Goal: Task Accomplishment & Management: Use online tool/utility

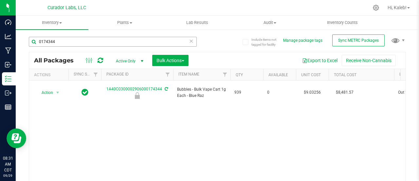
click at [116, 41] on input "0174344" at bounding box center [113, 42] width 168 height 10
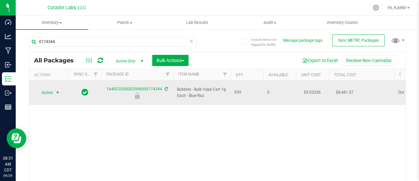
click at [53, 88] on span "Action" at bounding box center [45, 92] width 18 height 9
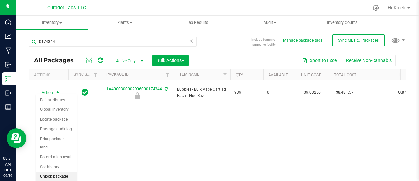
click at [63, 172] on li "Unlock package" at bounding box center [56, 176] width 41 height 10
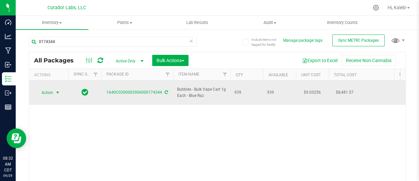
click at [51, 91] on span "Action" at bounding box center [45, 92] width 18 height 9
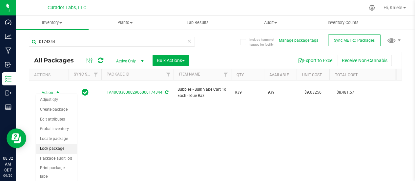
click at [46, 150] on li "Lock package" at bounding box center [56, 149] width 41 height 10
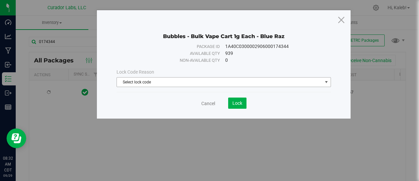
click at [165, 80] on span "Select lock code" at bounding box center [220, 81] width 206 height 9
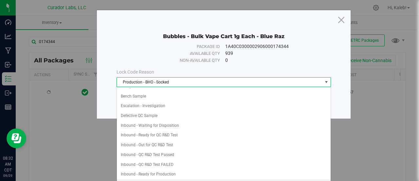
scroll to position [197, 0]
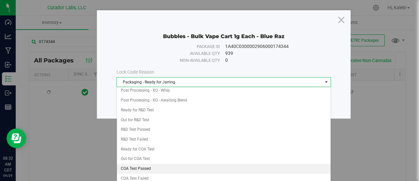
click at [139, 164] on li "COA Test Passed" at bounding box center [224, 169] width 214 height 10
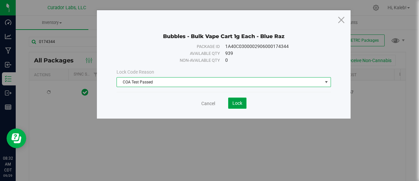
click at [241, 103] on span "Lock" at bounding box center [238, 102] width 10 height 5
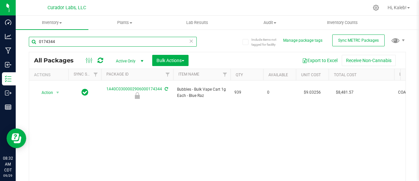
click at [105, 40] on input "0174344" at bounding box center [113, 42] width 168 height 10
paste input "6"
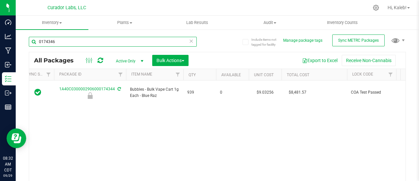
scroll to position [0, 48]
type input "0174346"
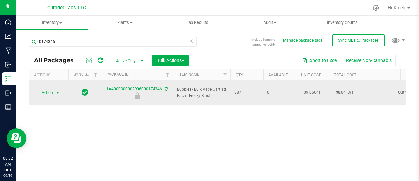
click at [58, 90] on span "select" at bounding box center [57, 92] width 5 height 5
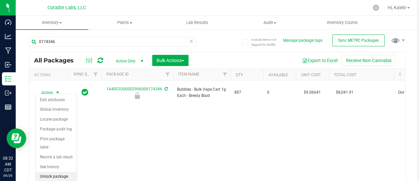
click at [49, 174] on li "Unlock package" at bounding box center [56, 176] width 41 height 10
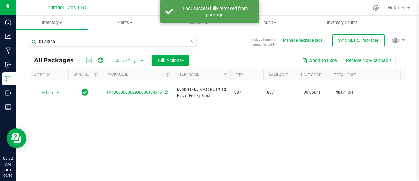
click at [50, 88] on span "Action" at bounding box center [45, 92] width 18 height 9
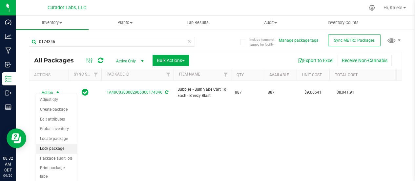
click at [49, 148] on li "Lock package" at bounding box center [56, 149] width 41 height 10
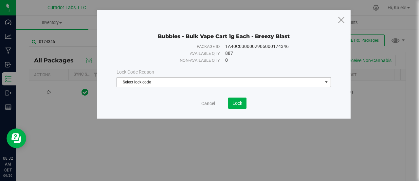
click at [172, 79] on span "Select lock code" at bounding box center [220, 81] width 206 height 9
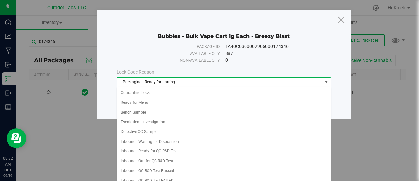
scroll to position [197, 0]
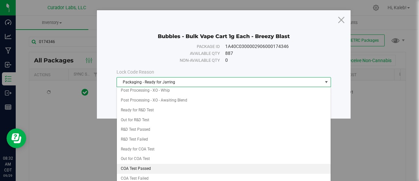
click at [142, 164] on li "COA Test Passed" at bounding box center [224, 169] width 214 height 10
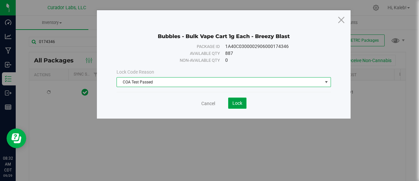
click at [239, 102] on span "Lock" at bounding box center [238, 102] width 10 height 5
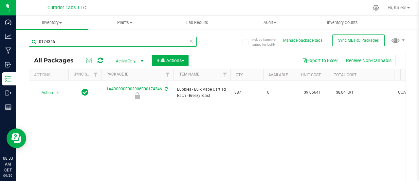
click at [108, 43] on input "0174346" at bounding box center [113, 42] width 168 height 10
paste input "8"
type input "0174348"
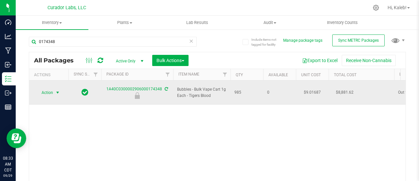
click at [55, 88] on span "select" at bounding box center [58, 92] width 8 height 9
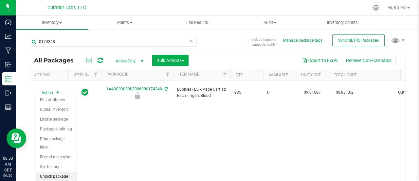
click at [61, 171] on li "Unlock package" at bounding box center [56, 176] width 41 height 10
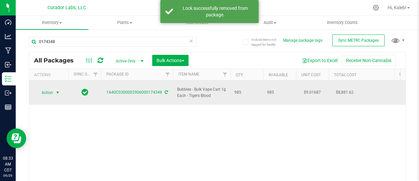
click at [58, 90] on span "select" at bounding box center [57, 92] width 5 height 5
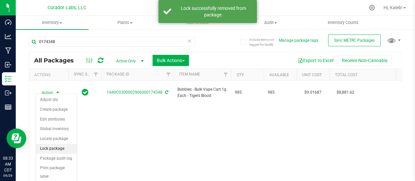
click at [64, 150] on li "Lock package" at bounding box center [56, 149] width 41 height 10
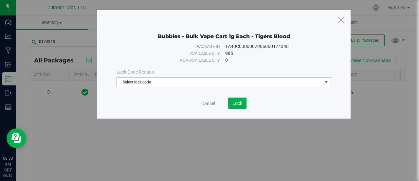
click at [169, 81] on span "Select lock code" at bounding box center [220, 81] width 206 height 9
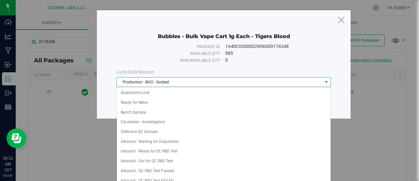
scroll to position [197, 0]
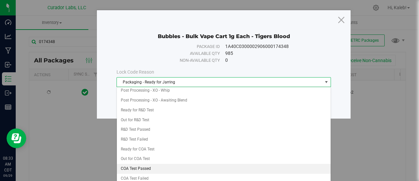
click at [131, 164] on li "COA Test Passed" at bounding box center [224, 169] width 214 height 10
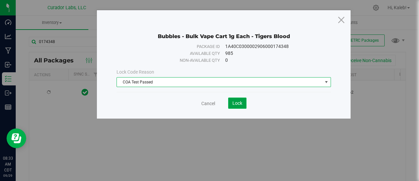
click at [241, 103] on span "Lock" at bounding box center [238, 102] width 10 height 5
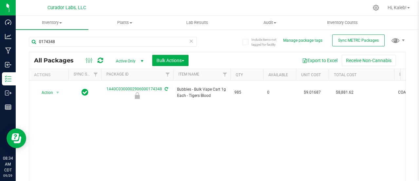
click at [136, 35] on div "0174348" at bounding box center [123, 41] width 189 height 21
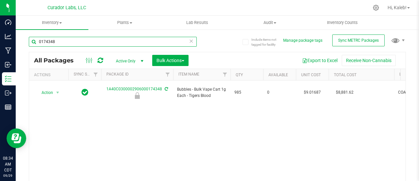
click at [136, 38] on input "0174348" at bounding box center [113, 42] width 168 height 10
paste input "52"
type input "0174352"
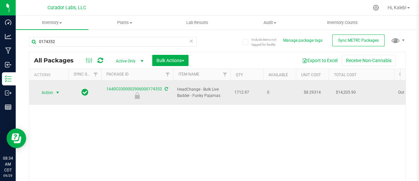
click at [58, 88] on span "select" at bounding box center [58, 92] width 8 height 9
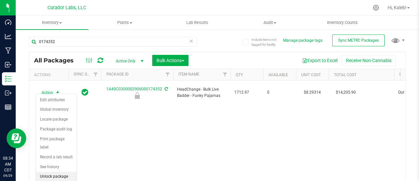
click at [53, 173] on li "Unlock package" at bounding box center [56, 176] width 41 height 10
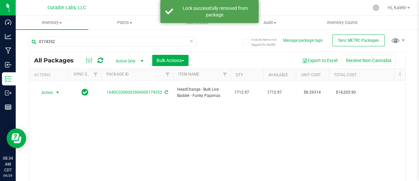
click at [49, 88] on span "Action" at bounding box center [45, 92] width 18 height 9
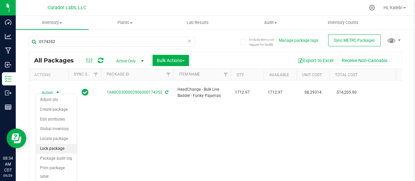
click at [48, 145] on li "Lock package" at bounding box center [56, 149] width 41 height 10
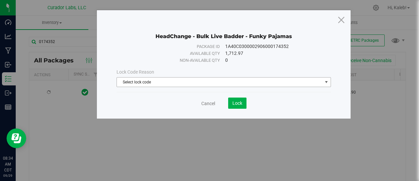
click at [155, 81] on span "Select lock code" at bounding box center [220, 81] width 206 height 9
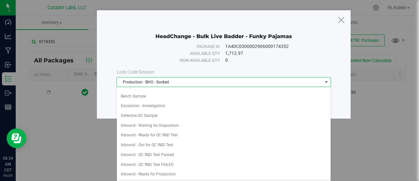
scroll to position [197, 0]
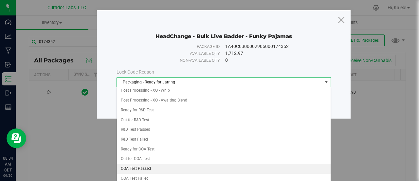
click at [156, 164] on li "COA Test Passed" at bounding box center [224, 169] width 214 height 10
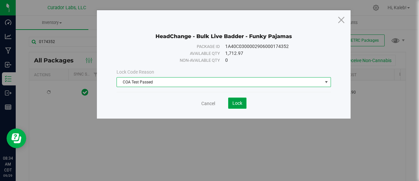
click at [241, 104] on span "Lock" at bounding box center [238, 102] width 10 height 5
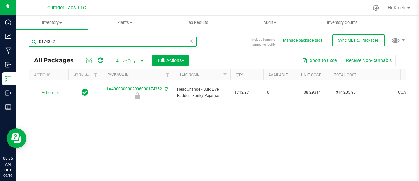
click at [115, 42] on input "0174352" at bounding box center [113, 42] width 168 height 10
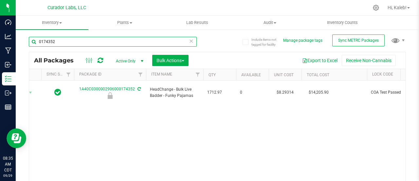
scroll to position [0, 28]
paste input "0"
type input "0174350"
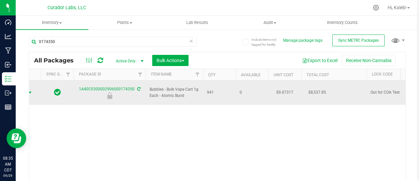
click at [31, 90] on span "select" at bounding box center [30, 92] width 5 height 5
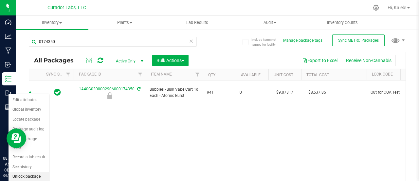
click at [37, 177] on li "Unlock package" at bounding box center [29, 176] width 41 height 10
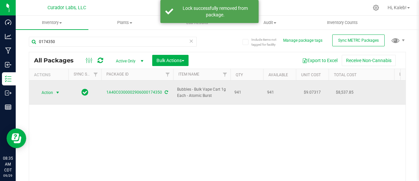
click at [50, 89] on span "Action" at bounding box center [45, 92] width 18 height 9
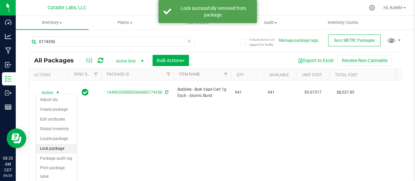
click at [49, 144] on li "Lock package" at bounding box center [56, 149] width 41 height 10
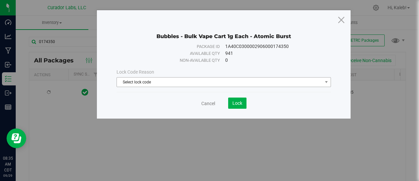
click at [166, 77] on span "Select lock code" at bounding box center [220, 81] width 206 height 9
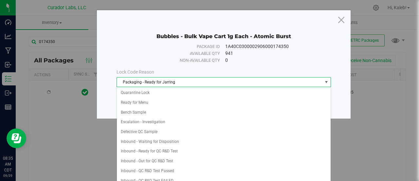
scroll to position [197, 0]
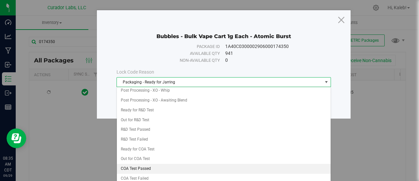
click at [139, 164] on li "COA Test Passed" at bounding box center [224, 169] width 214 height 10
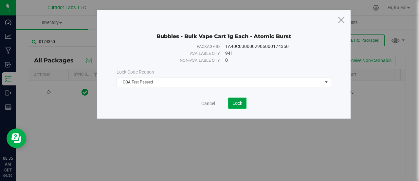
click at [240, 104] on span "Lock" at bounding box center [238, 102] width 10 height 5
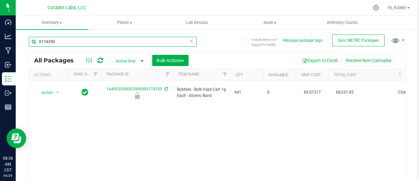
click at [48, 42] on input "0174350" at bounding box center [113, 42] width 168 height 10
paste input "52927"
type input "0152927"
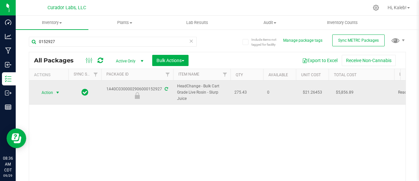
click at [45, 94] on span "Action" at bounding box center [45, 92] width 18 height 9
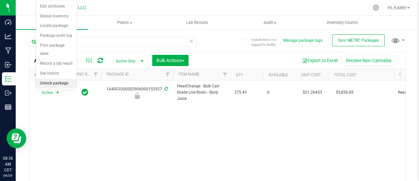
click at [51, 81] on li "Unlock package" at bounding box center [56, 83] width 41 height 10
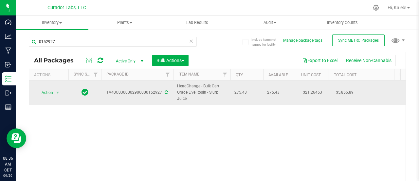
click at [53, 88] on span "Action" at bounding box center [49, 92] width 26 height 9
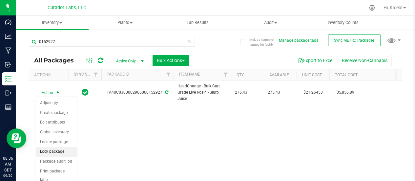
click at [47, 151] on li "Lock package" at bounding box center [56, 151] width 41 height 10
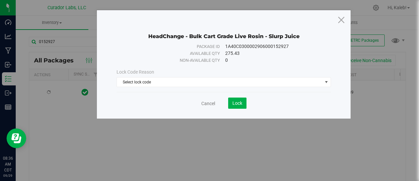
click at [138, 87] on div "Lock Code Reason Select lock code Select lock code Quarantine Lock Ready for Me…" at bounding box center [224, 78] width 224 height 28
click at [139, 84] on span "Select lock code" at bounding box center [220, 81] width 206 height 9
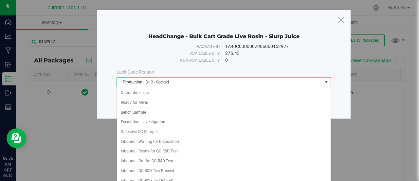
scroll to position [197, 0]
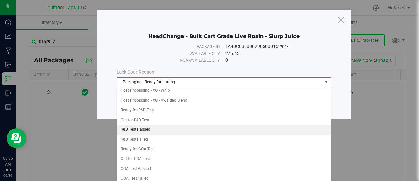
click at [143, 128] on li "R&D Test Passed" at bounding box center [224, 130] width 214 height 10
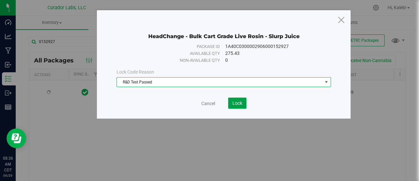
click at [244, 99] on button "Lock" at bounding box center [237, 102] width 18 height 11
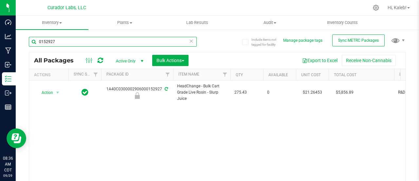
click at [100, 38] on input "0152927" at bounding box center [113, 42] width 168 height 10
paste input "72110"
type input "0172110"
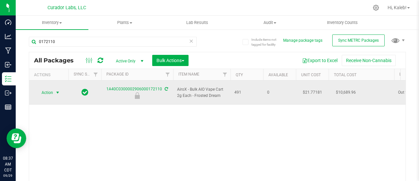
click at [52, 88] on span "Action" at bounding box center [45, 92] width 18 height 9
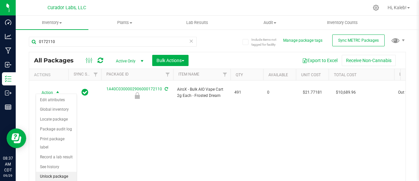
click at [54, 172] on li "Unlock package" at bounding box center [56, 176] width 41 height 10
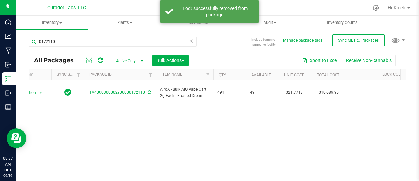
scroll to position [0, 7]
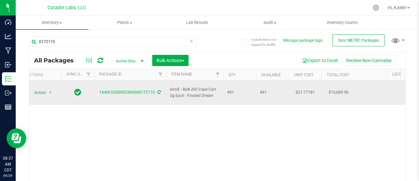
click at [56, 89] on div "Action Action Adjust qty Create package Edit attributes Global inventory Locate…" at bounding box center [41, 92] width 31 height 9
click at [43, 89] on span "Action" at bounding box center [38, 92] width 18 height 9
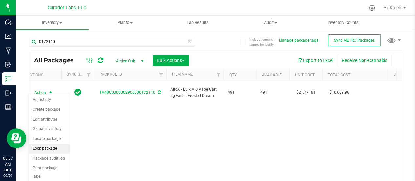
click at [46, 145] on li "Lock package" at bounding box center [49, 149] width 41 height 10
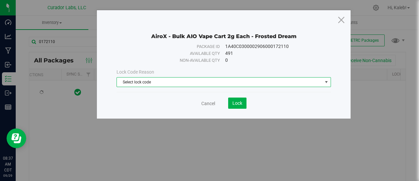
click at [172, 84] on span "Select lock code" at bounding box center [220, 81] width 206 height 9
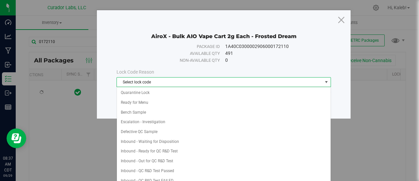
scroll to position [197, 0]
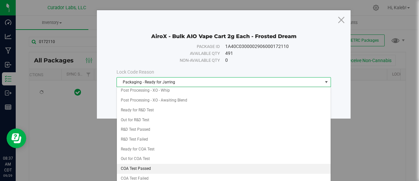
click at [141, 164] on li "COA Test Passed" at bounding box center [224, 169] width 214 height 10
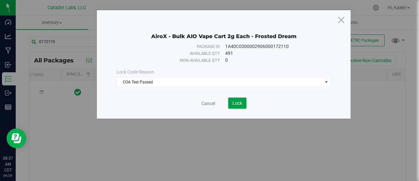
click at [239, 103] on span "Lock" at bounding box center [238, 102] width 10 height 5
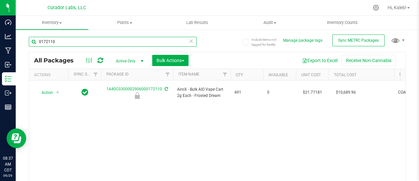
click at [121, 40] on input "0172110" at bounding box center [113, 42] width 168 height 10
paste input "2"
click at [121, 40] on input "0172110" at bounding box center [113, 42] width 168 height 10
type input "0172112"
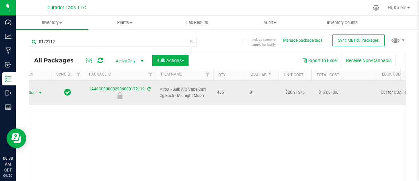
click at [38, 90] on span "select" at bounding box center [40, 92] width 5 height 5
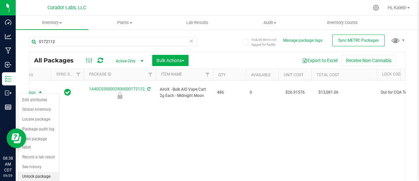
click at [37, 175] on li "Unlock package" at bounding box center [38, 176] width 41 height 10
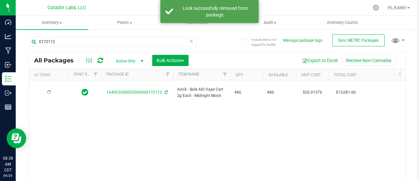
type input "2026-09-24"
click at [54, 88] on span "select" at bounding box center [58, 92] width 8 height 9
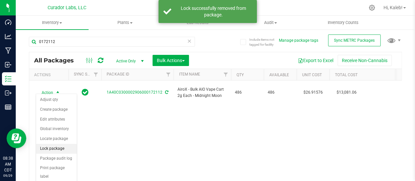
click at [49, 147] on li "Lock package" at bounding box center [56, 149] width 41 height 10
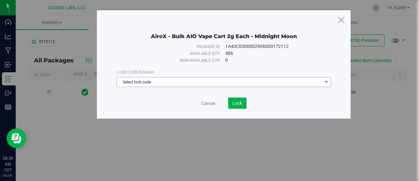
click at [163, 82] on span "Select lock code" at bounding box center [220, 81] width 206 height 9
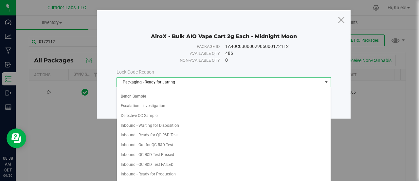
scroll to position [197, 0]
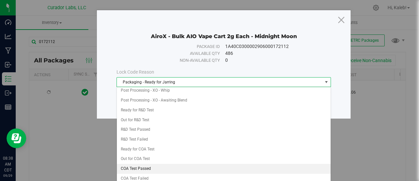
click at [142, 164] on li "COA Test Passed" at bounding box center [224, 169] width 214 height 10
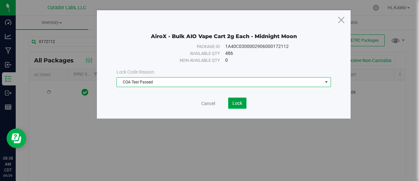
click at [241, 106] on button "Lock" at bounding box center [237, 102] width 18 height 11
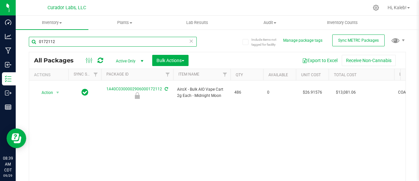
click at [66, 45] on input "0172112" at bounding box center [113, 42] width 168 height 10
paste input "06"
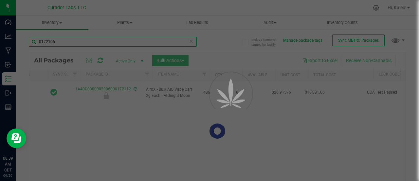
scroll to position [0, 31]
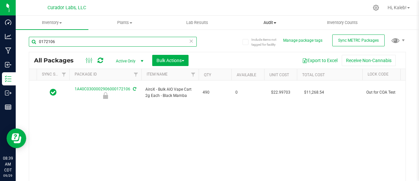
type input "0172106"
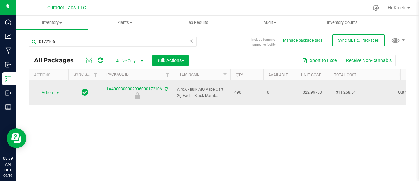
click at [50, 88] on span "Action" at bounding box center [45, 92] width 18 height 9
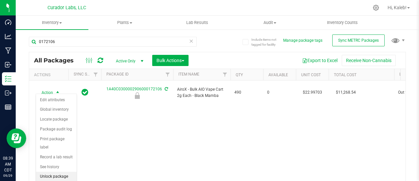
click at [51, 176] on li "Unlock package" at bounding box center [56, 176] width 41 height 10
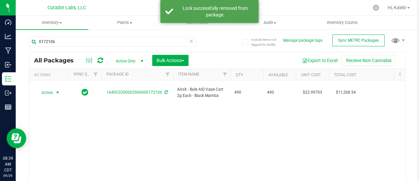
click at [54, 88] on span "select" at bounding box center [58, 92] width 8 height 9
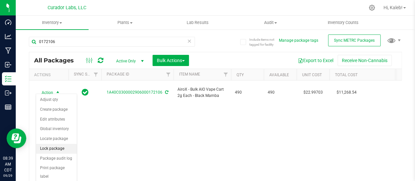
click at [47, 147] on li "Lock package" at bounding box center [56, 149] width 41 height 10
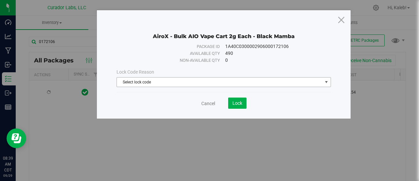
click at [167, 83] on span "Select lock code" at bounding box center [220, 81] width 206 height 9
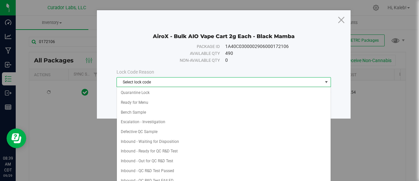
scroll to position [197, 0]
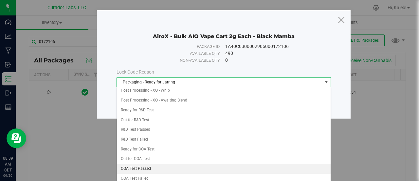
click at [140, 164] on li "COA Test Passed" at bounding box center [224, 169] width 214 height 10
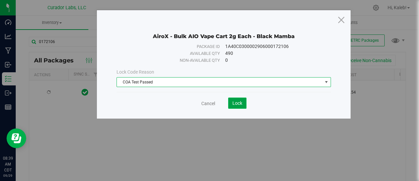
click at [241, 100] on span "Lock" at bounding box center [238, 102] width 10 height 5
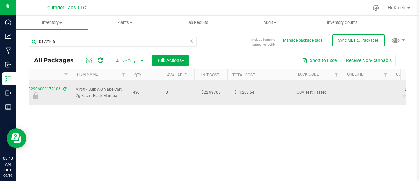
scroll to position [0, 102]
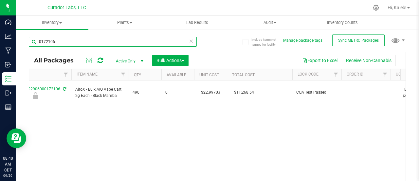
click at [57, 44] on input "0172106" at bounding box center [113, 42] width 168 height 10
paste input "8"
type input "0172108"
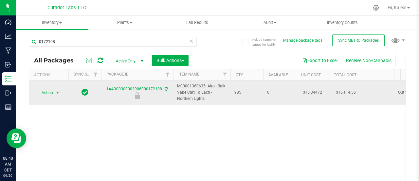
click at [48, 90] on span "Action" at bounding box center [45, 92] width 18 height 9
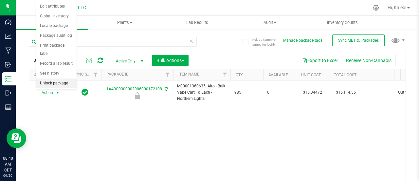
click at [61, 81] on li "Unlock package" at bounding box center [56, 83] width 41 height 10
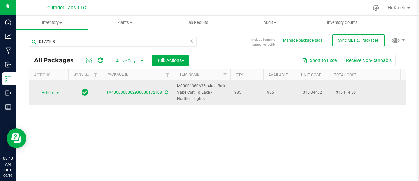
click at [52, 93] on span "Action" at bounding box center [45, 92] width 18 height 9
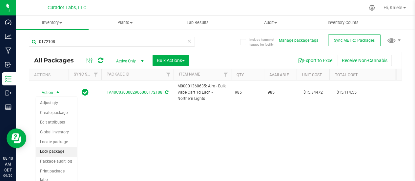
click at [45, 153] on li "Lock package" at bounding box center [56, 151] width 41 height 10
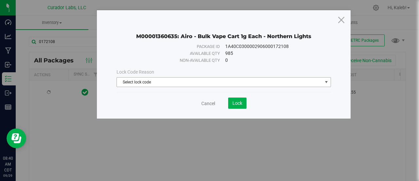
click at [170, 84] on span "Select lock code" at bounding box center [220, 81] width 206 height 9
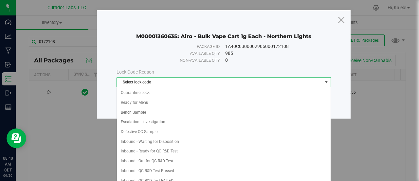
scroll to position [197, 0]
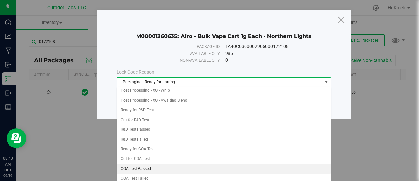
click at [141, 164] on li "COA Test Passed" at bounding box center [224, 169] width 214 height 10
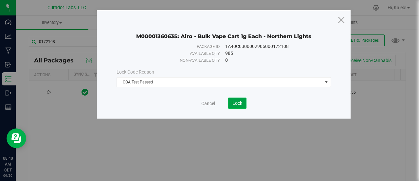
click at [245, 103] on button "Lock" at bounding box center [237, 102] width 18 height 11
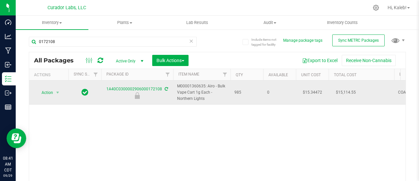
scroll to position [0, 34]
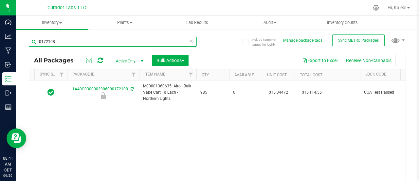
click at [154, 41] on input "0172108" at bounding box center [113, 42] width 168 height 10
paste input "14"
type input "0172114"
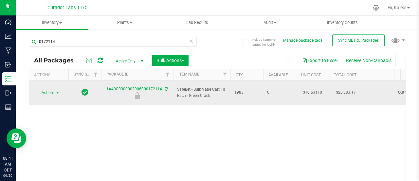
click at [48, 88] on span "Action" at bounding box center [45, 92] width 18 height 9
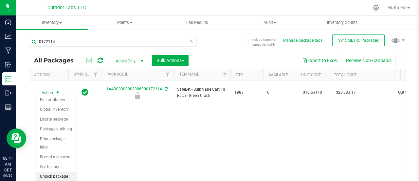
click at [52, 175] on li "Unlock package" at bounding box center [56, 176] width 41 height 10
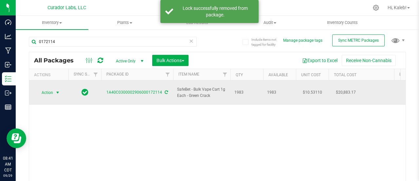
drag, startPoint x: 50, startPoint y: 93, endPoint x: 50, endPoint y: 87, distance: 6.2
click at [50, 88] on span "Action" at bounding box center [45, 92] width 18 height 9
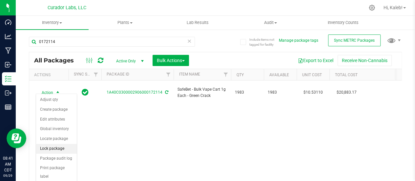
click at [51, 147] on li "Lock package" at bounding box center [56, 149] width 41 height 10
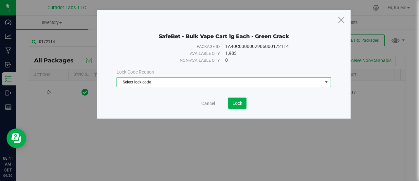
click at [140, 85] on span "Select lock code" at bounding box center [220, 81] width 206 height 9
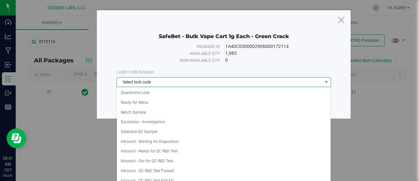
scroll to position [197, 0]
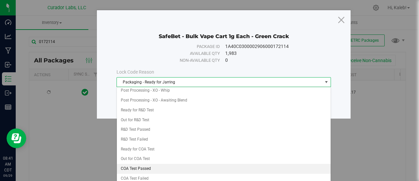
click at [144, 164] on li "COA Test Passed" at bounding box center [224, 169] width 214 height 10
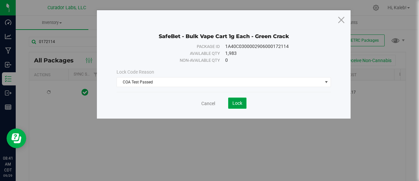
click at [233, 104] on span "Lock" at bounding box center [238, 102] width 10 height 5
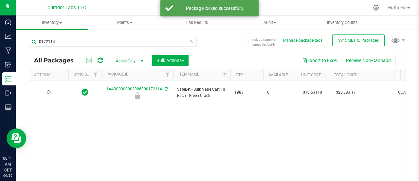
type input "2026-09-24"
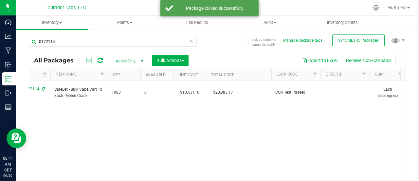
scroll to position [0, 124]
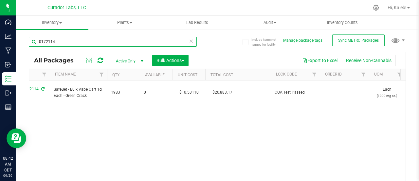
click at [103, 37] on input "0172114" at bounding box center [113, 42] width 168 height 10
paste input "6"
type input "0172116"
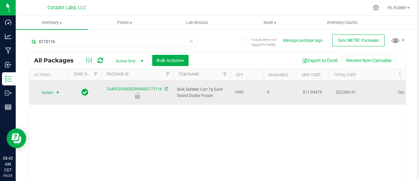
click at [47, 88] on span "Action" at bounding box center [45, 92] width 18 height 9
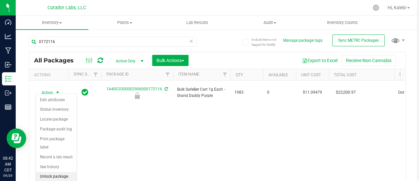
click at [52, 178] on li "Unlock package" at bounding box center [56, 176] width 41 height 10
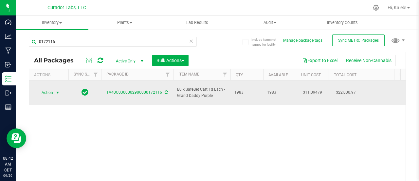
click at [53, 91] on span "Action" at bounding box center [45, 92] width 18 height 9
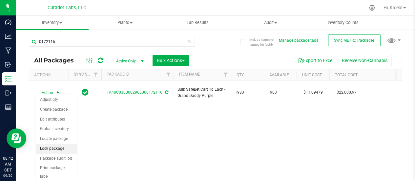
click at [52, 145] on li "Lock package" at bounding box center [56, 149] width 41 height 10
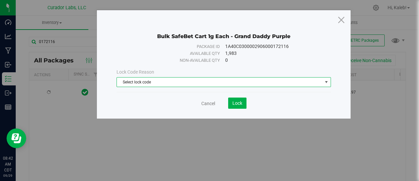
click at [127, 82] on span "Select lock code" at bounding box center [220, 81] width 206 height 9
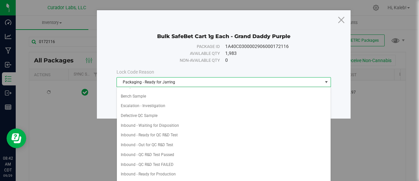
scroll to position [197, 0]
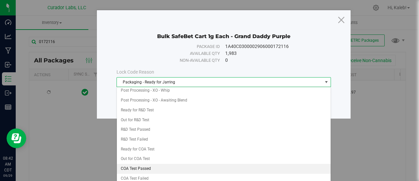
click at [145, 164] on li "COA Test Passed" at bounding box center [224, 169] width 214 height 10
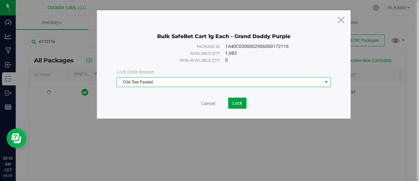
click at [239, 103] on span "Lock" at bounding box center [238, 102] width 10 height 5
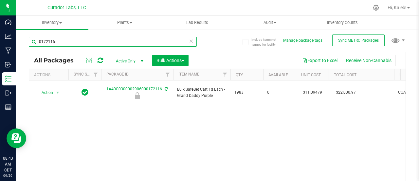
click at [101, 39] on input "0172116" at bounding box center [113, 42] width 168 height 10
paste input "59988"
click at [151, 44] on input "0159988" at bounding box center [113, 42] width 168 height 10
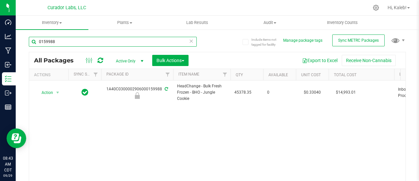
paste input "499"
click at [102, 41] on input "0159499" at bounding box center [113, 42] width 168 height 10
paste input "48737"
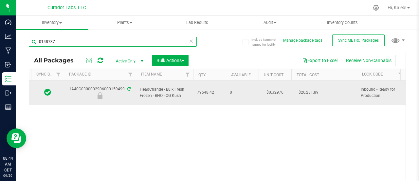
scroll to position [0, 38]
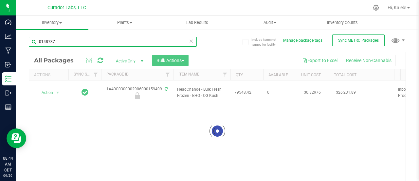
type input "0148737"
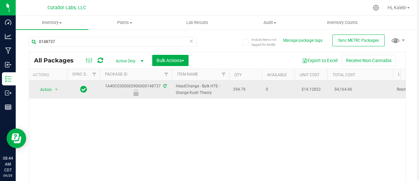
click at [164, 87] on icon at bounding box center [165, 86] width 3 height 4
click at [51, 87] on span "Action" at bounding box center [45, 89] width 18 height 9
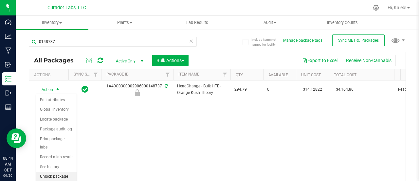
click at [57, 174] on li "Unlock package" at bounding box center [56, 176] width 41 height 10
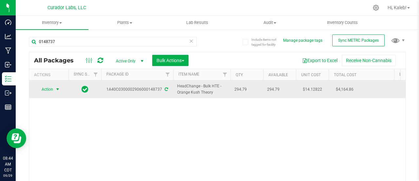
click at [51, 90] on span "Action" at bounding box center [45, 89] width 18 height 9
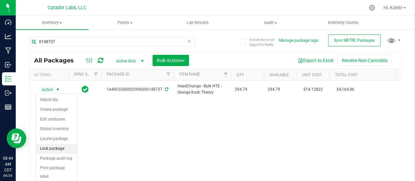
click at [48, 145] on li "Lock package" at bounding box center [56, 149] width 41 height 10
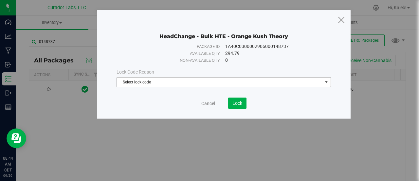
click at [145, 82] on span "Select lock code" at bounding box center [220, 81] width 206 height 9
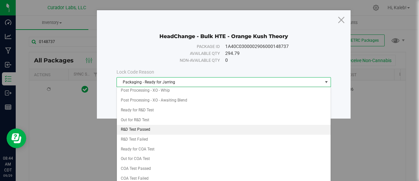
click at [138, 125] on li "R&D Test Passed" at bounding box center [224, 130] width 214 height 10
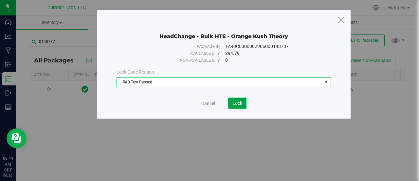
click at [242, 101] on button "Lock" at bounding box center [237, 102] width 18 height 11
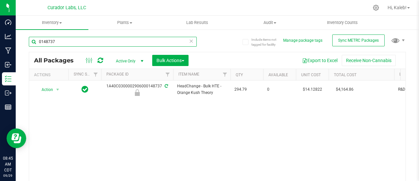
click at [113, 43] on input "0148737" at bounding box center [113, 42] width 168 height 10
paste input "52913"
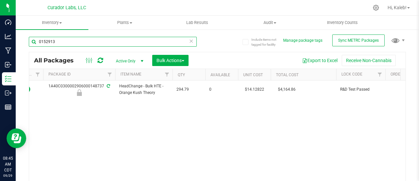
scroll to position [0, 60]
type input "0152913"
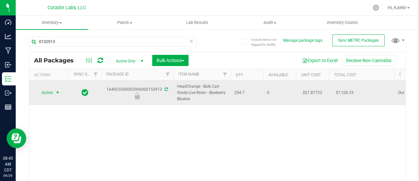
click at [47, 94] on span "Action" at bounding box center [45, 92] width 18 height 9
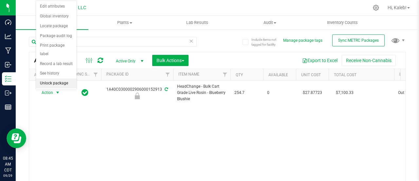
click at [50, 79] on li "Unlock package" at bounding box center [56, 83] width 41 height 10
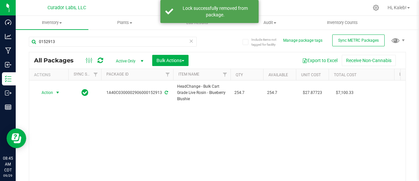
click at [50, 93] on span "Action" at bounding box center [45, 92] width 18 height 9
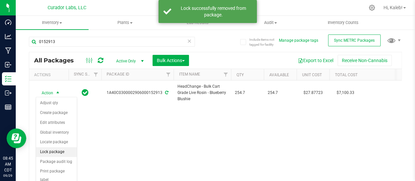
click at [52, 151] on li "Lock package" at bounding box center [56, 152] width 41 height 10
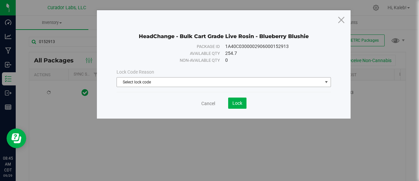
click at [133, 84] on span "Select lock code" at bounding box center [220, 81] width 206 height 9
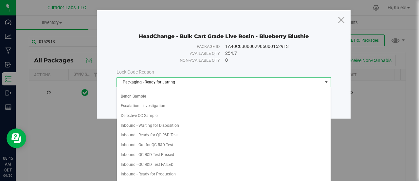
scroll to position [197, 0]
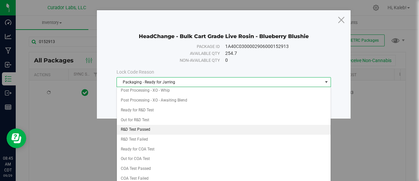
click at [144, 127] on li "R&D Test Passed" at bounding box center [224, 130] width 214 height 10
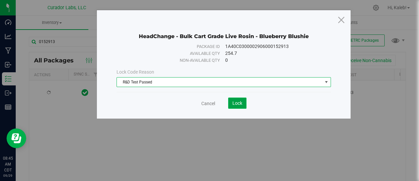
click at [244, 101] on button "Lock" at bounding box center [237, 102] width 18 height 11
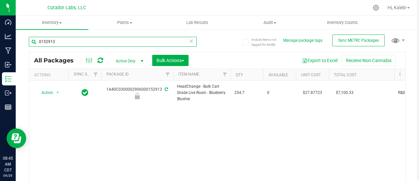
click at [92, 39] on input "0152913" at bounding box center [113, 42] width 168 height 10
paste input "05"
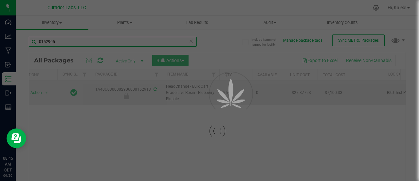
scroll to position [0, 4]
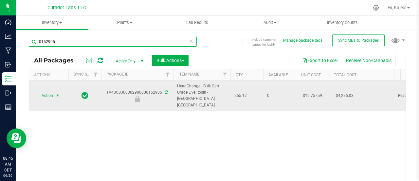
type input "0152905"
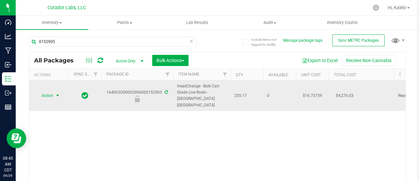
click at [52, 92] on span "Action" at bounding box center [45, 95] width 18 height 9
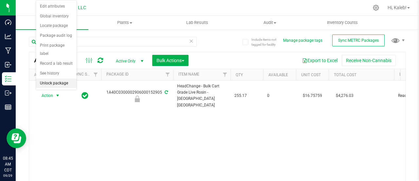
click at [62, 81] on li "Unlock package" at bounding box center [56, 83] width 41 height 10
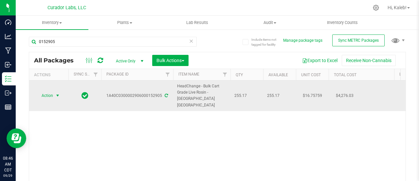
click at [61, 91] on span "select" at bounding box center [58, 95] width 8 height 9
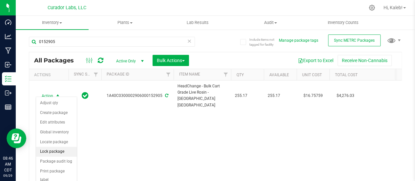
click at [54, 147] on li "Lock package" at bounding box center [56, 151] width 41 height 10
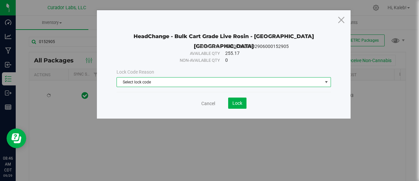
click at [176, 82] on span "Select lock code" at bounding box center [220, 81] width 206 height 9
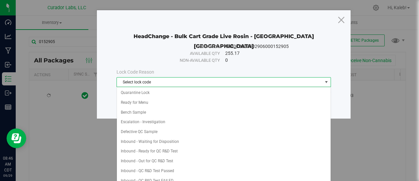
scroll to position [197, 0]
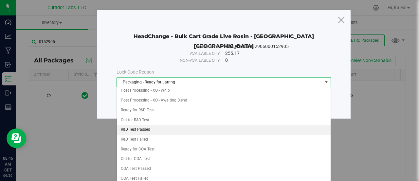
click at [137, 125] on li "R&D Test Passed" at bounding box center [224, 130] width 214 height 10
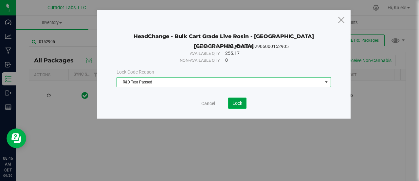
click at [242, 101] on span "Lock" at bounding box center [238, 102] width 10 height 5
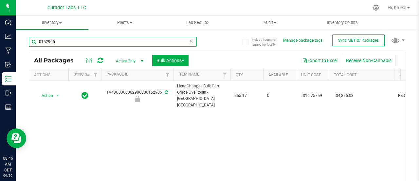
click at [134, 40] on input "0152905" at bounding box center [113, 42] width 168 height 10
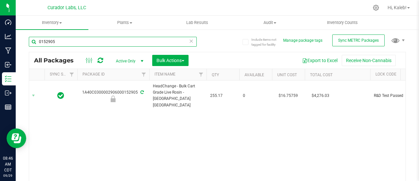
scroll to position [0, 24]
paste input "4873"
type input "0148735"
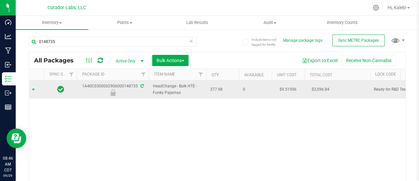
click at [35, 87] on span "select" at bounding box center [33, 89] width 5 height 5
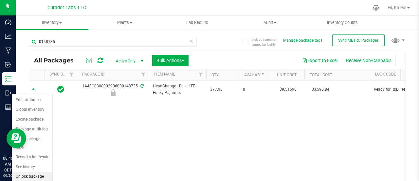
click at [47, 175] on li "Unlock package" at bounding box center [32, 176] width 41 height 10
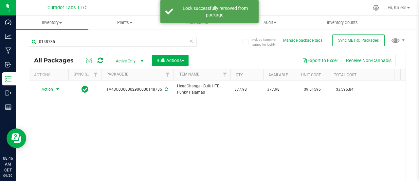
click at [47, 87] on span "Action" at bounding box center [45, 89] width 18 height 9
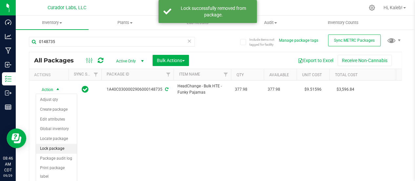
click at [57, 150] on li "Lock package" at bounding box center [56, 149] width 41 height 10
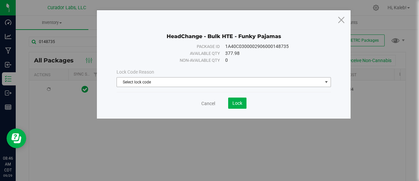
click at [118, 83] on span "Select lock code" at bounding box center [220, 81] width 206 height 9
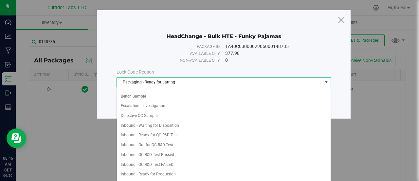
scroll to position [197, 0]
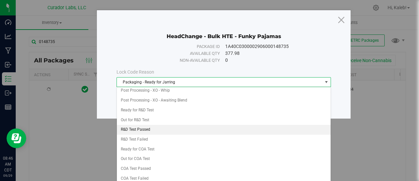
click at [138, 125] on li "R&D Test Passed" at bounding box center [224, 130] width 214 height 10
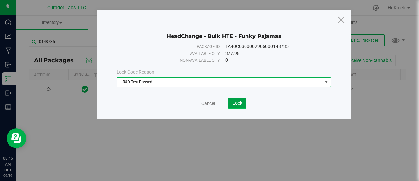
click at [239, 101] on span "Lock" at bounding box center [238, 102] width 10 height 5
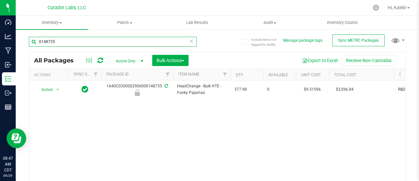
click at [123, 40] on input "0148735" at bounding box center [113, 42] width 168 height 10
paste input "3"
type input "0148733"
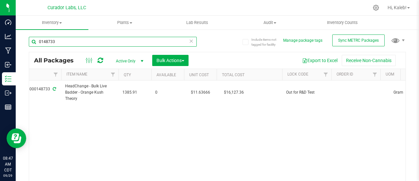
scroll to position [0, 102]
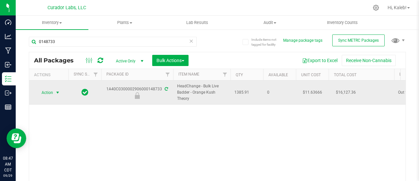
click at [53, 93] on span "Action" at bounding box center [45, 92] width 18 height 9
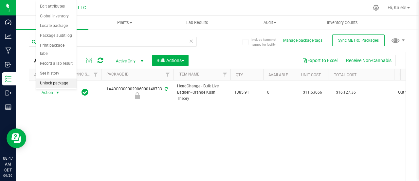
click at [57, 83] on li "Unlock package" at bounding box center [56, 83] width 41 height 10
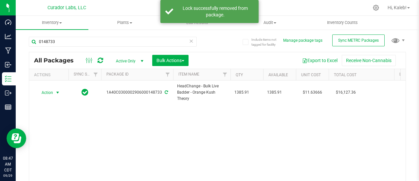
click at [54, 93] on span "select" at bounding box center [58, 92] width 8 height 9
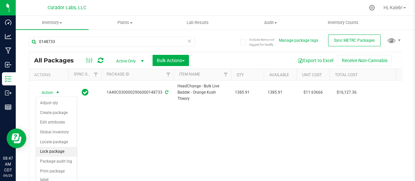
click at [62, 150] on li "Lock package" at bounding box center [56, 151] width 41 height 10
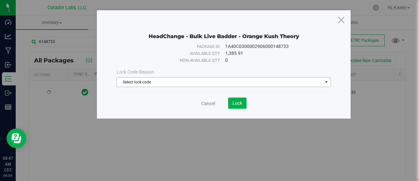
click at [134, 83] on span "Select lock code" at bounding box center [220, 81] width 206 height 9
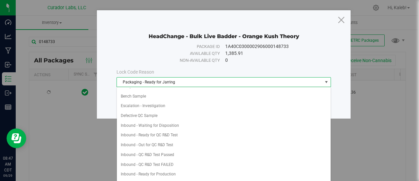
scroll to position [197, 0]
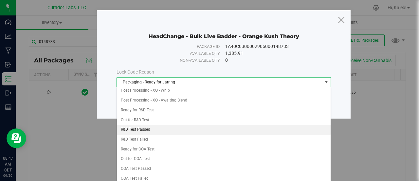
click at [142, 125] on li "R&D Test Passed" at bounding box center [224, 130] width 214 height 10
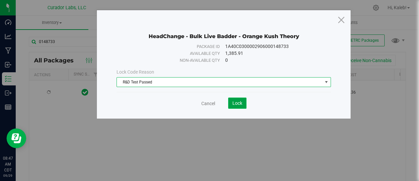
click at [244, 104] on button "Lock" at bounding box center [237, 102] width 18 height 11
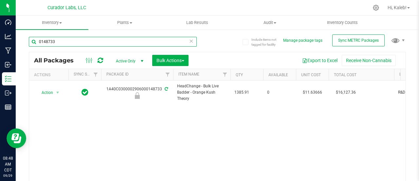
click at [95, 44] on input "0148733" at bounding box center [113, 42] width 168 height 10
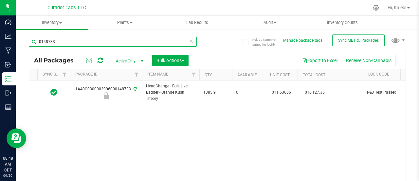
scroll to position [0, 31]
paste input "7210"
type input "0172103"
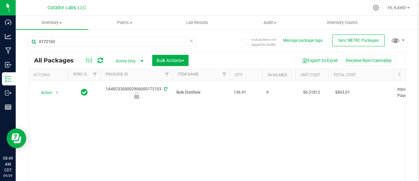
click at [189, 41] on icon at bounding box center [191, 41] width 5 height 8
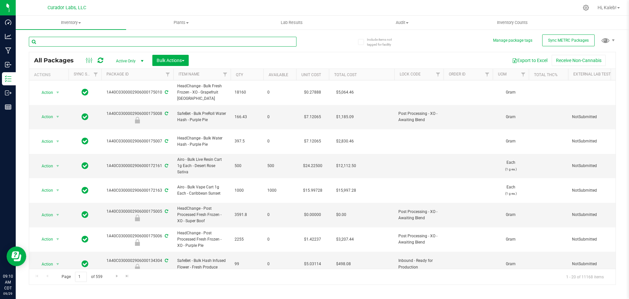
click at [127, 43] on input "text" at bounding box center [163, 42] width 268 height 10
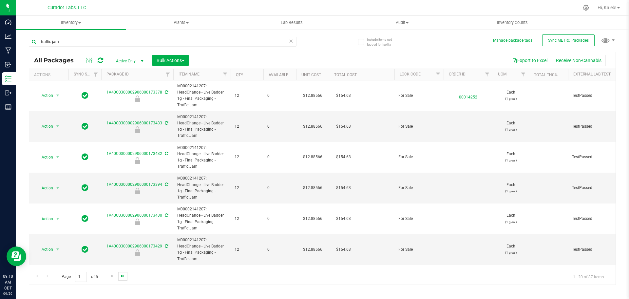
click at [122, 276] on span "Go to the last page" at bounding box center [122, 275] width 5 height 5
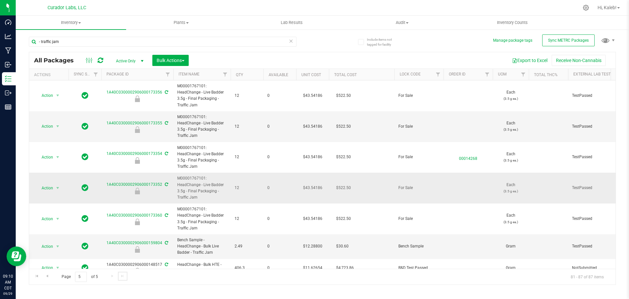
scroll to position [13, 0]
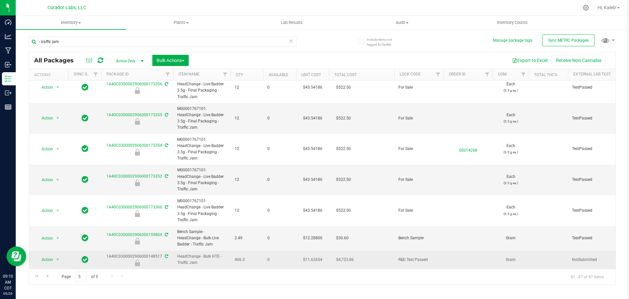
click at [197, 253] on span "HeadChange - Bulk HTE - Traffic Jam" at bounding box center [201, 259] width 49 height 12
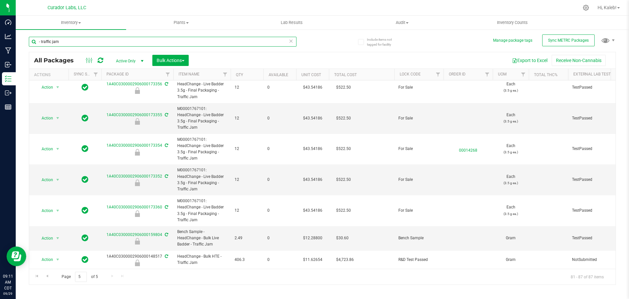
drag, startPoint x: 44, startPoint y: 41, endPoint x: 232, endPoint y: 39, distance: 188.4
click at [230, 39] on input "- traffic jam" at bounding box center [163, 42] width 268 height 10
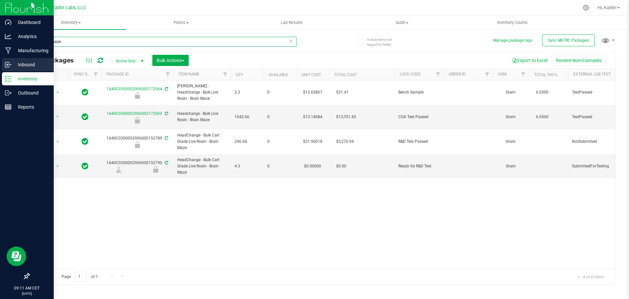
type input "- brain maze"
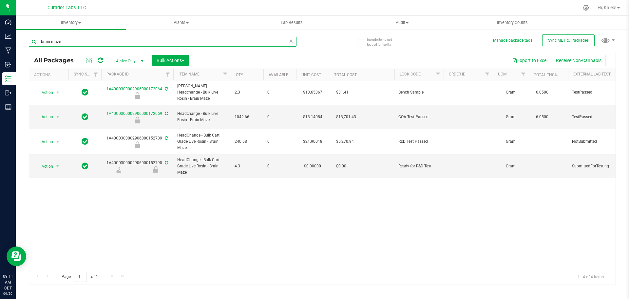
drag, startPoint x: 4, startPoint y: 49, endPoint x: -54, endPoint y: 49, distance: 58.3
click at [0, 49] on html "Dashboard Analytics Manufacturing Inbound Inventory Outbound Reports 09:11 AM C…" at bounding box center [314, 149] width 629 height 299
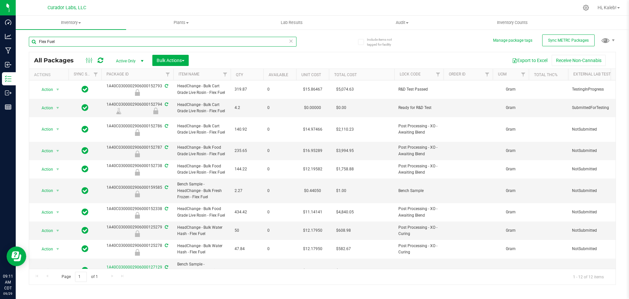
drag, startPoint x: 103, startPoint y: 44, endPoint x: 19, endPoint y: 46, distance: 83.6
click at [19, 46] on div "Include items not tagged for facility Manage package tags Sync METRC Packages F…" at bounding box center [322, 129] width 613 height 200
paste input "Desert Rose Sativa"
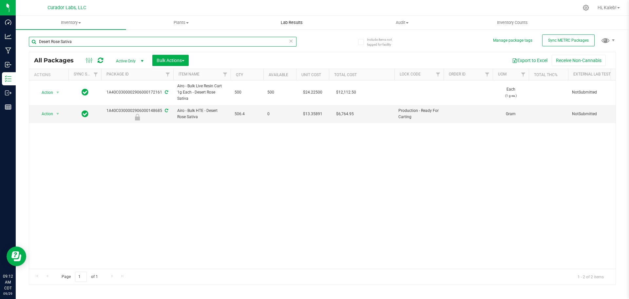
drag, startPoint x: 39, startPoint y: 43, endPoint x: 269, endPoint y: 21, distance: 230.8
click at [268, 21] on inventory "Inventory All packages All inventory Waste log Create inventory Plants All plan…" at bounding box center [322, 122] width 613 height 213
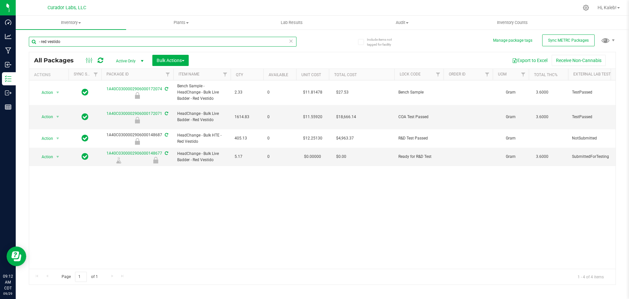
drag, startPoint x: 95, startPoint y: 45, endPoint x: -45, endPoint y: 53, distance: 140.2
click at [0, 53] on html "Dashboard Analytics Manufacturing Inbound Inventory Outbound Reports 09:12 AM C…" at bounding box center [314, 149] width 629 height 299
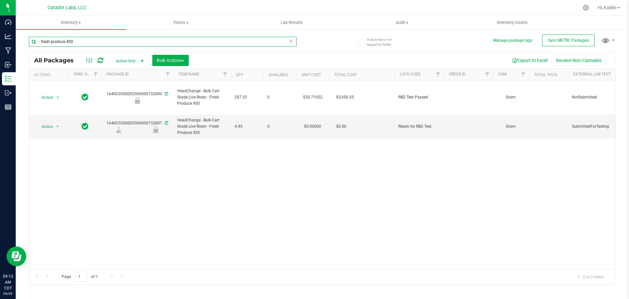
click at [79, 41] on input "- fresh produce #30" at bounding box center [163, 42] width 268 height 10
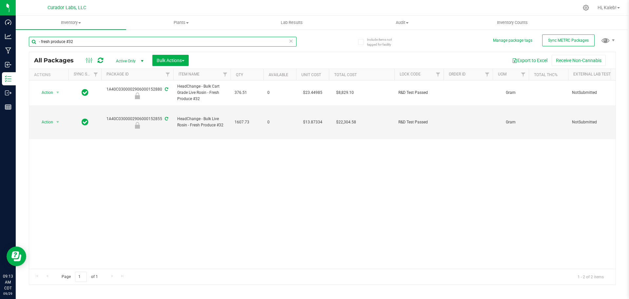
drag, startPoint x: 43, startPoint y: 41, endPoint x: 237, endPoint y: 39, distance: 194.0
click at [235, 39] on input "- fresh produce #32" at bounding box center [163, 42] width 268 height 10
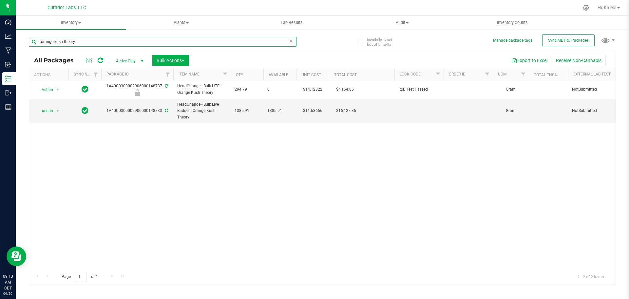
drag, startPoint x: 42, startPoint y: 42, endPoint x: 312, endPoint y: 35, distance: 270.4
click at [312, 35] on div "- orange kush theory" at bounding box center [176, 41] width 294 height 21
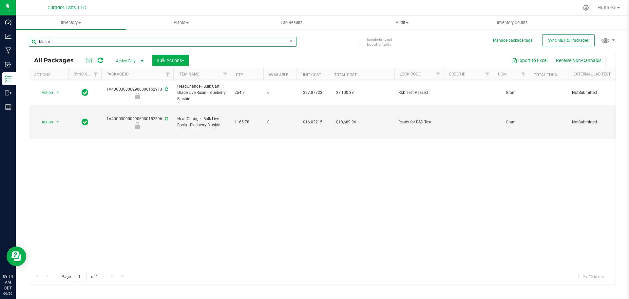
click at [43, 41] on input "blushi" at bounding box center [163, 42] width 268 height 10
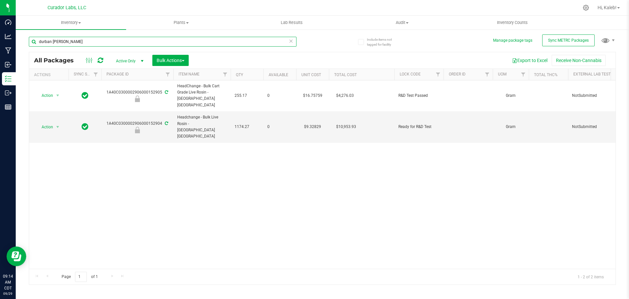
click at [57, 41] on input "durban boog" at bounding box center [163, 42] width 268 height 10
type input "d"
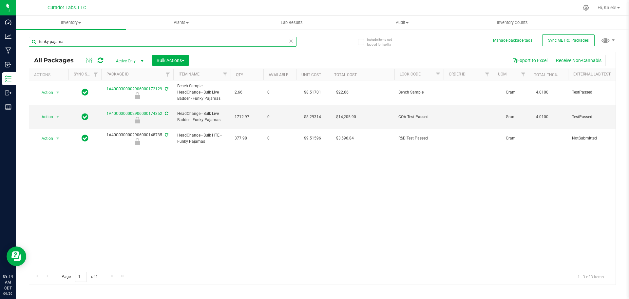
drag, startPoint x: 40, startPoint y: 43, endPoint x: 278, endPoint y: 31, distance: 238.5
click at [210, 39] on input "funky pajama" at bounding box center [163, 42] width 268 height 10
type input "f"
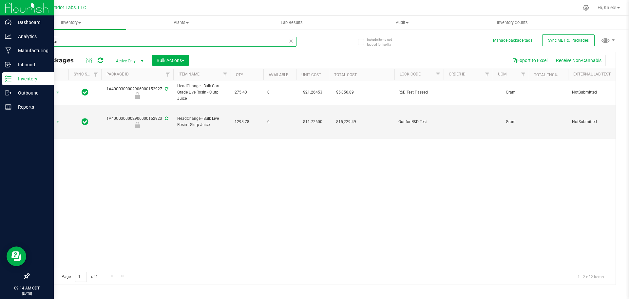
type input "slurp juice"
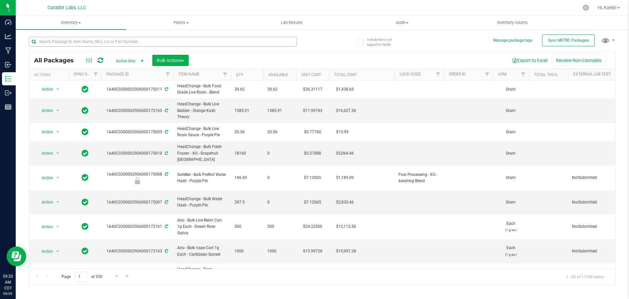
click at [93, 48] on div at bounding box center [163, 44] width 268 height 15
click at [93, 46] on input "text" at bounding box center [163, 42] width 268 height 10
paste input "0002906000174596"
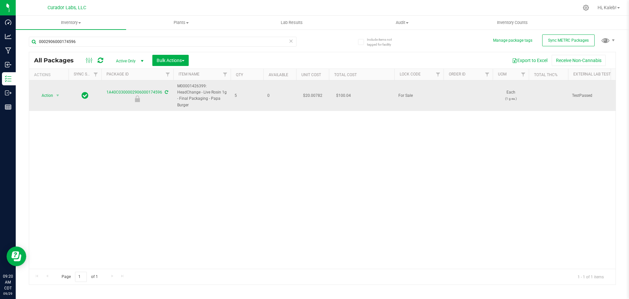
drag, startPoint x: 177, startPoint y: 84, endPoint x: 152, endPoint y: 56, distance: 37.4
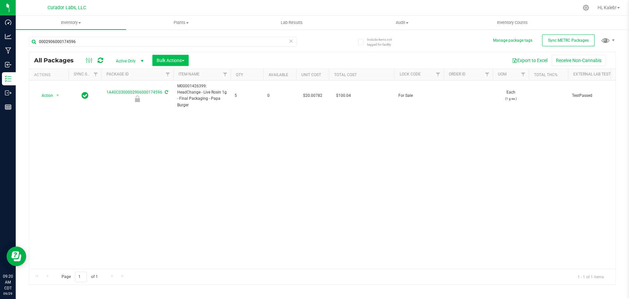
click at [191, 105] on span "M00001426399: HeadChange - Live Rosin 1g - Final Packaging - Papa Burger" at bounding box center [201, 95] width 49 height 25
copy span "M00001426399: HeadChange - Live Rosin 1g - Final Packaging - Papa Burger"
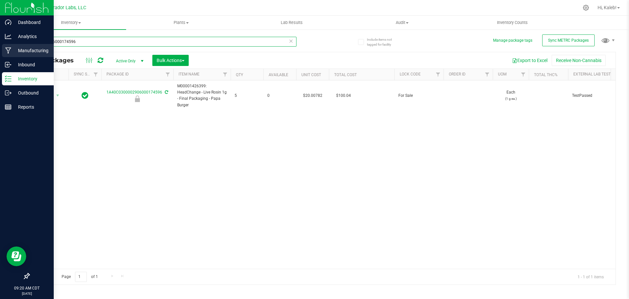
drag, startPoint x: 135, startPoint y: 42, endPoint x: 7, endPoint y: 44, distance: 127.8
click at [0, 42] on html "Dashboard Analytics Manufacturing Inbound Inventory Outbound Reports 09:20 AM C…" at bounding box center [314, 149] width 629 height 299
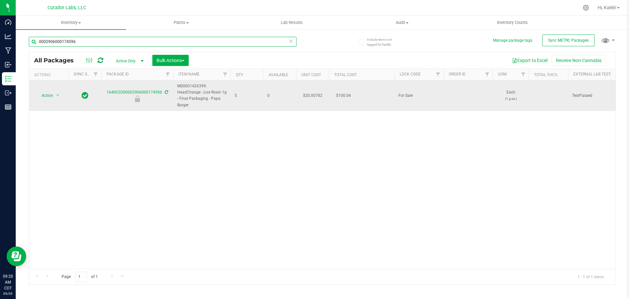
paste input "M00001426399: HeadChange - Live Rosin 1g - Final Packaging - Papa Burger"
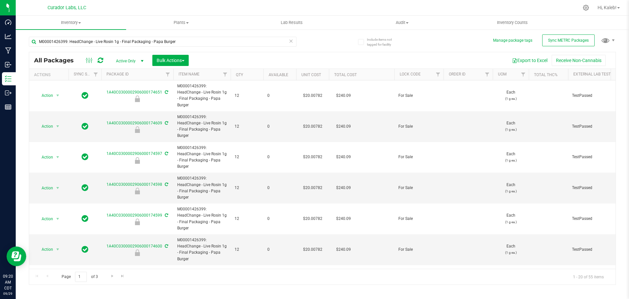
click at [311, 95] on td "$20.00782" at bounding box center [312, 95] width 33 height 31
drag, startPoint x: 164, startPoint y: 42, endPoint x: 21, endPoint y: 42, distance: 143.5
click at [22, 42] on div "Include items not tagged for facility Manage package tags Sync METRC Packages M…" at bounding box center [322, 129] width 613 height 200
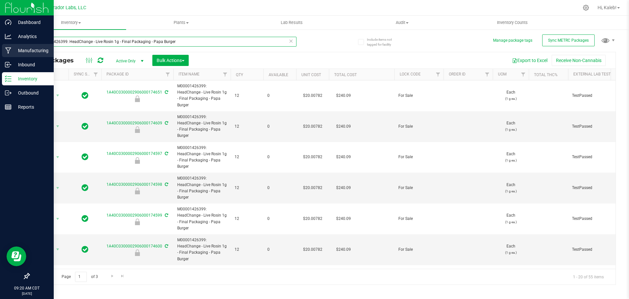
paste input "HeadChange - Live Rosin 3.5"
type input "HeadChange - Live Rosin 3.5g - Final Packaging - Papa Burger"
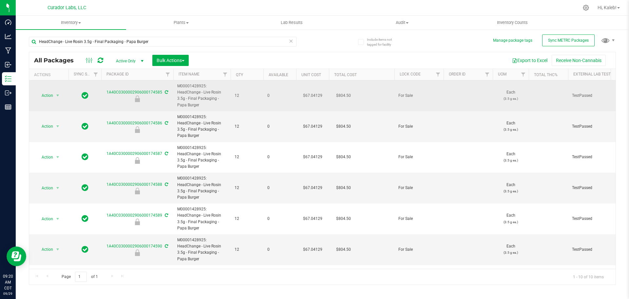
click at [310, 93] on td "$67.04129" at bounding box center [312, 95] width 33 height 31
click at [310, 93] on input "67.04129" at bounding box center [311, 95] width 30 height 9
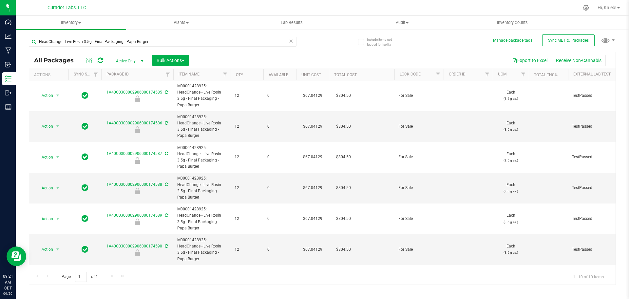
click at [293, 39] on icon at bounding box center [291, 41] width 5 height 8
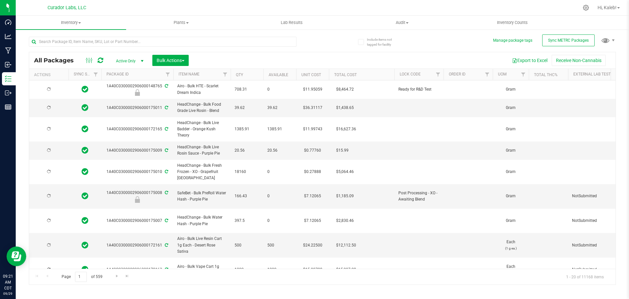
type input "2026-09-29"
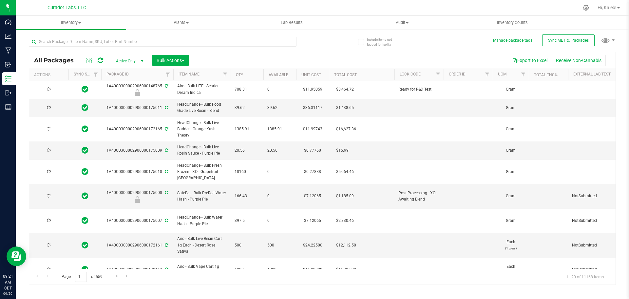
type input "2026-09-27"
type input "2026-09-26"
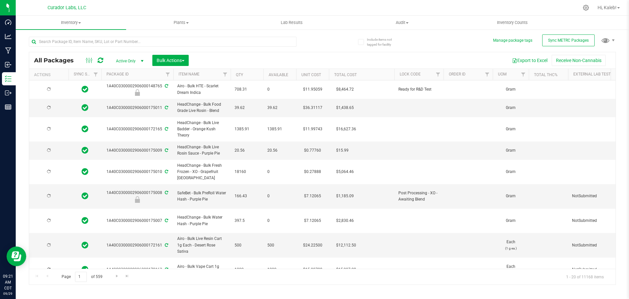
type input "2026-09-05"
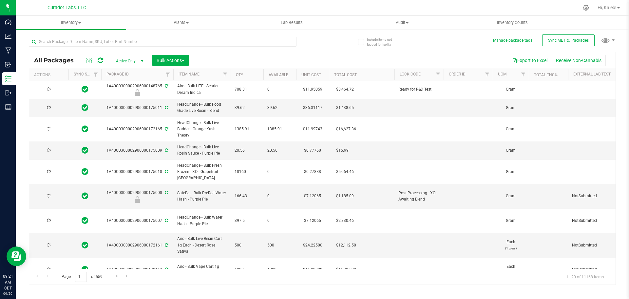
type input "[DATE]"
paste input "159950"
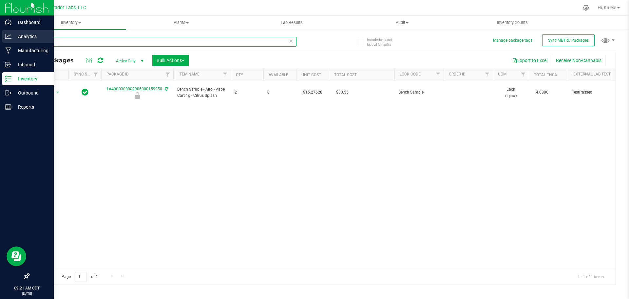
drag, startPoint x: 52, startPoint y: 42, endPoint x: 15, endPoint y: 42, distance: 37.0
click at [14, 43] on div "Dashboard Analytics Manufacturing Inbound Inventory Outbound Reports 09:21 AM C…" at bounding box center [314, 149] width 629 height 299
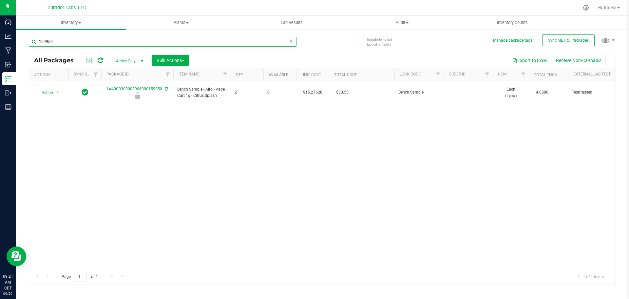
paste input "HeadChange - Live Rosin 3.5g - Final Packaging - Papa Burger"
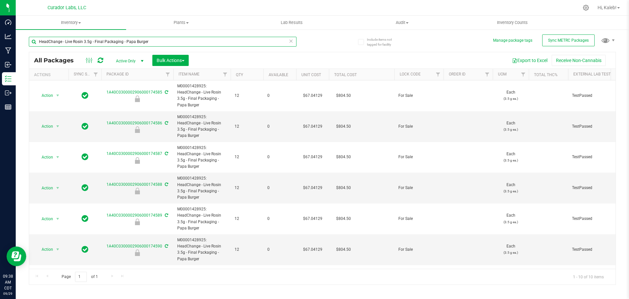
drag, startPoint x: 154, startPoint y: 43, endPoint x: 109, endPoint y: 0, distance: 61.7
click at [63, 36] on div "HeadChange - Live Rosin 3.5g - Final Packaging - Papa Burger" at bounding box center [176, 41] width 294 height 21
click at [158, 41] on input "HeadChange - Live Rosin 3.5g - Final Packaging - Papa Burger" at bounding box center [163, 42] width 268 height 10
drag, startPoint x: 177, startPoint y: 40, endPoint x: 36, endPoint y: 70, distance: 144.7
click at [0, 39] on html "Dashboard Analytics Manufacturing Inbound Inventory Outbound Reports 09:38 AM C…" at bounding box center [314, 149] width 629 height 299
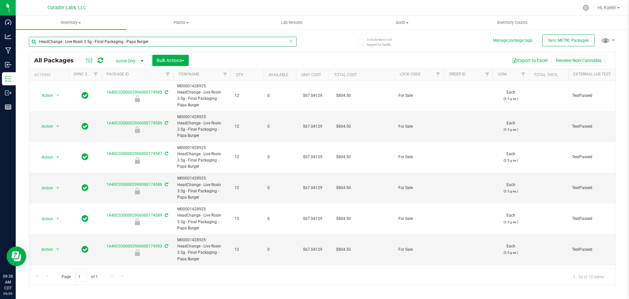
drag, startPoint x: 214, startPoint y: 40, endPoint x: -35, endPoint y: 50, distance: 248.9
click at [0, 50] on html "Dashboard Analytics Manufacturing Inbound Inventory Outbound Reports 09:38 AM C…" at bounding box center [314, 149] width 629 height 299
paste input "1"
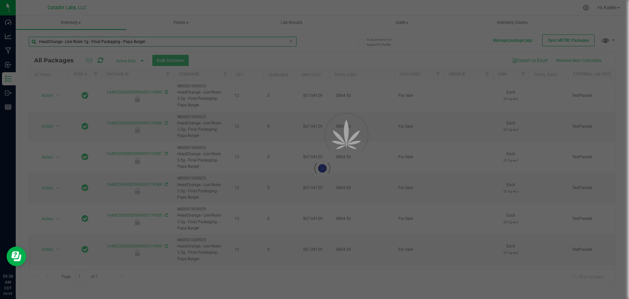
type input "HeadChange - Live Rosin 1g - Final Packaging - Papa Burger"
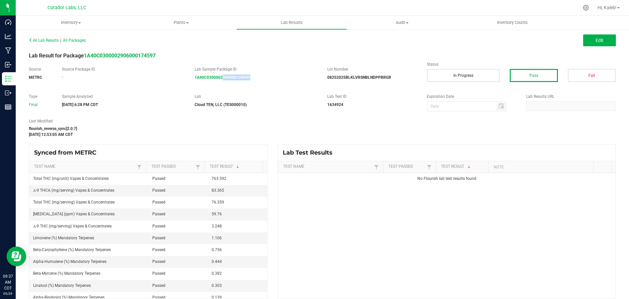
drag, startPoint x: 240, startPoint y: 79, endPoint x: 221, endPoint y: 81, distance: 19.4
click at [221, 81] on div "Source METRC Source Package ID - Lab Sample Package ID 1A40C0300002906000159949…" at bounding box center [322, 76] width 597 height 21
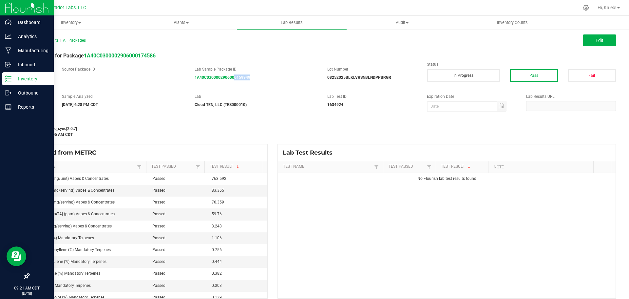
drag, startPoint x: 262, startPoint y: 81, endPoint x: 10, endPoint y: 79, distance: 252.3
click at [232, 81] on div "Source METRC Source Package ID - Lab Sample Package ID 1A40C0300002906000159949…" at bounding box center [322, 76] width 597 height 21
copy strong "0159949"
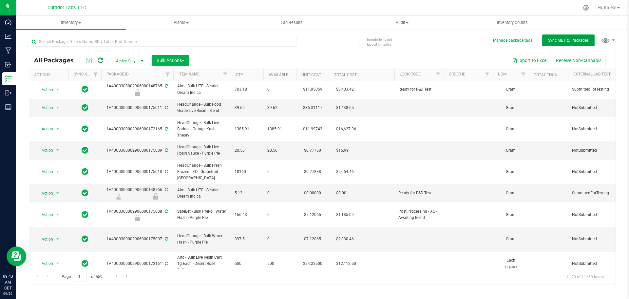
click at [559, 45] on button "Sync METRC Packages" at bounding box center [568, 40] width 52 height 12
click at [586, 9] on icon at bounding box center [586, 7] width 7 height 7
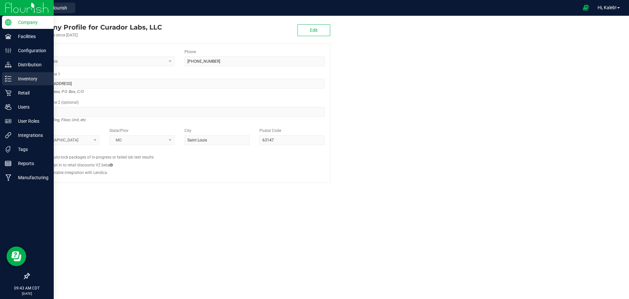
click at [12, 80] on p "Inventory" at bounding box center [30, 79] width 39 height 8
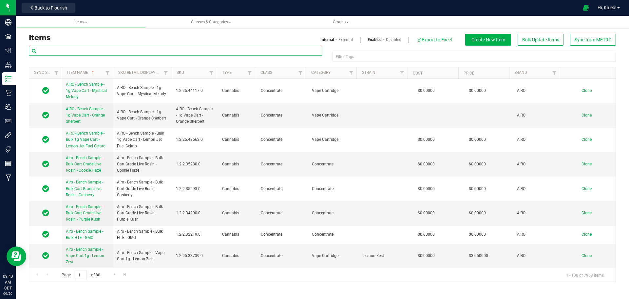
paste input "M00001365726: HeadChange - Live Rosin 1g - Final Packaging - Slurp Juice"
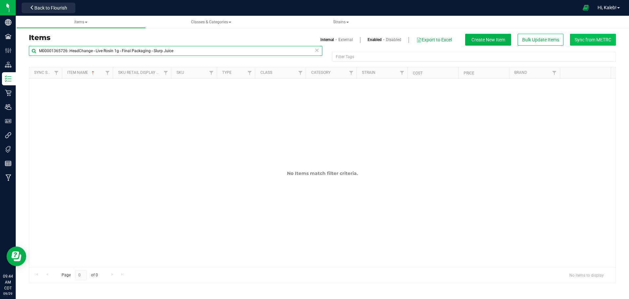
type input "M00001365726: HeadChange - Live Rosin 1g - Final Packaging - Slurp Juice"
click at [577, 43] on button "Sync from METRC" at bounding box center [593, 40] width 46 height 12
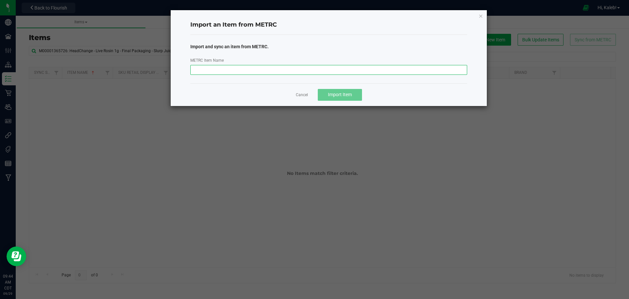
paste input "M00001365726: HeadChange - Live Rosin 1g - Final Packaging - Slurp Juice"
type input "M00001365726: HeadChange - Live Rosin 1g - Final Packaging - Slurp Juice"
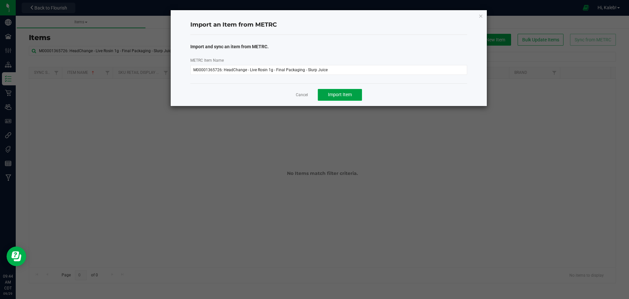
click at [354, 90] on button "Import Item" at bounding box center [340, 95] width 44 height 12
click at [481, 15] on icon "button" at bounding box center [481, 16] width 5 height 8
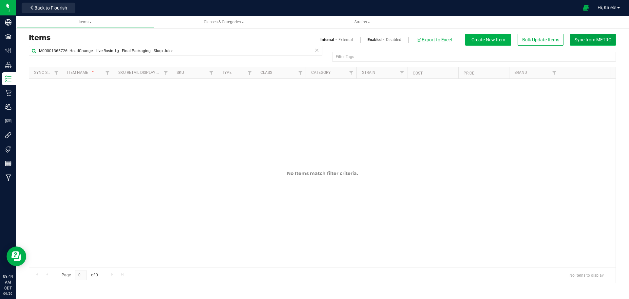
click at [580, 42] on button "Sync from METRC" at bounding box center [593, 40] width 46 height 12
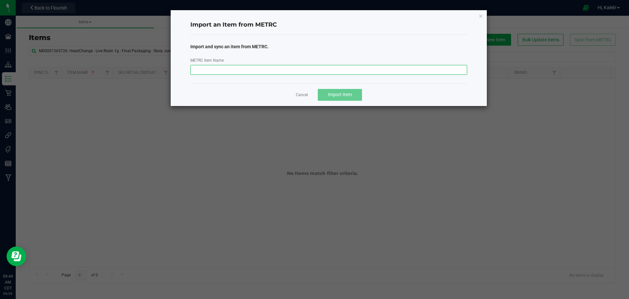
click at [368, 67] on input "METRC Item Name" at bounding box center [328, 70] width 277 height 10
paste input "M00001365726: HeadChange - Live Rosin 1g - Final Packaging - Slurp Juice"
type input "M00001365726: HeadChange - Live Rosin 1g - Final Packaging - Slurp Juice"
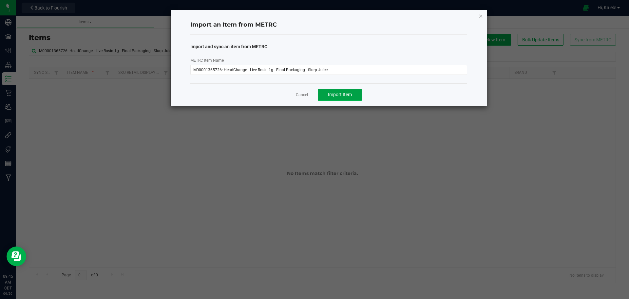
click at [349, 97] on span "Import Item" at bounding box center [340, 94] width 24 height 5
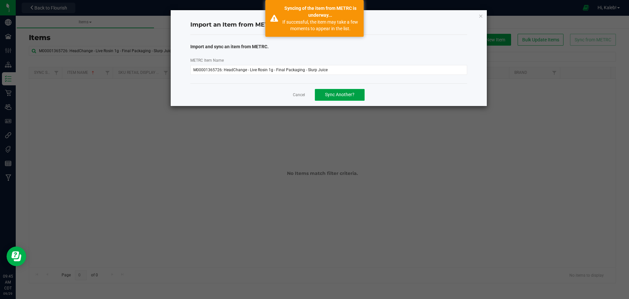
click at [356, 96] on button "Sync Another?" at bounding box center [340, 95] width 50 height 12
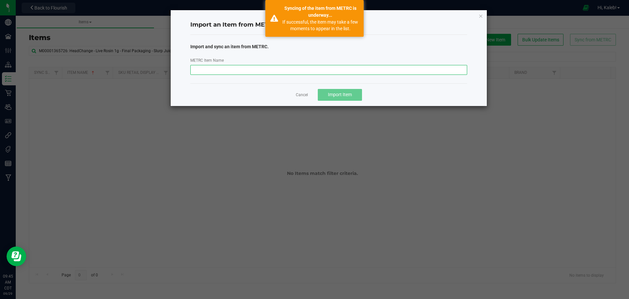
paste input "M00001738043: HeadChange - Live Rosin 2g - Final Packaging - Slurp Juice"
type input "M00001738043: HeadChange - Live Rosin 2g - Final Packaging - Slurp Juice"
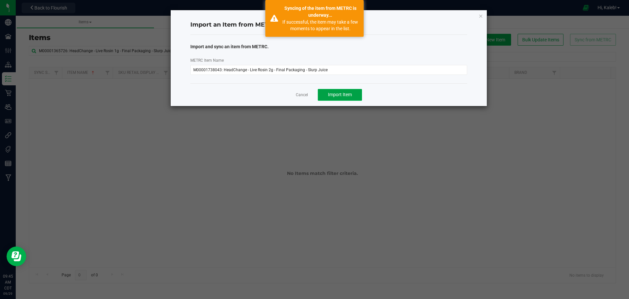
click at [340, 95] on span "Import Item" at bounding box center [340, 94] width 24 height 5
drag, startPoint x: 341, startPoint y: 91, endPoint x: 327, endPoint y: 68, distance: 27.0
click at [341, 90] on button "Sync Another?" at bounding box center [340, 95] width 50 height 12
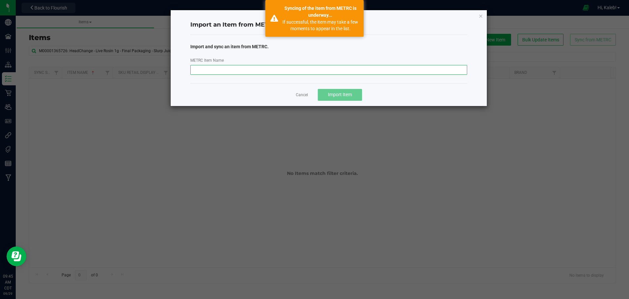
click at [325, 65] on input "METRC Item Name" at bounding box center [328, 70] width 277 height 10
paste input "M00001477637: HeadChange - Live Rosin 3.5g - Final Packaging - Slurp Juice"
type input "M00001477637: HeadChange - Live Rosin 3.5g - Final Packaging - Slurp Juice"
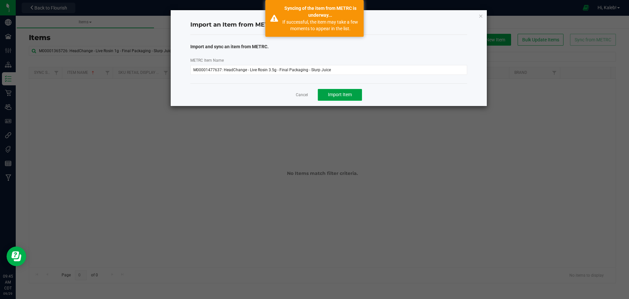
click at [347, 92] on span "Import Item" at bounding box center [340, 94] width 24 height 5
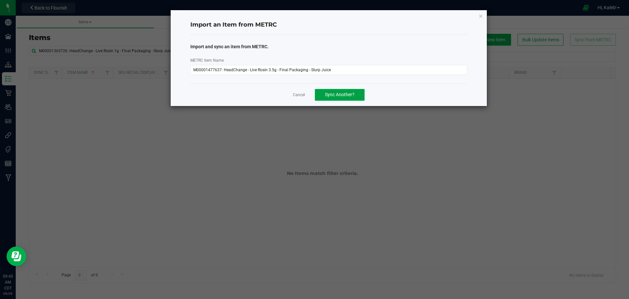
click at [350, 90] on button "Sync Another?" at bounding box center [340, 95] width 50 height 12
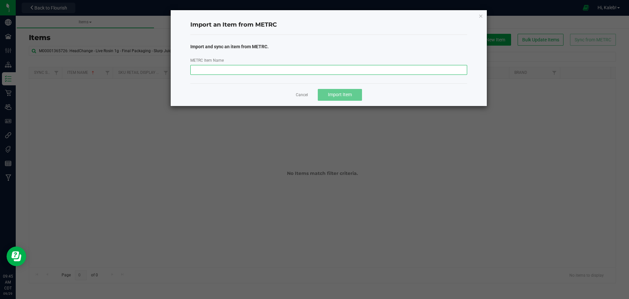
paste input "M00001403903: HeadChange - Live Rosin Cart .5g - Final Packaging - Slurp Juice"
type input "M00001403903: HeadChange - Live Rosin Cart .5g - Final Packaging - Slurp Juice"
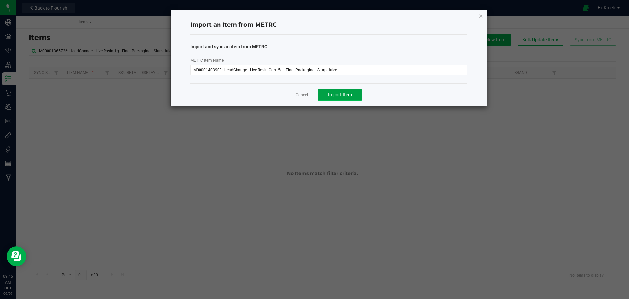
click at [337, 96] on span "Import Item" at bounding box center [340, 94] width 24 height 5
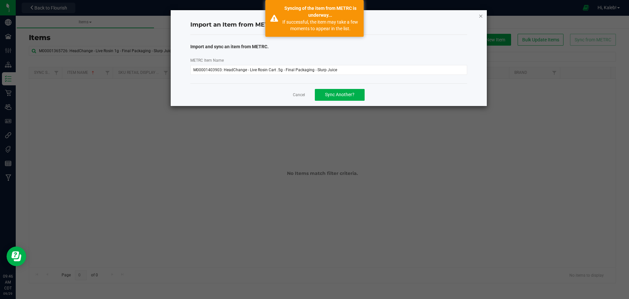
click at [480, 16] on icon "button" at bounding box center [481, 16] width 5 height 8
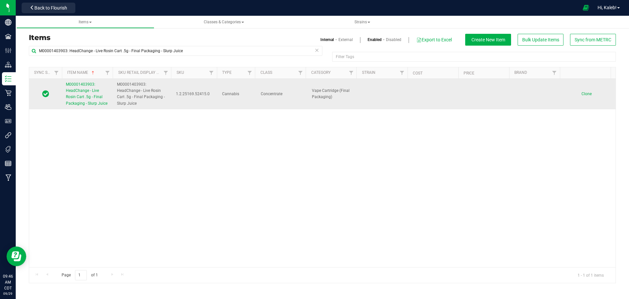
click at [106, 97] on link "M00001403903: HeadChange - Live Rosin Cart .5g - Final Packaging - Slurp Juice" at bounding box center [87, 93] width 43 height 25
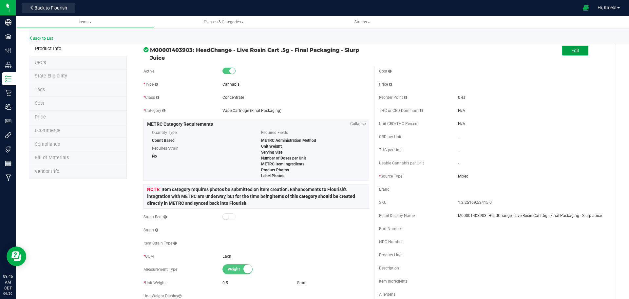
click at [578, 48] on button "Edit" at bounding box center [575, 51] width 26 height 10
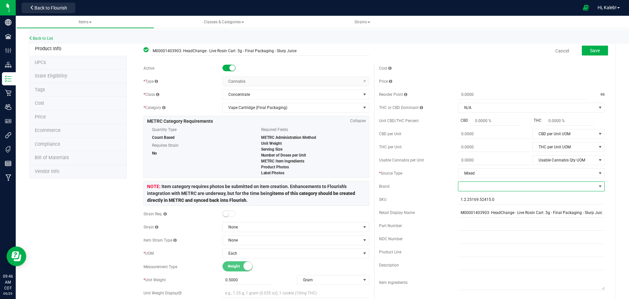
click at [491, 186] on span at bounding box center [527, 186] width 138 height 9
drag, startPoint x: 481, startPoint y: 257, endPoint x: 339, endPoint y: 258, distance: 141.9
click at [481, 257] on li "Head Change" at bounding box center [527, 258] width 145 height 11
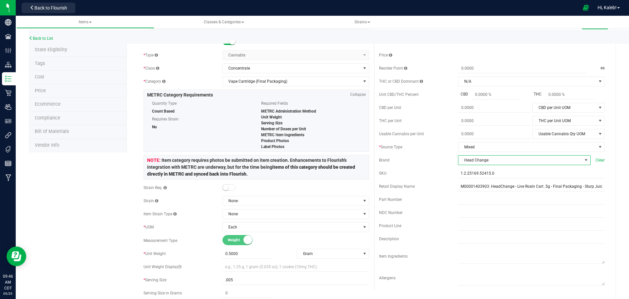
scroll to position [66, 0]
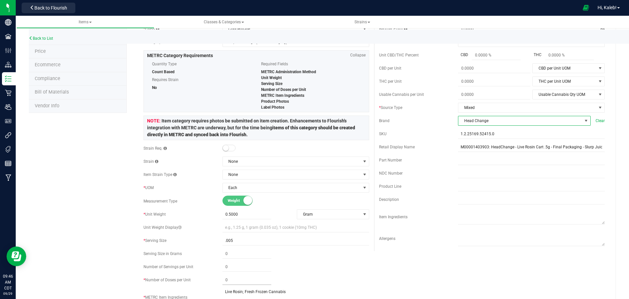
click at [236, 276] on span at bounding box center [247, 280] width 49 height 10
type input "100"
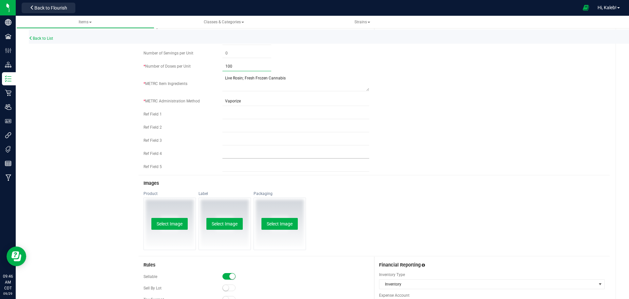
scroll to position [328, 0]
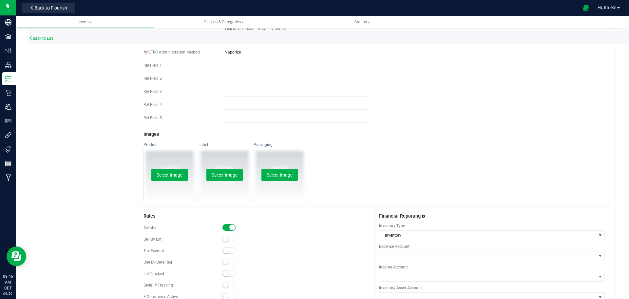
type input "100"
click at [228, 273] on span at bounding box center [229, 273] width 13 height 7
click at [227, 264] on span at bounding box center [229, 261] width 13 height 7
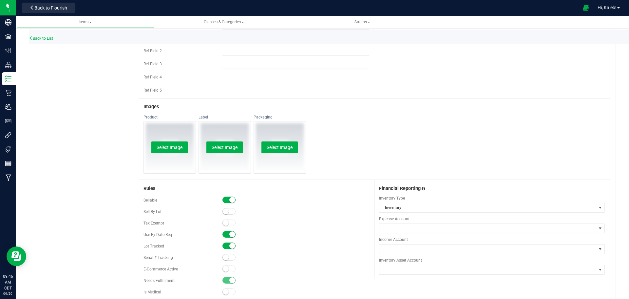
scroll to position [393, 0]
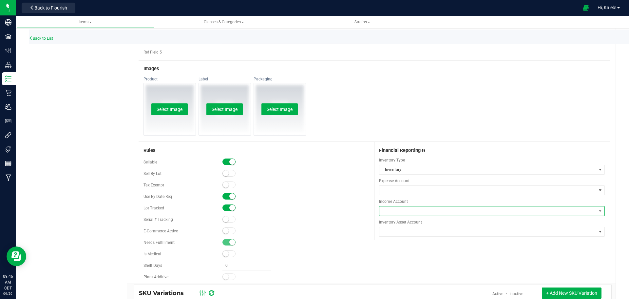
click at [386, 213] on span at bounding box center [487, 210] width 217 height 9
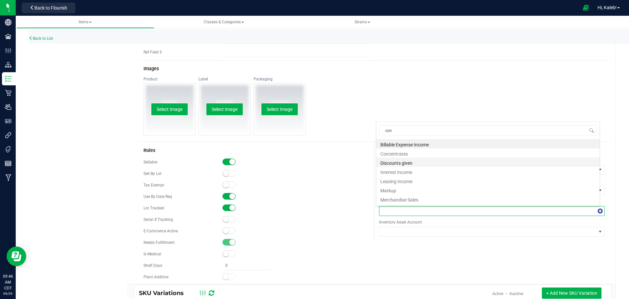
type input "conc"
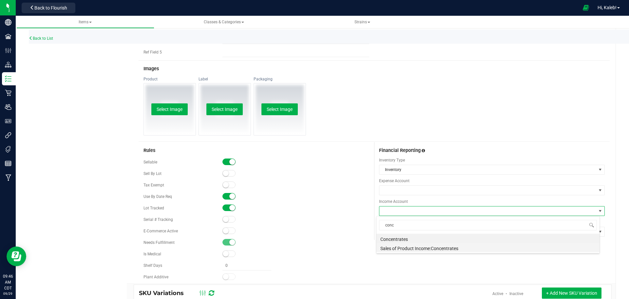
click at [429, 250] on li "Sales of Product Income:Concentrates" at bounding box center [488, 246] width 223 height 9
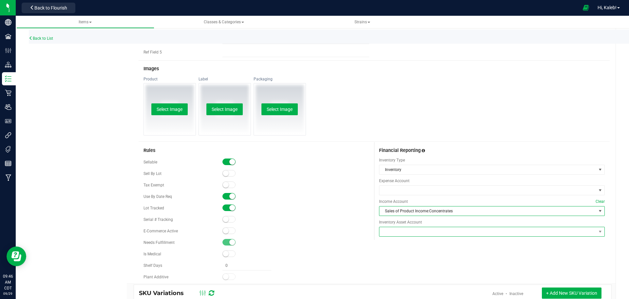
click at [420, 232] on span at bounding box center [487, 231] width 217 height 9
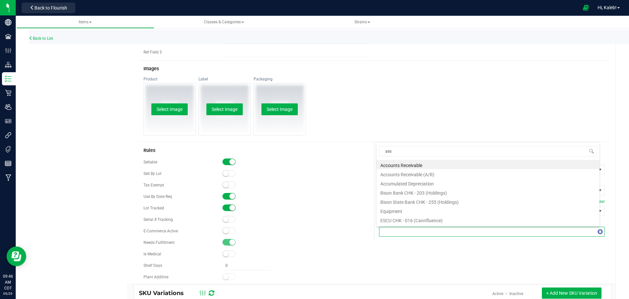
type input "asse"
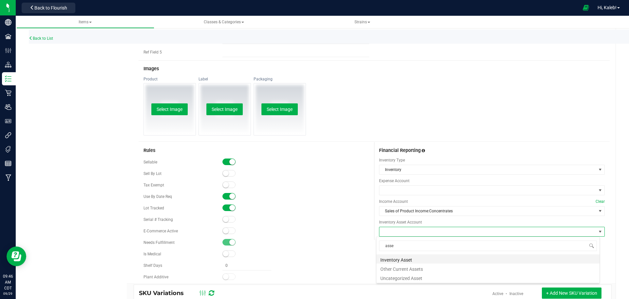
click at [403, 258] on li "Inventory Asset" at bounding box center [488, 258] width 223 height 9
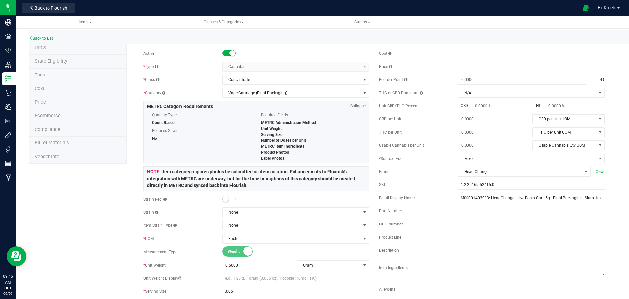
scroll to position [0, 0]
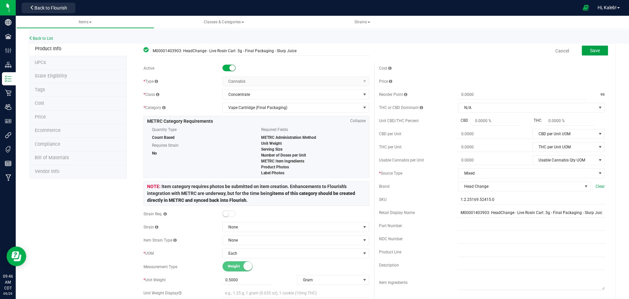
click at [588, 53] on button "Save" at bounding box center [595, 51] width 26 height 10
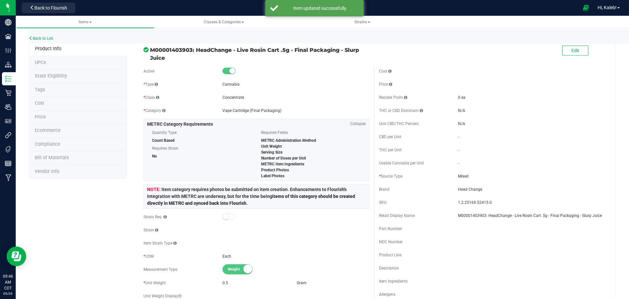
click at [59, 116] on li "Price" at bounding box center [78, 117] width 98 height 14
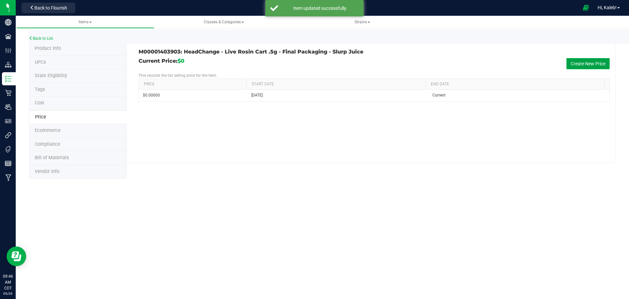
click at [568, 67] on button "Create New Price" at bounding box center [588, 63] width 43 height 11
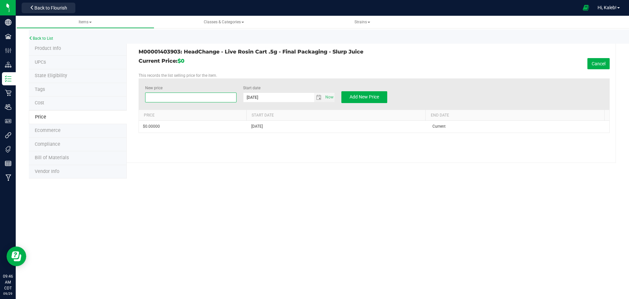
click at [194, 98] on span at bounding box center [191, 97] width 92 height 10
type input "27.50"
click at [385, 97] on button "Add New Price" at bounding box center [364, 97] width 46 height 12
type input "$0.00000"
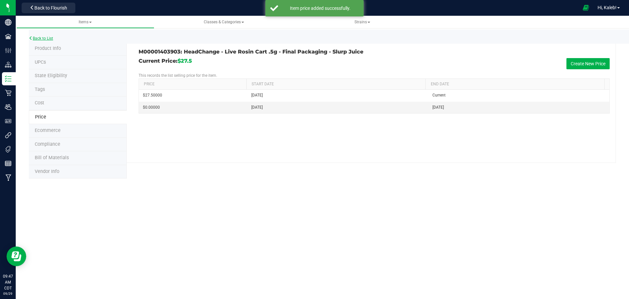
click at [48, 37] on link "Back to List" at bounding box center [41, 38] width 24 height 5
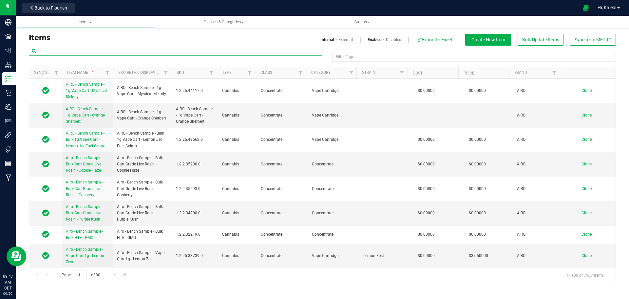
paste input "M00001403903: HeadChange - Live Rosin Cart .5g - Final Packaging - Slurp Juice"
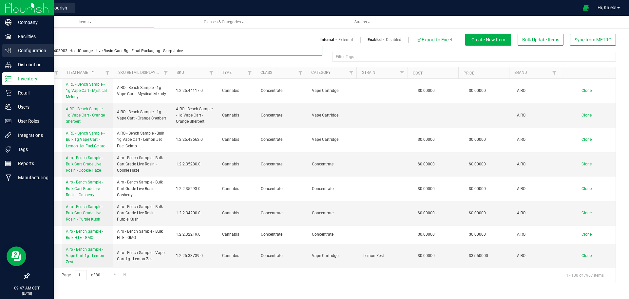
drag, startPoint x: 129, startPoint y: 50, endPoint x: 10, endPoint y: 50, distance: 119.3
click at [10, 50] on div "Company Facilities Configuration Distribution Inventory Retail Users User Roles…" at bounding box center [314, 149] width 629 height 299
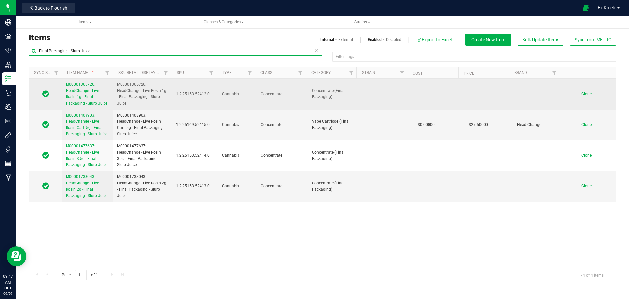
type input "Final Packaging - Slurp Juice"
click at [93, 99] on link "M00001365726: HeadChange - Live Rosin 1g - Final Packaging - Slurp Juice" at bounding box center [87, 93] width 43 height 25
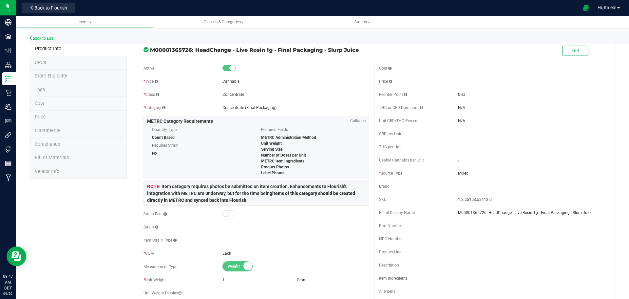
click at [53, 118] on li "Price" at bounding box center [78, 117] width 98 height 14
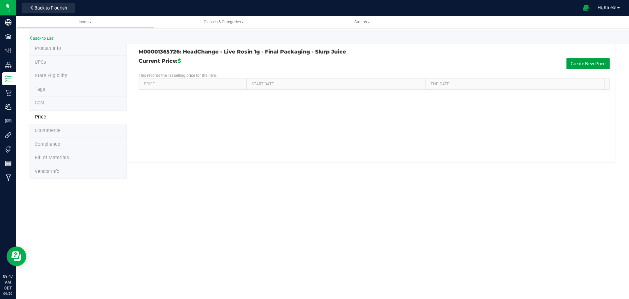
click at [590, 62] on button "Create New Price" at bounding box center [588, 63] width 43 height 11
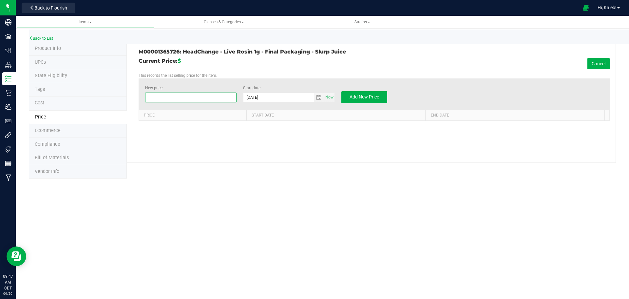
click at [189, 97] on span at bounding box center [191, 97] width 92 height 10
type input "32.50"
click at [361, 93] on button "Add New Price" at bounding box center [364, 97] width 46 height 12
type input "$0.00000"
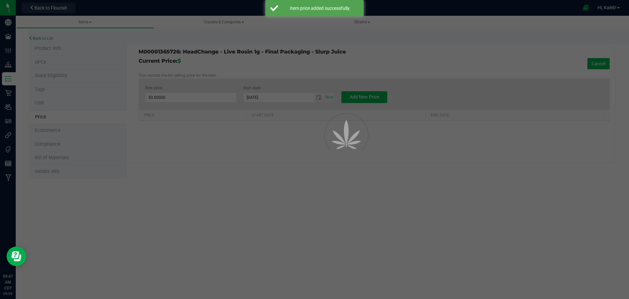
click at [77, 48] on div at bounding box center [314, 149] width 629 height 299
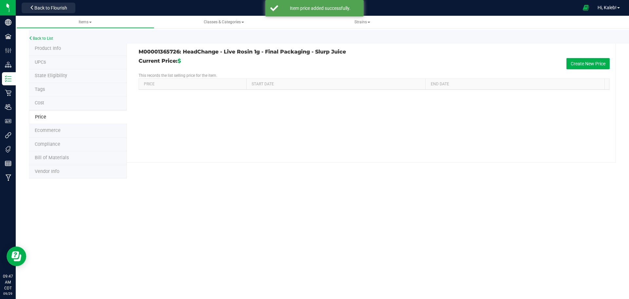
click at [82, 51] on li "Product Info" at bounding box center [78, 49] width 98 height 14
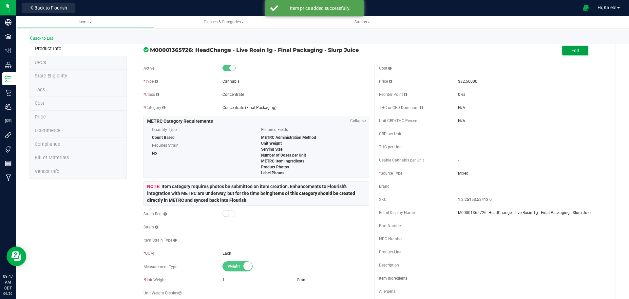
click at [564, 49] on button "Edit" at bounding box center [575, 51] width 26 height 10
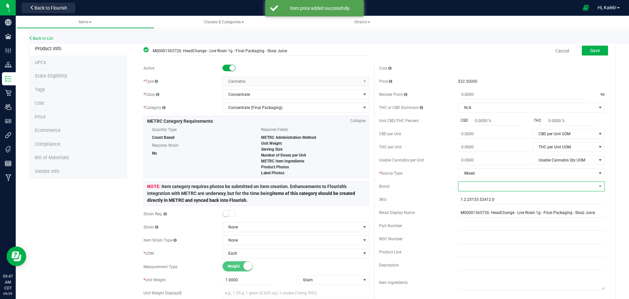
click at [482, 186] on span at bounding box center [527, 186] width 138 height 9
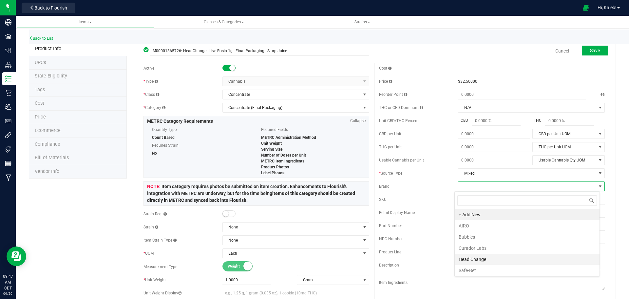
click at [481, 261] on li "Head Change" at bounding box center [527, 258] width 145 height 11
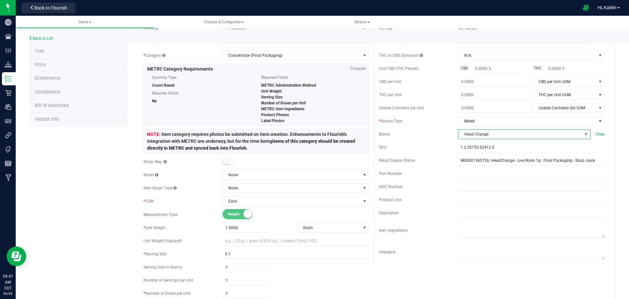
scroll to position [164, 0]
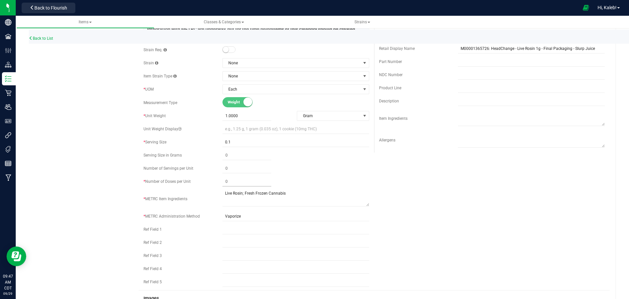
click at [260, 182] on span at bounding box center [247, 182] width 49 height 10
type input "10"
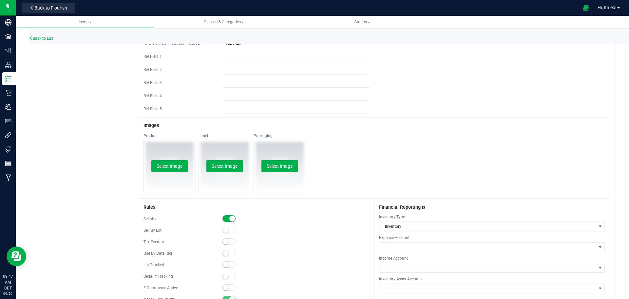
scroll to position [360, 0]
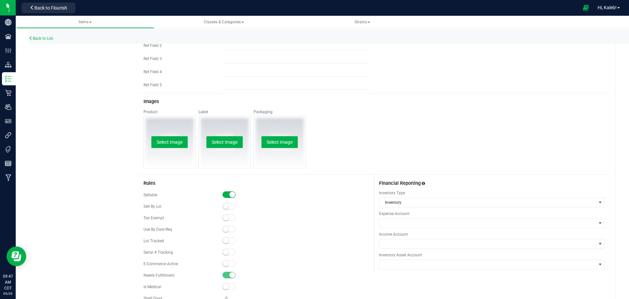
type input "10"
click at [228, 229] on span at bounding box center [229, 228] width 13 height 7
click at [226, 241] on small at bounding box center [226, 240] width 6 height 6
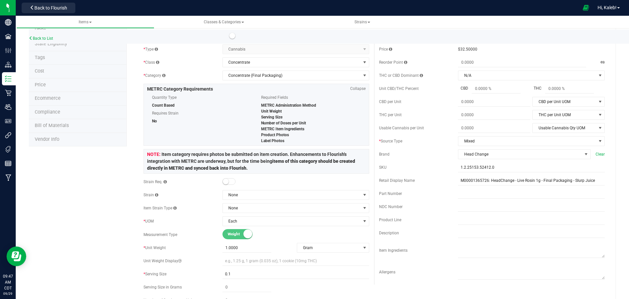
scroll to position [0, 0]
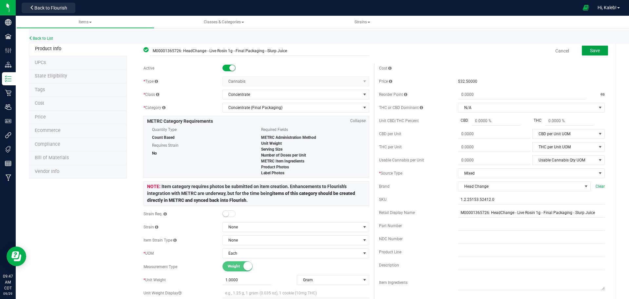
click at [590, 50] on span "Save" at bounding box center [595, 50] width 10 height 5
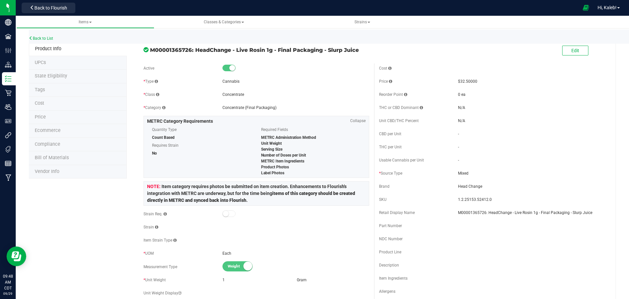
click at [66, 118] on li "Price" at bounding box center [78, 117] width 98 height 14
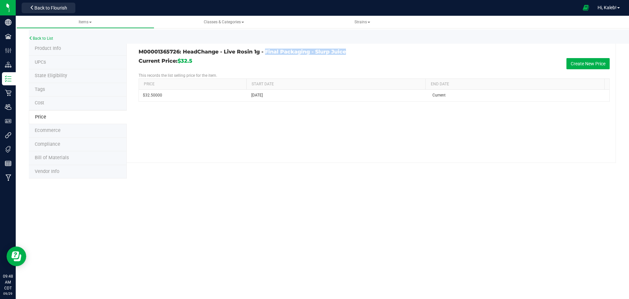
drag, startPoint x: 265, startPoint y: 50, endPoint x: 397, endPoint y: 49, distance: 131.7
click at [397, 49] on div "M00001365726: HeadChange - Live Rosin 1g - Final Packaging - Slurp Juice" at bounding box center [374, 52] width 481 height 6
copy h3 "Final Packaging - Slurp Juice"
click at [48, 38] on link "Back to List" at bounding box center [41, 38] width 24 height 5
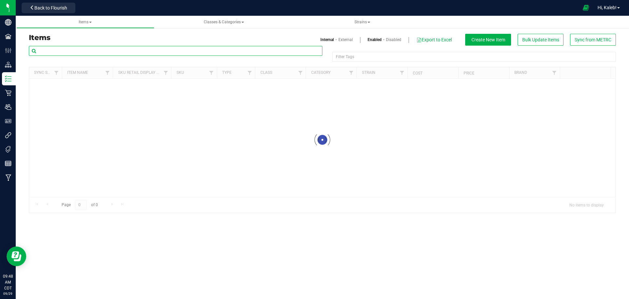
paste input "Final Packaging - Slurp Juice"
click at [143, 50] on input "Final Packaging - Slurp Juice" at bounding box center [176, 51] width 294 height 10
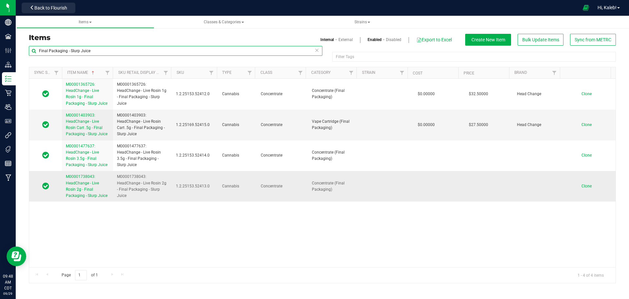
type input "Final Packaging - Slurp Juice"
click at [90, 190] on span "M00001738043: HeadChange - Live Rosin 2g - Final Packaging - Slurp Juice" at bounding box center [87, 186] width 42 height 24
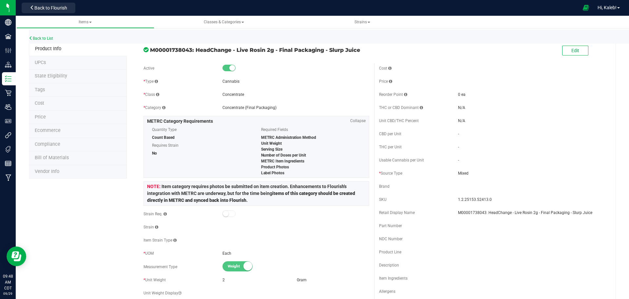
click at [77, 117] on li "Price" at bounding box center [78, 117] width 98 height 14
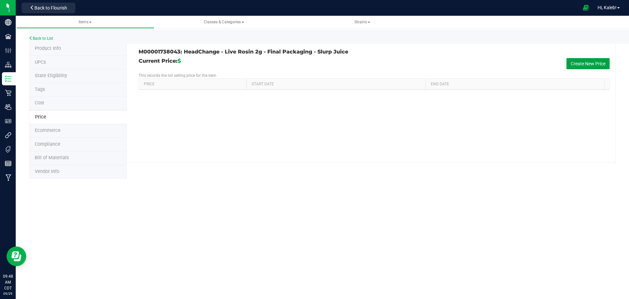
drag, startPoint x: 590, startPoint y: 62, endPoint x: 500, endPoint y: 73, distance: 89.9
click at [589, 62] on button "Create New Price" at bounding box center [588, 63] width 43 height 11
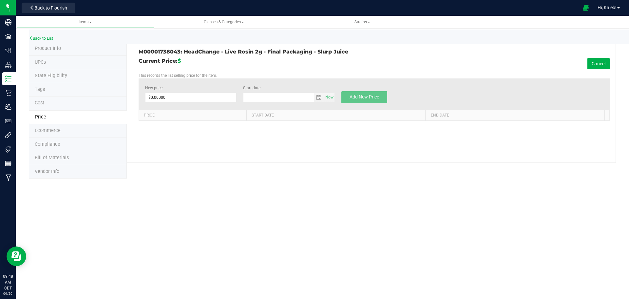
type input "9/29/2025"
click at [220, 99] on span at bounding box center [191, 97] width 92 height 10
type input "60."
click at [359, 98] on span "Add New Price" at bounding box center [364, 96] width 29 height 5
type input "$0.00000"
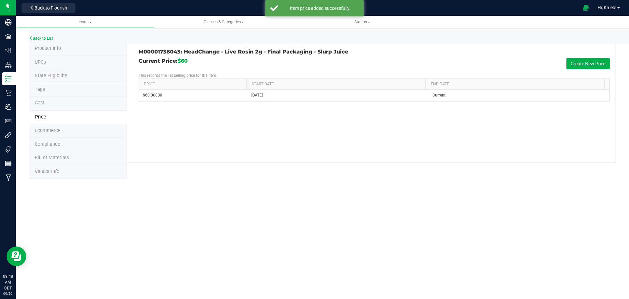
click at [88, 46] on li "Product Info" at bounding box center [78, 49] width 98 height 14
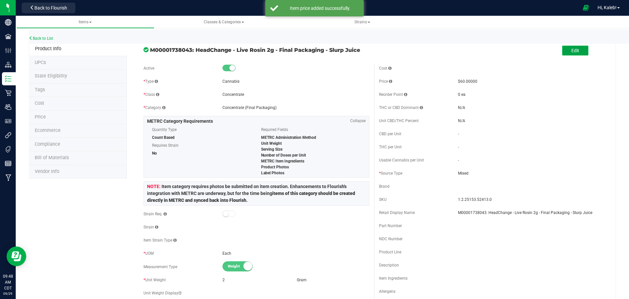
click at [572, 48] on span "Edit" at bounding box center [575, 50] width 8 height 5
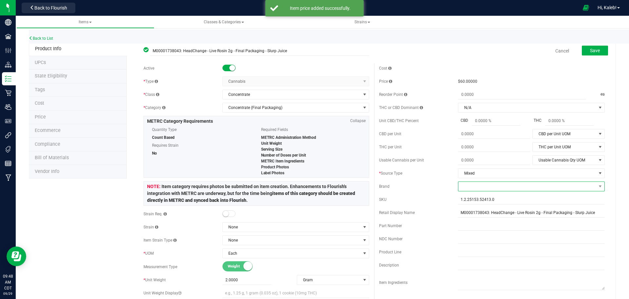
click at [464, 185] on span at bounding box center [527, 186] width 138 height 9
click at [476, 261] on li "Head Change" at bounding box center [527, 258] width 145 height 11
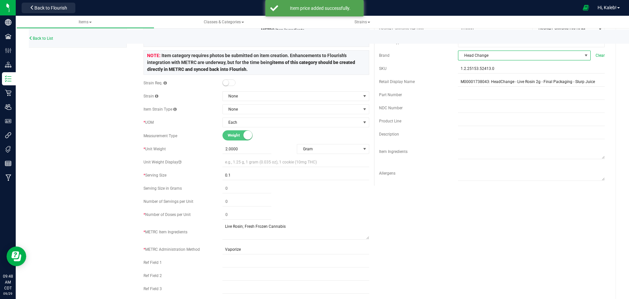
scroll to position [131, 0]
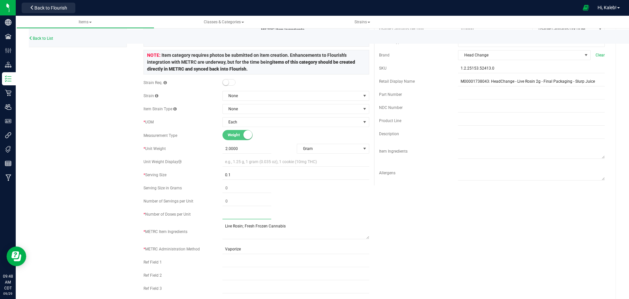
click at [228, 216] on span at bounding box center [247, 214] width 49 height 10
type input "20"
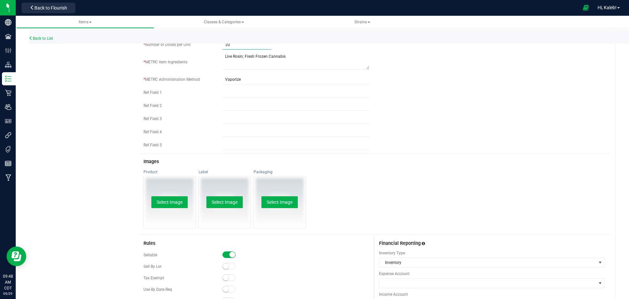
scroll to position [360, 0]
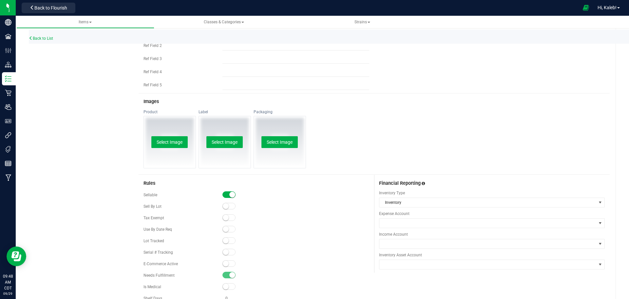
type input "20"
click at [227, 231] on span at bounding box center [229, 228] width 13 height 7
click at [229, 241] on span at bounding box center [229, 240] width 13 height 7
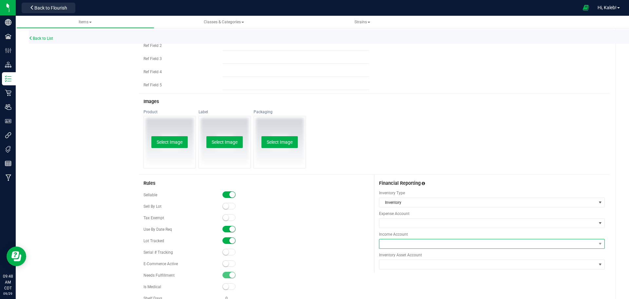
click at [404, 242] on span at bounding box center [487, 243] width 217 height 9
type input "conc"
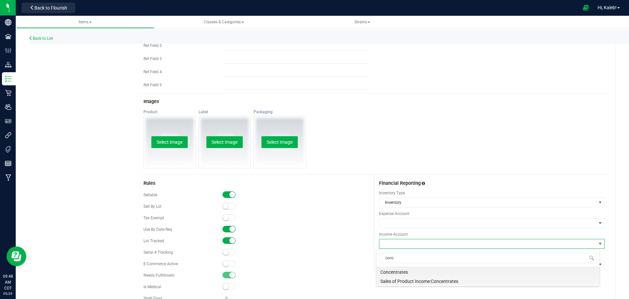
click at [407, 278] on li "Sales of Product Income:Concentrates" at bounding box center [488, 279] width 223 height 9
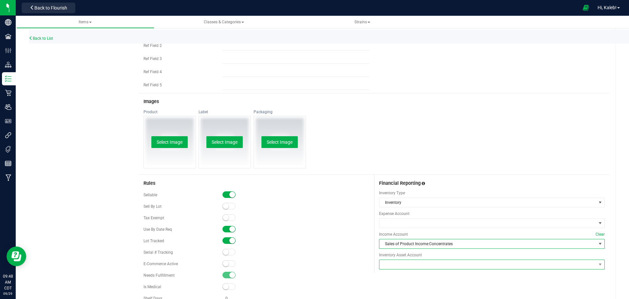
click at [407, 266] on span at bounding box center [487, 264] width 217 height 9
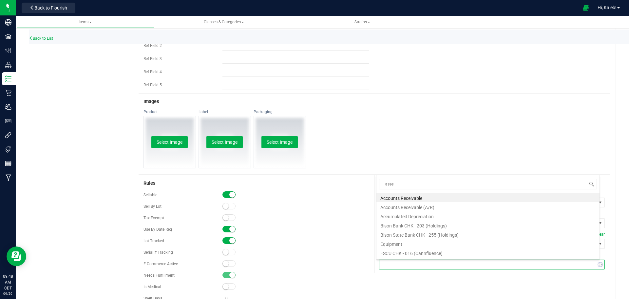
type input "asset"
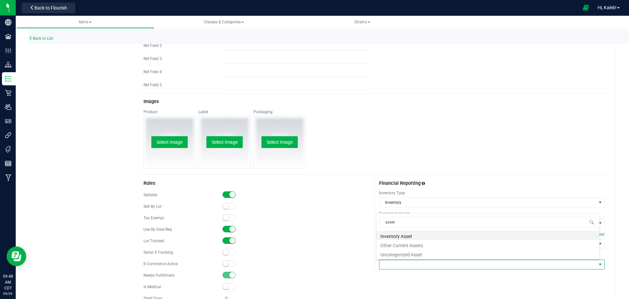
click at [409, 236] on li "Inventory Asset" at bounding box center [488, 234] width 223 height 9
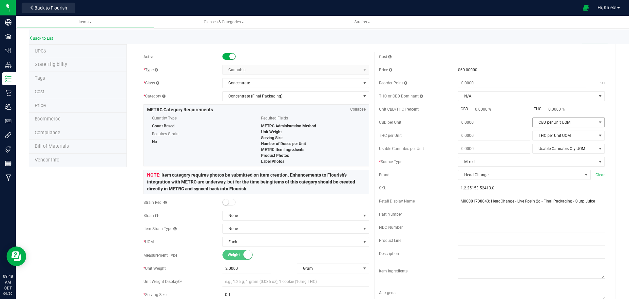
scroll to position [0, 0]
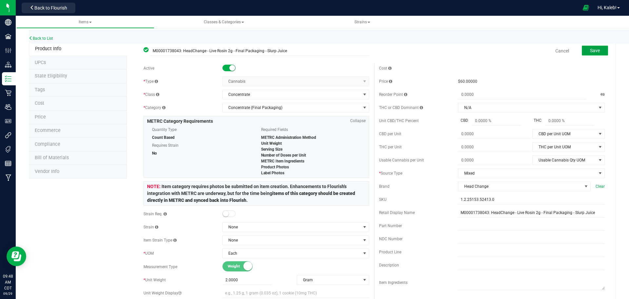
click at [592, 50] on span "Save" at bounding box center [595, 50] width 10 height 5
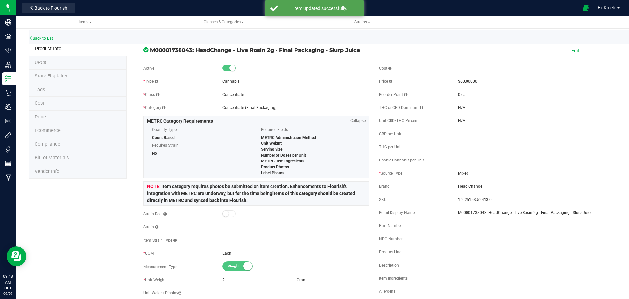
click at [50, 40] on link "Back to List" at bounding box center [41, 38] width 24 height 5
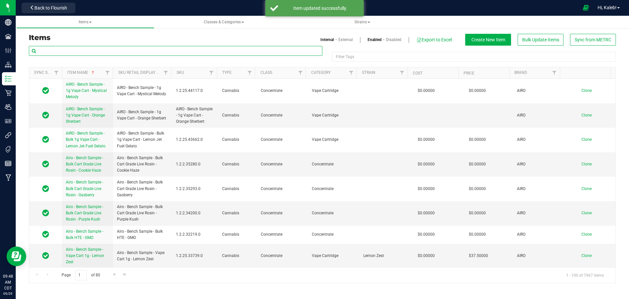
paste input "Final Packaging - Slurp Juice"
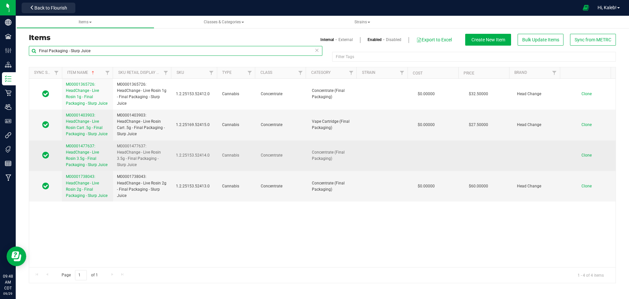
type input "Final Packaging - Slurp Juice"
click at [80, 159] on span "M00001477637: HeadChange - Live Rosin 3.5g - Final Packaging - Slurp Juice" at bounding box center [87, 156] width 42 height 24
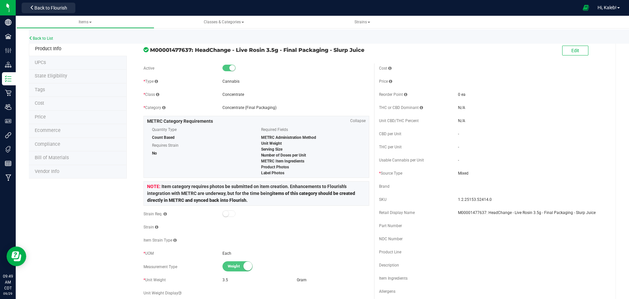
click at [67, 115] on li "Price" at bounding box center [78, 117] width 98 height 14
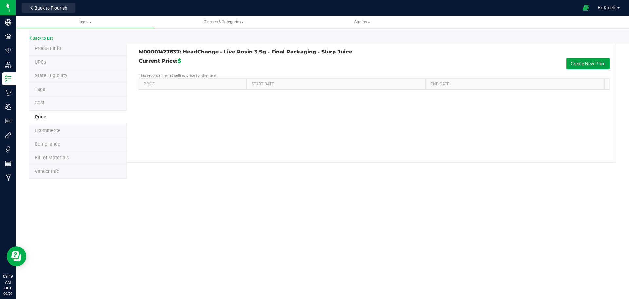
click at [583, 62] on button "Create New Price" at bounding box center [588, 63] width 43 height 11
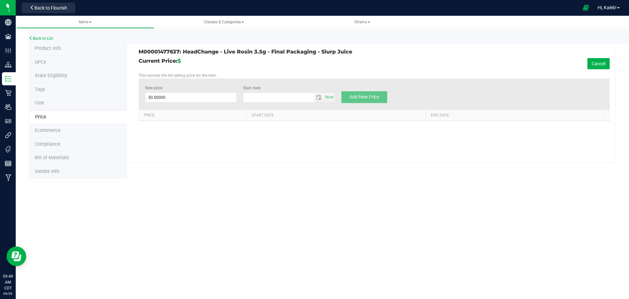
type input "9/29/2025"
click at [184, 99] on span at bounding box center [191, 97] width 92 height 10
type input "97.50"
click at [378, 101] on button "Add New Price" at bounding box center [364, 97] width 46 height 12
type input "$0.00000"
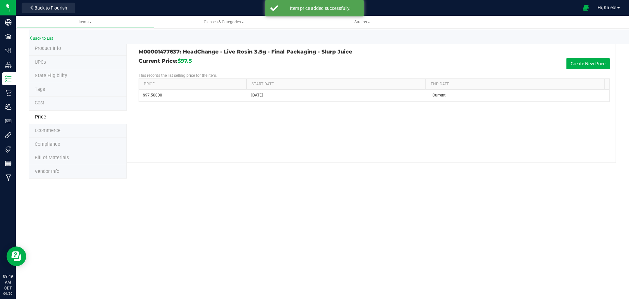
click at [95, 48] on li "Product Info" at bounding box center [78, 49] width 98 height 14
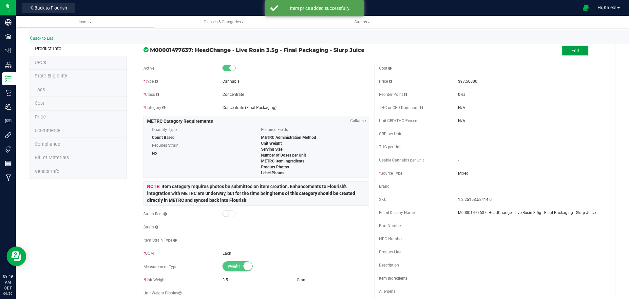
click at [571, 53] on button "Edit" at bounding box center [575, 51] width 26 height 10
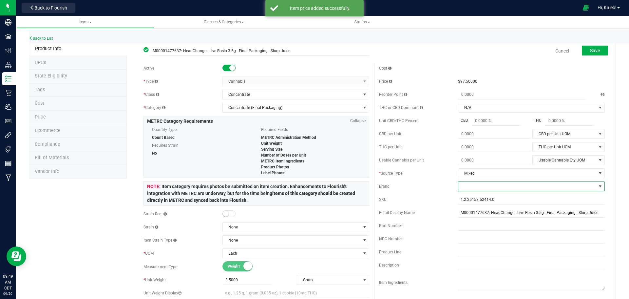
click at [482, 184] on span at bounding box center [527, 186] width 138 height 9
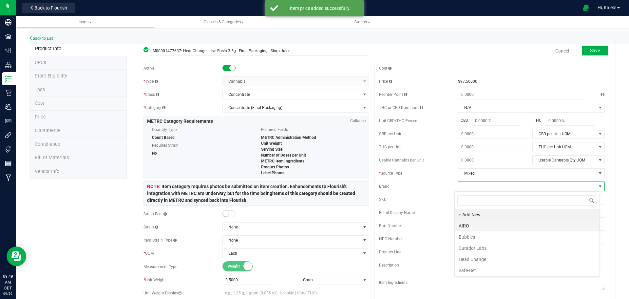
scroll to position [10, 145]
click at [465, 258] on li "Head Change" at bounding box center [527, 258] width 145 height 11
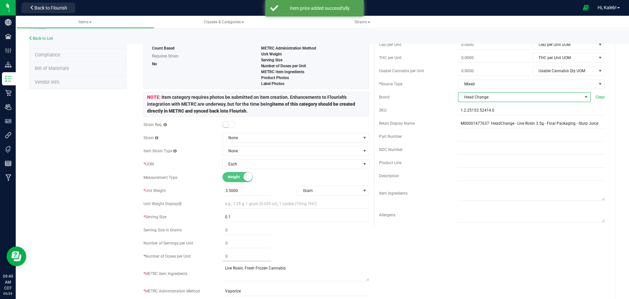
scroll to position [98, 0]
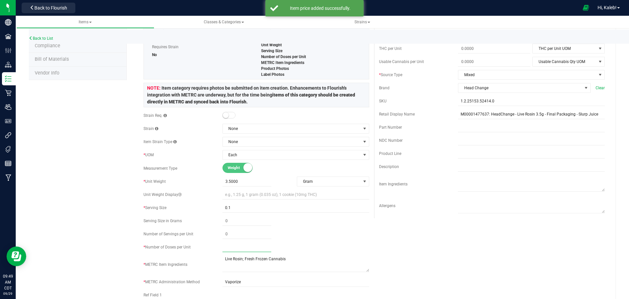
click at [235, 245] on span at bounding box center [247, 247] width 49 height 10
type input "35"
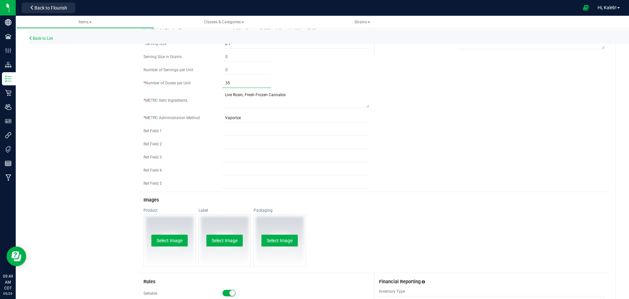
scroll to position [360, 0]
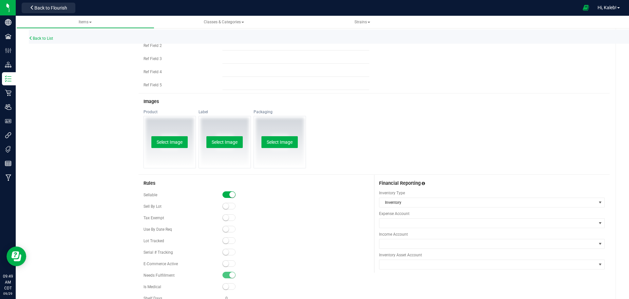
type input "35"
click at [227, 242] on span at bounding box center [229, 240] width 13 height 7
click at [226, 230] on small at bounding box center [226, 229] width 6 height 6
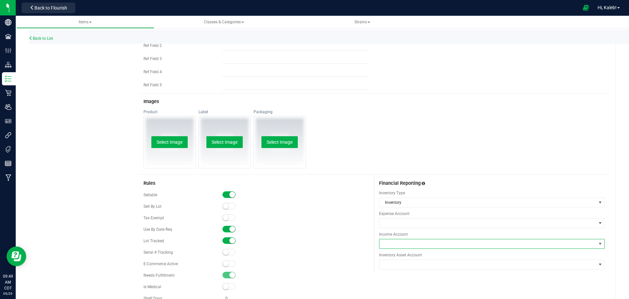
click at [394, 245] on span at bounding box center [487, 243] width 217 height 9
type input "conc"
drag, startPoint x: 435, startPoint y: 281, endPoint x: 427, endPoint y: 279, distance: 8.3
click at [435, 281] on li "Sales of Product Income:Concentrates" at bounding box center [488, 279] width 223 height 9
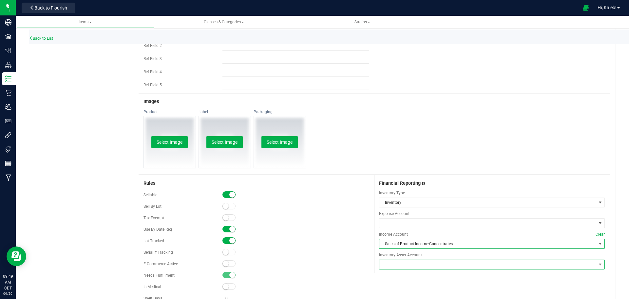
click at [410, 269] on span at bounding box center [492, 264] width 226 height 10
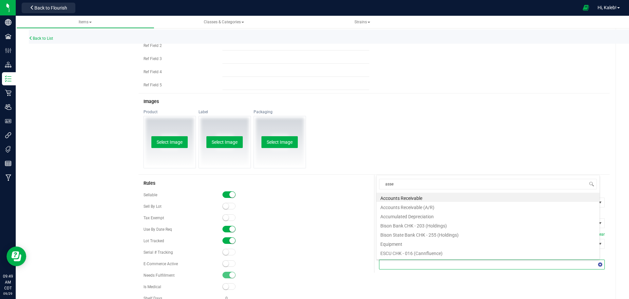
type input "asset"
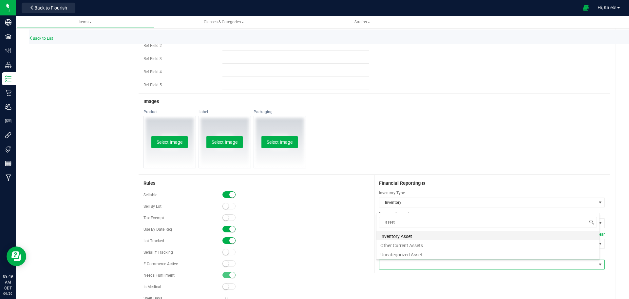
click at [406, 234] on li "Inventory Asset" at bounding box center [488, 234] width 223 height 9
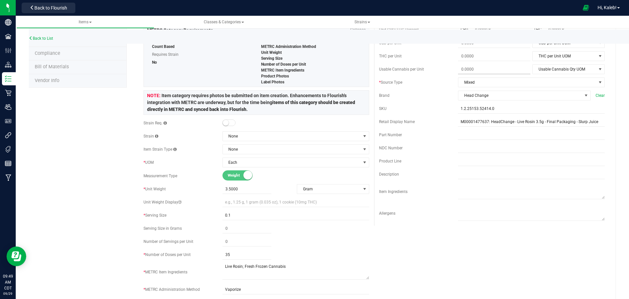
scroll to position [0, 0]
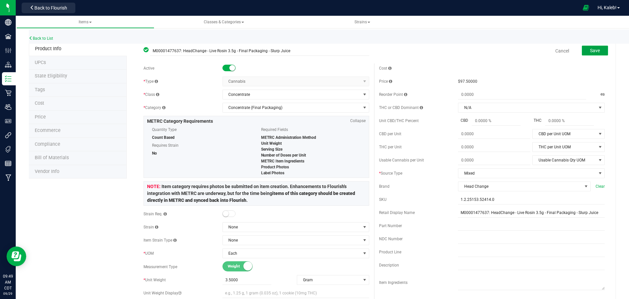
click at [590, 50] on span "Save" at bounding box center [595, 50] width 10 height 5
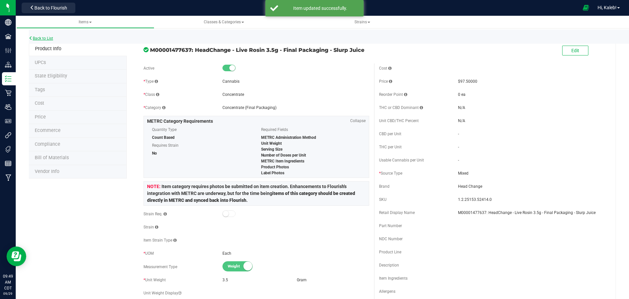
click at [40, 38] on link "Back to List" at bounding box center [41, 38] width 24 height 5
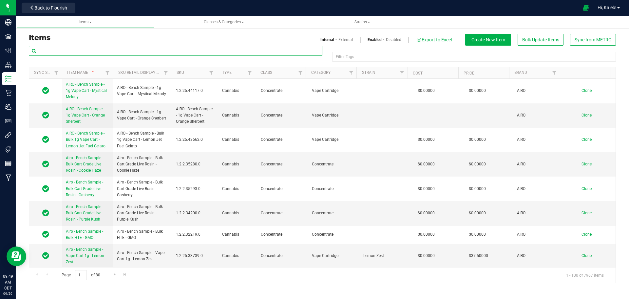
click at [82, 52] on input "text" at bounding box center [176, 51] width 294 height 10
paste input "HeadChange - Bulk Live Rosin 1g Each - Slurp Juice"
drag, startPoint x: 109, startPoint y: 51, endPoint x: 394, endPoint y: 60, distance: 285.2
click at [557, 51] on div "HeadChange - Bulk Live Rosin 1g Each - Slurp Juice Filter Tags Filter Tags" at bounding box center [557, 49] width 0 height 5
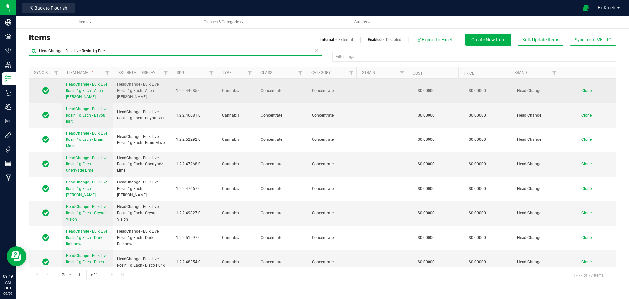
type input "HeadChange - Bulk Live Rosin 1g Each -"
click at [582, 90] on span "Clone" at bounding box center [587, 90] width 10 height 5
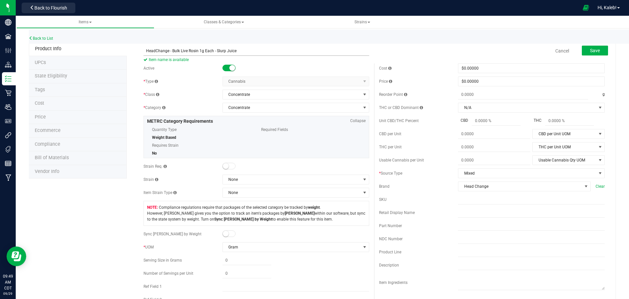
click at [147, 50] on input "HeadChange - Bulk Live Rosin 1g Each - Slurp Juice" at bounding box center [257, 51] width 226 height 10
type input "HeadChange - Bulk Live Rosin 1g Each - Slurp Juice"
drag, startPoint x: 226, startPoint y: 232, endPoint x: 238, endPoint y: 243, distance: 15.5
click at [226, 232] on small at bounding box center [226, 233] width 6 height 6
click at [242, 271] on span at bounding box center [247, 274] width 49 height 10
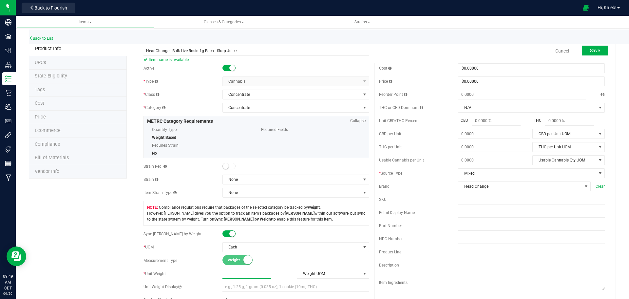
type input "1"
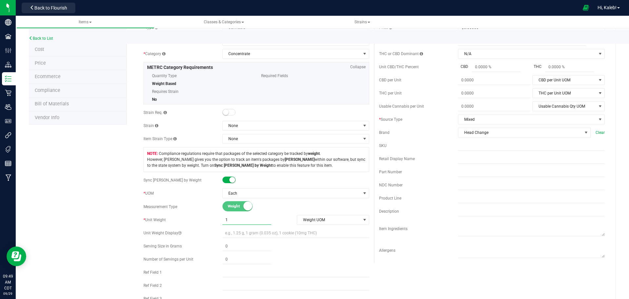
scroll to position [66, 0]
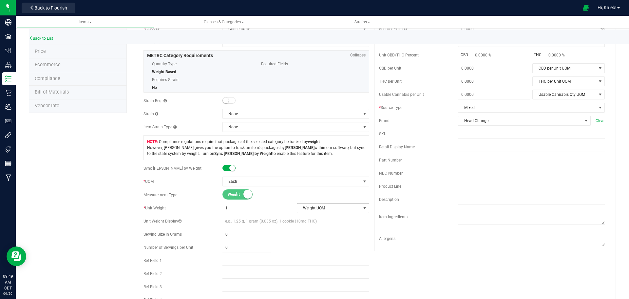
type input "1.0000"
click at [319, 208] on span "Weight UOM" at bounding box center [329, 207] width 64 height 9
click at [315, 219] on li "Gram" at bounding box center [330, 219] width 71 height 10
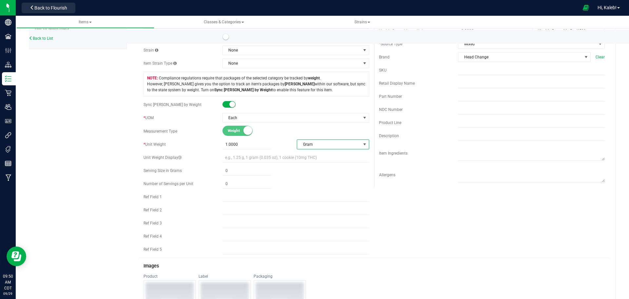
scroll to position [229, 0]
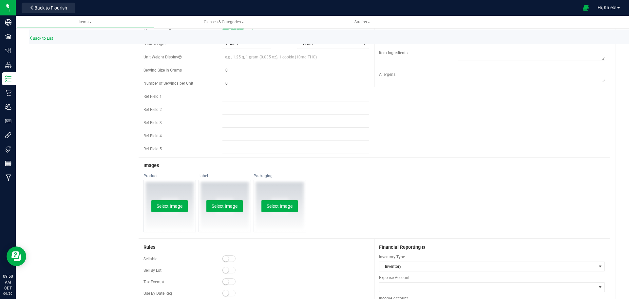
drag, startPoint x: 229, startPoint y: 289, endPoint x: 253, endPoint y: 285, distance: 23.7
click at [230, 289] on span at bounding box center [229, 292] width 13 height 7
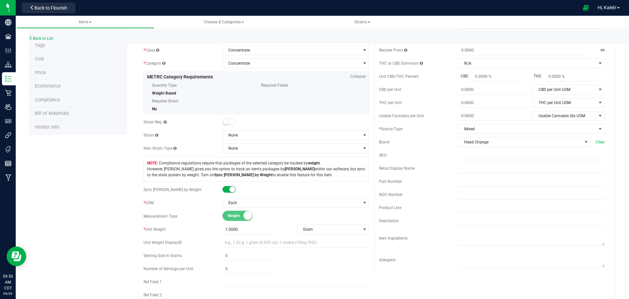
scroll to position [0, 0]
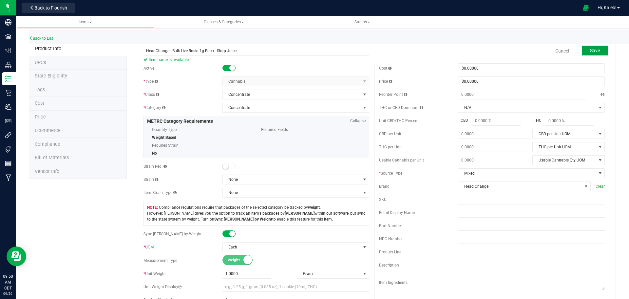
click at [593, 51] on span "Save" at bounding box center [595, 50] width 10 height 5
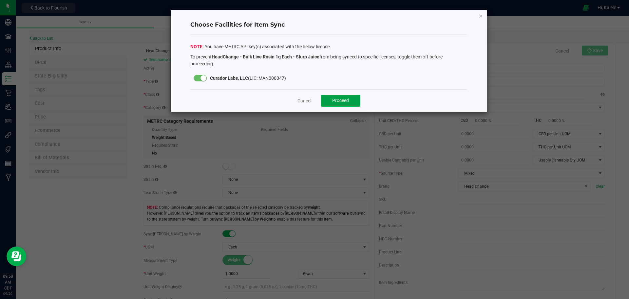
click at [342, 104] on button "Proceed" at bounding box center [340, 101] width 39 height 12
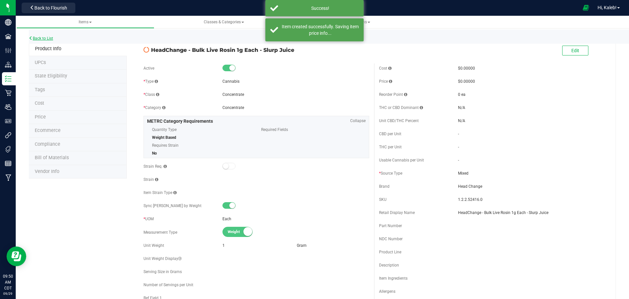
click at [50, 38] on link "Back to List" at bounding box center [41, 38] width 24 height 5
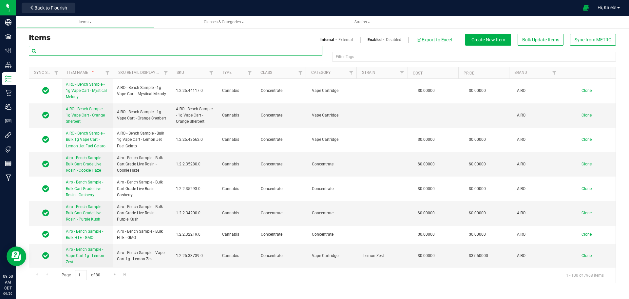
paste input "HeadChange - Bulk Live Rosin 2g Each - Slurp Juice"
click at [346, 50] on div "Items Classes & Categories Strains Items Internal External Enabled Disabled Exp…" at bounding box center [322, 157] width 613 height 283
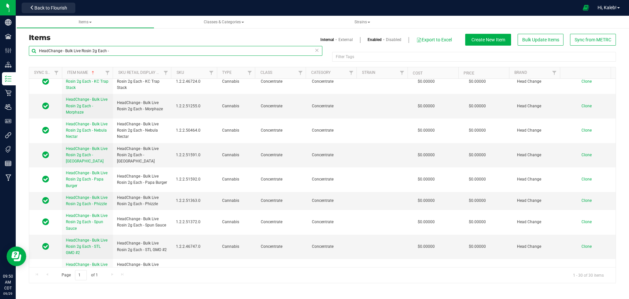
scroll to position [520, 0]
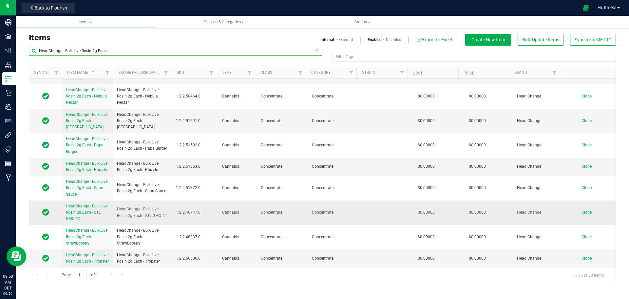
type input "HeadChange - Bulk Live Rosin 2g Each -"
click at [582, 211] on span "Clone" at bounding box center [587, 212] width 10 height 5
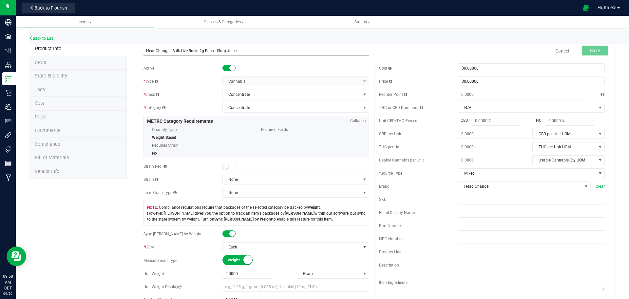
click at [146, 51] on input "HeadChange - Bulk Live Rosin 2g Each - Slurp Juice" at bounding box center [257, 51] width 226 height 10
type input "HeadChange - Bulk Live Rosin 2g Each - Slurp Juice"
click at [594, 49] on span "Save" at bounding box center [595, 50] width 10 height 5
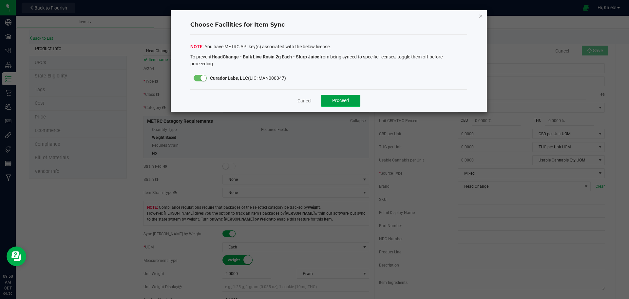
click at [343, 98] on span "Proceed" at bounding box center [340, 100] width 17 height 5
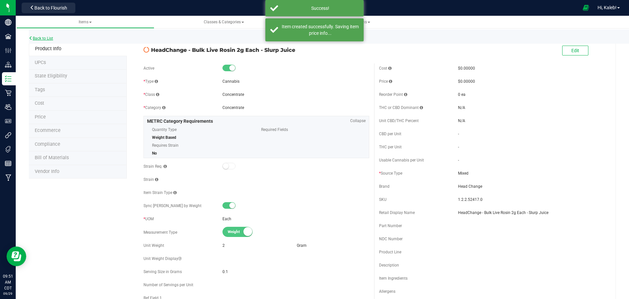
click at [51, 40] on link "Back to List" at bounding box center [41, 38] width 24 height 5
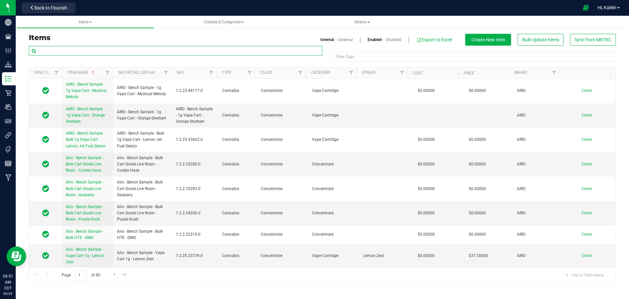
paste input "HeadChange - Bulk Live Rosin 3.5g Each - Slurp Juice"
click at [281, 57] on div "Items Classes & Categories Strains Items Internal External Enabled Disabled Exp…" at bounding box center [322, 157] width 613 height 283
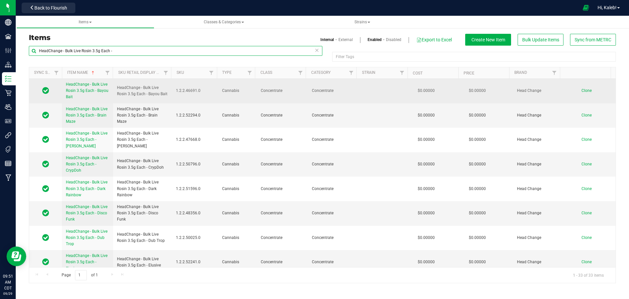
type input "HeadChange - Bulk Live Rosin 3.5g Each -"
click at [586, 94] on td "Clone" at bounding box center [589, 91] width 51 height 25
click at [585, 92] on span "Clone" at bounding box center [587, 90] width 10 height 5
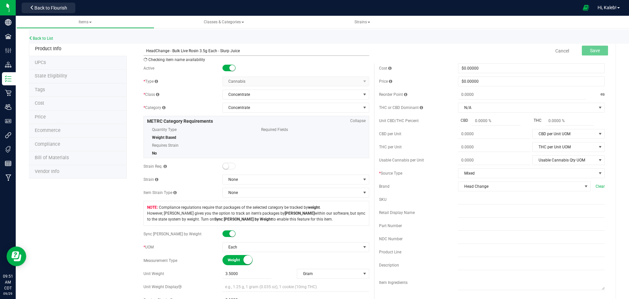
click at [145, 51] on input "HeadChange - Bulk Live Rosin 3.5g Each - Slurp Juice" at bounding box center [257, 51] width 226 height 10
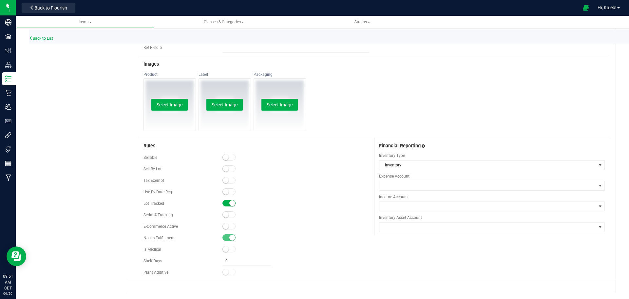
scroll to position [331, 0]
type input "HeadChange - Bulk Live Rosin 3.5g Each - Slurp Juice"
click at [231, 192] on span at bounding box center [229, 190] width 13 height 7
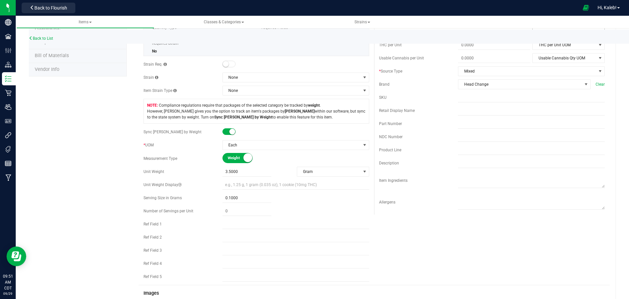
scroll to position [0, 0]
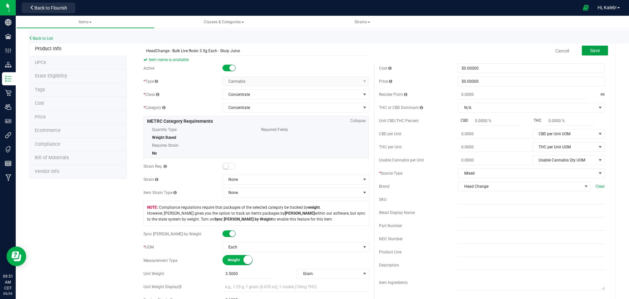
click at [587, 53] on button "Save" at bounding box center [595, 51] width 26 height 10
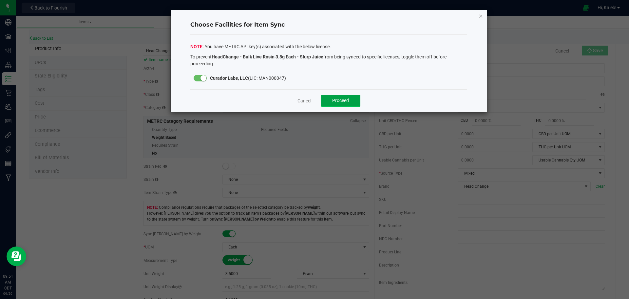
click at [334, 103] on span "Proceed" at bounding box center [340, 100] width 17 height 5
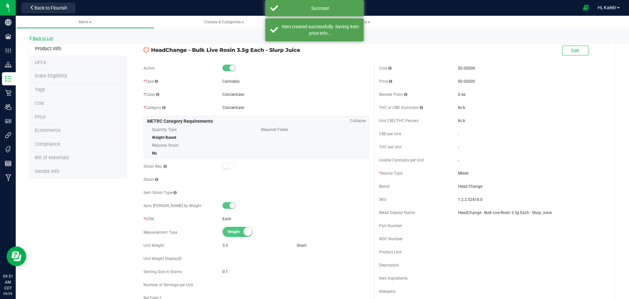
drag, startPoint x: 42, startPoint y: 43, endPoint x: 43, endPoint y: 38, distance: 4.6
click at [42, 43] on div "Back to List" at bounding box center [343, 36] width 629 height 14
click at [43, 37] on link "Back to List" at bounding box center [41, 38] width 24 height 5
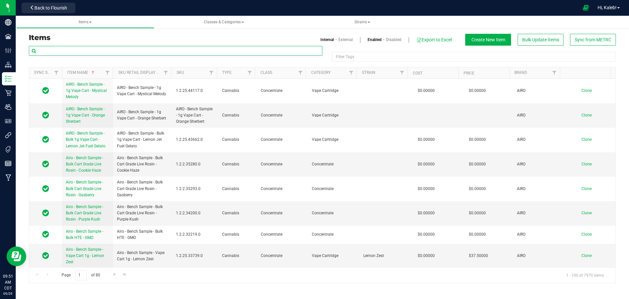
paste input "HeadChange - Bulk Live Rosin Cart .5g Each - Slurp Juice"
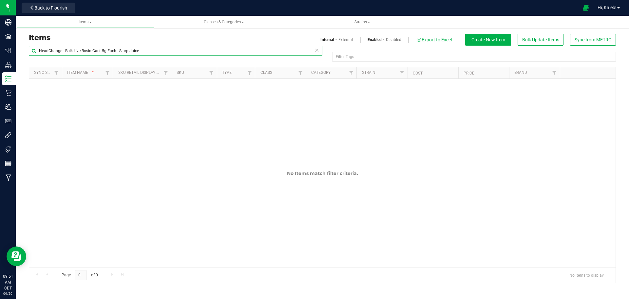
drag, startPoint x: 117, startPoint y: 50, endPoint x: 413, endPoint y: 34, distance: 296.6
click at [408, 35] on div "Items Internal External Enabled Disabled Export to Excel Create New Item Bulk U…" at bounding box center [322, 158] width 597 height 249
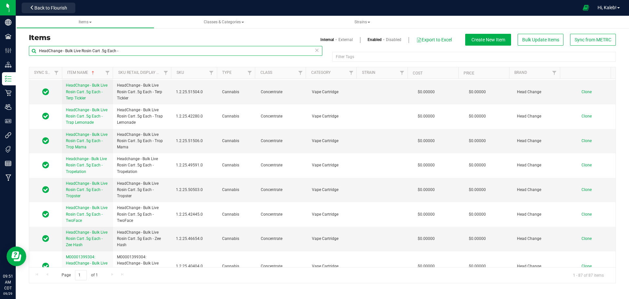
scroll to position [1888, 0]
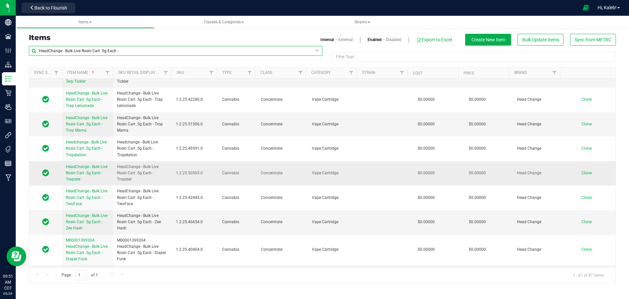
type input "HeadChange - Bulk Live Rosin Cart .5g Each -"
click at [586, 170] on span "Clone" at bounding box center [587, 172] width 10 height 5
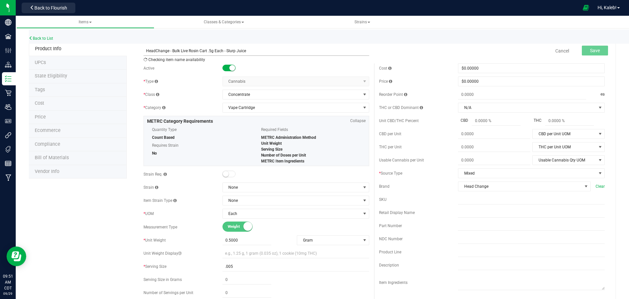
click at [146, 50] on input "HeadChange - Bulk Live Rosin Cart .5g Each - Slurp Juice" at bounding box center [257, 51] width 226 height 10
type input "HeadChange - Bulk Live Rosin Cart .5g Each - Slurp Juice"
click at [590, 46] on button "Save" at bounding box center [595, 51] width 26 height 10
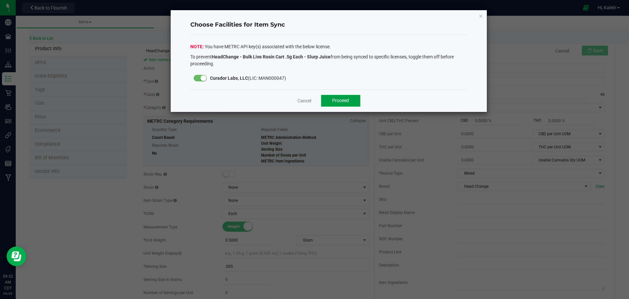
click at [342, 101] on span "Proceed" at bounding box center [340, 100] width 17 height 5
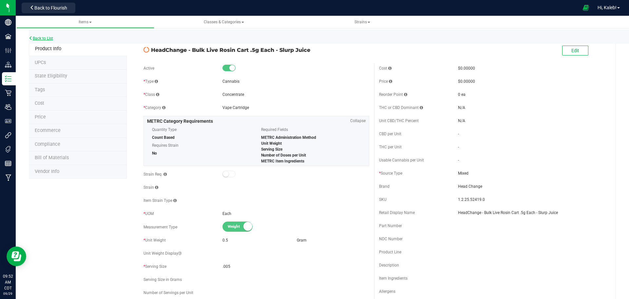
click at [46, 38] on link "Back to List" at bounding box center [41, 38] width 24 height 5
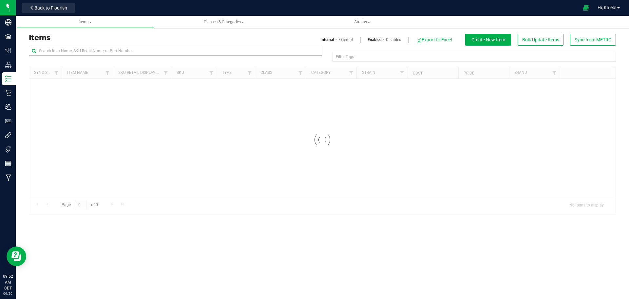
drag, startPoint x: 82, startPoint y: 41, endPoint x: 85, endPoint y: 47, distance: 7.0
click at [82, 41] on h3 "Items" at bounding box center [173, 38] width 289 height 8
click at [85, 48] on input "text" at bounding box center [176, 51] width 294 height 10
paste input "Slurp Juice"
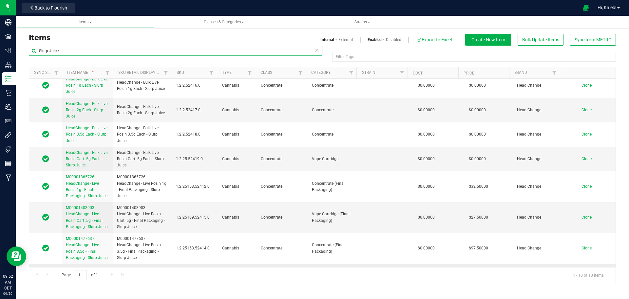
scroll to position [75, 0]
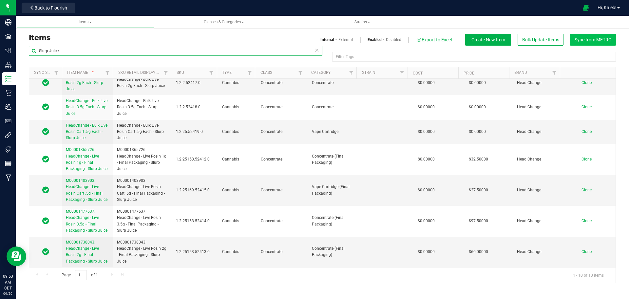
type input "Slurp Juice"
click at [598, 36] on button "Sync from METRC" at bounding box center [593, 40] width 46 height 12
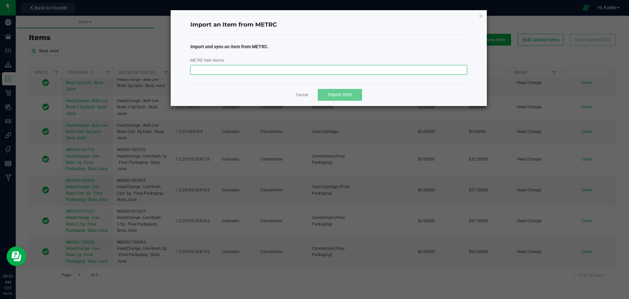
paste input "M00001178320: HeadChange - Live Rosin 1g - Final Packaging - BlueBerry Blushie"
type input "M00001178320: HeadChange - Live Rosin 1g - Final Packaging - BlueBerry Blushie"
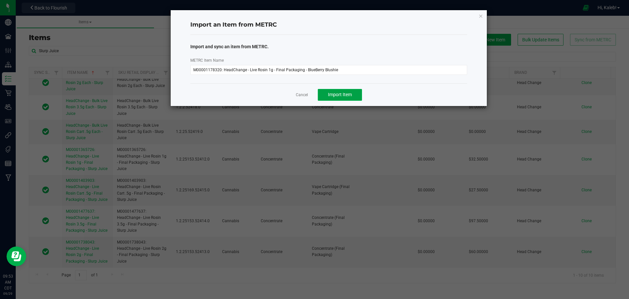
click at [344, 95] on span "Import Item" at bounding box center [340, 94] width 24 height 5
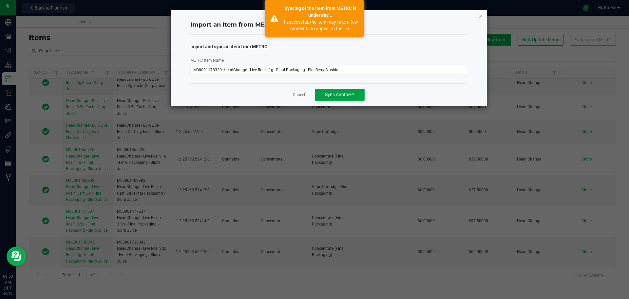
click at [352, 94] on span "Sync Another?" at bounding box center [339, 94] width 29 height 5
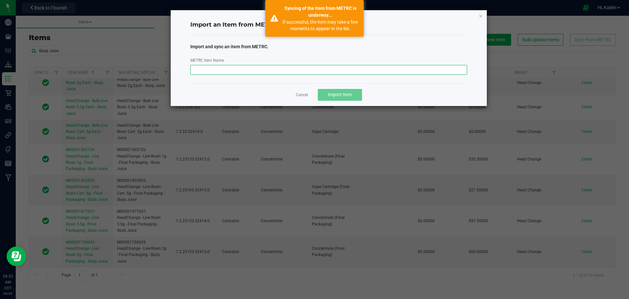
paste input "M00001793598: HeadChange - Live Rosin 2g - Final Packaging - BlueBerry Blushie"
type input "M00001793598: HeadChange - Live Rosin 2g - Final Packaging - BlueBerry Blushie"
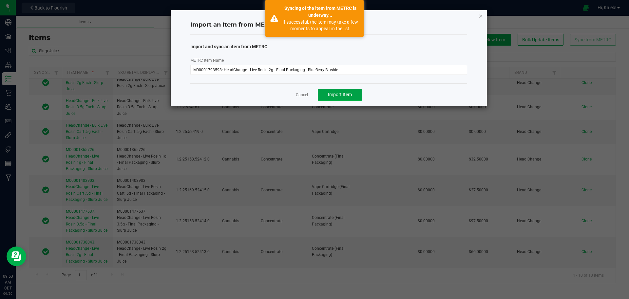
click at [351, 92] on span "Import Item" at bounding box center [340, 94] width 24 height 5
click at [335, 94] on span "Sync Another?" at bounding box center [339, 94] width 29 height 5
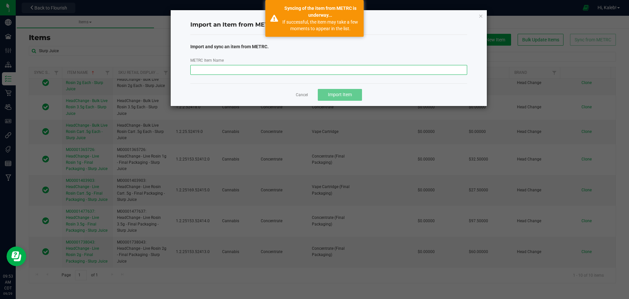
paste input "M00001770746: HeadChange - Live Rosin 3.5g - Final Packaging - BlueBerry Blushie"
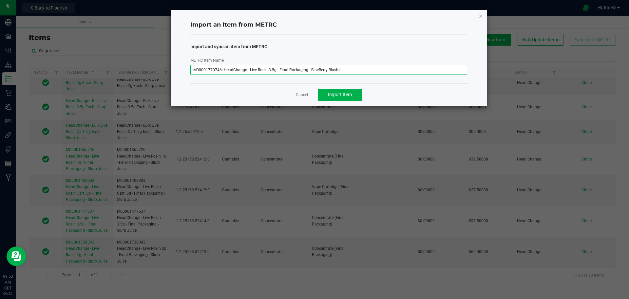
type input "M00001770746: HeadChange - Live Rosin 3.5g - Final Packaging - BlueBerry Blushie"
click at [339, 93] on span "Import Item" at bounding box center [340, 94] width 24 height 5
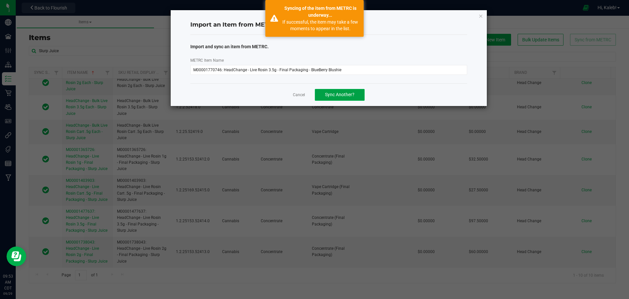
click at [340, 93] on span "Sync Another?" at bounding box center [339, 94] width 29 height 5
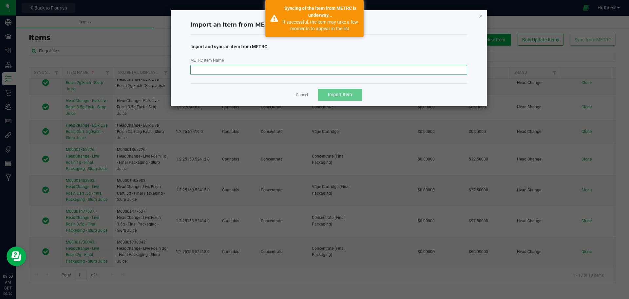
paste input "M00001242555: HeadChange - Live Rosin Vape Cart 0.5g - Final Packaging - BlueBe…"
type input "M00001242555: HeadChange - Live Rosin Vape Cart 0.5g - Final Packaging - BlueBe…"
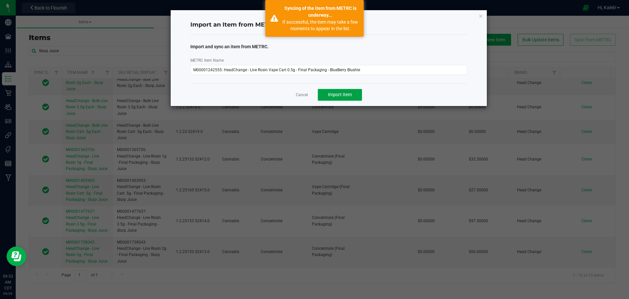
click at [335, 92] on span "Import Item" at bounding box center [340, 94] width 24 height 5
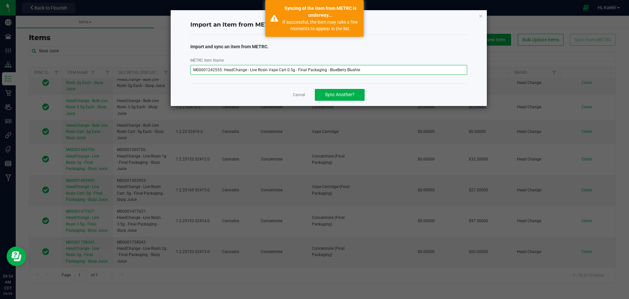
drag, startPoint x: 297, startPoint y: 68, endPoint x: 425, endPoint y: 69, distance: 127.5
click at [425, 69] on input "M00001242555: HeadChange - Live Rosin Vape Cart 0.5g - Final Packaging - BlueBe…" at bounding box center [328, 70] width 277 height 10
click at [481, 17] on icon "button" at bounding box center [481, 16] width 5 height 8
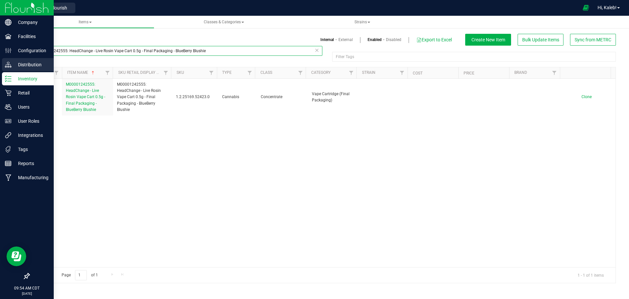
drag, startPoint x: 236, startPoint y: 52, endPoint x: 0, endPoint y: 61, distance: 236.1
click at [0, 61] on div "Company Facilities Configuration Distribution Inventory Retail Users User Roles…" at bounding box center [314, 149] width 629 height 299
paste input "text"
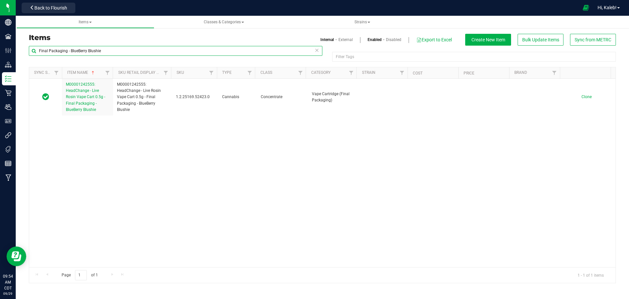
type input "Final Packaging - BlueBerry Blushie"
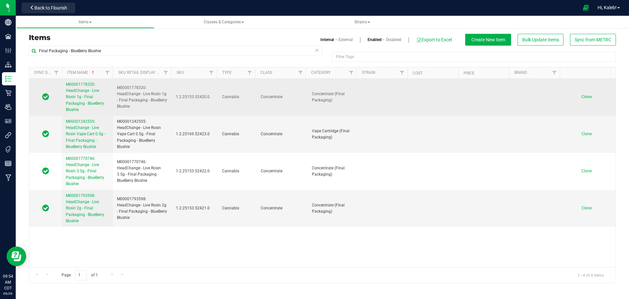
click at [77, 106] on link "M00001178320: HeadChange - Live Rosin 1g - Final Packaging - BlueBerry Blushie" at bounding box center [87, 96] width 43 height 31
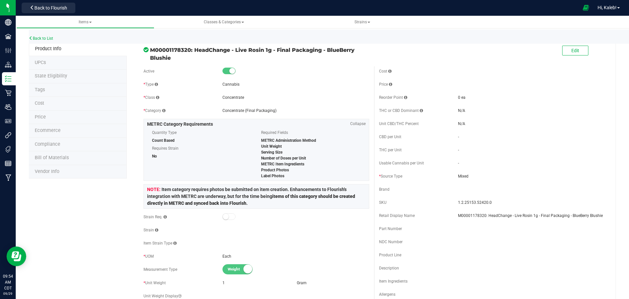
click at [44, 123] on li "Price" at bounding box center [78, 117] width 98 height 14
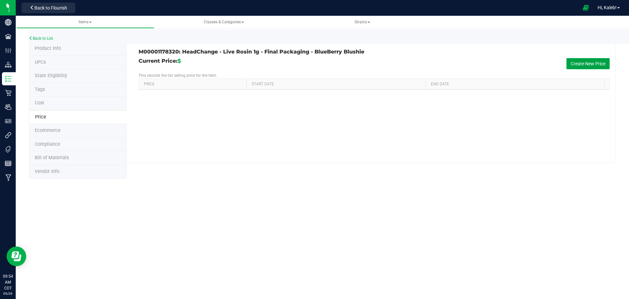
click at [603, 66] on button "Create New Price" at bounding box center [588, 63] width 43 height 11
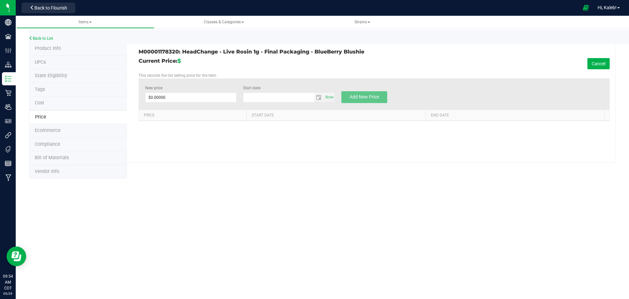
type input "9/29/2025"
click at [229, 97] on span at bounding box center [191, 97] width 92 height 10
type input "32.50"
click at [385, 101] on button "Add New Price" at bounding box center [364, 97] width 46 height 12
type input "$0.00000"
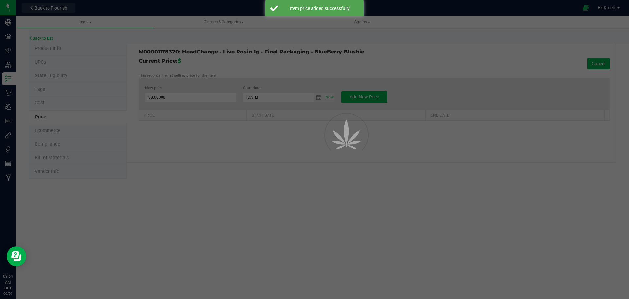
click at [68, 47] on div at bounding box center [314, 149] width 629 height 299
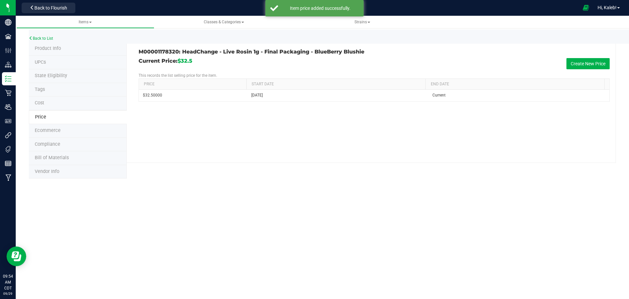
click at [58, 49] on span "Product Info" at bounding box center [48, 49] width 26 height 6
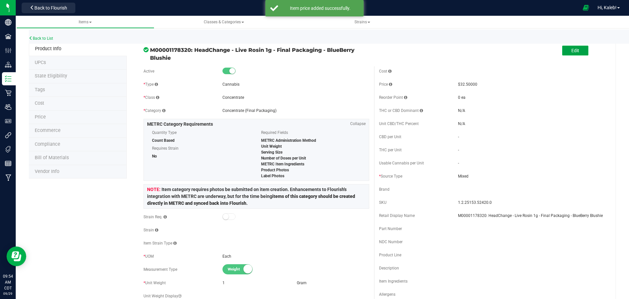
click at [571, 54] on button "Edit" at bounding box center [575, 51] width 26 height 10
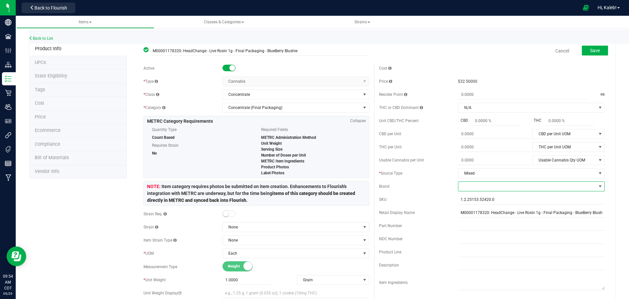
click at [470, 190] on span at bounding box center [527, 186] width 138 height 9
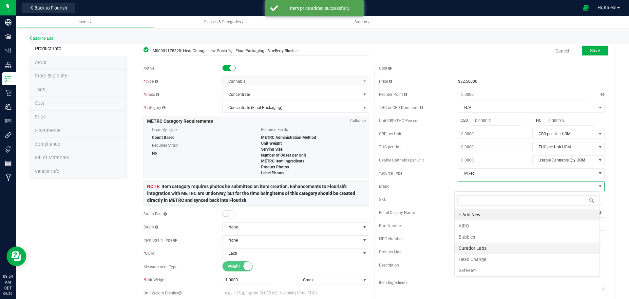
scroll to position [10, 145]
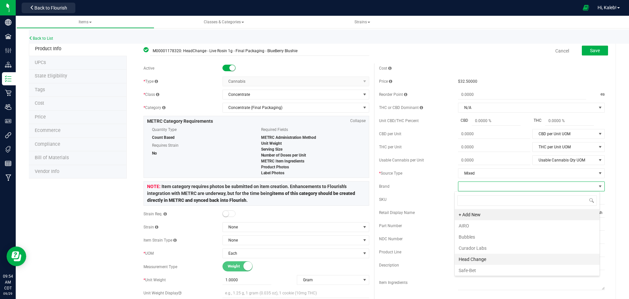
click at [483, 255] on li "Head Change" at bounding box center [527, 258] width 145 height 11
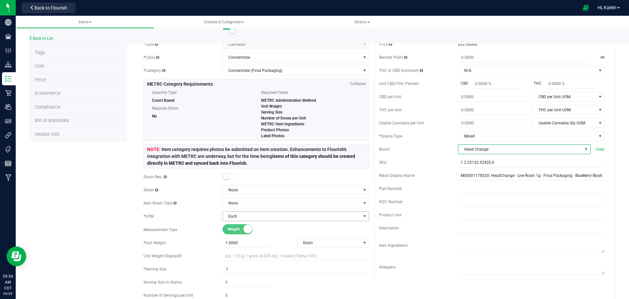
scroll to position [66, 0]
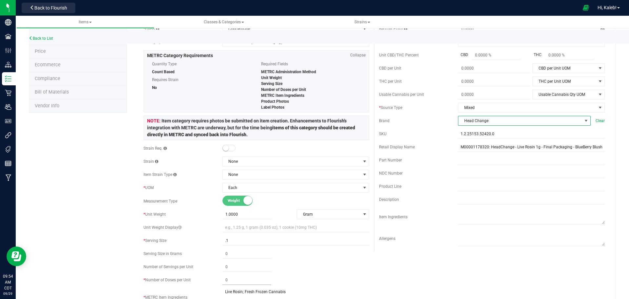
click at [234, 280] on span at bounding box center [247, 280] width 49 height 10
type input "10"
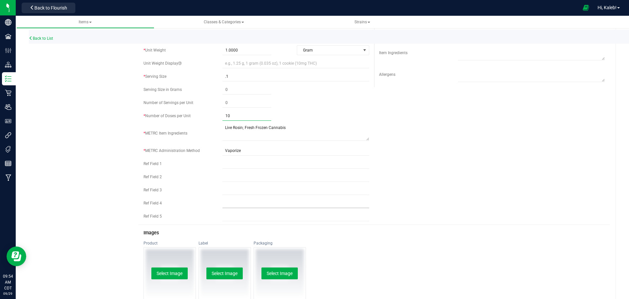
scroll to position [393, 0]
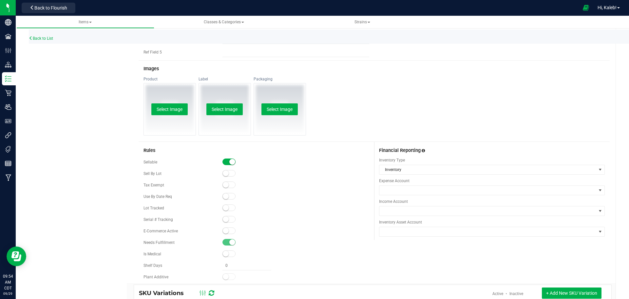
type input "10"
click at [224, 209] on small at bounding box center [226, 207] width 6 height 6
click at [229, 196] on span at bounding box center [229, 196] width 13 height 7
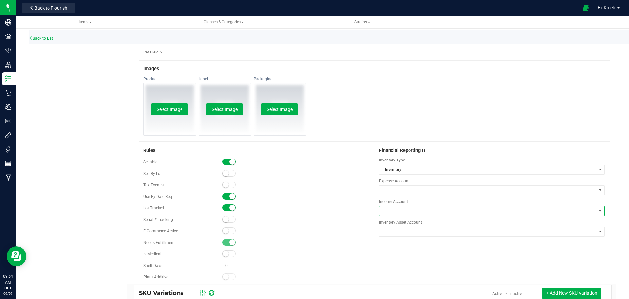
click at [389, 207] on span at bounding box center [487, 210] width 217 height 9
type input "conc"
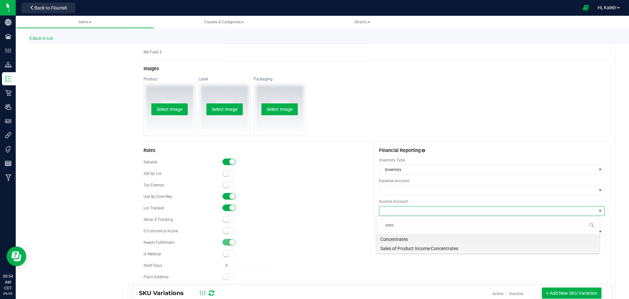
click at [413, 246] on li "Sales of Product Income:Concentrates" at bounding box center [488, 246] width 223 height 9
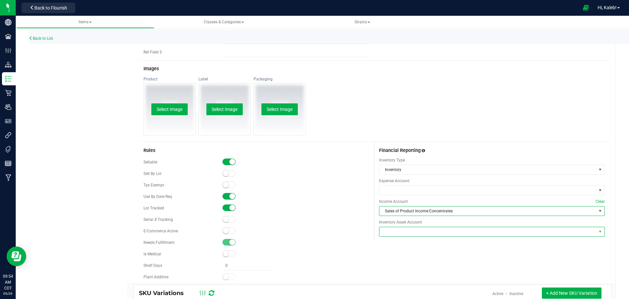
click at [415, 231] on span at bounding box center [487, 231] width 217 height 9
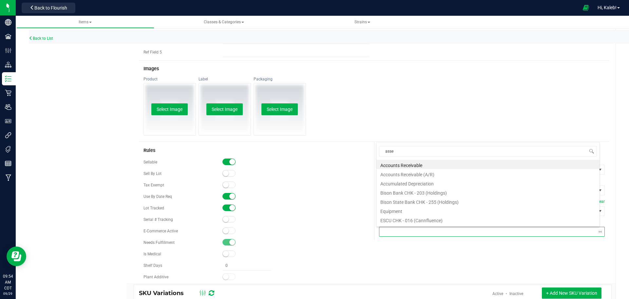
type input "asset"
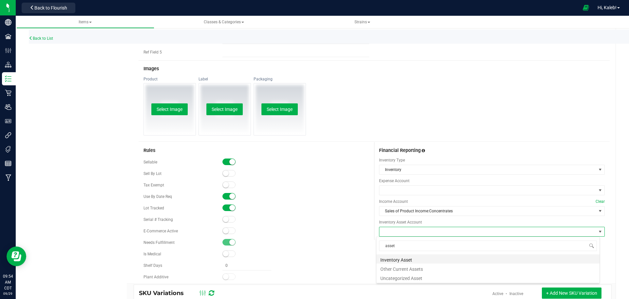
click at [414, 262] on li "Inventory Asset" at bounding box center [488, 258] width 223 height 9
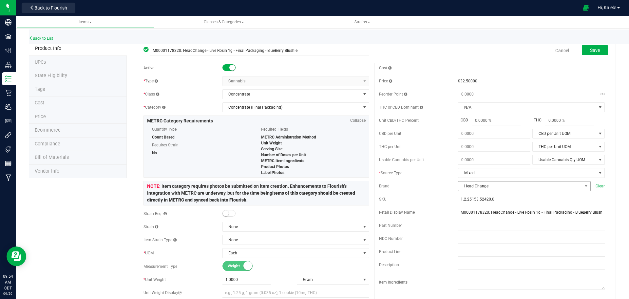
scroll to position [0, 0]
click at [591, 50] on span "Save" at bounding box center [595, 50] width 10 height 5
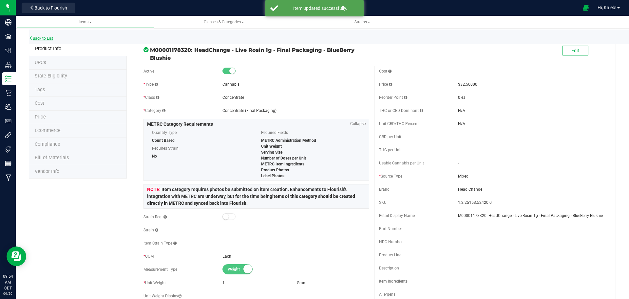
click at [44, 37] on link "Back to List" at bounding box center [41, 38] width 24 height 5
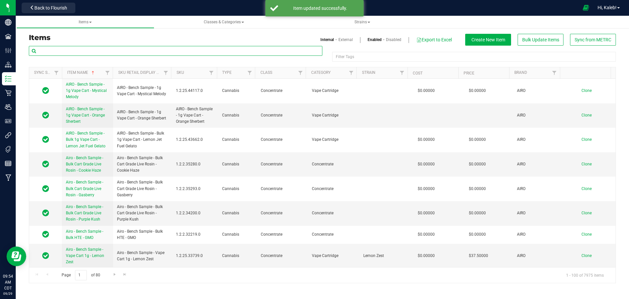
paste input "Final Packaging - BlueBerry Blushie"
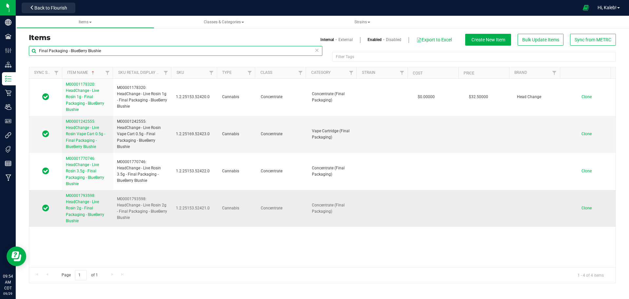
type input "Final Packaging - BlueBerry Blushie"
click at [84, 210] on span "M00001793598: HeadChange - Live Rosin 2g - Final Packaging - BlueBerry Blushie" at bounding box center [85, 208] width 38 height 30
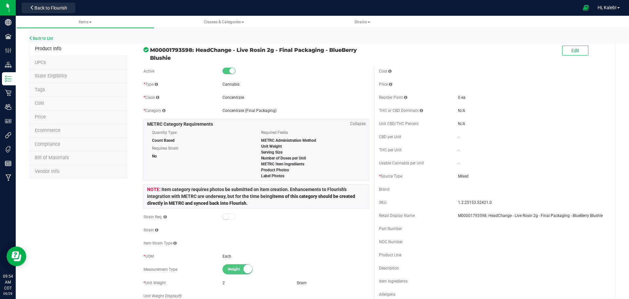
click at [76, 113] on li "Price" at bounding box center [78, 117] width 98 height 14
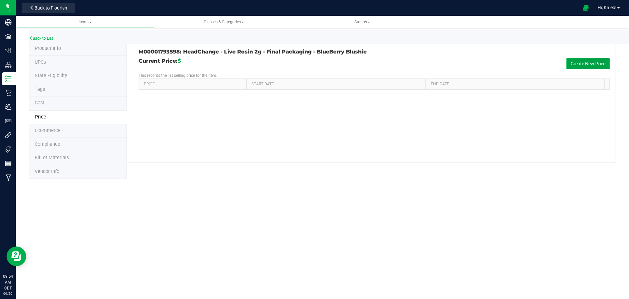
click at [600, 67] on button "Create New Price" at bounding box center [588, 63] width 43 height 11
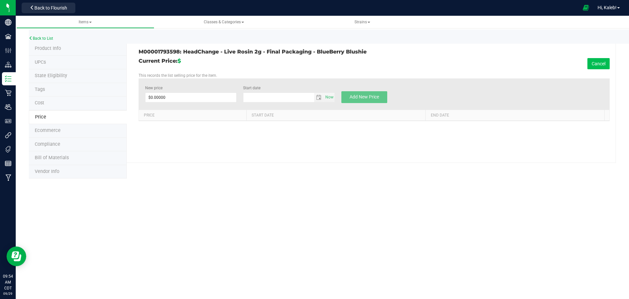
type input "9/29/2025"
click at [211, 98] on span at bounding box center [191, 97] width 92 height 10
type input "60.0"
click at [358, 98] on span "Add New Price" at bounding box center [364, 96] width 29 height 5
type input "$0.00000"
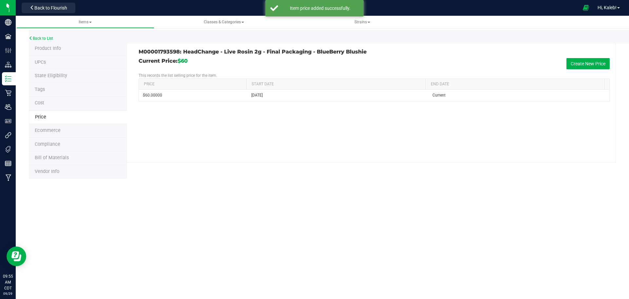
click at [79, 47] on li "Product Info" at bounding box center [78, 49] width 98 height 14
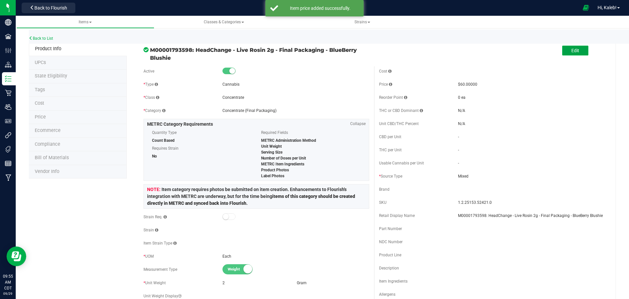
click at [578, 52] on button "Edit" at bounding box center [575, 51] width 26 height 10
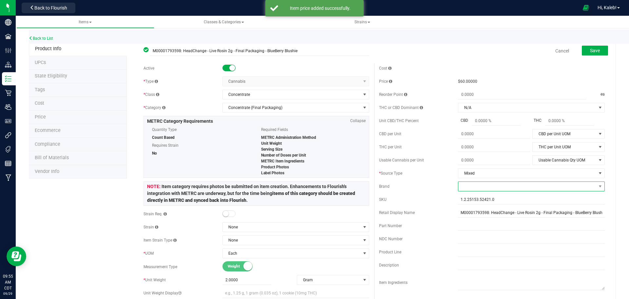
click at [471, 190] on span at bounding box center [527, 186] width 138 height 9
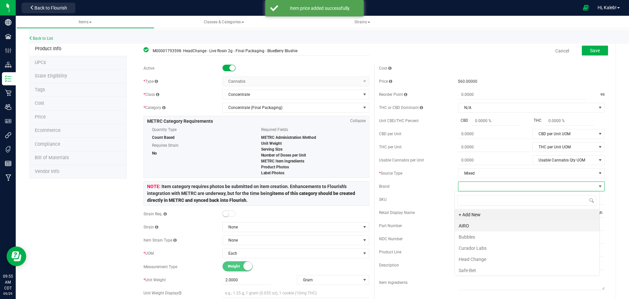
scroll to position [10, 145]
click at [474, 258] on li "Head Change" at bounding box center [527, 258] width 145 height 11
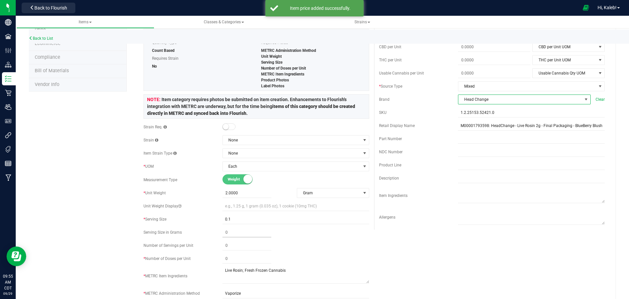
scroll to position [98, 0]
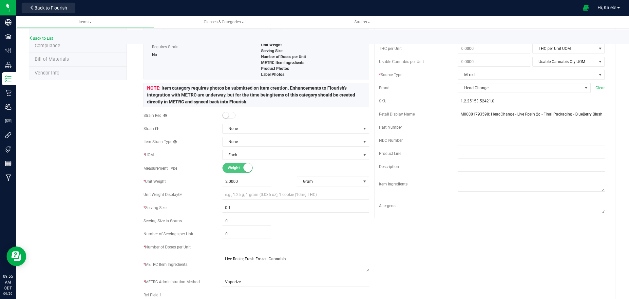
click at [240, 247] on span at bounding box center [247, 247] width 49 height 10
type input "20"
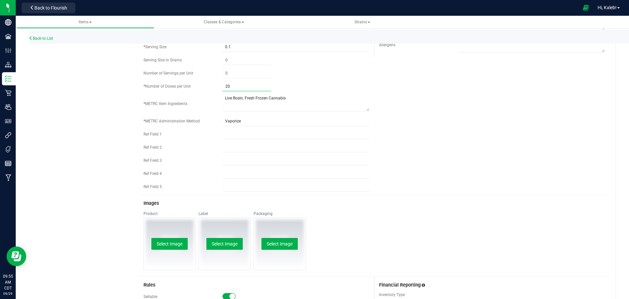
scroll to position [328, 0]
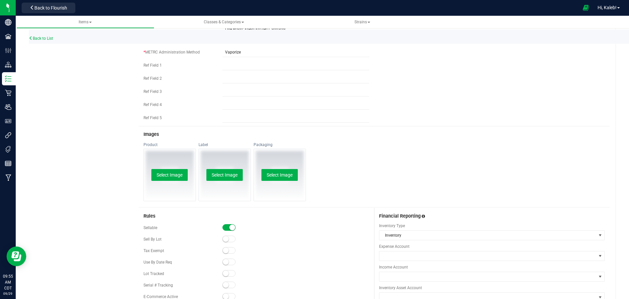
type input "20"
click at [230, 265] on div at bounding box center [296, 262] width 147 height 7
click at [231, 274] on span at bounding box center [229, 273] width 13 height 7
click at [231, 264] on span at bounding box center [229, 261] width 13 height 7
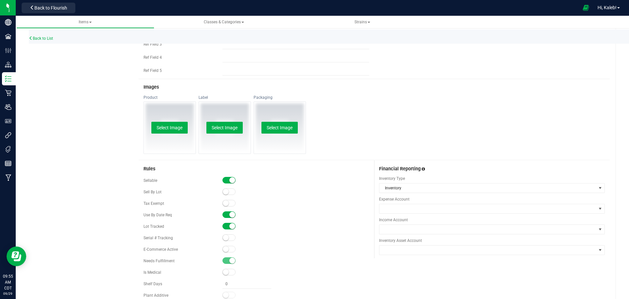
scroll to position [459, 0]
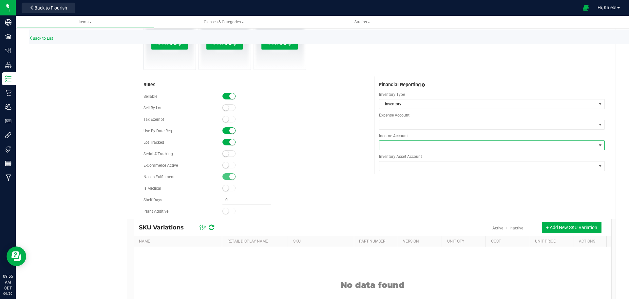
click at [397, 143] on span at bounding box center [487, 145] width 217 height 9
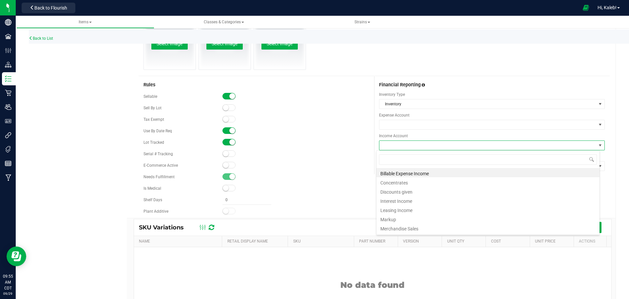
scroll to position [10, 224]
type input "conc"
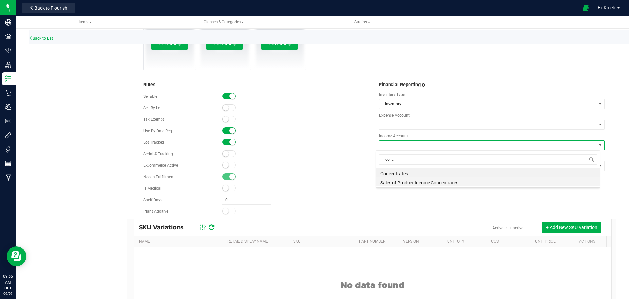
click at [407, 183] on li "Sales of Product Income:Concentrates" at bounding box center [488, 181] width 223 height 9
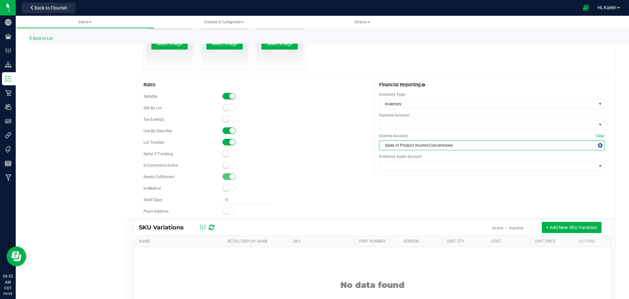
click at [407, 172] on div "Financial Reporting Inventory Type Inventory Expense Account Income Account Cle…" at bounding box center [492, 125] width 236 height 98
click at [407, 169] on span at bounding box center [487, 165] width 217 height 9
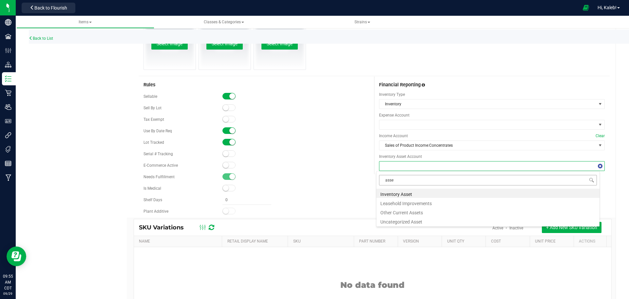
type input "asset"
click at [408, 194] on li "Inventory Asset" at bounding box center [488, 192] width 223 height 9
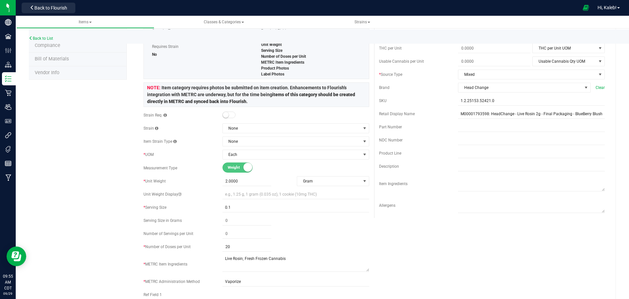
scroll to position [0, 0]
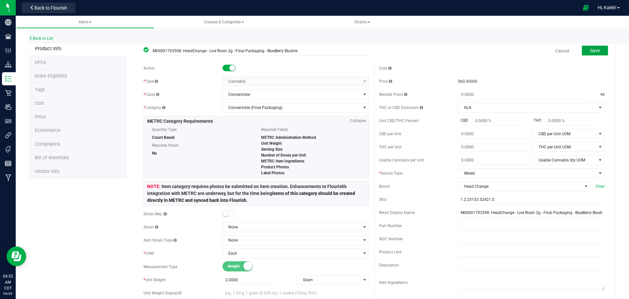
click at [592, 50] on span "Save" at bounding box center [595, 50] width 10 height 5
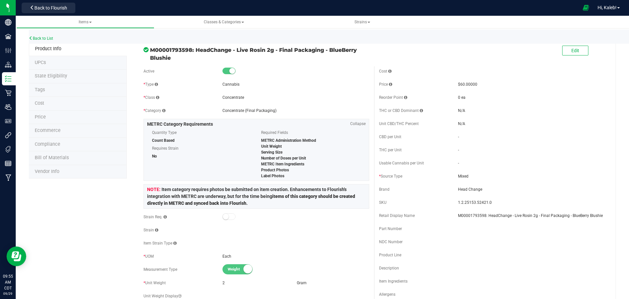
click at [40, 42] on div "Back to List" at bounding box center [343, 36] width 629 height 14
click at [40, 40] on link "Back to List" at bounding box center [41, 38] width 24 height 5
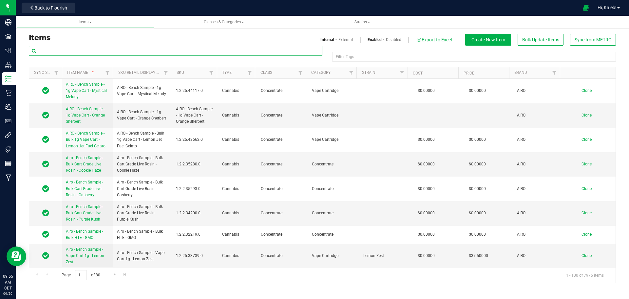
paste input "Final Packaging - BlueBerry Blushie"
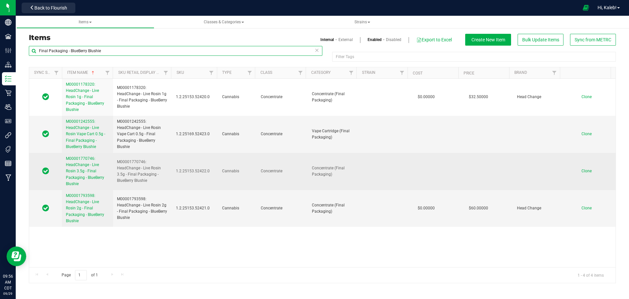
type input "Final Packaging - BlueBerry Blushie"
click at [75, 179] on span "M00001770746: HeadChange - Live Rosin 3.5g - Final Packaging - BlueBerry Blushie" at bounding box center [85, 171] width 38 height 30
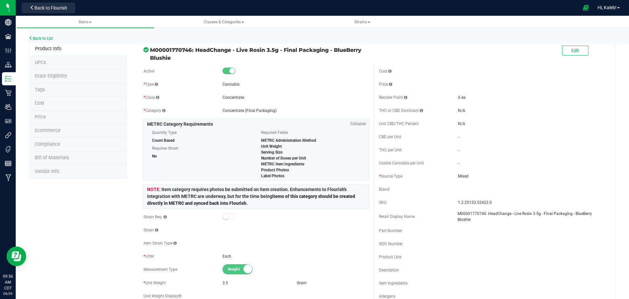
click at [53, 113] on li "Price" at bounding box center [78, 117] width 98 height 14
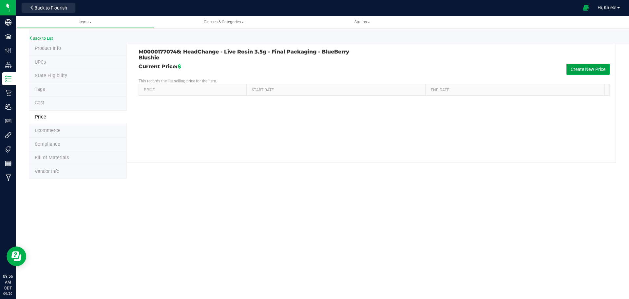
click at [579, 68] on button "Create New Price" at bounding box center [588, 69] width 43 height 11
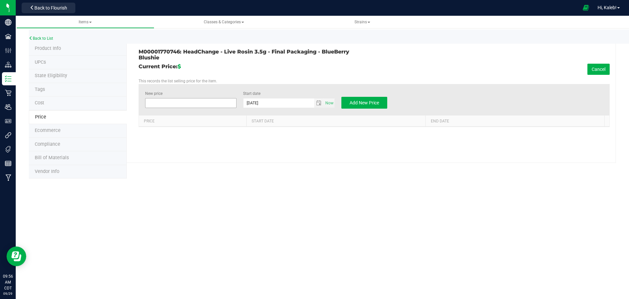
click at [219, 101] on span at bounding box center [191, 103] width 92 height 10
type input "97.50"
click at [373, 97] on button "Add New Price" at bounding box center [364, 103] width 46 height 12
type input "$0.00000"
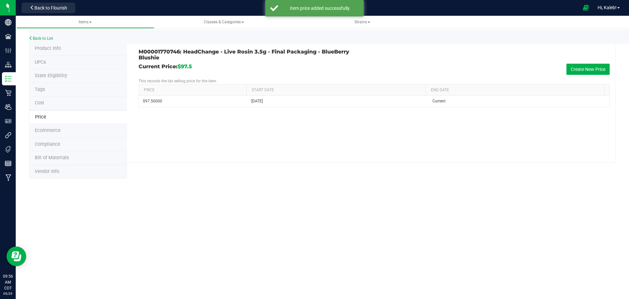
click at [86, 48] on li "Product Info" at bounding box center [78, 49] width 98 height 14
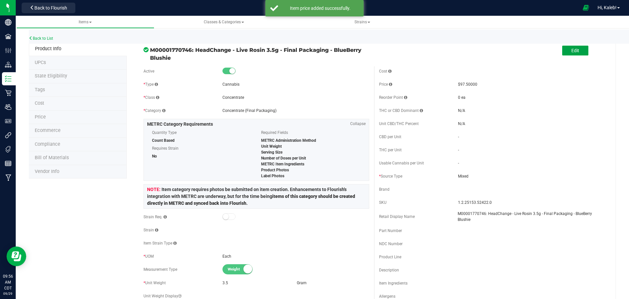
drag, startPoint x: 562, startPoint y: 52, endPoint x: 546, endPoint y: 79, distance: 31.3
click at [562, 52] on button "Edit" at bounding box center [575, 51] width 26 height 10
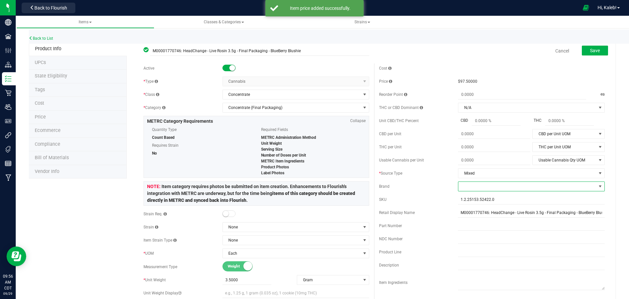
click at [470, 188] on span at bounding box center [527, 186] width 138 height 9
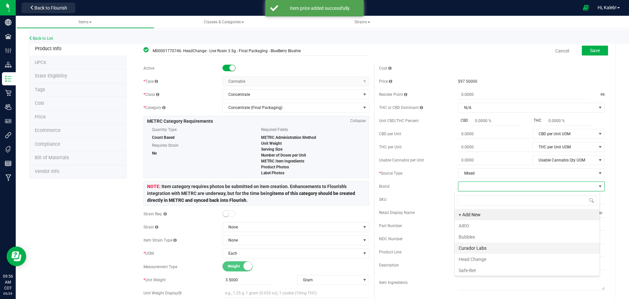
scroll to position [10, 145]
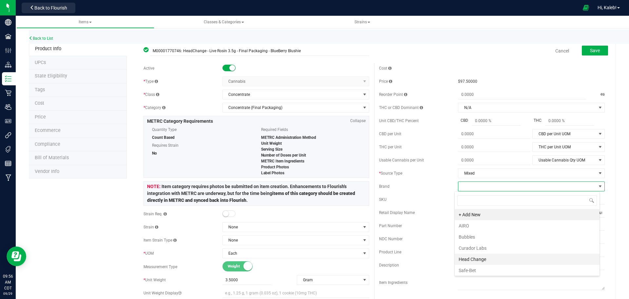
drag, startPoint x: 471, startPoint y: 265, endPoint x: 471, endPoint y: 258, distance: 7.9
click at [471, 258] on ul "+ Add New AIRO Bubbles Curador Labs Head Change Safe-Bet" at bounding box center [527, 242] width 145 height 67
click at [471, 258] on li "Head Change" at bounding box center [527, 258] width 145 height 11
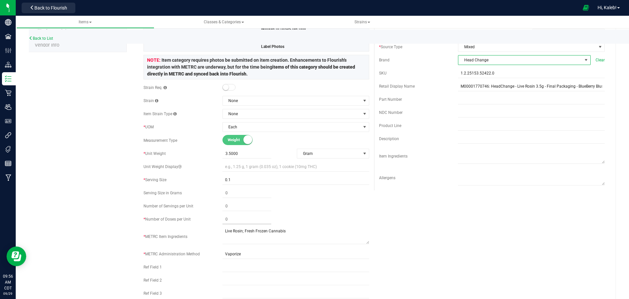
scroll to position [131, 0]
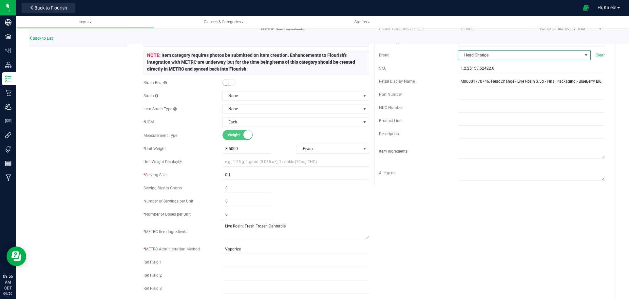
click at [233, 213] on span at bounding box center [247, 214] width 49 height 10
type input "35"
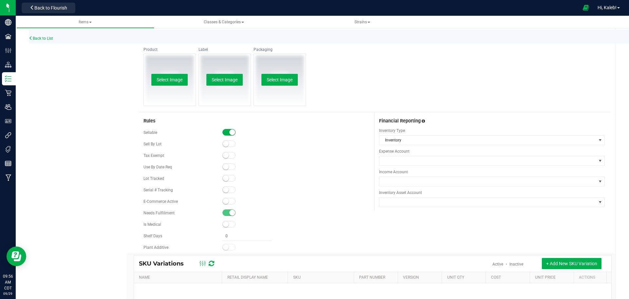
scroll to position [426, 0]
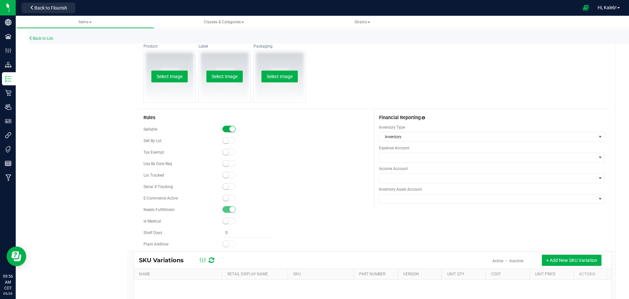
type input "35"
click at [229, 176] on span at bounding box center [229, 174] width 13 height 7
click at [229, 165] on span at bounding box center [229, 163] width 13 height 7
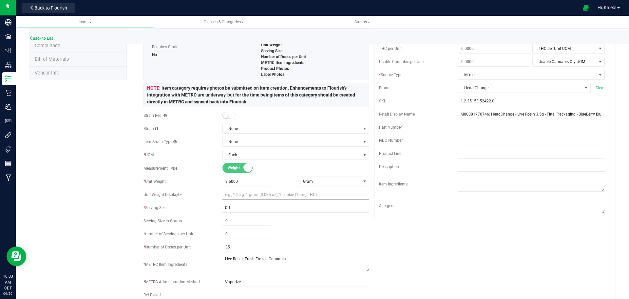
scroll to position [0, 0]
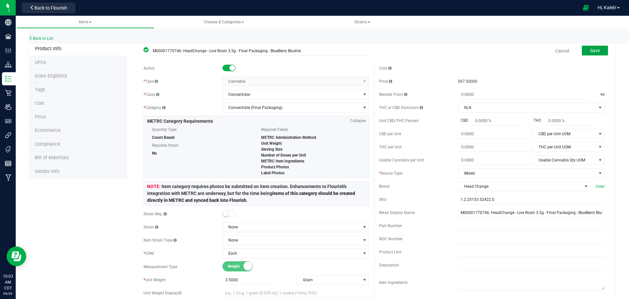
click at [590, 52] on span "Save" at bounding box center [595, 50] width 10 height 5
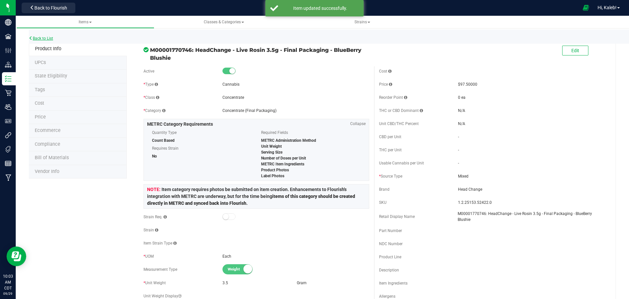
click at [51, 36] on div "Back to List" at bounding box center [343, 36] width 629 height 14
click at [49, 39] on link "Back to List" at bounding box center [41, 38] width 24 height 5
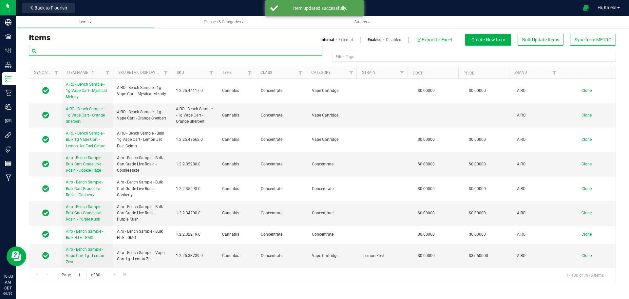
paste input "Final Packaging - BlueBerry Blushie"
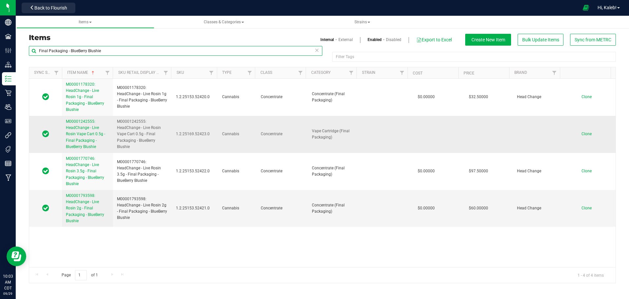
type input "Final Packaging - BlueBerry Blushie"
click at [87, 134] on span "M00001242555: HeadChange - Live Rosin Vape Cart 0.5g - Final Packaging - BlueBe…" at bounding box center [85, 134] width 39 height 30
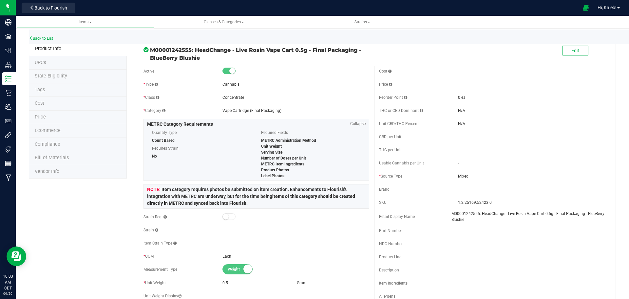
click at [67, 116] on li "Price" at bounding box center [78, 117] width 98 height 14
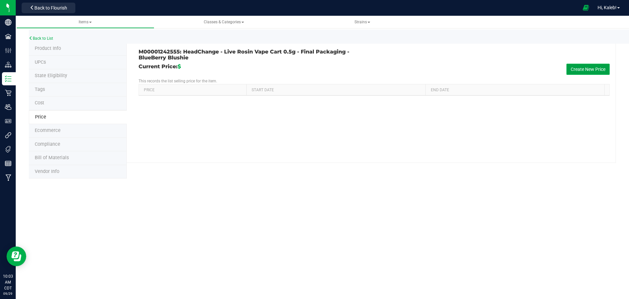
click at [570, 69] on button "Create New Price" at bounding box center [588, 69] width 43 height 11
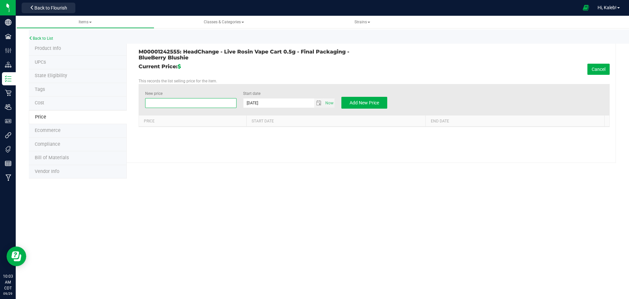
click at [224, 102] on span at bounding box center [191, 103] width 92 height 10
type input "27.50"
click at [363, 103] on span "Add New Price" at bounding box center [364, 102] width 29 height 5
type input "$0.00000"
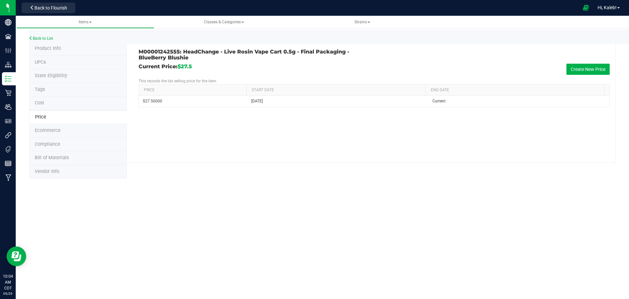
click at [72, 47] on li "Product Info" at bounding box center [78, 49] width 98 height 14
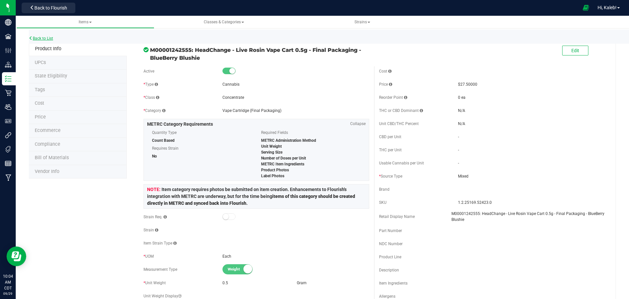
click at [45, 39] on link "Back to List" at bounding box center [41, 38] width 24 height 5
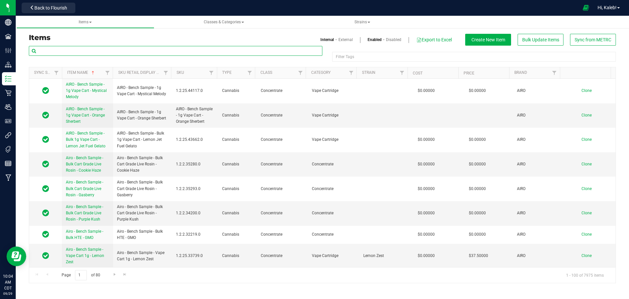
paste input "Final Packaging - BlueBerry Blushie"
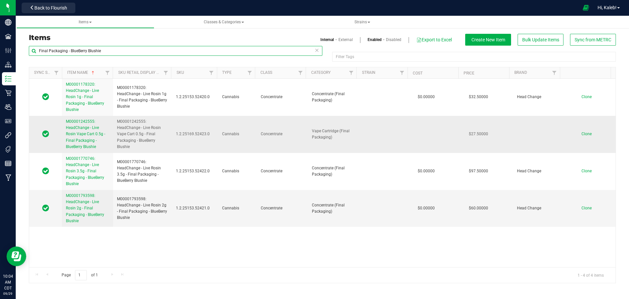
type input "Final Packaging - BlueBerry Blushie"
click at [88, 129] on span "M00001242555: HeadChange - Live Rosin Vape Cart 0.5g - Final Packaging - BlueBe…" at bounding box center [85, 134] width 39 height 30
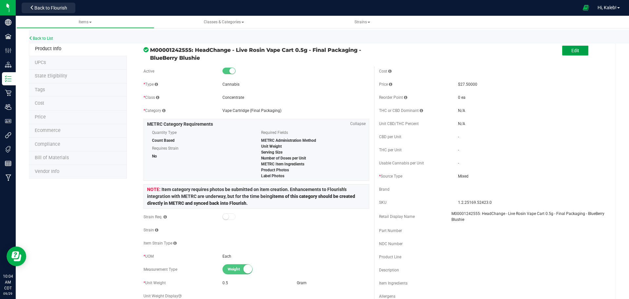
click at [566, 49] on button "Edit" at bounding box center [575, 51] width 26 height 10
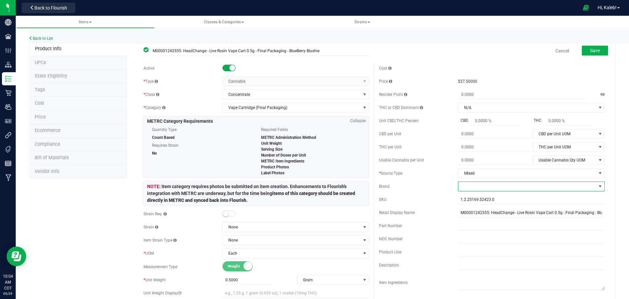
click at [474, 189] on span at bounding box center [527, 186] width 138 height 9
click at [462, 262] on li "Head Change" at bounding box center [527, 258] width 145 height 11
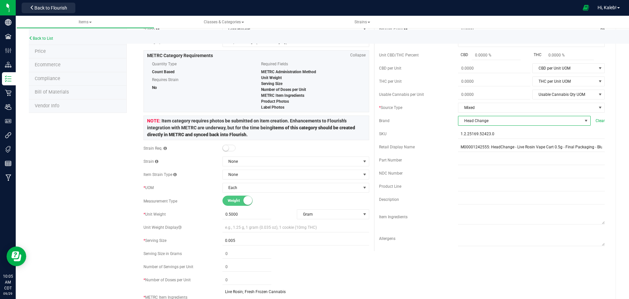
scroll to position [98, 0]
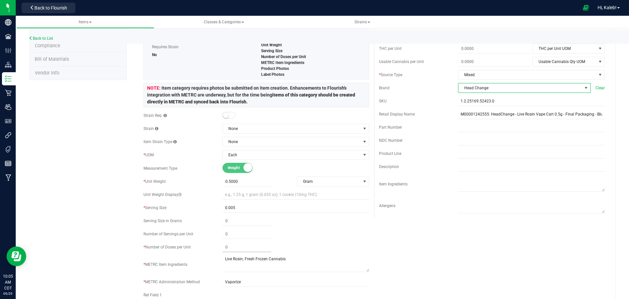
click at [242, 247] on span at bounding box center [247, 247] width 49 height 10
type input "100"
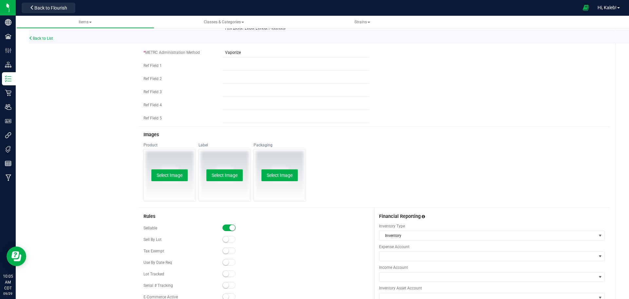
scroll to position [328, 0]
type input "100"
click at [230, 273] on span at bounding box center [229, 273] width 13 height 7
click at [231, 266] on div "Use By Date Req" at bounding box center [257, 262] width 226 height 10
click at [232, 266] on div "Use By Date Req" at bounding box center [257, 262] width 226 height 10
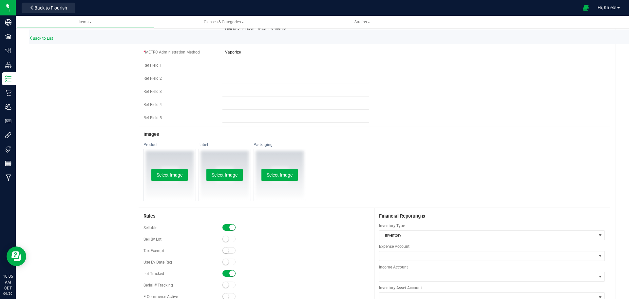
click at [231, 264] on span at bounding box center [229, 261] width 13 height 7
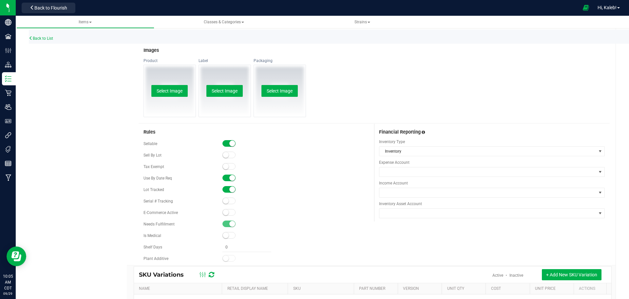
scroll to position [426, 0]
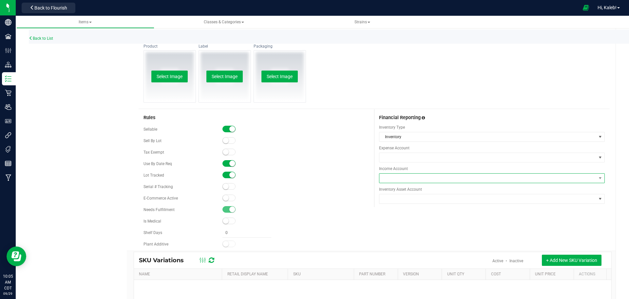
click at [385, 183] on span at bounding box center [492, 178] width 226 height 10
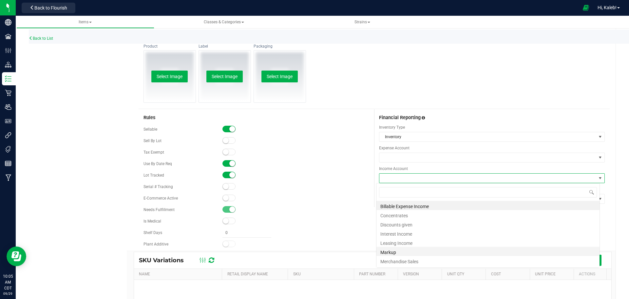
scroll to position [10, 224]
type input "conc"
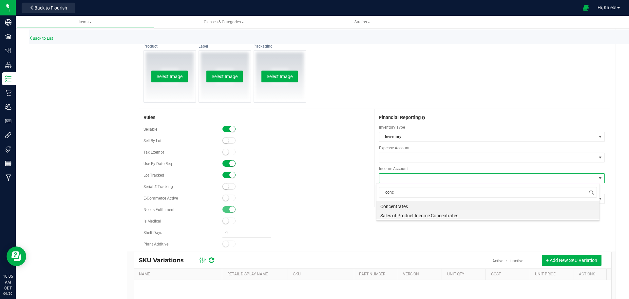
click at [398, 211] on li "Sales of Product Income:Concentrates" at bounding box center [488, 214] width 223 height 9
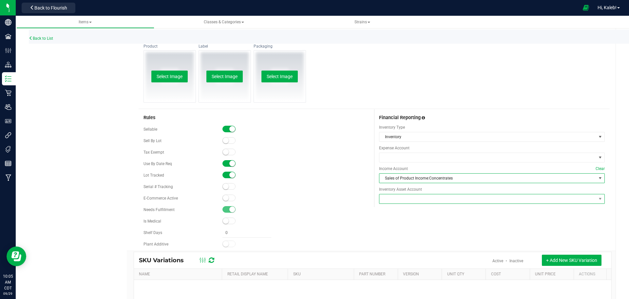
click at [401, 201] on span at bounding box center [487, 198] width 217 height 9
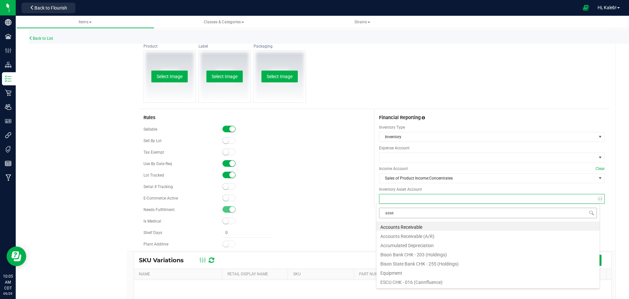
type input "asset"
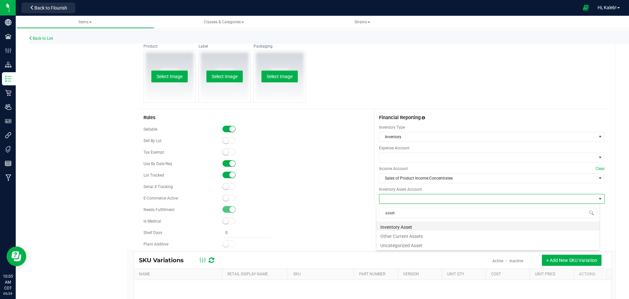
click at [404, 223] on li "Inventory Asset" at bounding box center [488, 225] width 223 height 9
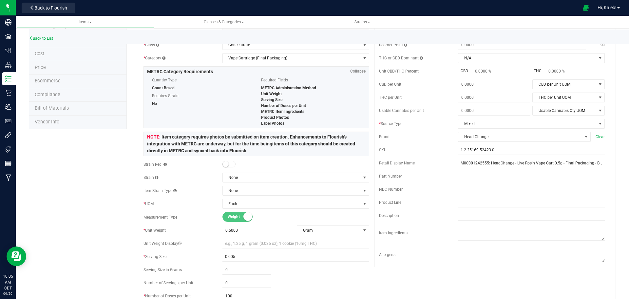
scroll to position [0, 0]
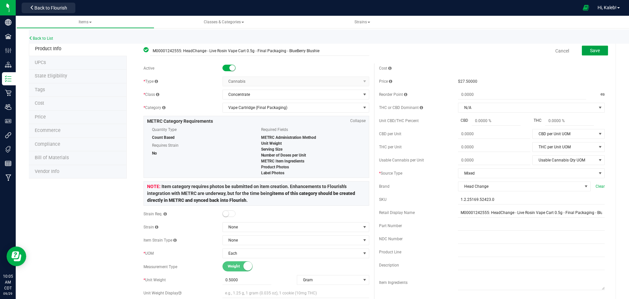
click at [591, 52] on span "Save" at bounding box center [595, 50] width 10 height 5
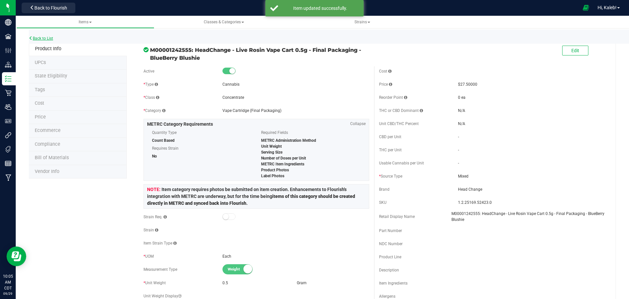
click at [41, 38] on link "Back to List" at bounding box center [41, 38] width 24 height 5
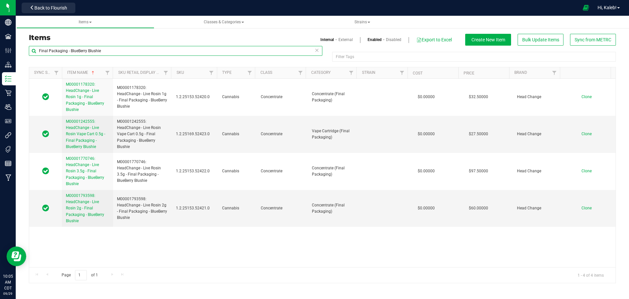
drag, startPoint x: 61, startPoint y: 50, endPoint x: 69, endPoint y: 53, distance: 9.0
click at [69, 53] on input "Final Packaging - BlueBerry Blushie" at bounding box center [176, 51] width 294 height 10
paste input "Durban Boogaloo"
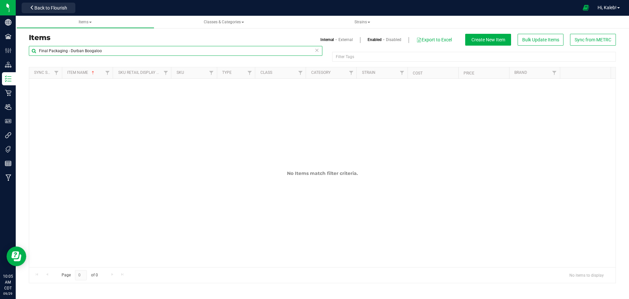
type input "Final Packaging - Durban Boogaloo"
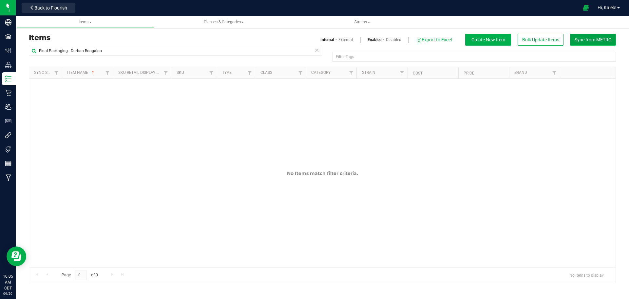
click at [580, 43] on button "Sync from METRC" at bounding box center [593, 40] width 46 height 12
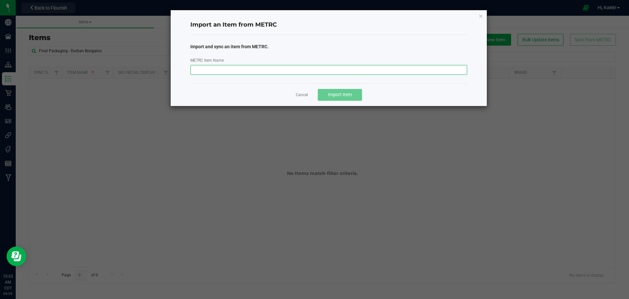
paste input "M00001136304: HeadChange - Live Rosin 1g - Final Packaging - Durban Boogaloo"
type input "M00001136304: HeadChange - Live Rosin 1g - Final Packaging - Durban Boogaloo"
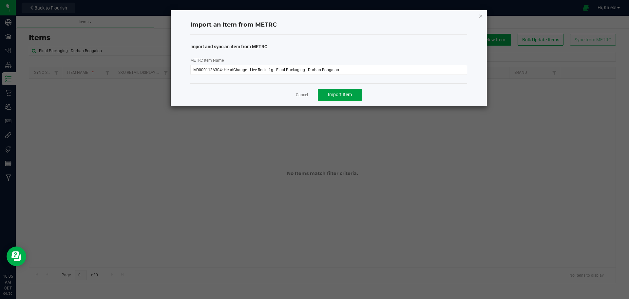
drag, startPoint x: 348, startPoint y: 96, endPoint x: 555, endPoint y: 103, distance: 206.9
click at [350, 97] on span "Import Item" at bounding box center [340, 94] width 24 height 5
click at [353, 92] on button "Import Item" at bounding box center [340, 95] width 44 height 12
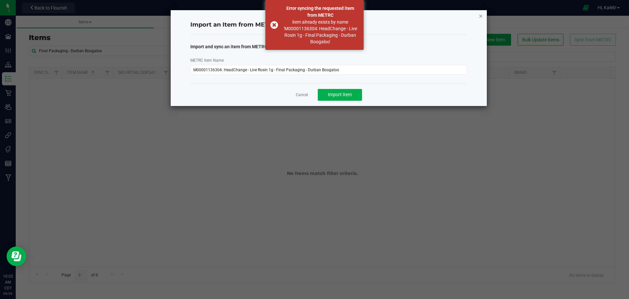
click at [482, 17] on div "Import an Item from METRC Import and sync an item from METRC. METRC Item Name M…" at bounding box center [329, 58] width 317 height 96
click at [482, 17] on icon "button" at bounding box center [481, 16] width 5 height 8
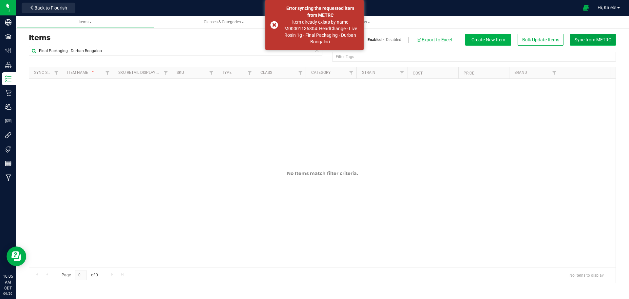
click at [596, 38] on span "Sync from METRC" at bounding box center [593, 39] width 37 height 5
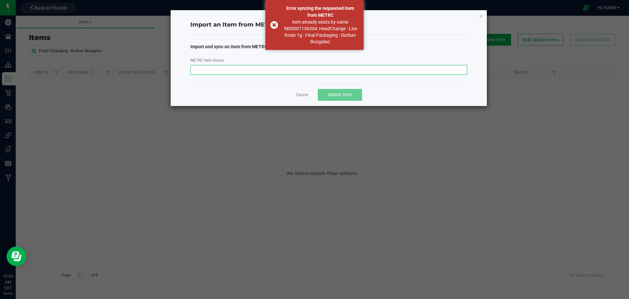
click at [289, 69] on input "METRC Item Name" at bounding box center [328, 70] width 277 height 10
paste input "M00001136304: HeadChange - Live Rosin 1g - Final Packaging - Durban Boogaloo"
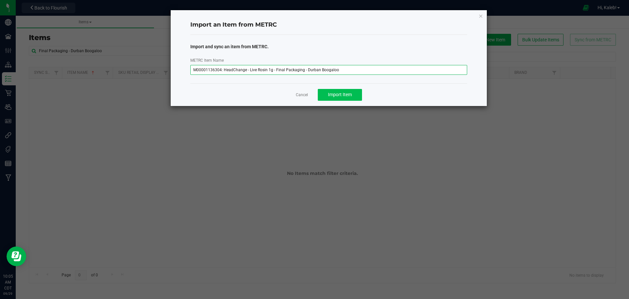
type input "M00001136304: HeadChange - Live Rosin 1g - Final Packaging - Durban Boogaloo"
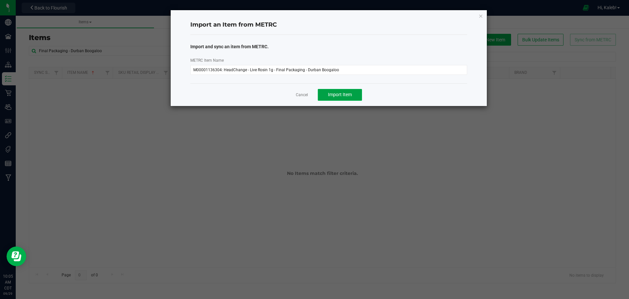
click at [329, 96] on span "Import Item" at bounding box center [340, 94] width 24 height 5
click at [344, 94] on span "Import Item" at bounding box center [340, 94] width 24 height 5
click at [349, 96] on span "Import Item" at bounding box center [340, 94] width 24 height 5
click at [481, 17] on icon "button" at bounding box center [481, 16] width 5 height 8
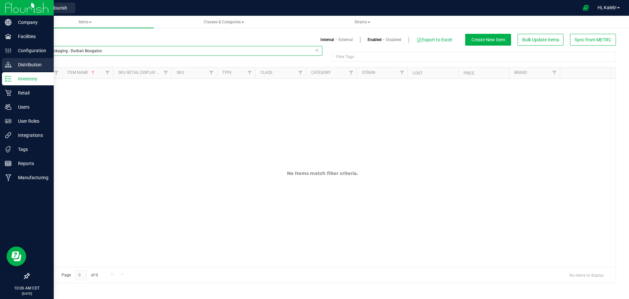
drag, startPoint x: 0, startPoint y: 52, endPoint x: 8, endPoint y: 59, distance: 10.7
click at [0, 55] on div "Company Facilities Configuration Distribution Inventory Retail Users User Roles…" at bounding box center [314, 149] width 629 height 299
paste input "M00001136304: HeadChange - Live Rosin 1g -"
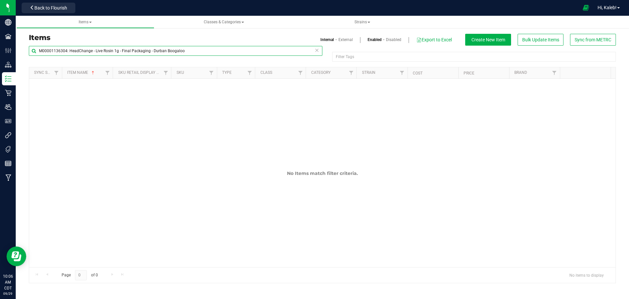
type input "M00001136304: HeadChange - Live Rosin 1g - Final Packaging - Durban Boogaloo"
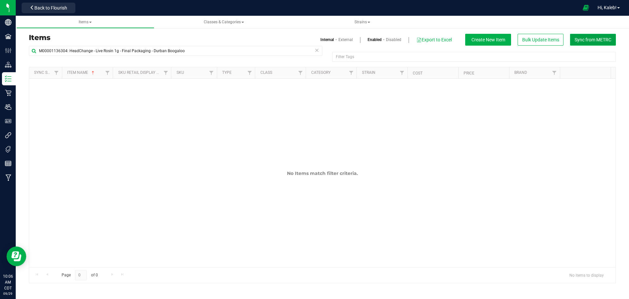
click at [591, 38] on span "Sync from METRC" at bounding box center [593, 39] width 37 height 5
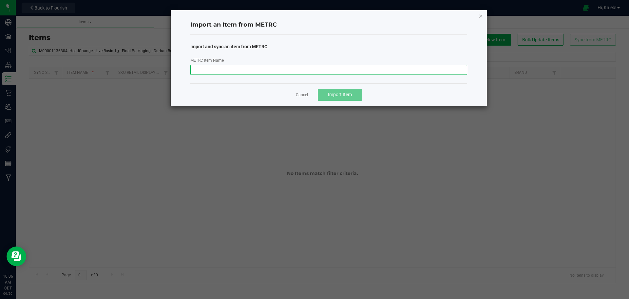
click at [381, 70] on input "METRC Item Name" at bounding box center [328, 70] width 277 height 10
paste input "M00001136304: HeadChange - Live Rosin 1g - Final Packaging - Durban Boogaloo"
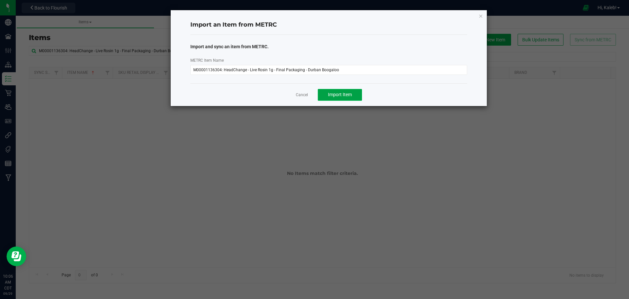
click at [355, 91] on button "Import Item" at bounding box center [340, 95] width 44 height 12
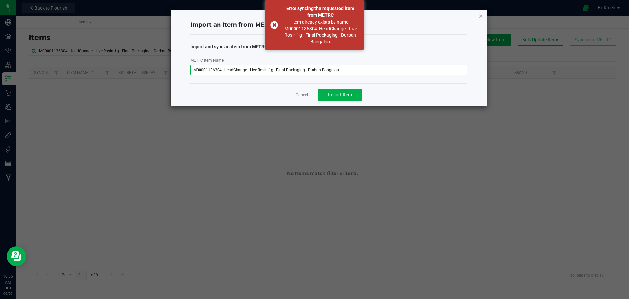
drag, startPoint x: 399, startPoint y: 71, endPoint x: 112, endPoint y: 73, distance: 287.1
click at [105, 71] on ngb-modal-window "Import an Item from METRC Import and sync an item from METRC. METRC Item Name M…" at bounding box center [317, 149] width 634 height 299
paste input "67050: HeadChange - Live Rosin Vape 0.5"
type input "M00001167050: HeadChange - Live Rosin Vape 0.5g - Final Packaging - Durban Boog…"
drag, startPoint x: 340, startPoint y: 97, endPoint x: 476, endPoint y: 101, distance: 135.7
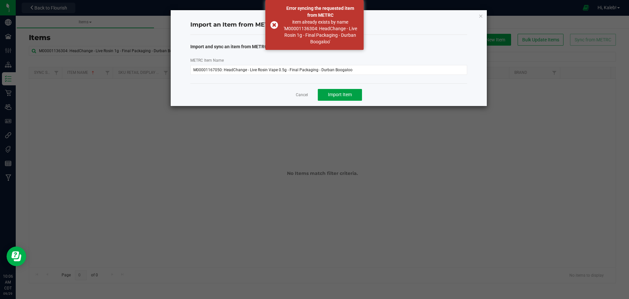
click at [343, 96] on span "Import Item" at bounding box center [340, 94] width 24 height 5
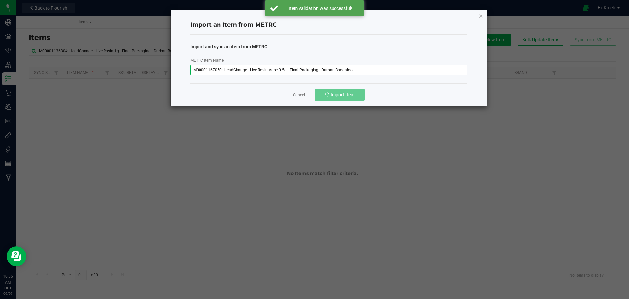
drag, startPoint x: 239, startPoint y: 69, endPoint x: 161, endPoint y: 69, distance: 78.6
click at [161, 69] on div "Import an Item from METRC Import and sync an item from METRC. METRC Item Name M…" at bounding box center [317, 58] width 341 height 96
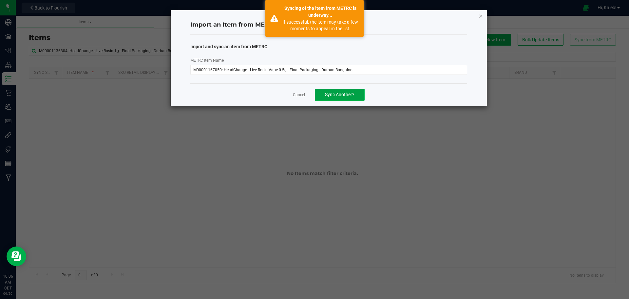
click at [346, 95] on span "Sync Another?" at bounding box center [339, 94] width 29 height 5
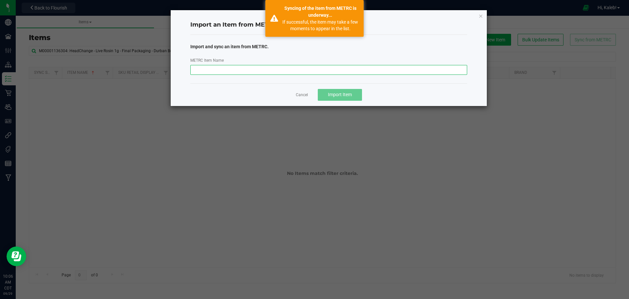
click at [340, 68] on input "METRC Item Name" at bounding box center [328, 70] width 277 height 10
paste input "M00001770768: HeadChange - Live Rosin 3.5g - Final Packaging - Durban Boogaloo"
type input "M00001770768: HeadChange - Live Rosin 3.5g - Final Packaging - Durban Boogaloo"
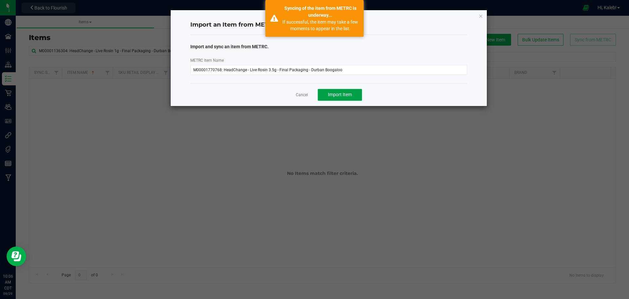
click at [338, 98] on button "Import Item" at bounding box center [340, 95] width 44 height 12
click at [338, 97] on span "Sync Another?" at bounding box center [339, 94] width 29 height 5
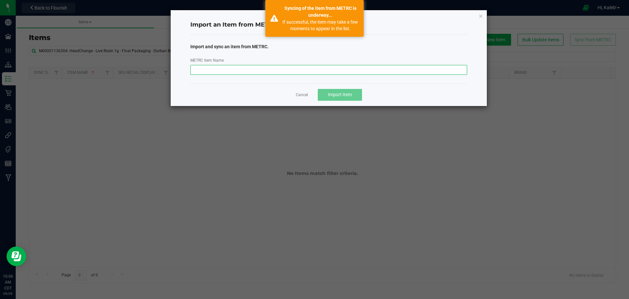
paste input "M00001801809: HeadChange - Live Rosin 2g - Final Packaging - Durban Boogaloo"
type input "M00001801809: HeadChange - Live Rosin 2g - Final Packaging - Durban Boogaloo"
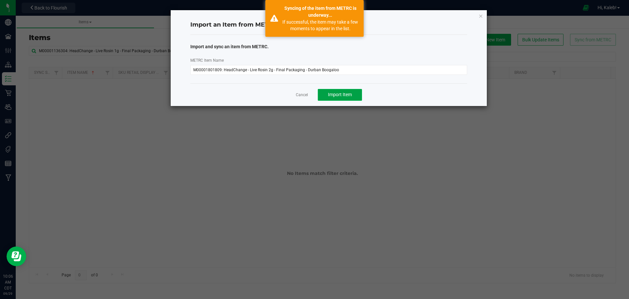
click at [347, 97] on span "Import Item" at bounding box center [340, 94] width 24 height 5
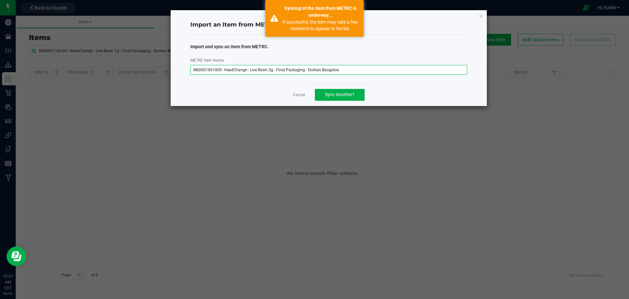
drag, startPoint x: 276, startPoint y: 69, endPoint x: 458, endPoint y: 63, distance: 182.3
click at [460, 62] on div "METRC Item Name M00001801809: HeadChange - Live Rosin 2g - Final Packaging - Du…" at bounding box center [328, 66] width 287 height 18
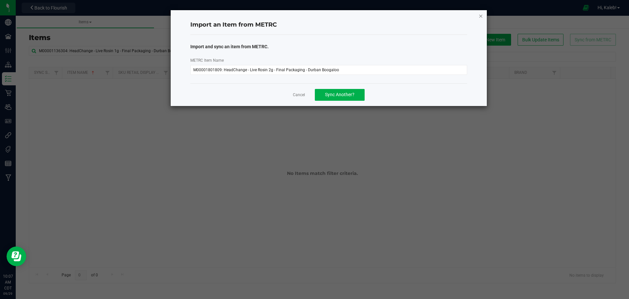
click at [481, 16] on icon "button" at bounding box center [481, 16] width 5 height 8
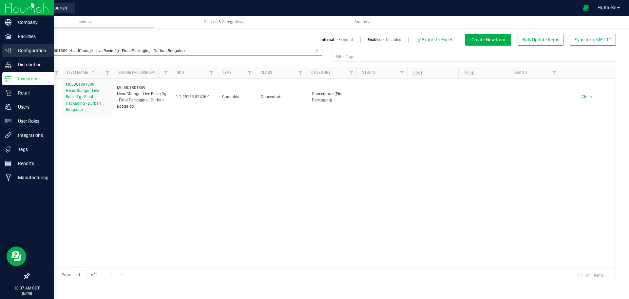
drag, startPoint x: 195, startPoint y: 51, endPoint x: 0, endPoint y: 55, distance: 195.3
click at [0, 55] on div "Company Facilities Configuration Distribution Inventory Retail Users User Roles…" at bounding box center [314, 149] width 629 height 299
paste input "text"
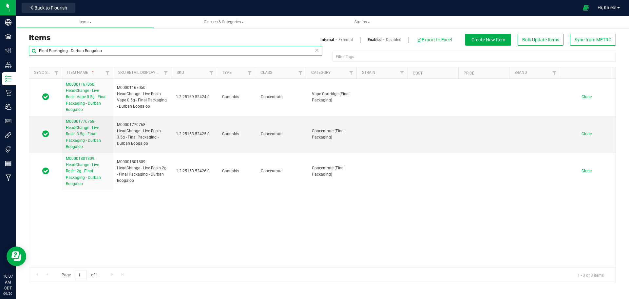
type input "Final Packaging - Durban Boogaloo"
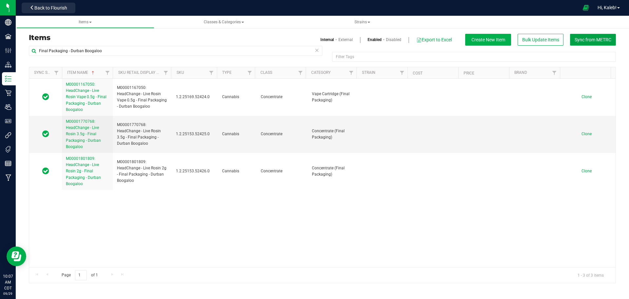
click at [582, 37] on span "Sync from METRC" at bounding box center [593, 39] width 37 height 5
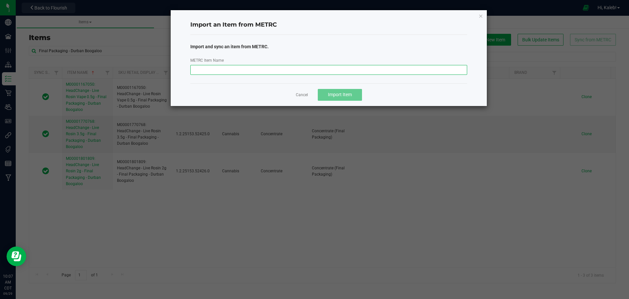
click at [435, 73] on input "METRC Item Name" at bounding box center [328, 70] width 277 height 10
paste input "M00001136304: HeadChange - Live Rosin 1g - Final Packaging - Durban Boogaloo"
type input "M00001136304: HeadChange - Live Rosin 1g - Final Packaging - Durban Boogaloo"
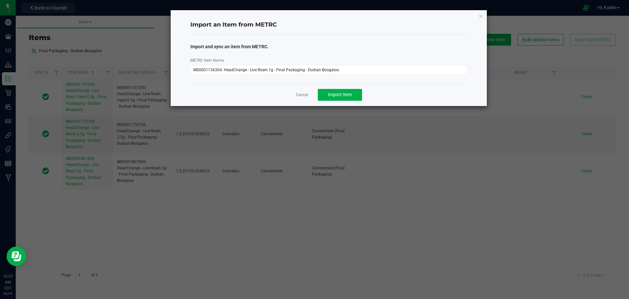
click at [367, 105] on div "Cancel Import Item" at bounding box center [328, 94] width 277 height 23
click at [350, 94] on span "Import Item" at bounding box center [340, 94] width 24 height 5
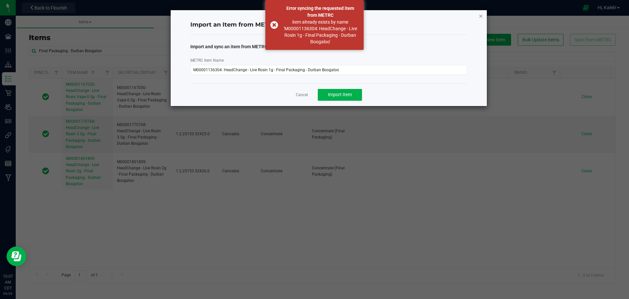
click at [481, 18] on icon "button" at bounding box center [481, 16] width 5 height 8
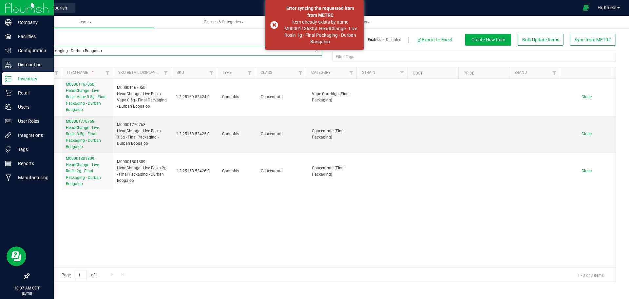
drag, startPoint x: 120, startPoint y: 55, endPoint x: 0, endPoint y: 65, distance: 120.7
click at [0, 65] on div "Company Facilities Configuration Distribution Inventory Retail Users User Roles…" at bounding box center [314, 149] width 629 height 299
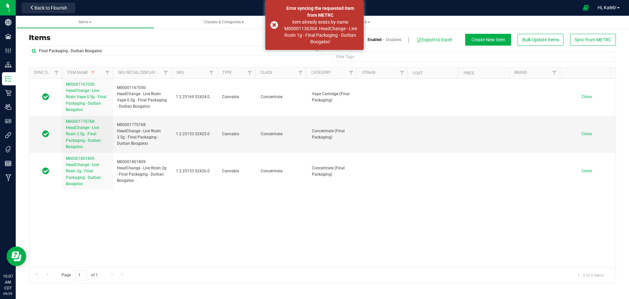
click at [394, 41] on link "Disabled" at bounding box center [393, 40] width 15 height 6
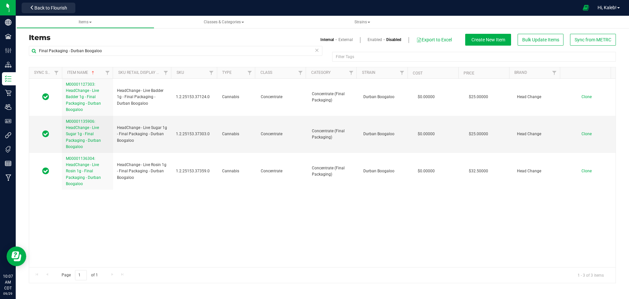
click at [373, 40] on link "Enabled" at bounding box center [375, 40] width 14 height 6
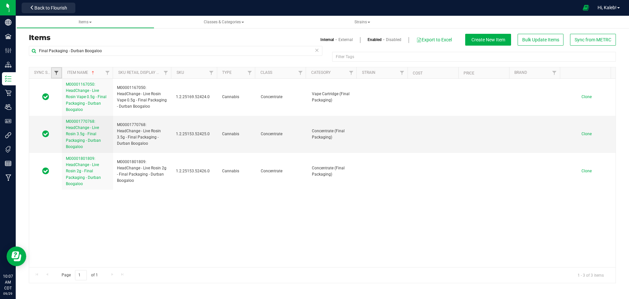
click at [57, 74] on span "Filter" at bounding box center [56, 72] width 5 height 5
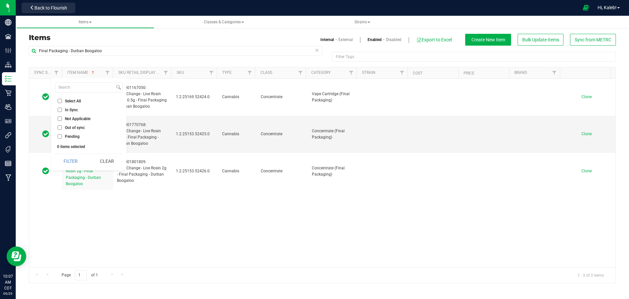
click at [73, 126] on span "Out of sync" at bounding box center [75, 128] width 20 height 4
click at [62, 126] on input "Out of sync" at bounding box center [60, 127] width 4 height 4
checkbox input "true"
click at [68, 140] on li "Pending" at bounding box center [89, 136] width 68 height 7
drag, startPoint x: 71, startPoint y: 157, endPoint x: 76, endPoint y: 152, distance: 7.0
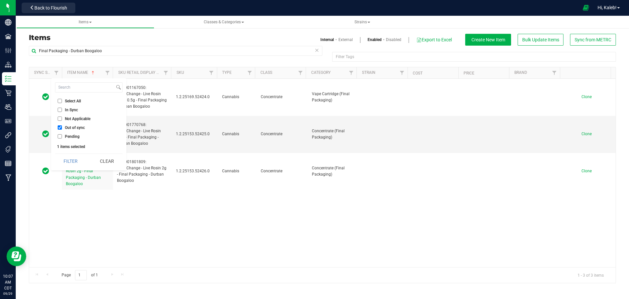
click at [71, 157] on button "Filter" at bounding box center [70, 161] width 31 height 14
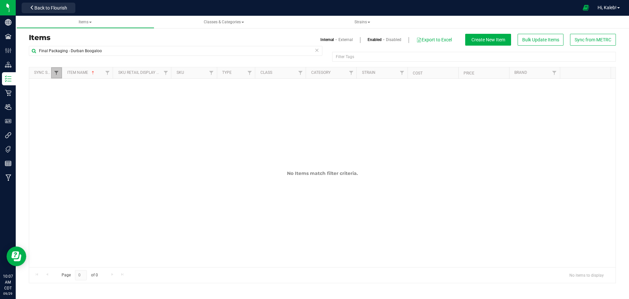
click at [58, 75] on span "Filter" at bounding box center [56, 72] width 5 height 5
click at [59, 137] on input "Pending" at bounding box center [60, 136] width 4 height 4
checkbox input "true"
click at [73, 161] on button "Filter" at bounding box center [70, 161] width 31 height 14
click at [56, 75] on span "Filter" at bounding box center [56, 72] width 5 height 5
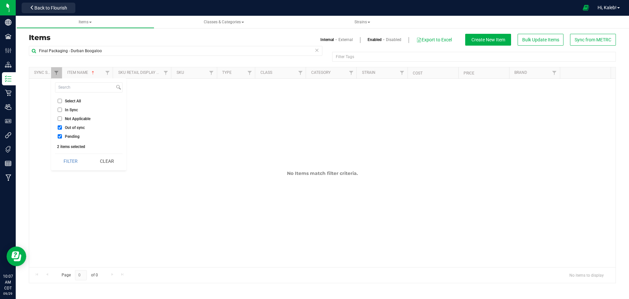
click at [63, 100] on label "Select All" at bounding box center [69, 101] width 23 height 4
click at [62, 100] on input "Select All" at bounding box center [60, 101] width 4 height 4
checkbox input "true"
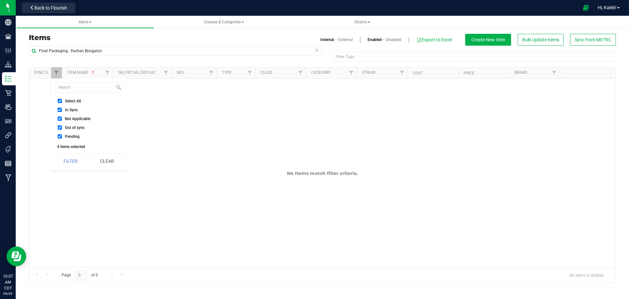
click at [112, 160] on button "Clear" at bounding box center [106, 161] width 31 height 14
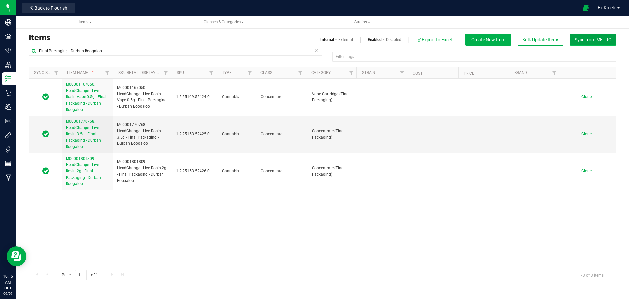
click at [607, 39] on span "Sync from METRC" at bounding box center [593, 39] width 37 height 5
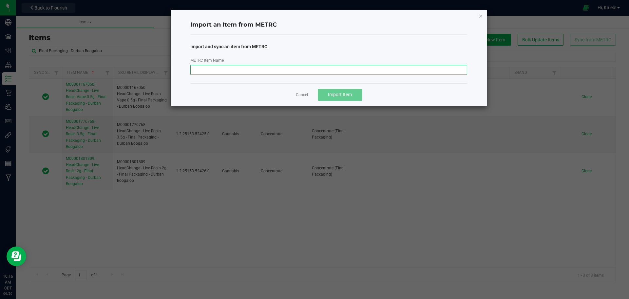
paste input "M00001136304: HeadChange - Live Rosin 1g - Final Packaging - Durban Boogaloo"
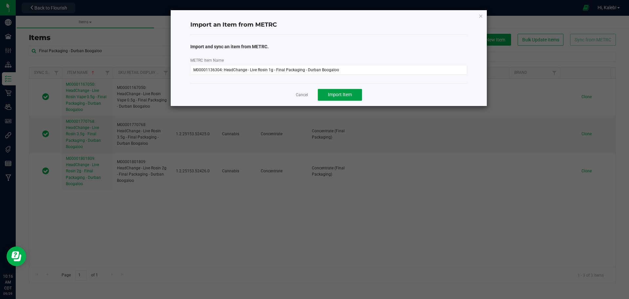
click at [350, 95] on span "Import Item" at bounding box center [340, 94] width 24 height 5
drag, startPoint x: 306, startPoint y: 70, endPoint x: 0, endPoint y: 60, distance: 305.9
click at [16, 62] on ngb-modal-window "Import an Item from METRC Import and sync an item from METRC. METRC Item Name M…" at bounding box center [317, 149] width 634 height 299
type input "Durban Boogaloo"
click at [483, 15] on icon "button" at bounding box center [481, 16] width 5 height 8
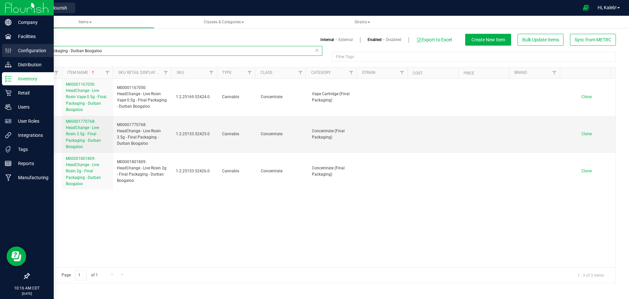
drag, startPoint x: 71, startPoint y: 50, endPoint x: 0, endPoint y: 52, distance: 71.5
click at [0, 52] on div "Company Facilities Configuration Distribution Inventory Retail Users User Roles…" at bounding box center [314, 149] width 629 height 299
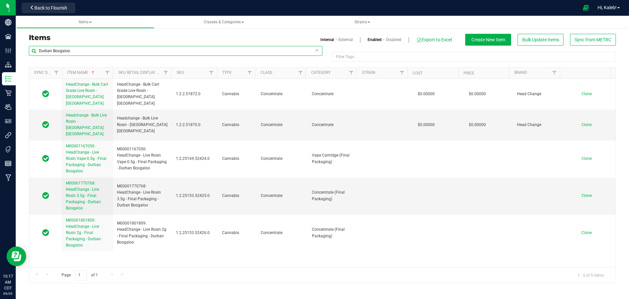
type input "Durban Boogaloo"
click at [395, 40] on link "Disabled" at bounding box center [393, 40] width 15 height 6
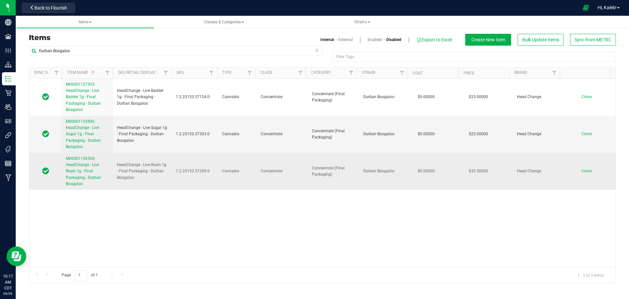
click at [89, 173] on span "M00001136304: HeadChange - Live Rosin 1g - Final Packaging - Durban Boogaloo" at bounding box center [83, 171] width 35 height 30
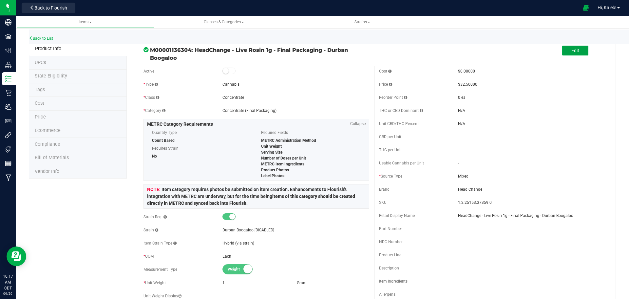
drag, startPoint x: 576, startPoint y: 48, endPoint x: 554, endPoint y: 50, distance: 22.0
click at [575, 48] on button "Edit" at bounding box center [575, 51] width 26 height 10
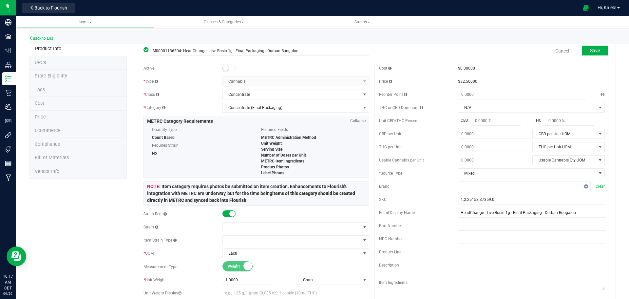
click at [227, 72] on div "Active" at bounding box center [257, 68] width 226 height 10
drag, startPoint x: 227, startPoint y: 68, endPoint x: 245, endPoint y: 65, distance: 18.0
click at [229, 67] on span at bounding box center [229, 68] width 13 height 7
drag, startPoint x: 595, startPoint y: 49, endPoint x: 213, endPoint y: 53, distance: 381.8
click at [594, 49] on span "Save" at bounding box center [595, 50] width 10 height 5
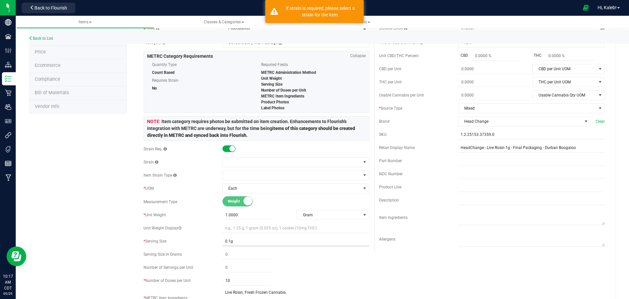
scroll to position [66, 0]
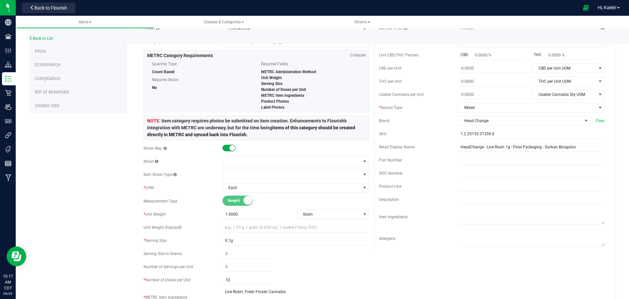
click at [229, 146] on div "Strain Req." at bounding box center [257, 148] width 226 height 10
click at [229, 146] on small at bounding box center [232, 148] width 6 height 6
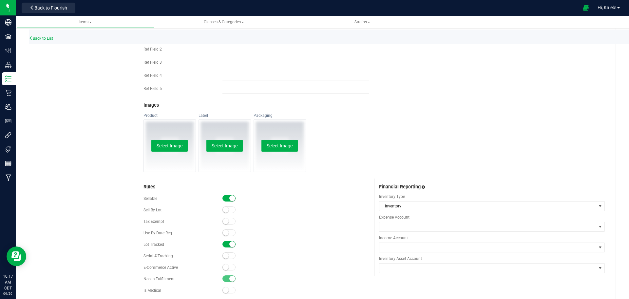
scroll to position [459, 0]
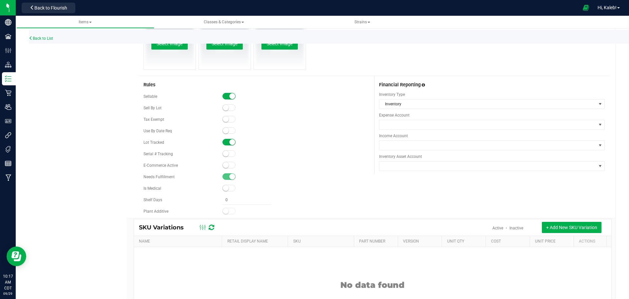
click at [229, 128] on span at bounding box center [229, 130] width 13 height 7
click at [400, 143] on span at bounding box center [487, 145] width 217 height 9
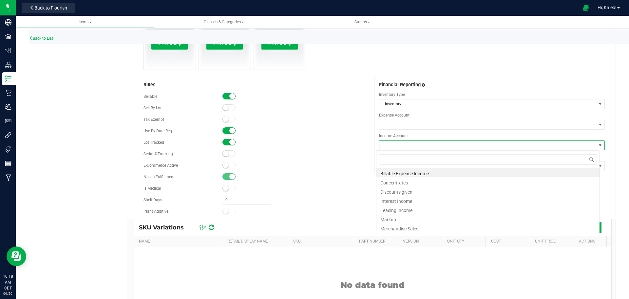
scroll to position [10, 224]
type input "conc"
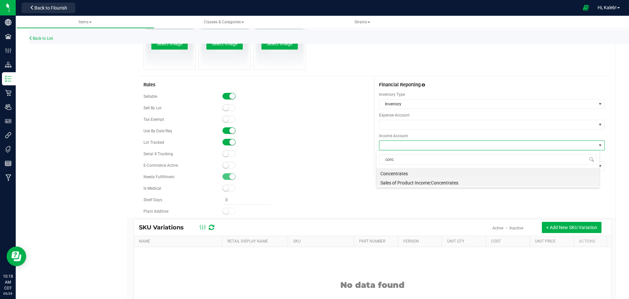
click at [405, 184] on li "Sales of Product Income:Concentrates" at bounding box center [488, 181] width 223 height 9
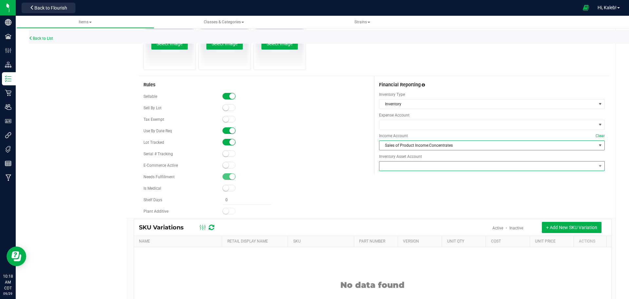
click at [405, 169] on span at bounding box center [487, 165] width 217 height 9
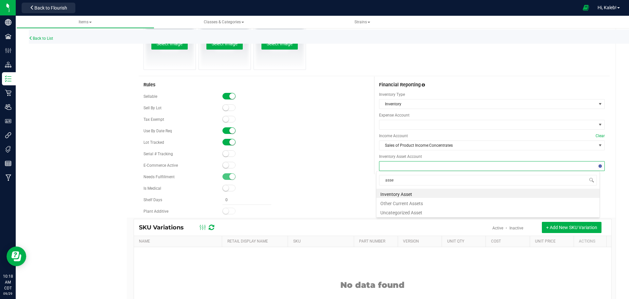
type input "asset"
click at [409, 194] on li "Inventory Asset" at bounding box center [488, 192] width 223 height 9
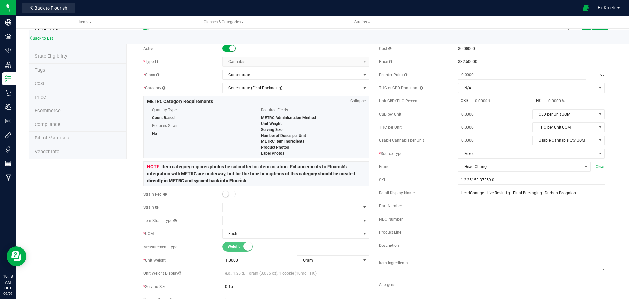
scroll to position [0, 0]
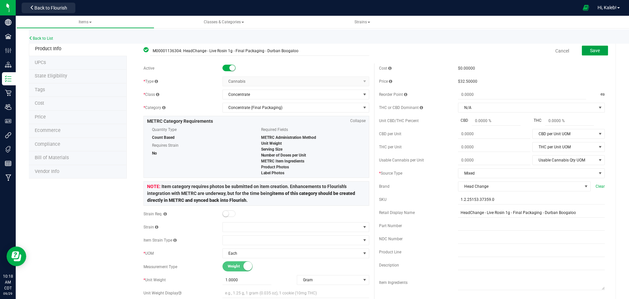
click at [600, 54] on button "Save" at bounding box center [595, 51] width 26 height 10
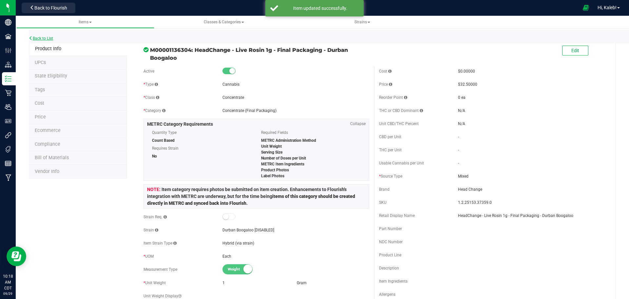
click at [45, 39] on link "Back to List" at bounding box center [41, 38] width 24 height 5
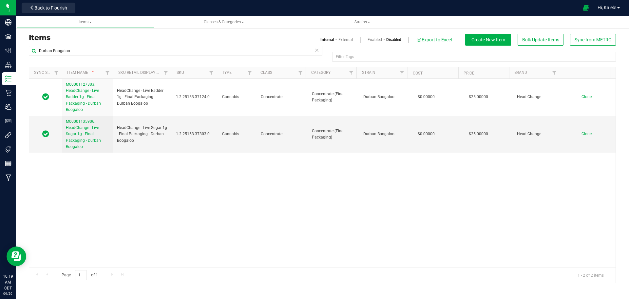
click at [370, 39] on link "Enabled" at bounding box center [375, 40] width 14 height 6
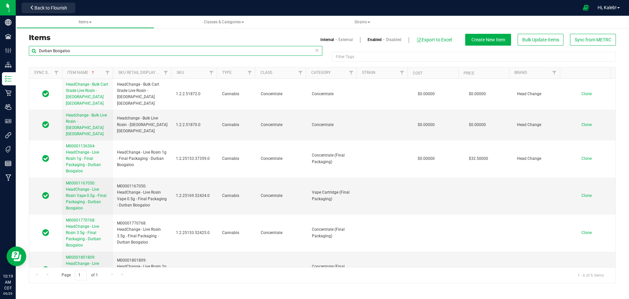
click at [39, 50] on input "Durban Boogaloo" at bounding box center [176, 51] width 294 height 10
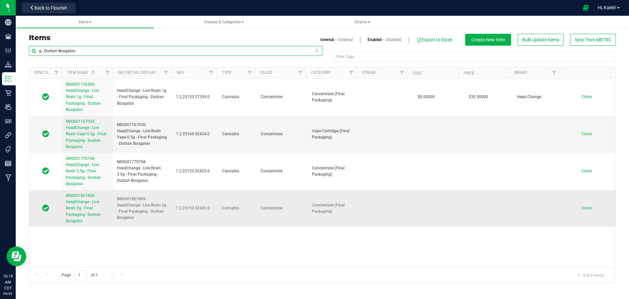
type input "g - Durban Boogaloo"
click at [90, 216] on span "M00001801809: HeadChange - Live Rosin 2g - Final Packaging - Durban Boogaloo" at bounding box center [83, 208] width 35 height 30
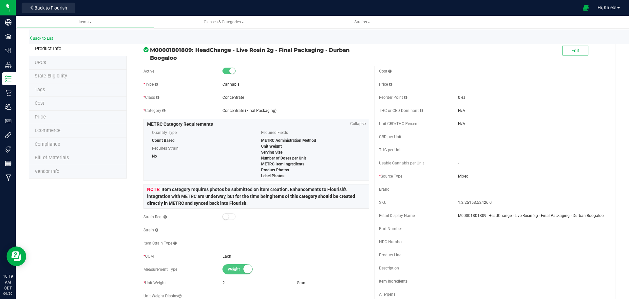
click at [53, 116] on li "Price" at bounding box center [78, 117] width 98 height 14
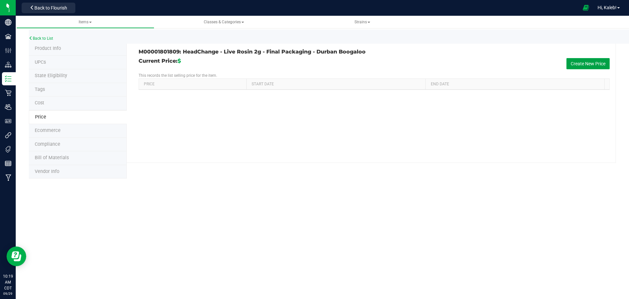
click at [584, 68] on button "Create New Price" at bounding box center [588, 63] width 43 height 11
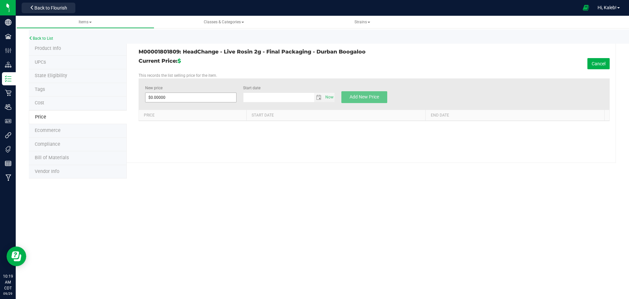
type input "9/29/2025"
click at [178, 95] on span at bounding box center [191, 97] width 92 height 10
type input "60.0"
click at [376, 93] on button "Add New Price" at bounding box center [364, 97] width 46 height 12
type input "$0.00000"
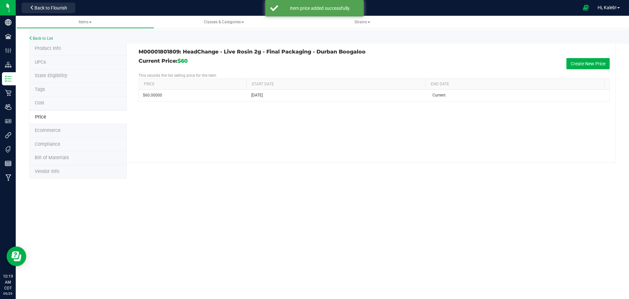
click at [48, 50] on span "Product Info" at bounding box center [48, 49] width 26 height 6
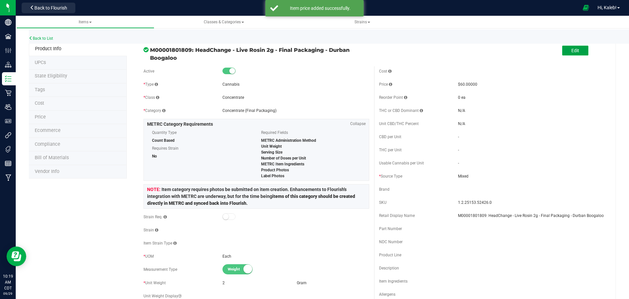
click at [572, 48] on span "Edit" at bounding box center [575, 50] width 8 height 5
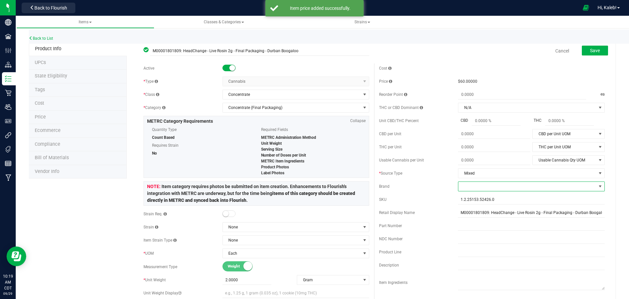
click at [479, 190] on span at bounding box center [527, 186] width 138 height 9
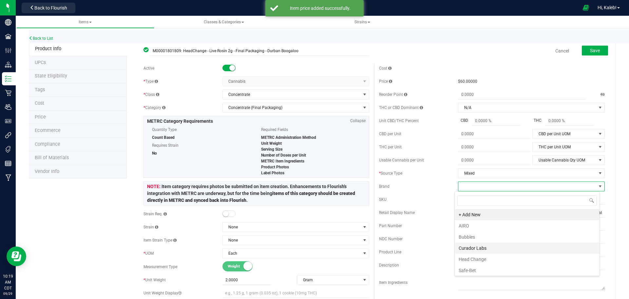
scroll to position [10, 145]
click at [485, 258] on li "Head Change" at bounding box center [527, 258] width 145 height 11
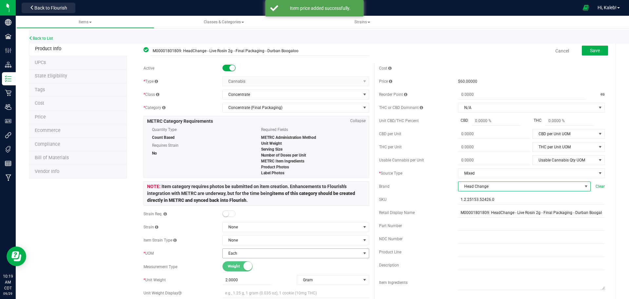
scroll to position [164, 0]
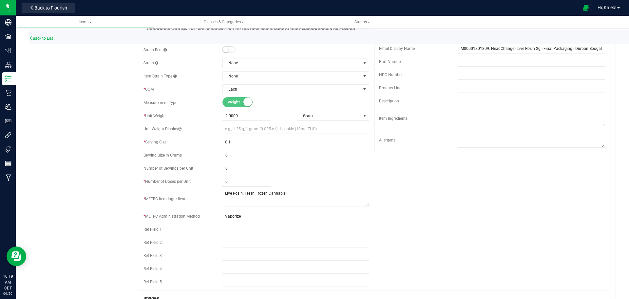
drag, startPoint x: 235, startPoint y: 178, endPoint x: 245, endPoint y: 178, distance: 9.8
click at [241, 178] on span at bounding box center [247, 182] width 49 height 10
type input "20"
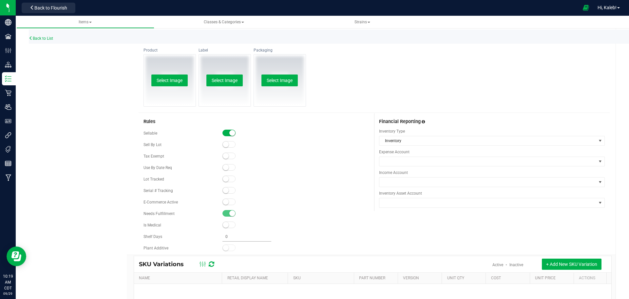
scroll to position [459, 0]
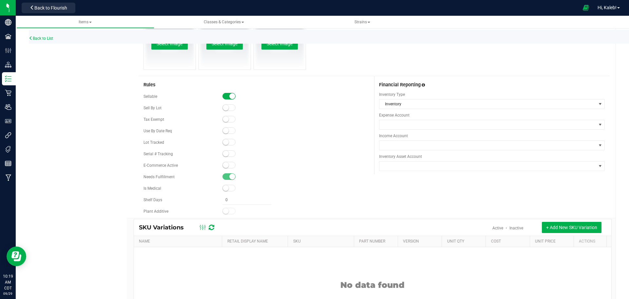
type input "20"
click at [226, 140] on small at bounding box center [226, 142] width 6 height 6
drag, startPoint x: 227, startPoint y: 129, endPoint x: 402, endPoint y: 157, distance: 177.3
click at [228, 128] on span at bounding box center [229, 130] width 13 height 7
click at [409, 148] on span at bounding box center [487, 145] width 217 height 9
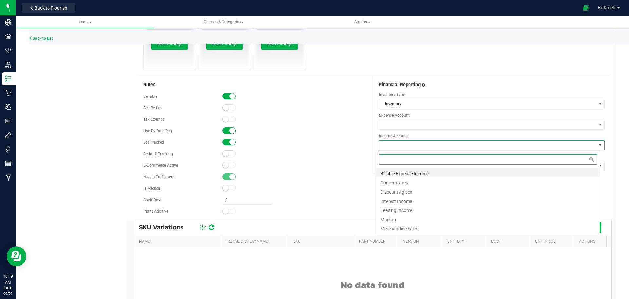
scroll to position [10, 224]
type input "conc"
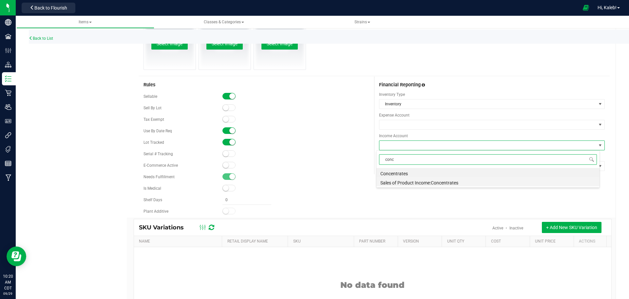
click at [411, 184] on li "Sales of Product Income:Concentrates" at bounding box center [488, 181] width 223 height 9
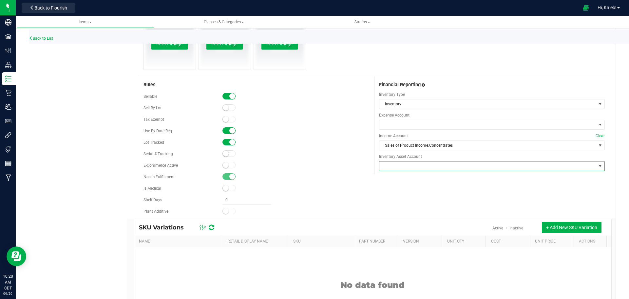
click at [403, 169] on span at bounding box center [487, 165] width 217 height 9
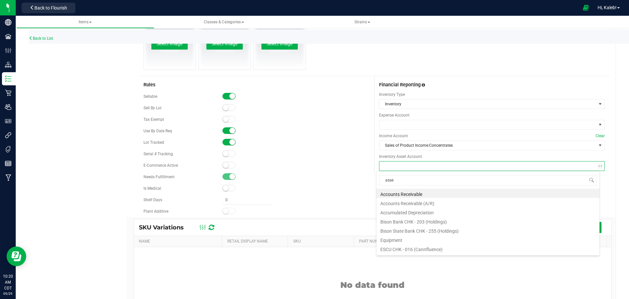
type input "asset"
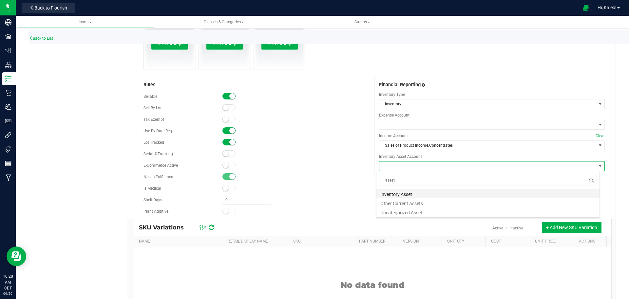
click at [406, 193] on li "Inventory Asset" at bounding box center [488, 192] width 223 height 9
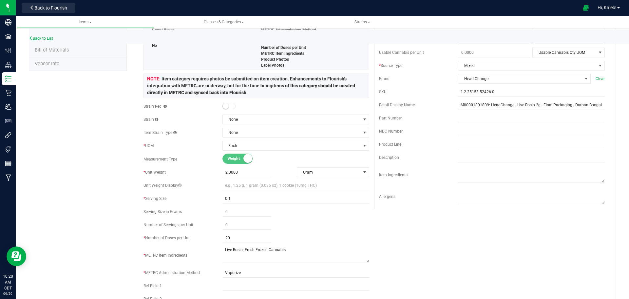
scroll to position [0, 0]
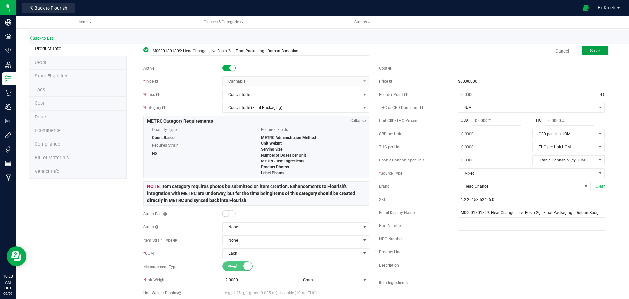
click at [590, 53] on span "Save" at bounding box center [595, 50] width 10 height 5
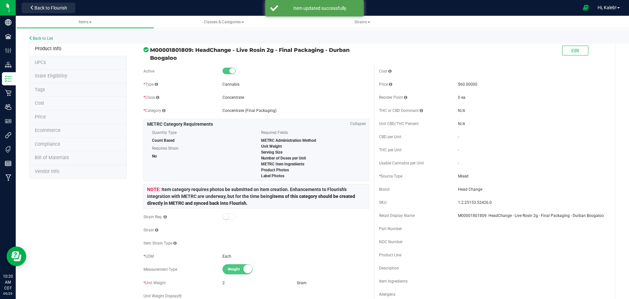
click at [103, 116] on li "Price" at bounding box center [78, 117] width 98 height 14
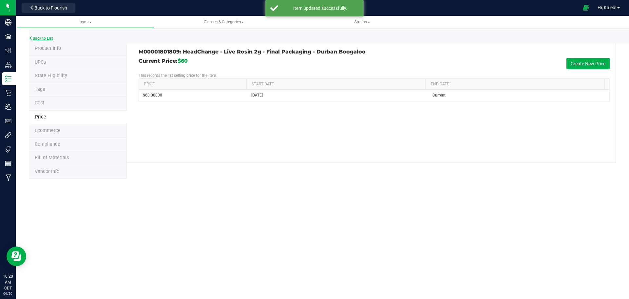
click at [40, 40] on link "Back to List" at bounding box center [41, 38] width 24 height 5
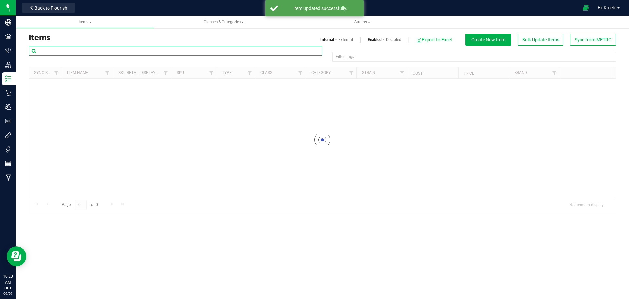
click at [87, 51] on input "text" at bounding box center [176, 51] width 294 height 10
paste input "M00001136304: HeadChange - Live Rosin 1g - Final Packaging - Durban Boogaloo"
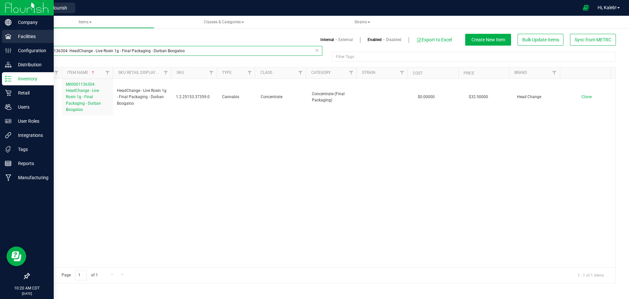
drag, startPoint x: 122, startPoint y: 49, endPoint x: 0, endPoint y: 43, distance: 122.4
click at [0, 43] on div "Company Facilities Configuration Distribution Inventory Retail Users User Roles…" at bounding box center [314, 149] width 629 height 299
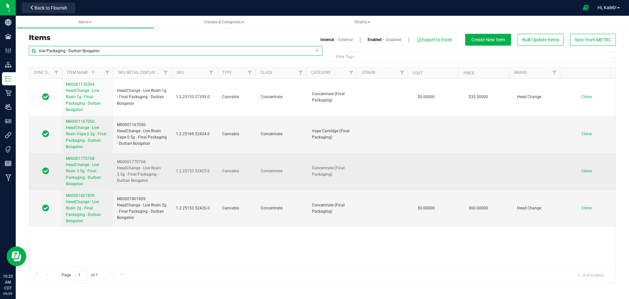
type input "inal Packaging - Durban Boogaloo"
click at [84, 178] on span "M00001770768: HeadChange - Live Rosin 3.5g - Final Packaging - Durban Boogaloo" at bounding box center [83, 171] width 35 height 30
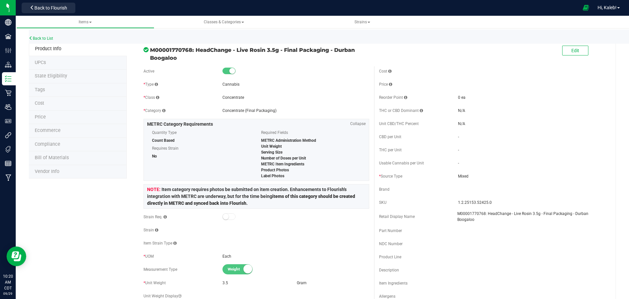
click at [71, 118] on li "Price" at bounding box center [78, 117] width 98 height 14
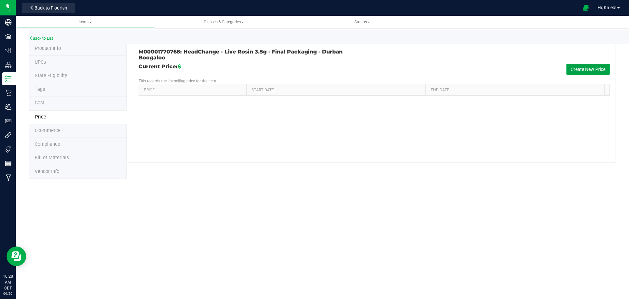
click at [586, 67] on button "Create New Price" at bounding box center [588, 69] width 43 height 11
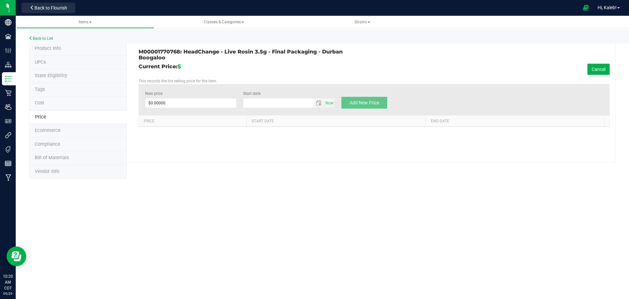
type input "9/29/2025"
click at [222, 100] on span at bounding box center [191, 103] width 92 height 10
type input "97.50"
click at [361, 102] on span "Add New Price" at bounding box center [364, 102] width 29 height 5
type input "$0.00000"
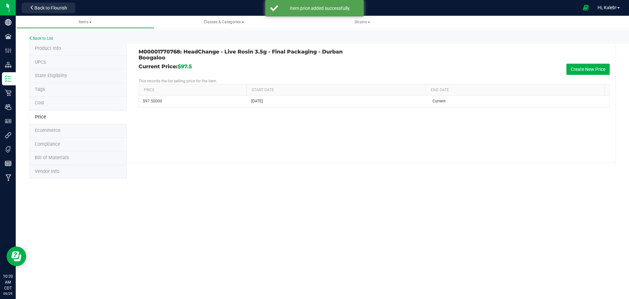
click at [91, 50] on li "Product Info" at bounding box center [78, 49] width 98 height 14
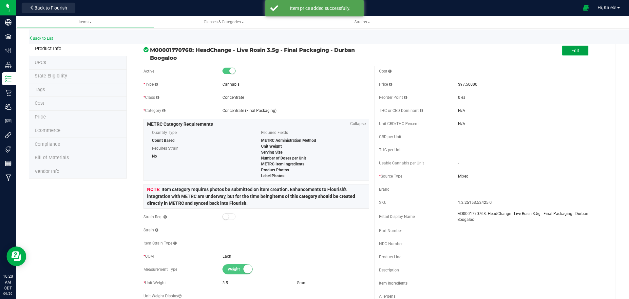
click at [569, 53] on button "Edit" at bounding box center [575, 51] width 26 height 10
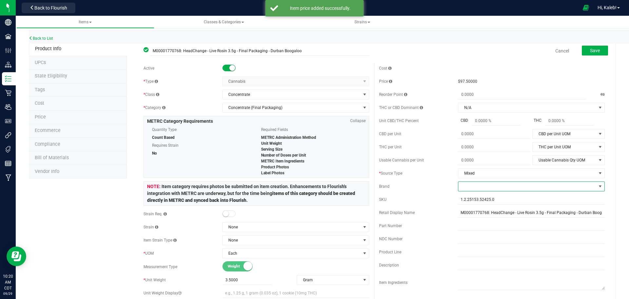
click at [476, 187] on span at bounding box center [527, 186] width 138 height 9
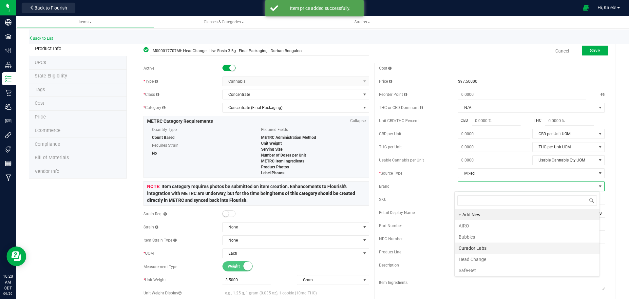
scroll to position [10, 145]
click at [494, 259] on li "Head Change" at bounding box center [527, 258] width 145 height 11
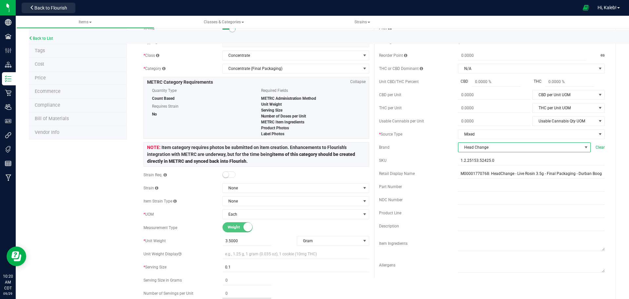
scroll to position [98, 0]
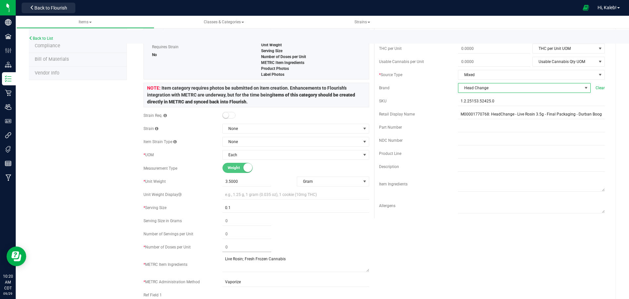
click at [239, 245] on span at bounding box center [247, 247] width 49 height 10
type input "35"
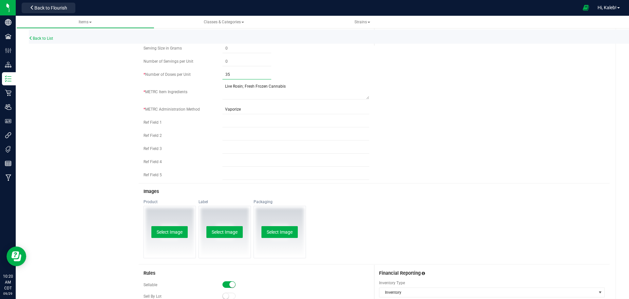
scroll to position [328, 0]
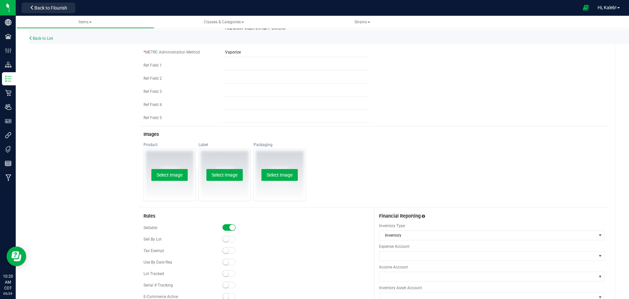
type input "35"
click at [231, 272] on span at bounding box center [229, 273] width 13 height 7
click at [233, 260] on span at bounding box center [229, 261] width 13 height 7
click at [394, 279] on span at bounding box center [487, 276] width 217 height 9
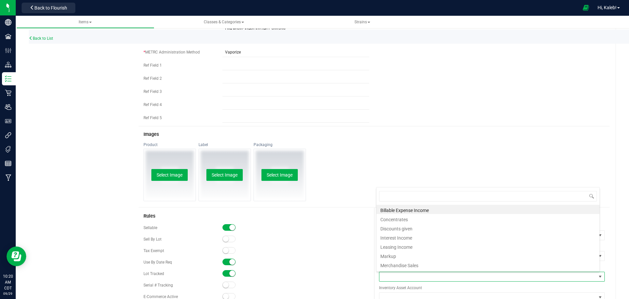
scroll to position [10, 222]
type input "conc"
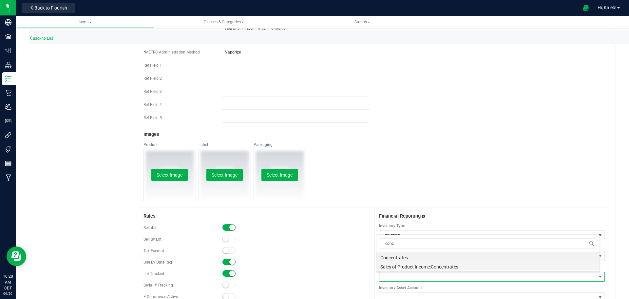
click at [421, 269] on li "Sales of Product Income:Concentrates" at bounding box center [488, 265] width 223 height 9
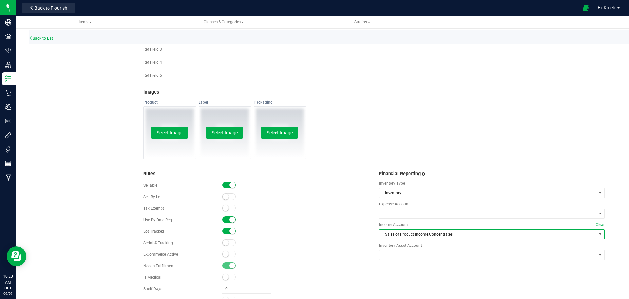
scroll to position [426, 0]
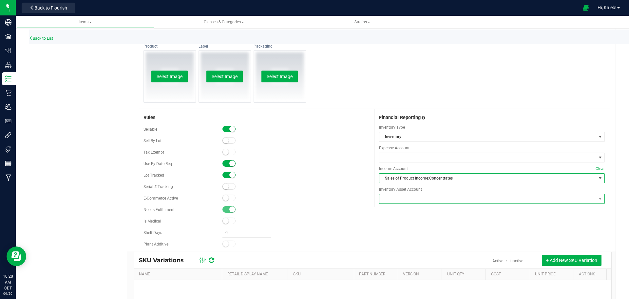
click at [394, 197] on span at bounding box center [487, 198] width 217 height 9
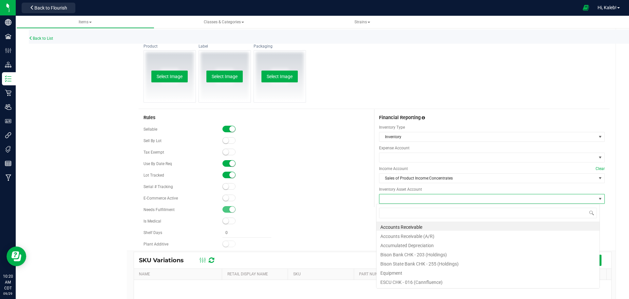
scroll to position [10, 224]
type input "asse"
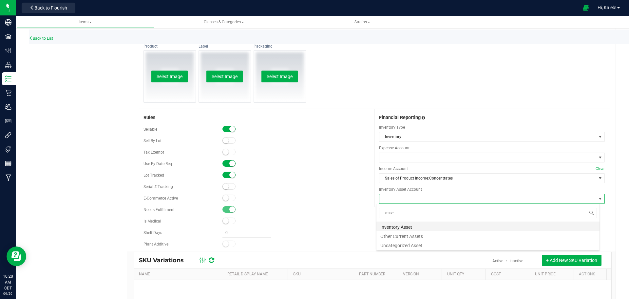
click at [414, 229] on li "Inventory Asset" at bounding box center [488, 225] width 223 height 9
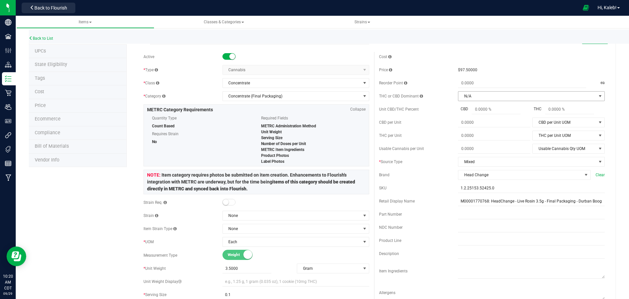
scroll to position [0, 0]
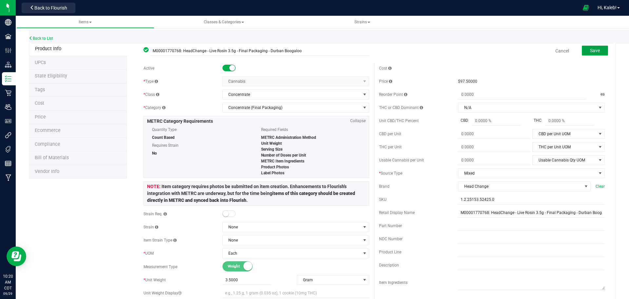
click at [590, 52] on span "Save" at bounding box center [595, 50] width 10 height 5
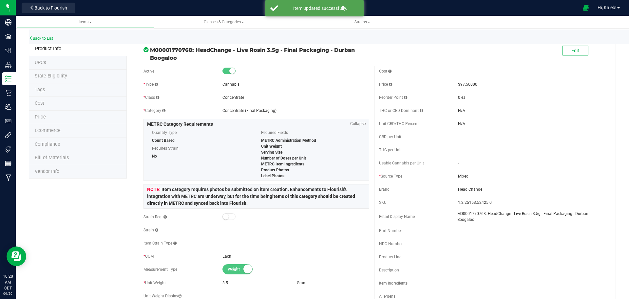
click at [48, 120] on li "Price" at bounding box center [78, 117] width 98 height 14
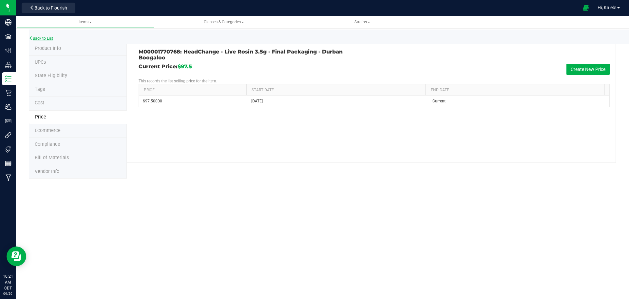
click at [48, 39] on link "Back to List" at bounding box center [41, 38] width 24 height 5
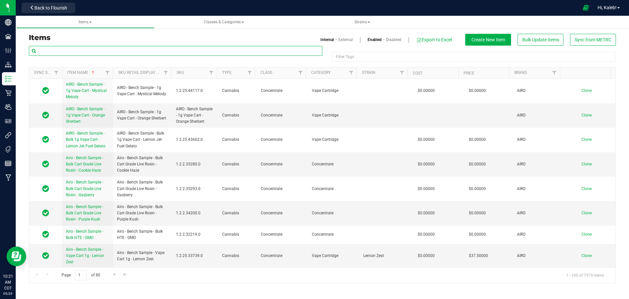
paste input "M00001136304: HeadChange - Live Rosin 1g - Final Packaging - Durban Boogaloo"
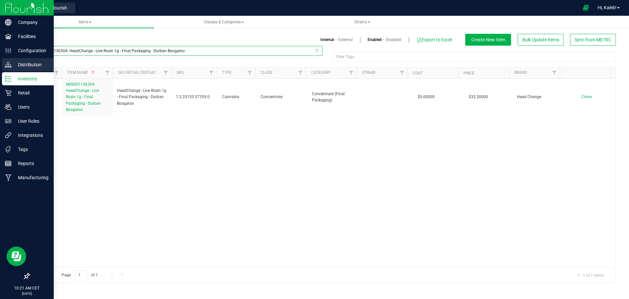
drag, startPoint x: 121, startPoint y: 48, endPoint x: 0, endPoint y: 62, distance: 122.0
click at [0, 62] on div "Company Facilities Configuration Distribution Inventory Retail Users User Roles…" at bounding box center [314, 149] width 629 height 299
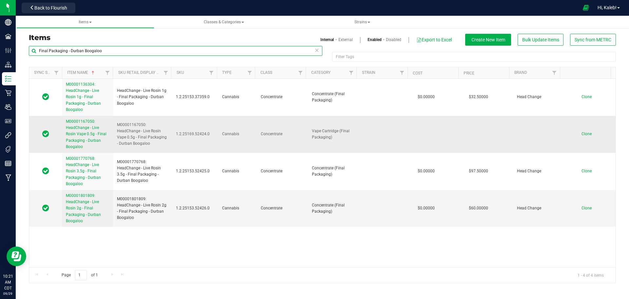
type input "Final Packaging - Durban Boogaloo"
click at [83, 139] on span "M00001167050: HeadChange - Live Rosin Vape 0.5g - Final Packaging - Durban Boog…" at bounding box center [86, 134] width 41 height 30
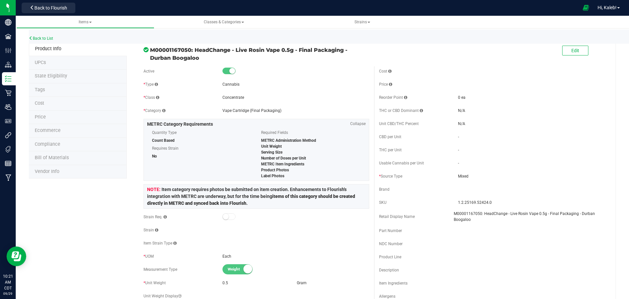
click at [66, 117] on li "Price" at bounding box center [78, 117] width 98 height 14
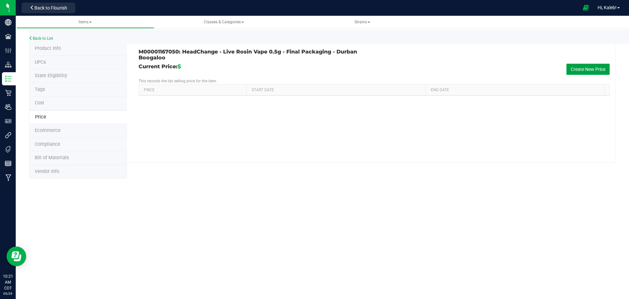
drag, startPoint x: 574, startPoint y: 71, endPoint x: 363, endPoint y: 82, distance: 211.3
click at [573, 70] on button "Create New Price" at bounding box center [588, 69] width 43 height 11
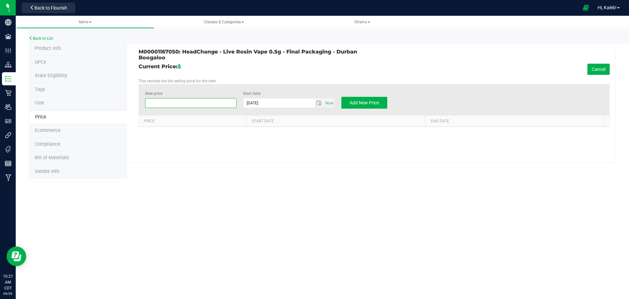
click at [197, 104] on span at bounding box center [191, 103] width 92 height 10
type input "27.50"
drag, startPoint x: 366, startPoint y: 99, endPoint x: 143, endPoint y: 74, distance: 224.5
click at [367, 99] on button "Add New Price" at bounding box center [364, 103] width 46 height 12
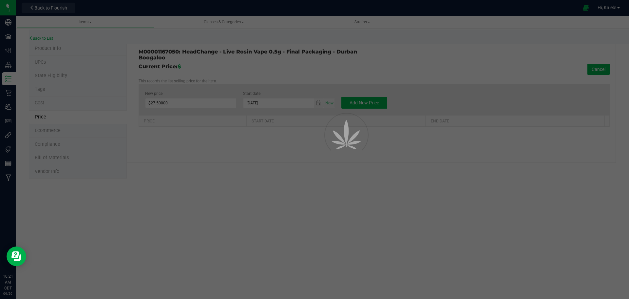
type input "$0.00000"
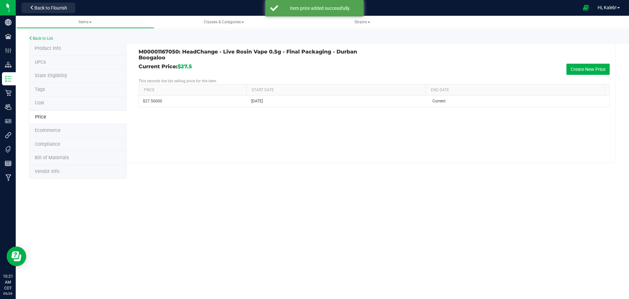
click at [94, 52] on li "Product Info" at bounding box center [78, 49] width 98 height 14
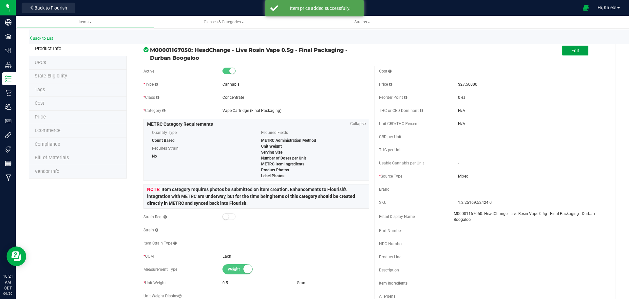
click at [565, 51] on button "Edit" at bounding box center [575, 51] width 26 height 10
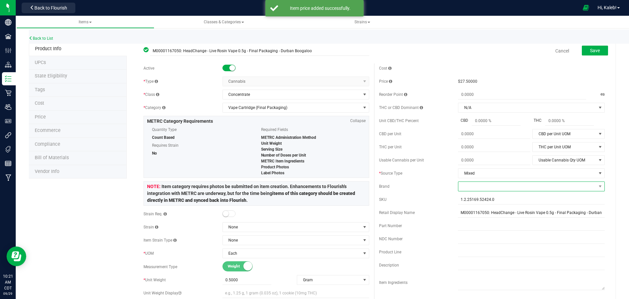
click at [474, 190] on span at bounding box center [527, 186] width 138 height 9
click at [477, 259] on li "Head Change" at bounding box center [527, 258] width 145 height 11
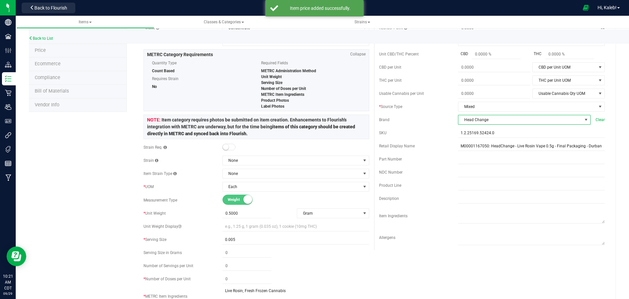
scroll to position [131, 0]
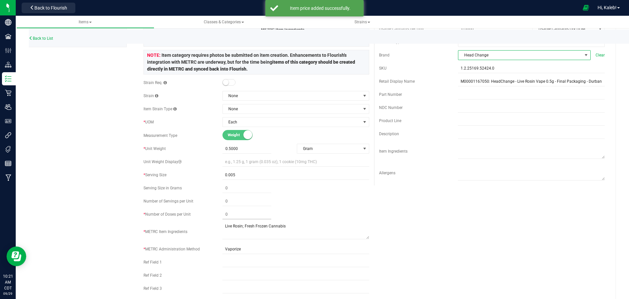
click at [243, 213] on span at bounding box center [247, 214] width 49 height 10
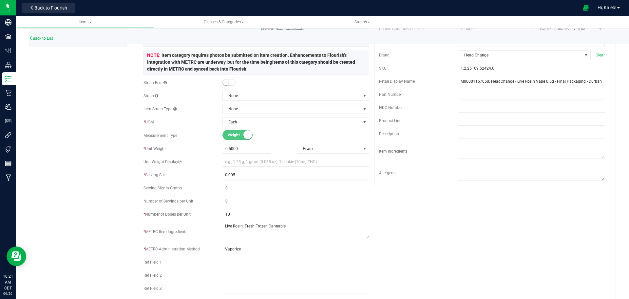
type input "100"
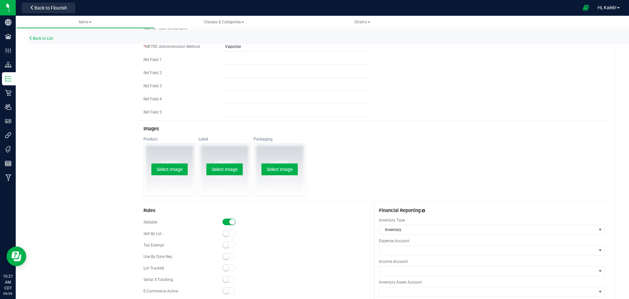
scroll to position [393, 0]
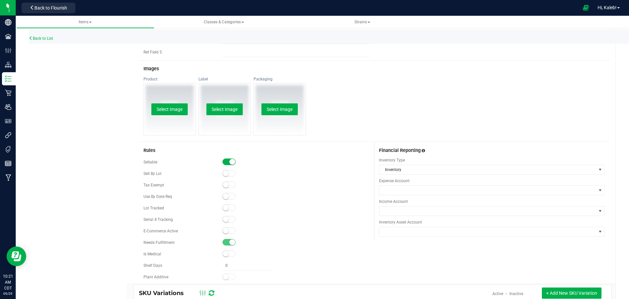
type input "100"
drag, startPoint x: 227, startPoint y: 207, endPoint x: 227, endPoint y: 188, distance: 18.7
click at [227, 206] on span at bounding box center [229, 207] width 13 height 7
click at [227, 197] on span at bounding box center [229, 196] width 13 height 7
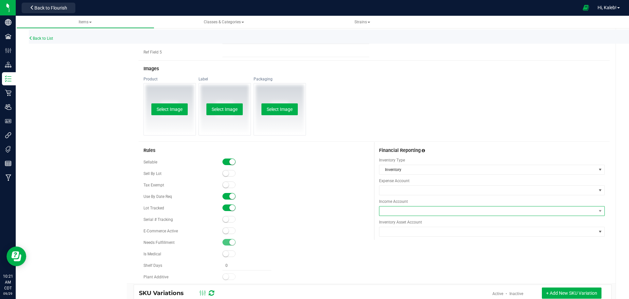
click at [407, 216] on span at bounding box center [492, 211] width 226 height 10
type input "conc"
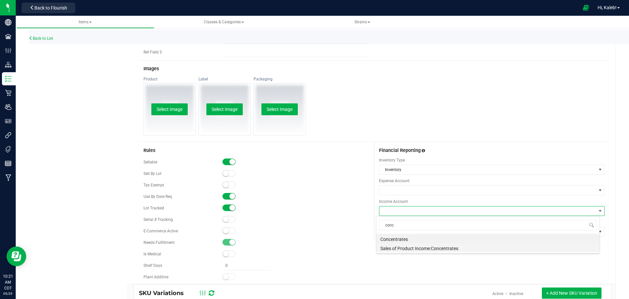
click at [415, 247] on li "Sales of Product Income:Concentrates" at bounding box center [488, 246] width 223 height 9
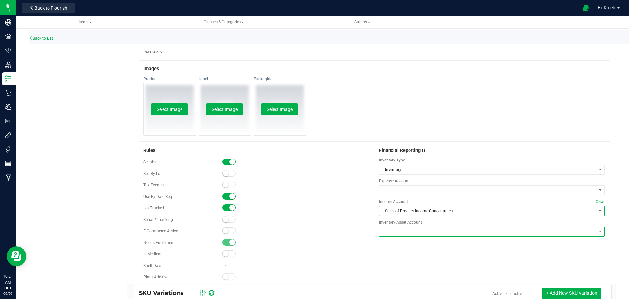
click at [414, 235] on span at bounding box center [487, 231] width 217 height 9
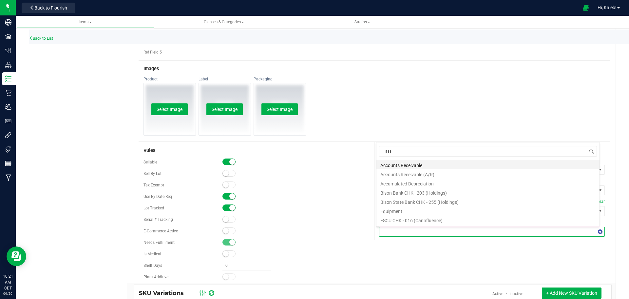
type input "asse"
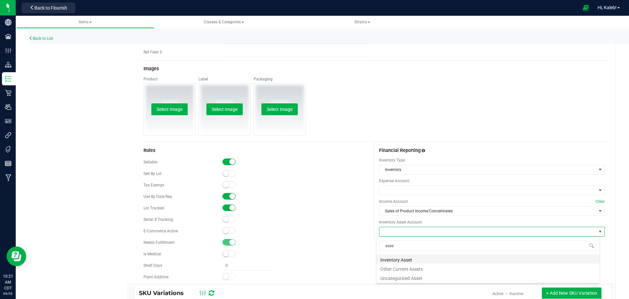
click at [419, 261] on li "Inventory Asset" at bounding box center [488, 258] width 223 height 9
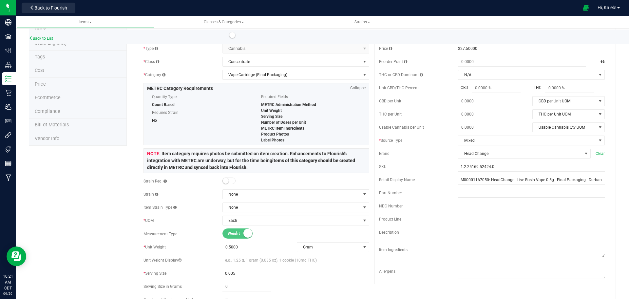
scroll to position [0, 0]
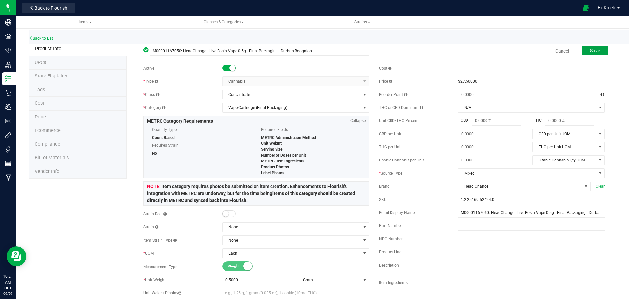
click at [596, 51] on button "Save" at bounding box center [595, 51] width 26 height 10
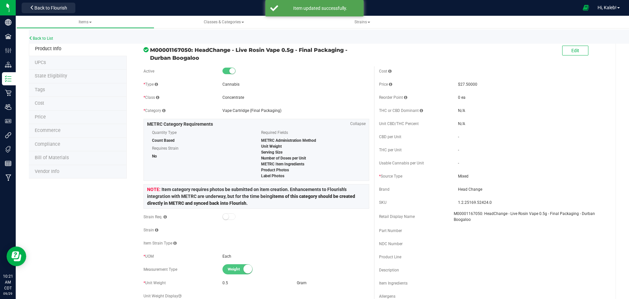
click at [90, 116] on li "Price" at bounding box center [78, 117] width 98 height 14
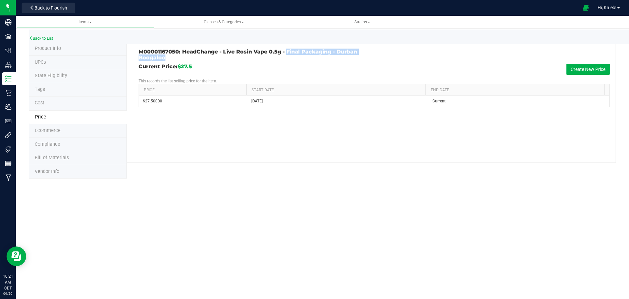
drag, startPoint x: 286, startPoint y: 51, endPoint x: 283, endPoint y: 55, distance: 4.3
click at [283, 55] on h3 "M00001167050: HeadChange - Live Rosin Vape 0.5g - Final Packaging - Durban Boog…" at bounding box center [254, 54] width 231 height 11
copy h3 "Final Packaging - Durban Boogaloo"
click at [52, 41] on div "Back to List" at bounding box center [343, 36] width 629 height 14
click at [48, 36] on link "Back to List" at bounding box center [41, 38] width 24 height 5
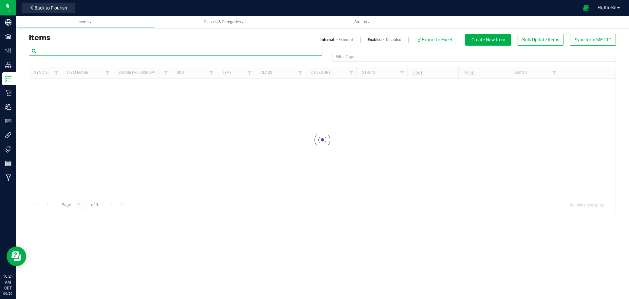
click at [97, 52] on input "text" at bounding box center [176, 51] width 294 height 10
paste input "Final Packaging - Durban Boogaloo"
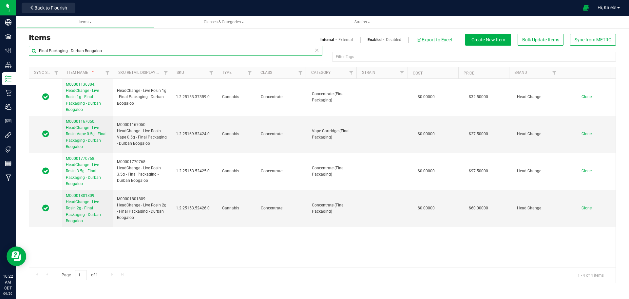
drag, startPoint x: 0, startPoint y: 51, endPoint x: 91, endPoint y: 51, distance: 90.8
click at [0, 51] on div "Company Facilities Configuration Distribution Inventory Retail Users User Roles…" at bounding box center [314, 149] width 629 height 299
paste input "HeadChange - Bulk Live Rosin 1g Each"
drag, startPoint x: 110, startPoint y: 51, endPoint x: 350, endPoint y: 48, distance: 239.6
click at [342, 48] on div "HeadChange - Bulk Live Rosin 1g Each - Durban Boogaloo Filter Tags Filter Tags" at bounding box center [322, 56] width 587 height 21
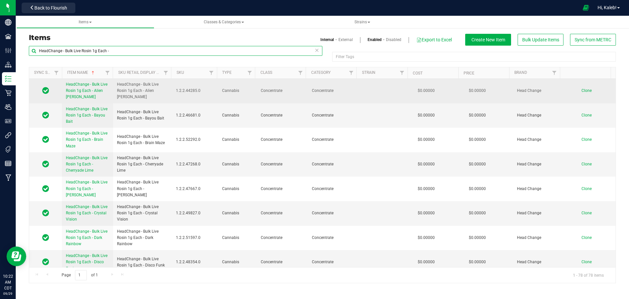
type input "HeadChange - Bulk Live Rosin 1g Each -"
click at [584, 92] on span "Clone" at bounding box center [587, 90] width 10 height 5
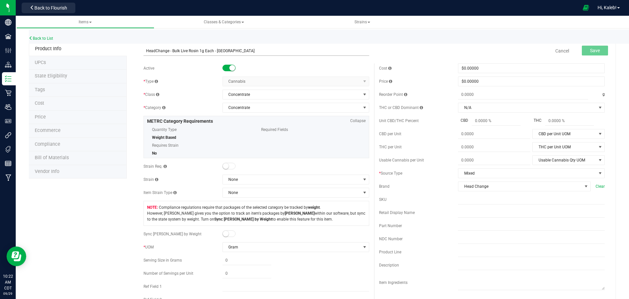
click at [145, 50] on input "HeadChange - Bulk Live Rosin 1g Each - Durban Boogaloo" at bounding box center [257, 51] width 226 height 10
type input "HeadChange - Bulk Live Rosin 1g Each - Durban Boogaloo"
click at [227, 233] on small at bounding box center [226, 233] width 6 height 6
click at [244, 274] on span at bounding box center [247, 274] width 49 height 10
type input "1"
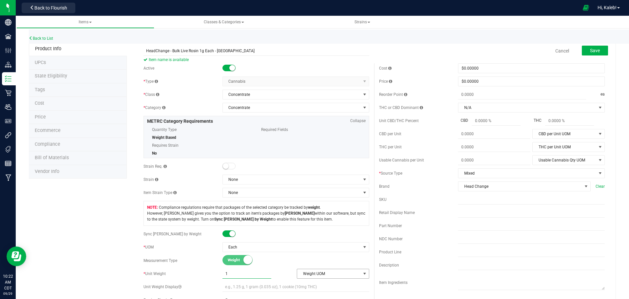
type input "1.0000"
click at [331, 273] on span "Weight UOM" at bounding box center [329, 273] width 64 height 9
click at [322, 212] on li "Gram" at bounding box center [330, 213] width 71 height 10
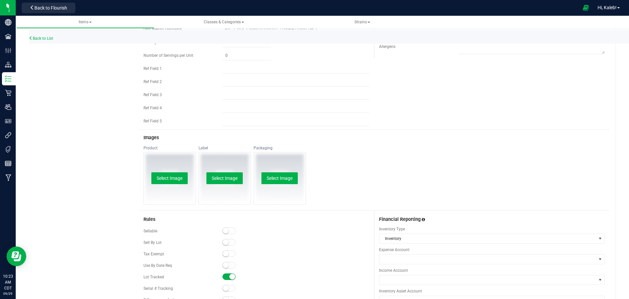
scroll to position [295, 0]
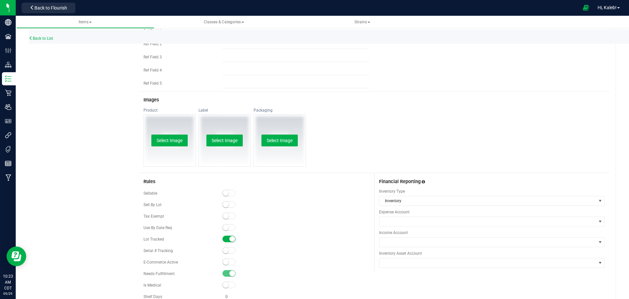
click at [233, 228] on span at bounding box center [229, 227] width 13 height 7
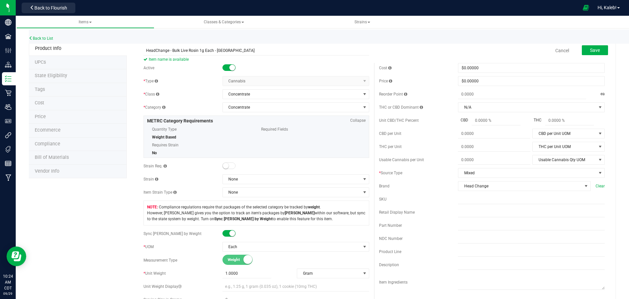
scroll to position [0, 0]
click at [590, 56] on div "Save" at bounding box center [590, 50] width 36 height 13
click at [592, 51] on span "Save" at bounding box center [595, 50] width 10 height 5
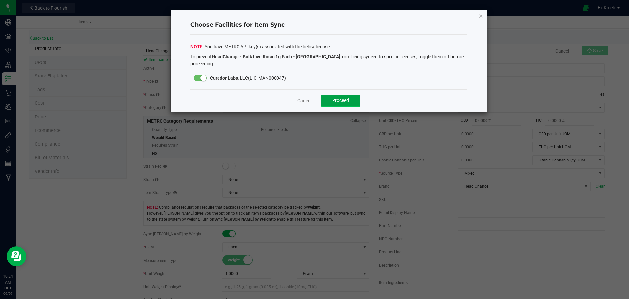
click at [339, 99] on span "Proceed" at bounding box center [340, 100] width 17 height 5
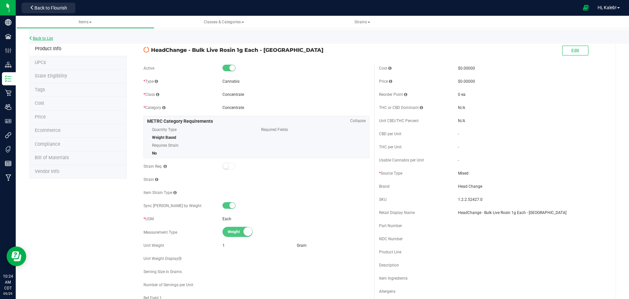
click at [53, 37] on link "Back to List" at bounding box center [41, 38] width 24 height 5
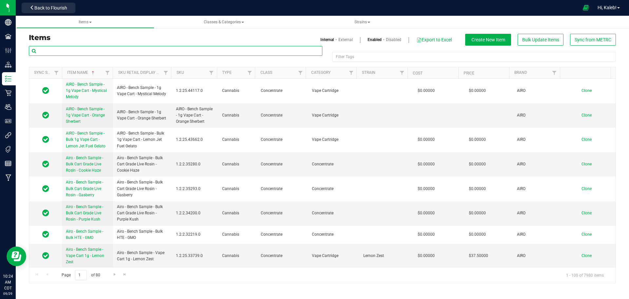
click at [119, 50] on input "text" at bounding box center [176, 51] width 294 height 10
paste input "HeadChange - Bulk Live Rosin 2g Each - Durban Boogaloo"
drag, startPoint x: 109, startPoint y: 50, endPoint x: 249, endPoint y: 49, distance: 139.3
click at [193, 50] on input "HeadChange - Bulk Live Rosin 2g Each - Durban Boogaloo" at bounding box center [176, 51] width 294 height 10
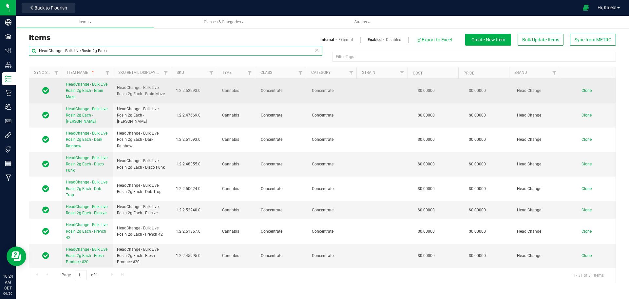
type input "HeadChange - Bulk Live Rosin 2g Each -"
click at [582, 92] on span "Clone" at bounding box center [587, 90] width 10 height 5
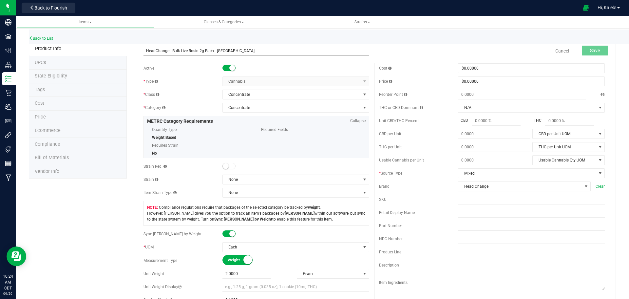
click at [145, 51] on input "HeadChange - Bulk Live Rosin 2g Each - Durban Boogaloo" at bounding box center [257, 51] width 226 height 10
type input "HeadChange - Bulk Live Rosin 2g Each - Durban Boogaloo"
click at [585, 52] on button "Save" at bounding box center [595, 51] width 26 height 10
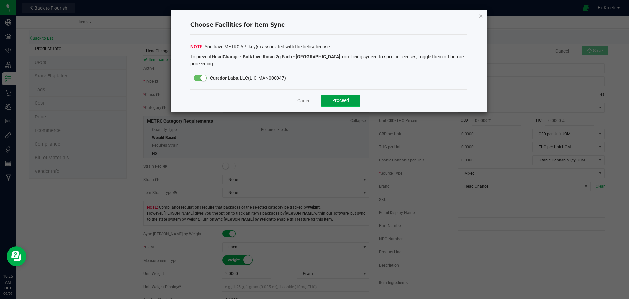
click at [342, 103] on span "Proceed" at bounding box center [340, 100] width 17 height 5
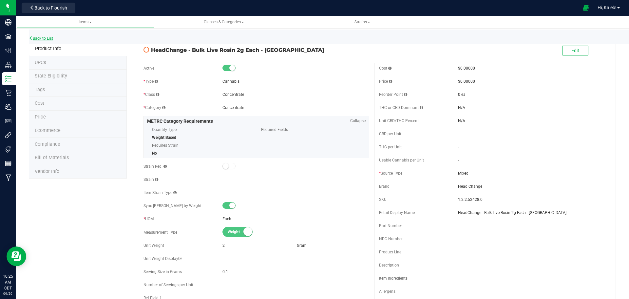
click at [49, 39] on link "Back to List" at bounding box center [41, 38] width 24 height 5
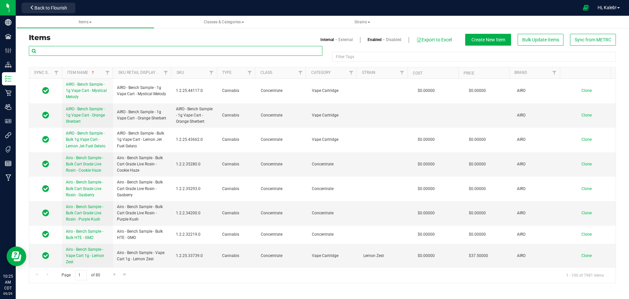
paste input "HeadChange - Bulk Live Rosin 3.5g Each - Durban Boogaloo"
drag, startPoint x: 113, startPoint y: 50, endPoint x: 415, endPoint y: 51, distance: 302.1
click at [557, 51] on div "HeadChange - Bulk Live Rosin 3.5g Each - Durban Boogaloo Filter Tags Filter Tags" at bounding box center [557, 49] width 0 height 5
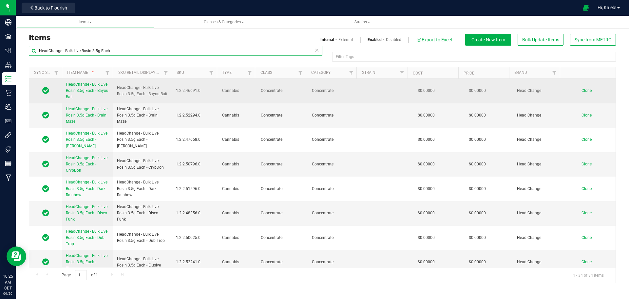
type input "HeadChange - Bulk Live Rosin 3.5g Each -"
click at [585, 89] on span "Clone" at bounding box center [587, 90] width 10 height 5
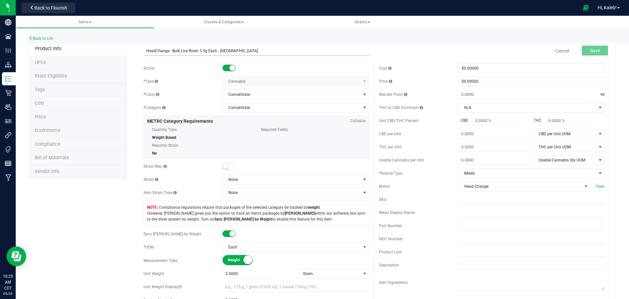
click at [145, 51] on input "HeadChange - Bulk Live Rosin 3.5g Each - Durban Boogaloo" at bounding box center [257, 51] width 226 height 10
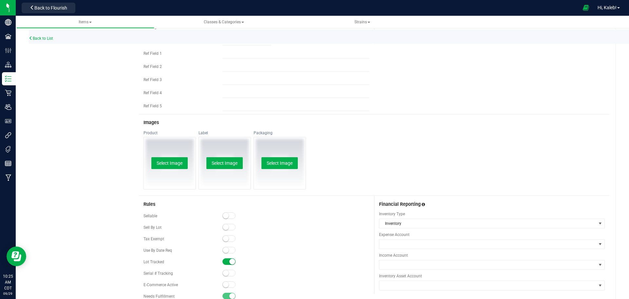
scroll to position [295, 0]
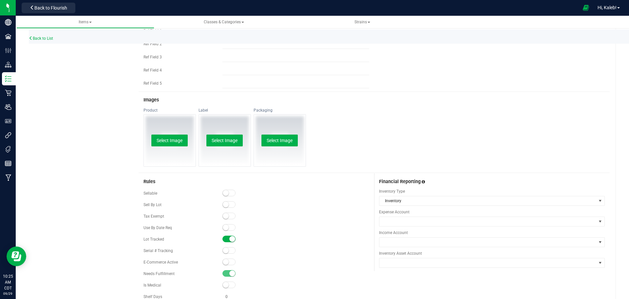
type input "HeadChange - Bulk Live Rosin 3.5g Each - Durban Boogaloo"
click at [226, 229] on span at bounding box center [229, 227] width 13 height 7
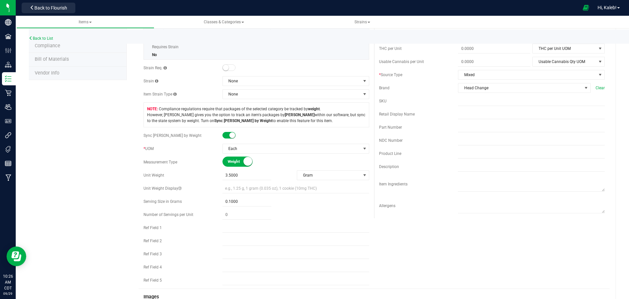
scroll to position [0, 0]
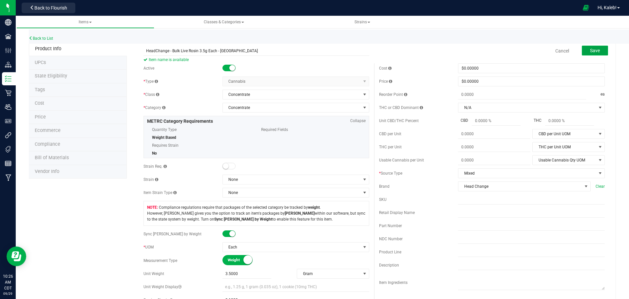
click at [590, 52] on span "Save" at bounding box center [595, 50] width 10 height 5
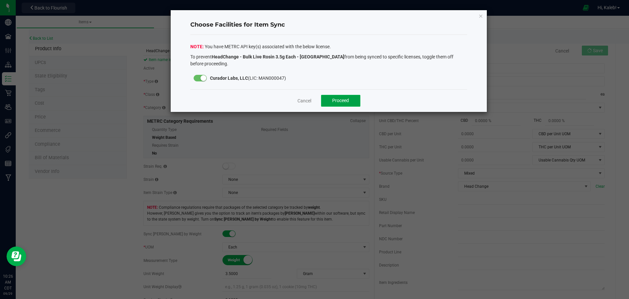
click at [343, 103] on span "Proceed" at bounding box center [340, 100] width 17 height 5
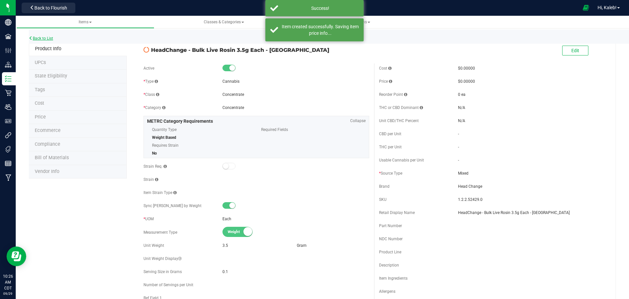
click at [52, 40] on link "Back to List" at bounding box center [41, 38] width 24 height 5
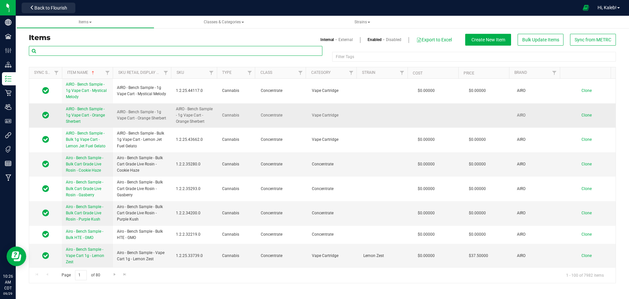
paste input "HeadChange - Bulk Live Rosin Cart .5g Each - Durban Boogaloo"
drag, startPoint x: 117, startPoint y: 50, endPoint x: 364, endPoint y: 48, distance: 247.1
click at [359, 47] on div "HeadChange - Bulk Live Rosin Cart .5g Each - Durban Boogaloo Filter Tags Filter…" at bounding box center [322, 56] width 587 height 21
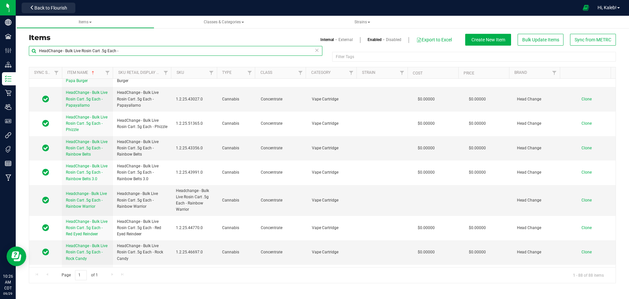
scroll to position [2089, 0]
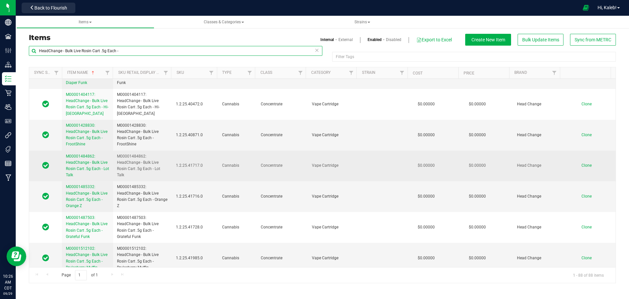
type input "HeadChange - Bulk Live Rosin Cart .5g Each -"
click at [585, 163] on span "Clone" at bounding box center [587, 165] width 10 height 5
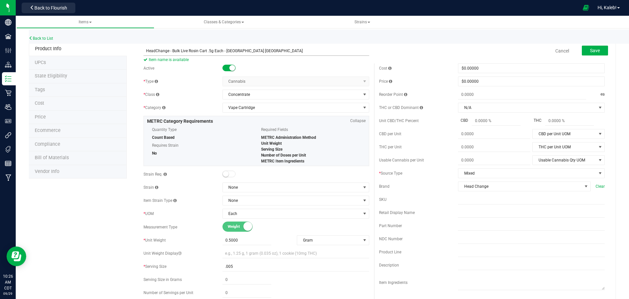
click at [146, 51] on input "HeadChange - Bulk Live Rosin Cart .5g Each - Durban Boogaloo" at bounding box center [257, 51] width 226 height 10
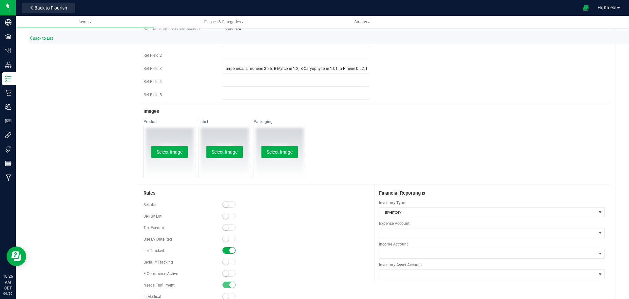
scroll to position [261, 0]
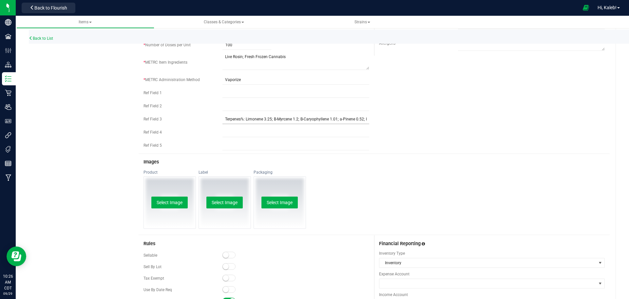
type input "HeadChange - Bulk Live Rosin Cart .5g Each - Durban Boogaloo"
click at [224, 119] on input "Terpenes%: Limonene 3.25; B-Myrcene 1.2; B-Caryophyllene 1.01; a-Pinene 0.52; L…" at bounding box center [296, 119] width 147 height 10
drag, startPoint x: 245, startPoint y: 119, endPoint x: 525, endPoint y: 118, distance: 280.5
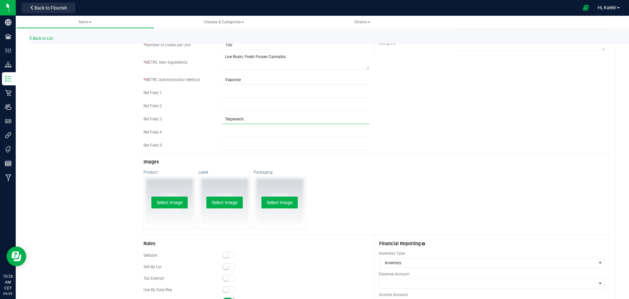
scroll to position [0, 0]
type input "Terpenes%:"
drag, startPoint x: 472, startPoint y: 140, endPoint x: 445, endPoint y: 146, distance: 27.5
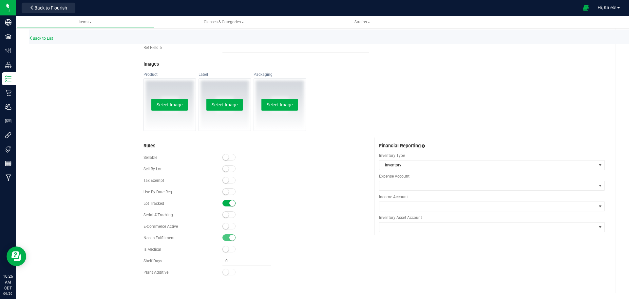
scroll to position [359, 0]
click at [229, 193] on span at bounding box center [229, 190] width 13 height 7
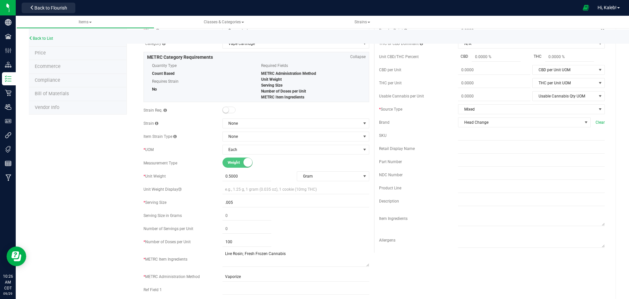
scroll to position [0, 0]
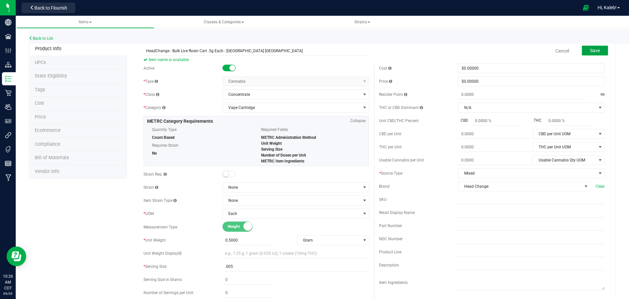
click at [599, 51] on button "Save" at bounding box center [595, 51] width 26 height 10
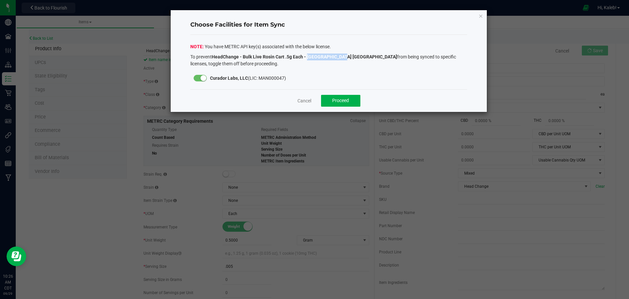
drag, startPoint x: 308, startPoint y: 56, endPoint x: 343, endPoint y: 58, distance: 35.7
click at [343, 58] on p "To prevent HeadChange - Bulk Live Rosin Cart .5g Each - Durban Boogaloo from be…" at bounding box center [328, 60] width 277 height 14
copy strong "Durban Boogaloo"
click at [331, 102] on button "Proceed" at bounding box center [340, 101] width 39 height 12
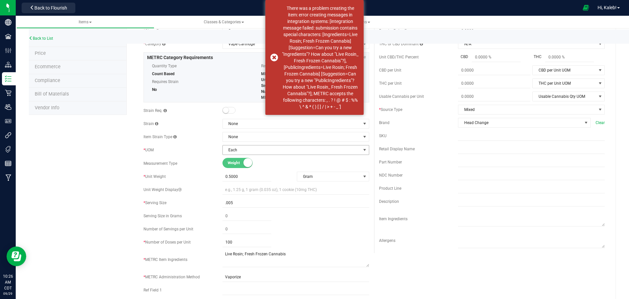
scroll to position [66, 0]
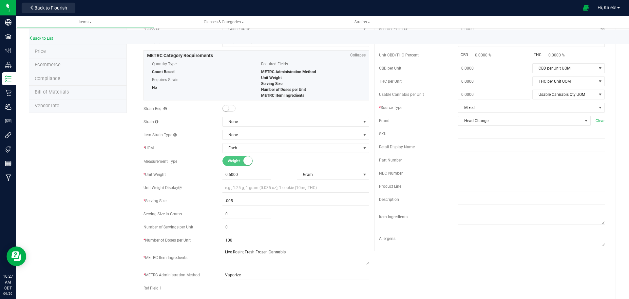
click at [242, 251] on textarea at bounding box center [296, 256] width 147 height 17
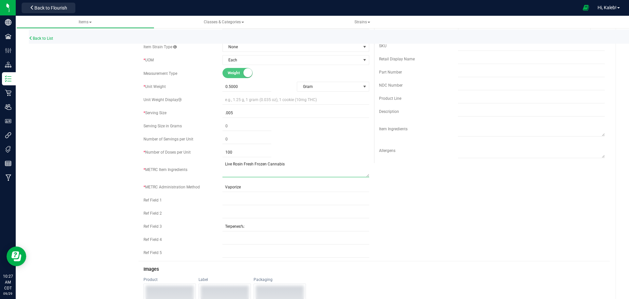
scroll to position [0, 0]
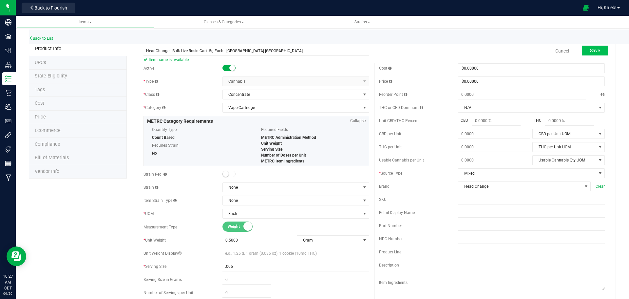
type textarea "Live Rosin Fresh Frozen Cannabis"
click at [583, 50] on button "Save" at bounding box center [595, 51] width 26 height 10
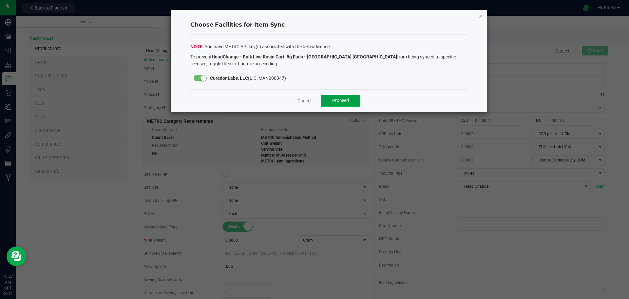
click at [340, 103] on span "Proceed" at bounding box center [340, 100] width 17 height 5
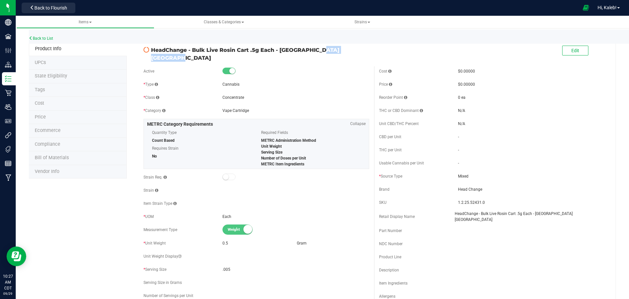
drag, startPoint x: 281, startPoint y: 50, endPoint x: 327, endPoint y: 50, distance: 45.6
click at [327, 50] on span "HeadChange - Bulk Live Rosin Cart .5g Each - Durban Boogaloo" at bounding box center [260, 54] width 218 height 16
drag, startPoint x: 329, startPoint y: 50, endPoint x: 285, endPoint y: 50, distance: 44.2
click at [280, 50] on span "HeadChange - Bulk Live Rosin Cart .5g Each - Durban Boogaloo" at bounding box center [260, 54] width 218 height 16
copy span "Durban Boogaloo"
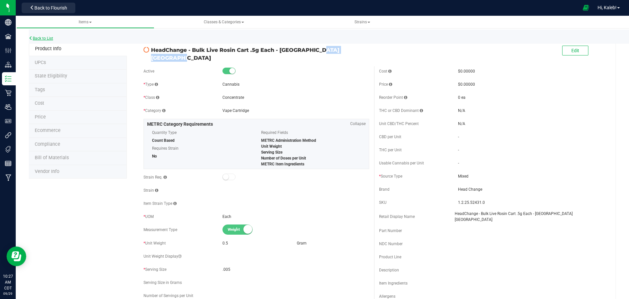
click at [53, 36] on link "Back to List" at bounding box center [41, 38] width 24 height 5
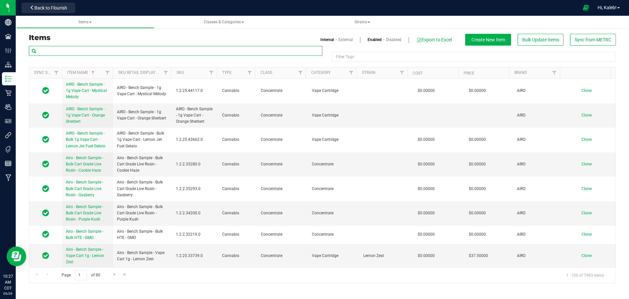
paste input "Durban Boogaloo"
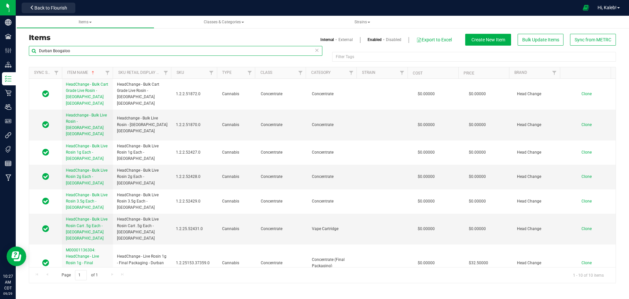
type input "Durban Boogaloo"
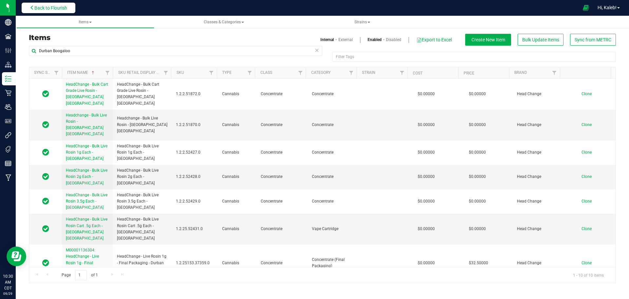
click at [36, 13] on button "Back to Flourish" at bounding box center [49, 8] width 54 height 10
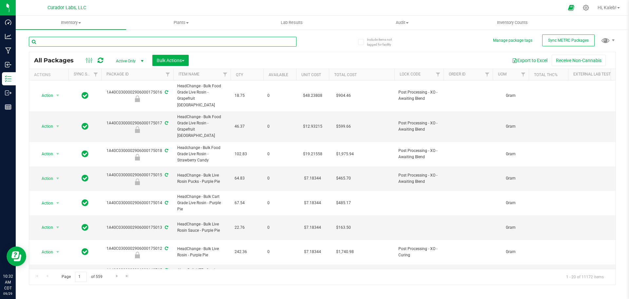
paste input "SafeBet - Bulk Vape Cartridge 1g each - Bub"
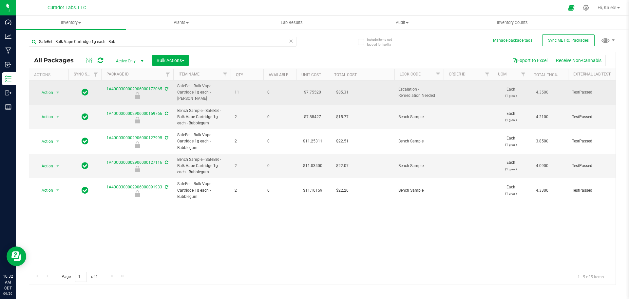
drag, startPoint x: 178, startPoint y: 85, endPoint x: 186, endPoint y: 99, distance: 16.0
click at [186, 99] on span "SafeBet - Bulk Vape Cartridge 1g each - Bubba Kush" at bounding box center [201, 92] width 49 height 19
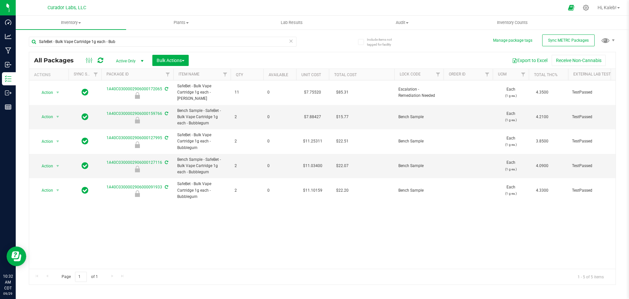
copy span "SafeBet - Bulk Vape Cartridge 1g each - Bubba Kush"
drag, startPoint x: 116, startPoint y: 38, endPoint x: -154, endPoint y: 41, distance: 270.4
click at [0, 41] on html "Dashboard Analytics Manufacturing Inbound Inventory Outbound Reports 10:36 AM C…" at bounding box center [314, 149] width 629 height 299
paste input "06000091898"
type input "06000091898"
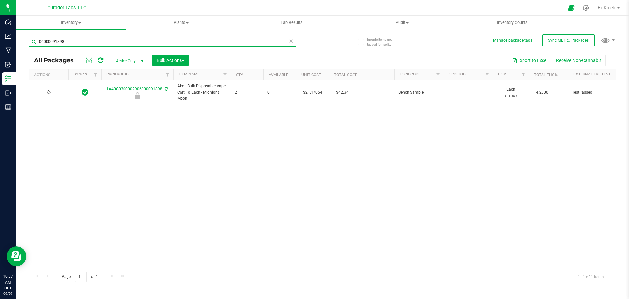
type input "2024-10-08"
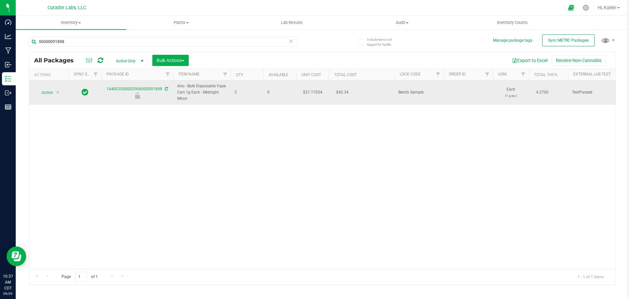
drag, startPoint x: 177, startPoint y: 84, endPoint x: 197, endPoint y: 98, distance: 24.4
click at [197, 98] on td "Airo - Bulk Disposable Vape Cart 1g Each - Midnight Moon" at bounding box center [201, 92] width 57 height 24
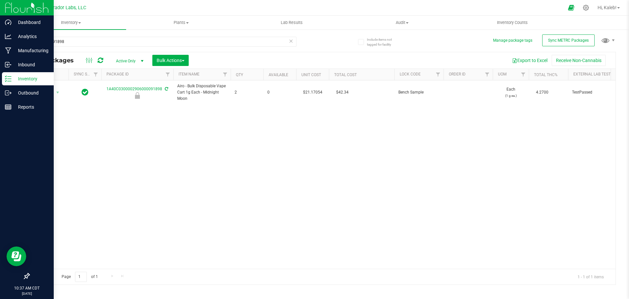
copy span "Airo - Bulk Disposable Vape Cart 1g Each - Midnight Moon"
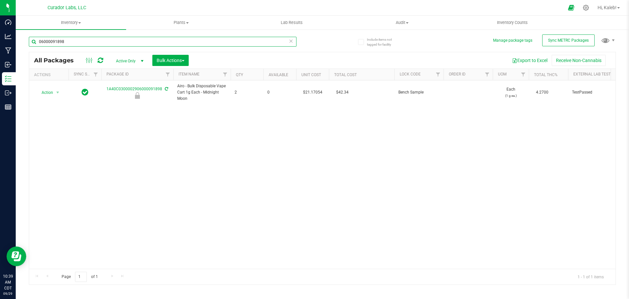
drag, startPoint x: 79, startPoint y: 44, endPoint x: -5, endPoint y: 52, distance: 84.3
click at [0, 52] on html "Dashboard Analytics Manufacturing Inbound Inventory Outbound Reports 10:39 AM C…" at bounding box center [314, 149] width 629 height 299
paste input "00091899"
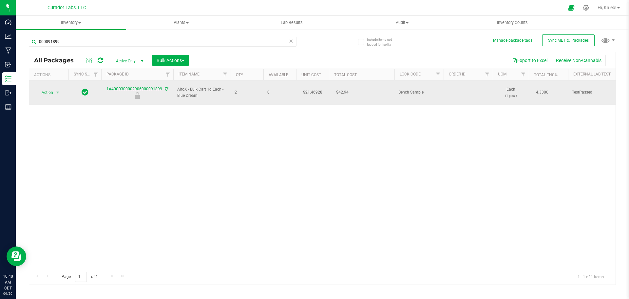
click at [312, 87] on td "$21.46928" at bounding box center [312, 92] width 33 height 24
click at [310, 91] on input "21.46928" at bounding box center [311, 92] width 30 height 9
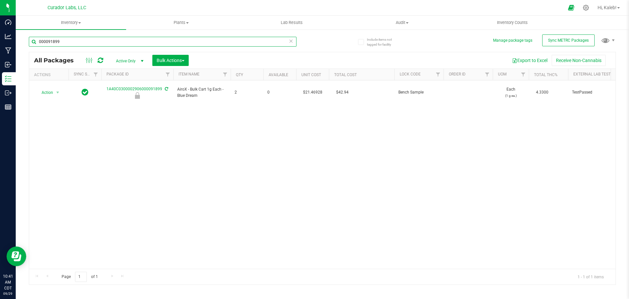
drag, startPoint x: 83, startPoint y: 45, endPoint x: -76, endPoint y: 57, distance: 159.7
click at [0, 57] on html "Dashboard Analytics Manufacturing Inbound Inventory Outbound Reports 10:41 AM C…" at bounding box center [314, 149] width 629 height 299
paste input "2906000091568"
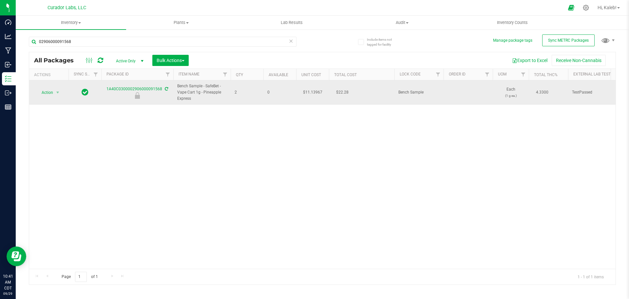
click at [312, 93] on td "$11.13967" at bounding box center [312, 92] width 33 height 24
click at [312, 93] on input "11.13967" at bounding box center [311, 92] width 30 height 9
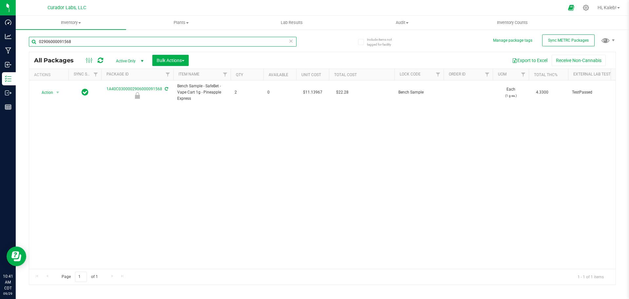
drag, startPoint x: 79, startPoint y: 45, endPoint x: -60, endPoint y: 57, distance: 139.8
click at [0, 57] on html "Dashboard Analytics Manufacturing Inbound Inventory Outbound Reports 10:41 AM C…" at bounding box center [314, 149] width 629 height 299
paste input "6000091566"
click at [81, 41] on input "06000091566" at bounding box center [163, 42] width 268 height 10
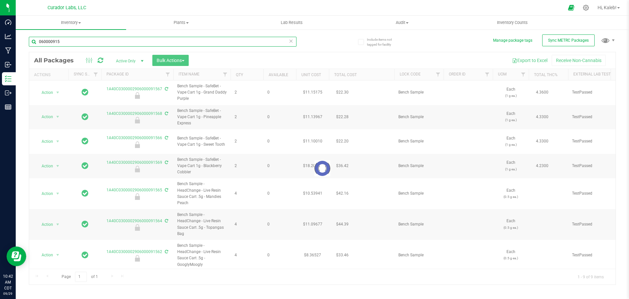
type input "0600009158"
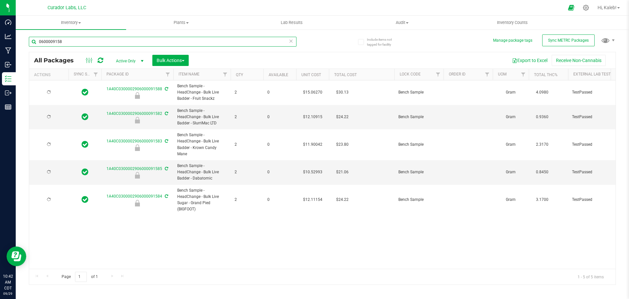
type input "2025-10-02"
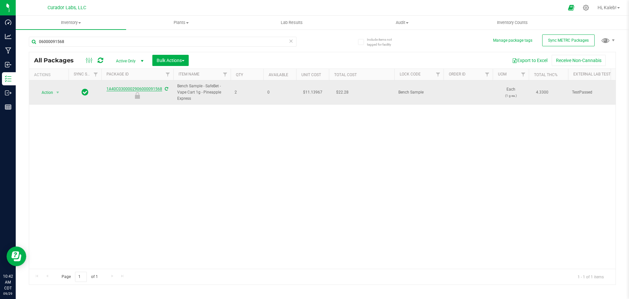
drag, startPoint x: 157, startPoint y: 90, endPoint x: 146, endPoint y: 89, distance: 10.9
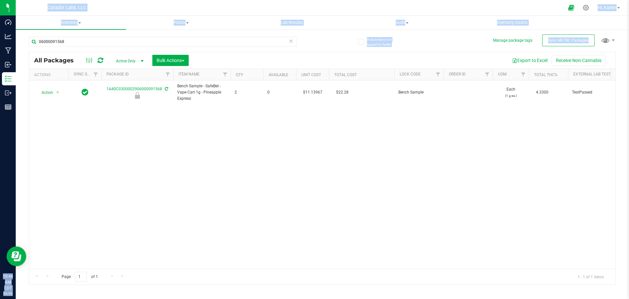
drag, startPoint x: 92, startPoint y: 44, endPoint x: -74, endPoint y: 48, distance: 165.9
click at [0, 48] on html "Dashboard Analytics Manufacturing Inbound Inventory Outbound Reports 10:44 AM C…" at bounding box center [314, 149] width 629 height 299
click at [60, 40] on input "06000091568" at bounding box center [163, 42] width 268 height 10
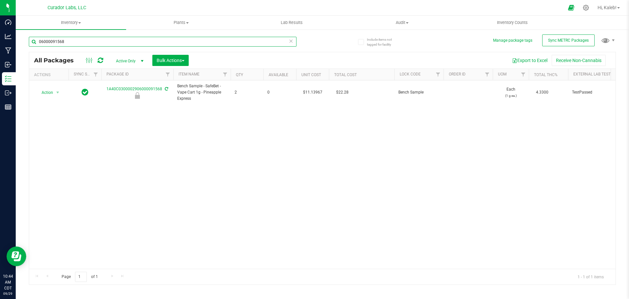
click at [60, 40] on input "06000091568" at bounding box center [163, 42] width 268 height 10
paste input "02906000000254"
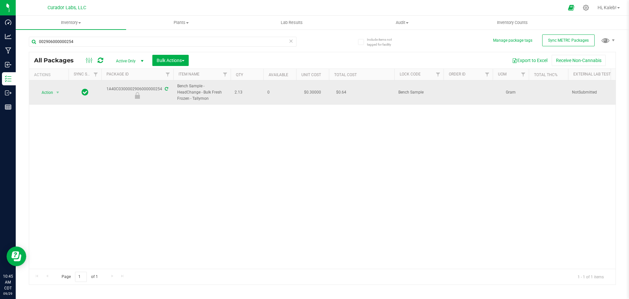
click at [316, 91] on td "$0.30000" at bounding box center [312, 92] width 33 height 24
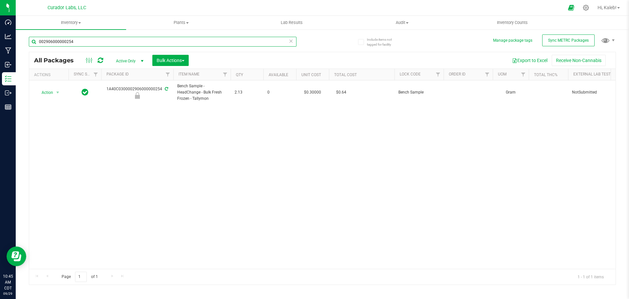
paste input "6000098737"
drag, startPoint x: 78, startPoint y: 39, endPoint x: -26, endPoint y: 39, distance: 104.2
click at [0, 39] on html "Dashboard Analytics Manufacturing Inbound Inventory Outbound Reports 10:45 AM C…" at bounding box center [314, 149] width 629 height 299
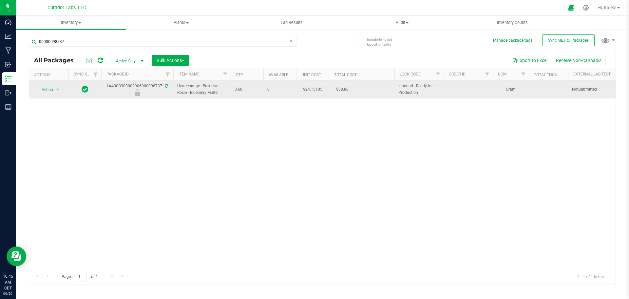
click at [314, 88] on td "$24.15105" at bounding box center [312, 89] width 33 height 18
click at [165, 85] on icon at bounding box center [166, 86] width 3 height 4
click at [151, 86] on div "1A40C0300002906000098737" at bounding box center [137, 89] width 74 height 13
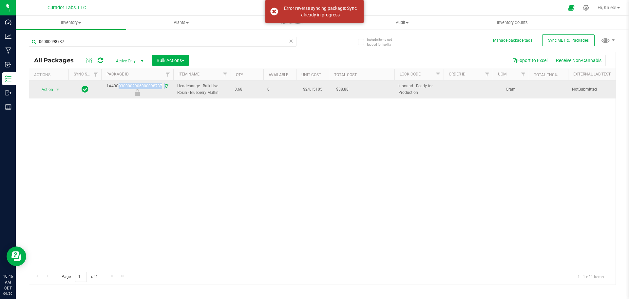
click at [151, 86] on div "1A40C0300002906000098737" at bounding box center [137, 89] width 74 height 13
copy div "1A40C0300002906000098737"
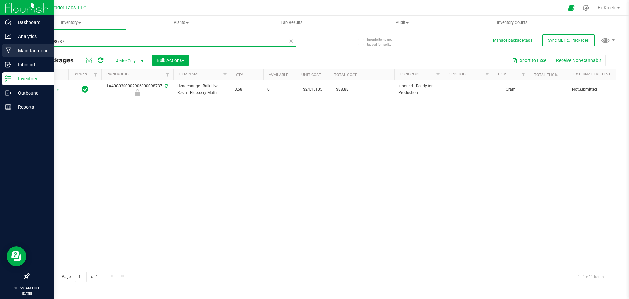
click at [15, 44] on div "Dashboard Analytics Manufacturing Inbound Inventory Outbound Reports 10:59 AM C…" at bounding box center [314, 149] width 629 height 299
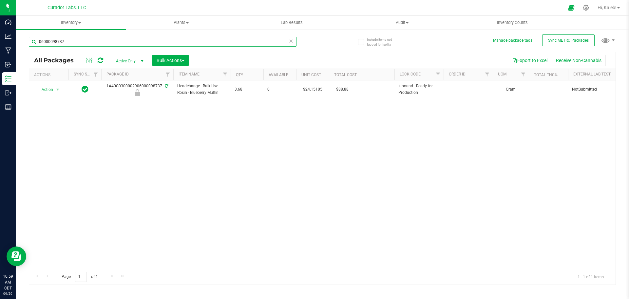
paste input "2906000091933"
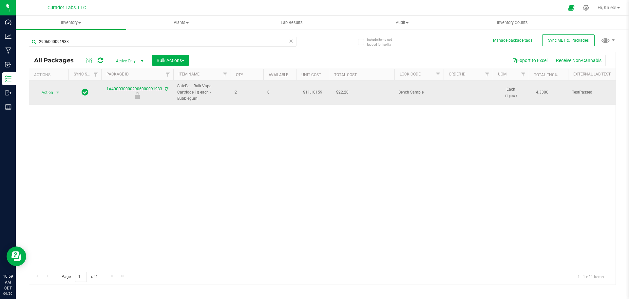
click at [311, 92] on td "$11.10159" at bounding box center [312, 92] width 33 height 24
click at [311, 92] on input "11.10159" at bounding box center [311, 92] width 30 height 9
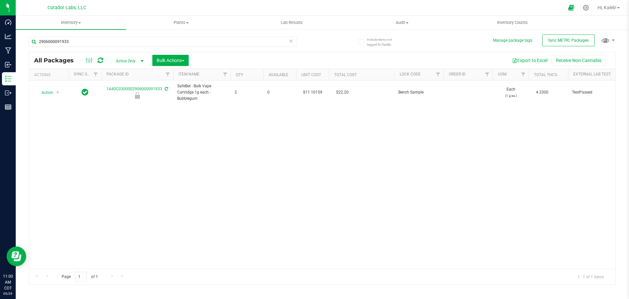
click at [122, 48] on div "2906000091933" at bounding box center [163, 44] width 268 height 15
click at [122, 45] on input "2906000091933" at bounding box center [163, 42] width 268 height 10
paste input "127995"
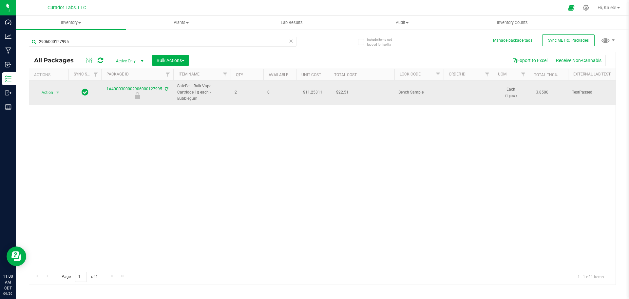
click at [311, 93] on td "$11.25311" at bounding box center [312, 92] width 33 height 24
click at [311, 93] on input "11.25311" at bounding box center [311, 92] width 30 height 9
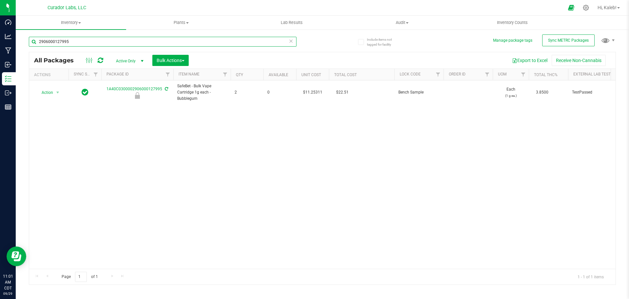
drag, startPoint x: 92, startPoint y: 42, endPoint x: -29, endPoint y: 48, distance: 120.8
click at [0, 48] on html "Dashboard Analytics Manufacturing Inbound Inventory Outbound Reports 11:01 AM C…" at bounding box center [314, 149] width 629 height 299
paste input "ea"
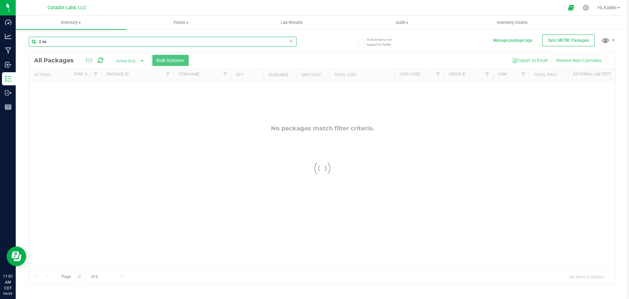
click at [105, 43] on input "2 ea" at bounding box center [163, 42] width 268 height 10
drag, startPoint x: 105, startPoint y: 43, endPoint x: -16, endPoint y: 45, distance: 121.6
click at [0, 45] on html "Dashboard Analytics Manufacturing Inbound Inventory Outbound Reports 11:01 AM C…" at bounding box center [314, 149] width 629 height 299
paste input "906000127116"
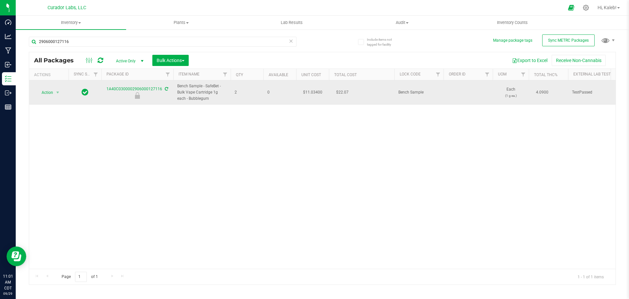
click at [312, 90] on td "$11.03400" at bounding box center [312, 92] width 33 height 24
click at [311, 90] on input "11.034" at bounding box center [311, 92] width 30 height 9
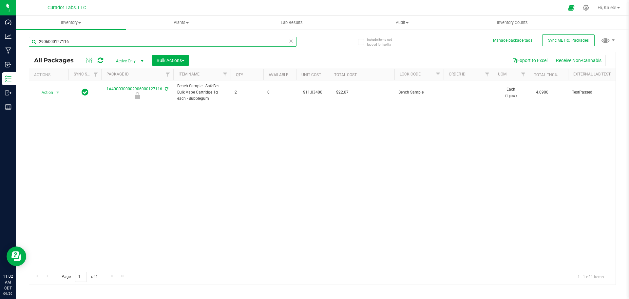
click at [93, 41] on input "2906000127116" at bounding box center [163, 42] width 268 height 10
paste input "0290600015976"
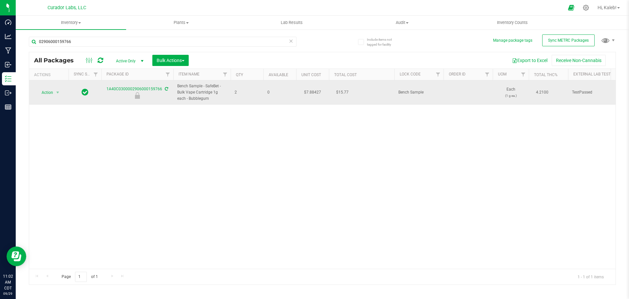
click at [313, 92] on td "$7.88427" at bounding box center [312, 92] width 33 height 24
click at [305, 92] on input "7.88427" at bounding box center [311, 92] width 30 height 9
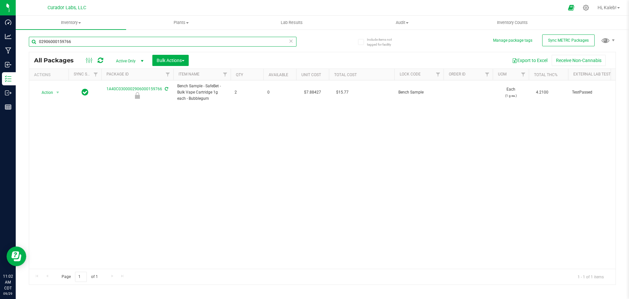
drag, startPoint x: 92, startPoint y: 43, endPoint x: -13, endPoint y: 40, distance: 104.9
click at [0, 40] on html "Dashboard Analytics Manufacturing Inbound Inventory Outbound Reports 11:02 AM C…" at bounding box center [314, 149] width 629 height 299
paste input "906000142994"
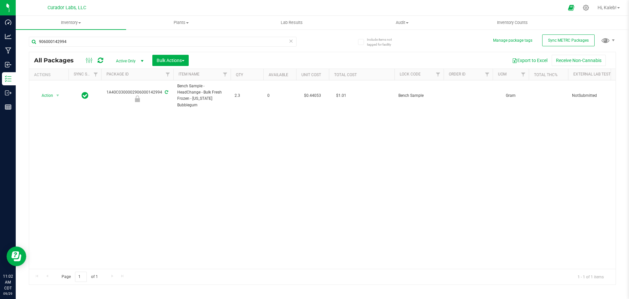
click at [314, 92] on td "$0.44053" at bounding box center [312, 95] width 33 height 30
click at [314, 92] on input "0.44053" at bounding box center [311, 95] width 30 height 9
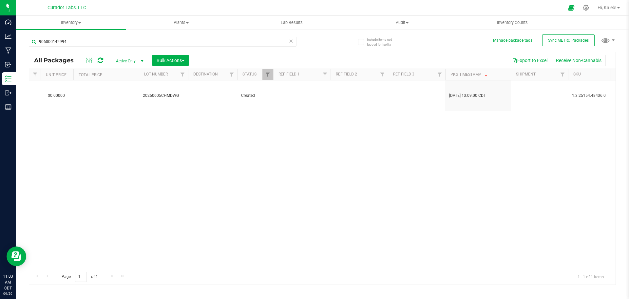
scroll to position [0, 640]
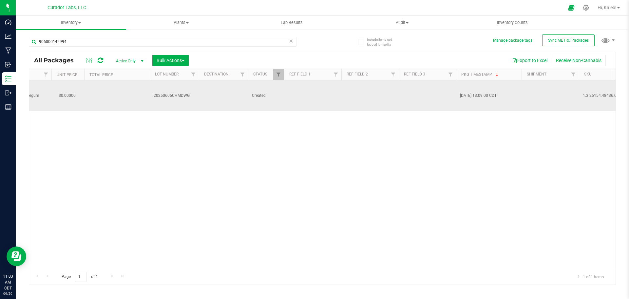
click at [175, 87] on td "20250605CHMDWG" at bounding box center [174, 95] width 49 height 30
click at [175, 91] on input "20250605CHMDWG" at bounding box center [172, 95] width 47 height 10
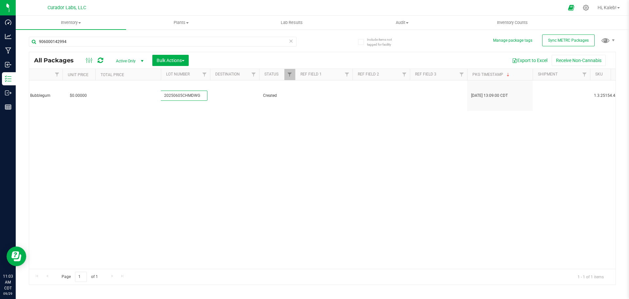
scroll to position [0, 641]
click at [403, 194] on div "Action Action Edit attributes Global inventory Locate package Package audit log…" at bounding box center [322, 174] width 587 height 188
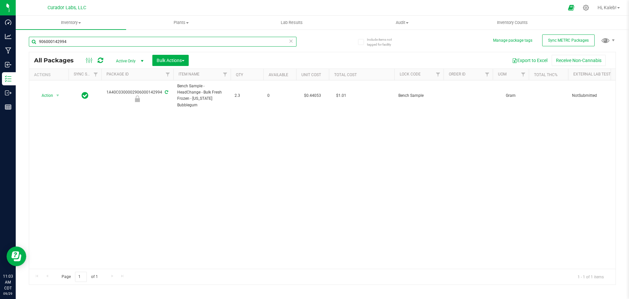
drag, startPoint x: 90, startPoint y: 41, endPoint x: -36, endPoint y: 41, distance: 126.8
click at [0, 41] on html "Dashboard Analytics Manufacturing Inbound Inventory Outbound Reports 11:03 AM C…" at bounding box center [314, 149] width 629 height 299
paste input "06000142682"
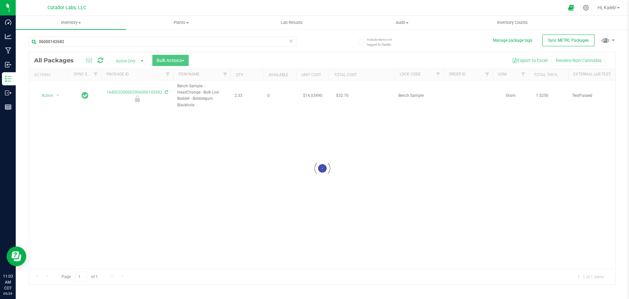
click at [313, 95] on div at bounding box center [322, 168] width 587 height 232
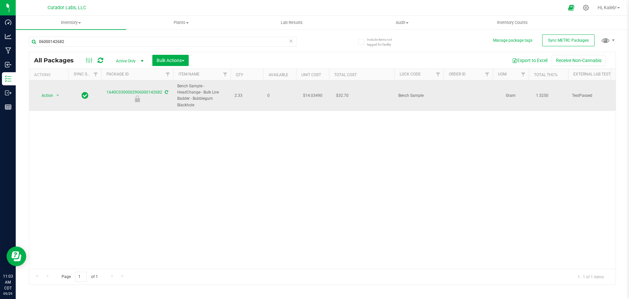
click at [313, 94] on td "$14.03490" at bounding box center [312, 95] width 33 height 30
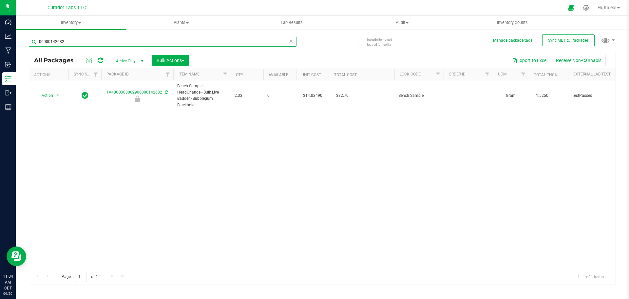
drag, startPoint x: 82, startPoint y: 44, endPoint x: -15, endPoint y: 36, distance: 97.3
click at [0, 36] on html "Dashboard Analytics Manufacturing Inbound Inventory Outbound Reports 11:04 AM C…" at bounding box center [314, 149] width 629 height 299
paste input "6000142784"
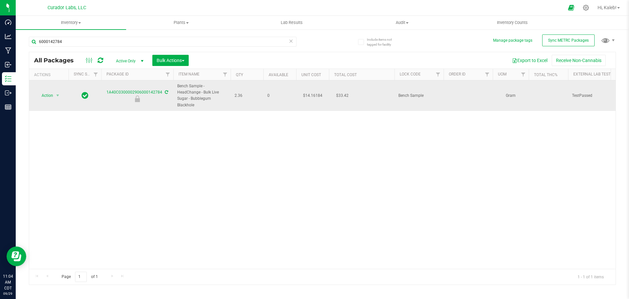
click at [313, 95] on td "$14.16184" at bounding box center [312, 95] width 33 height 30
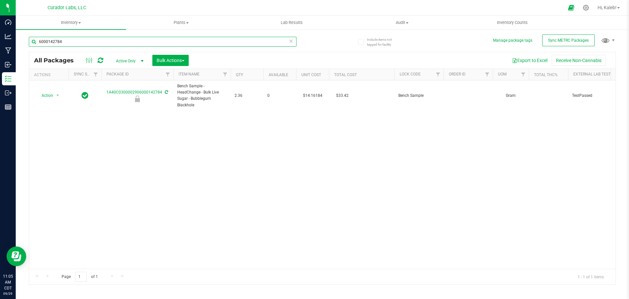
click at [96, 41] on input "6000142784" at bounding box center [163, 42] width 268 height 10
paste input "59068"
click at [314, 96] on td "$10.52198" at bounding box center [312, 95] width 33 height 30
drag, startPoint x: 66, startPoint y: 42, endPoint x: -17, endPoint y: 42, distance: 82.9
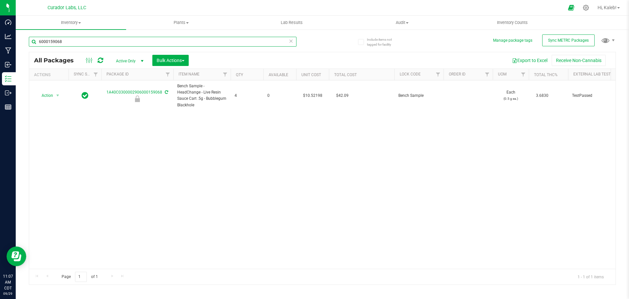
click at [0, 42] on html "Dashboard Analytics Manufacturing Inbound Inventory Outbound Reports 11:07 AM C…" at bounding box center [314, 149] width 629 height 299
paste input "00290600009189"
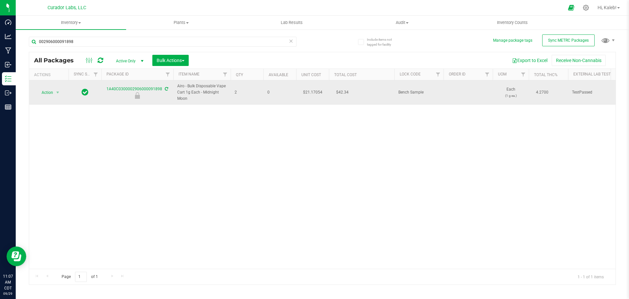
click at [309, 90] on td "$21.17054" at bounding box center [312, 92] width 33 height 24
click at [309, 90] on input "21.17054" at bounding box center [311, 92] width 30 height 9
drag, startPoint x: 148, startPoint y: 89, endPoint x: 156, endPoint y: 98, distance: 11.9
click at [158, 104] on td "1A40C0300002906000091898" at bounding box center [137, 92] width 72 height 24
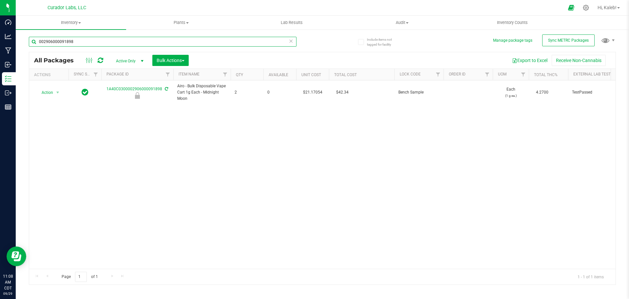
drag, startPoint x: -17, startPoint y: 41, endPoint x: -29, endPoint y: 41, distance: 11.8
click at [0, 41] on html "Dashboard Analytics Manufacturing Inbound Inventory Outbound Reports 11:08 AM C…" at bounding box center [314, 149] width 629 height 299
paste input "02906000091899"
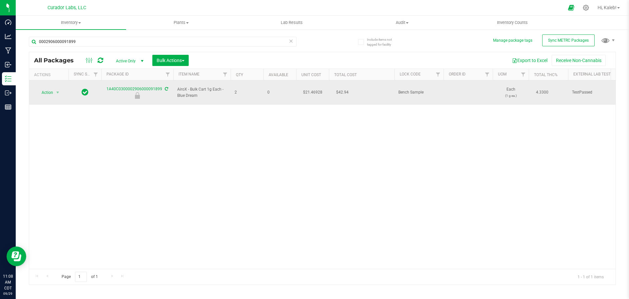
click at [316, 88] on td "$21.46928" at bounding box center [312, 92] width 33 height 24
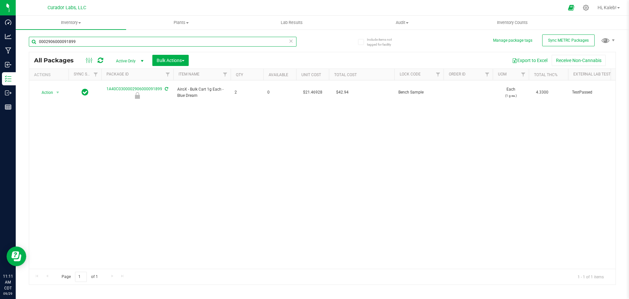
drag, startPoint x: 18, startPoint y: 44, endPoint x: -10, endPoint y: 45, distance: 27.9
click at [0, 45] on html "Dashboard Analytics Manufacturing Inbound Inventory Outbound Reports 11:11 AM C…" at bounding box center [314, 149] width 629 height 299
paste input "1A40C0300002906000091991"
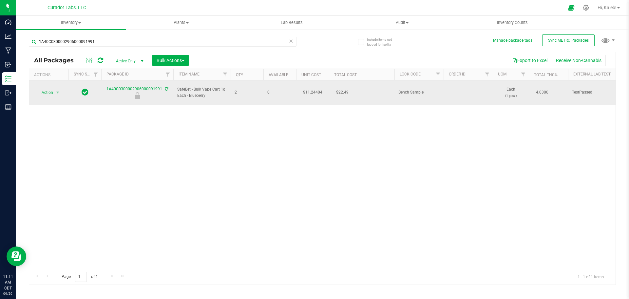
drag, startPoint x: 178, startPoint y: 86, endPoint x: 213, endPoint y: 91, distance: 35.8
click at [213, 91] on span "SafeBet - Bulk Vape Cart 1g Each - Blueberry" at bounding box center [201, 92] width 49 height 12
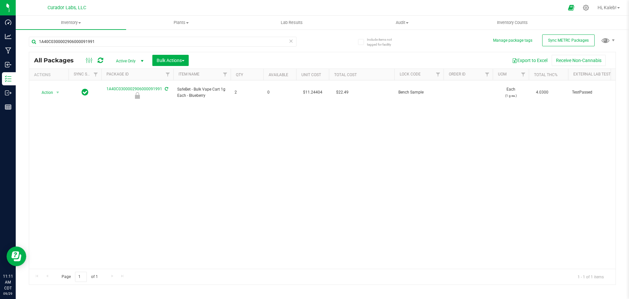
copy span "SafeBet - Bulk Vape Cart 1g Each - Blueberry"
drag, startPoint x: 144, startPoint y: 41, endPoint x: -61, endPoint y: 46, distance: 205.5
click at [0, 46] on html "Dashboard Analytics Manufacturing Inbound Inventory Outbound Reports 11:13 AM C…" at bounding box center [314, 149] width 629 height 299
paste input "0002906000091568"
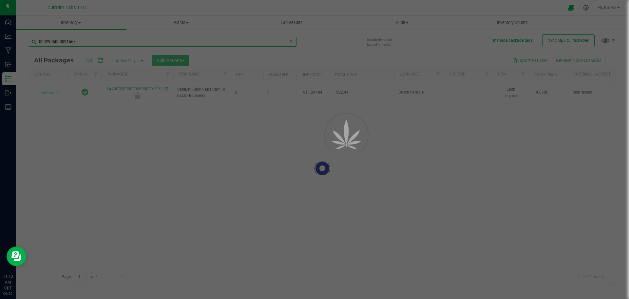
type input "0002906000091568"
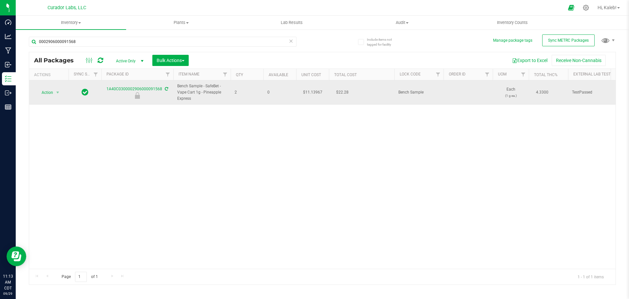
click at [311, 91] on td "$11.13967" at bounding box center [312, 92] width 33 height 24
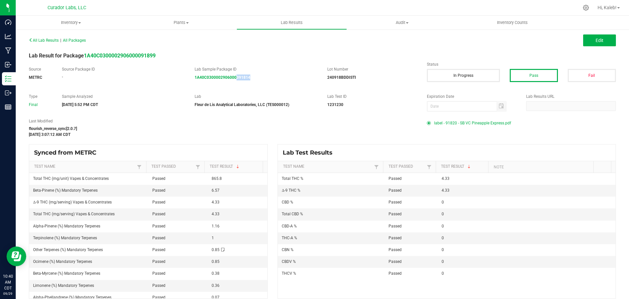
drag, startPoint x: 258, startPoint y: 80, endPoint x: 234, endPoint y: 82, distance: 24.3
click at [234, 82] on div "Source METRC Source Package ID - Lab Sample Package ID 1A40C0300002906000091814…" at bounding box center [322, 76] width 597 height 21
copy strong "091814"
drag, startPoint x: 224, startPoint y: 83, endPoint x: 225, endPoint y: 87, distance: 4.4
click at [225, 87] on div "All Lab Results | All Packages Edit Lab Result for Package 1A40C030000290600009…" at bounding box center [322, 166] width 587 height 263
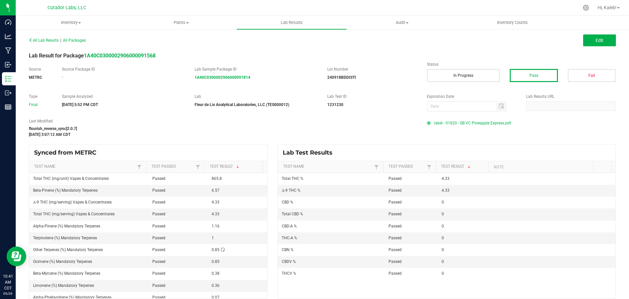
click at [226, 88] on div "All Lab Results | All Packages Edit Lab Result for Package 1A40C030000290600009…" at bounding box center [322, 166] width 587 height 263
drag, startPoint x: 259, startPoint y: 84, endPoint x: 226, endPoint y: 82, distance: 32.8
click at [224, 83] on div "Source METRC Source Package ID - Lab Sample Package ID 1A40C0300002906000091814…" at bounding box center [322, 76] width 597 height 21
copy strong "06000091814"
drag, startPoint x: 200, startPoint y: 89, endPoint x: 233, endPoint y: 9, distance: 87.1
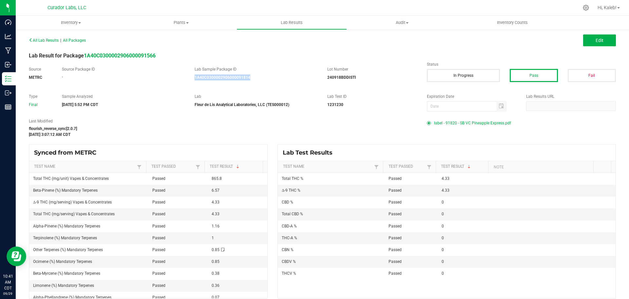
click at [193, 78] on div "Source METRC Source Package ID - Lab Sample Package ID 1A40C0300002906000091814…" at bounding box center [322, 76] width 597 height 21
drag, startPoint x: 252, startPoint y: 80, endPoint x: 234, endPoint y: 79, distance: 17.4
click at [234, 79] on div "Source METRC Source Package ID - Lab Sample Package ID 1A40C0300002906000091814…" at bounding box center [322, 76] width 597 height 21
drag, startPoint x: 258, startPoint y: 84, endPoint x: 232, endPoint y: 82, distance: 26.0
click at [231, 84] on div "Source METRC Source Package ID - Lab Sample Package ID 1A40C0300002906000091814…" at bounding box center [322, 76] width 597 height 21
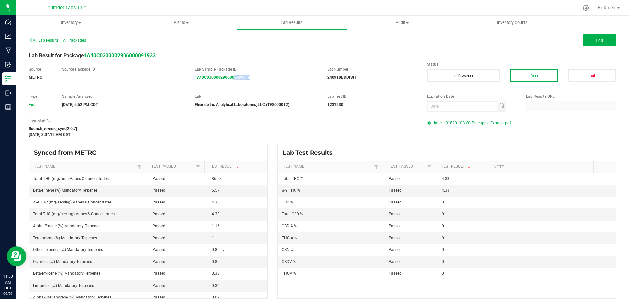
copy strong "0091814"
drag, startPoint x: 241, startPoint y: 80, endPoint x: 220, endPoint y: 83, distance: 21.6
click at [220, 82] on div "Source METRC Source Package ID - Lab Sample Package ID 1A40C0300002906000142053…" at bounding box center [322, 76] width 597 height 21
copy strong "2906000142053"
drag, startPoint x: 254, startPoint y: 79, endPoint x: 214, endPoint y: 76, distance: 40.1
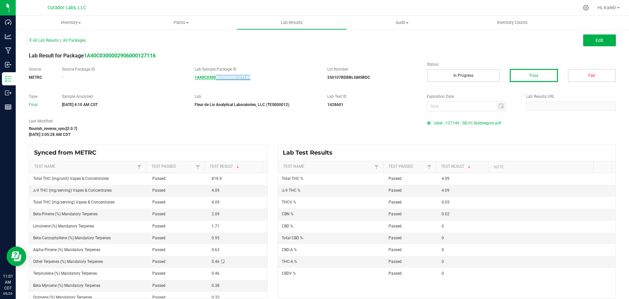
click at [214, 76] on div "1A40C0300002906000127149" at bounding box center [256, 77] width 123 height 6
copy strong "002906000127149"
drag, startPoint x: 243, startPoint y: 81, endPoint x: 225, endPoint y: 74, distance: 19.9
click at [218, 81] on div "Source METRC Source Package ID - Lab Sample Package ID 1A40C0300002906000159763…" at bounding box center [322, 76] width 597 height 21
copy strong "2906000159763"
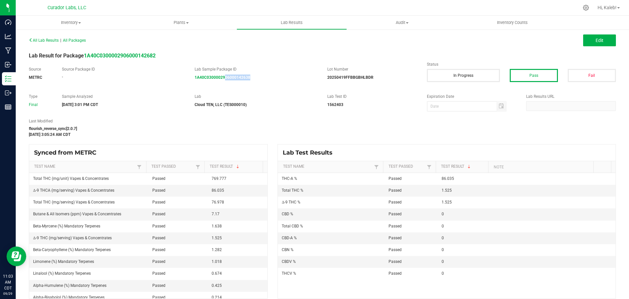
drag, startPoint x: 261, startPoint y: 83, endPoint x: 224, endPoint y: 85, distance: 36.7
click at [224, 84] on div "Source METRC Source Package ID - Lab Sample Package ID 1A40C0300002906000142638…" at bounding box center [322, 76] width 597 height 21
copy strong "06000142638"
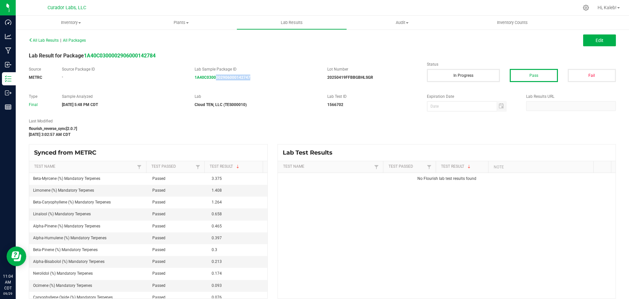
drag, startPoint x: 241, startPoint y: 84, endPoint x: 215, endPoint y: 83, distance: 25.9
click at [215, 83] on div "Source METRC Source Package ID - Lab Sample Package ID 1A40C0300002906000142747…" at bounding box center [322, 76] width 597 height 21
copy strong "002906000142747"
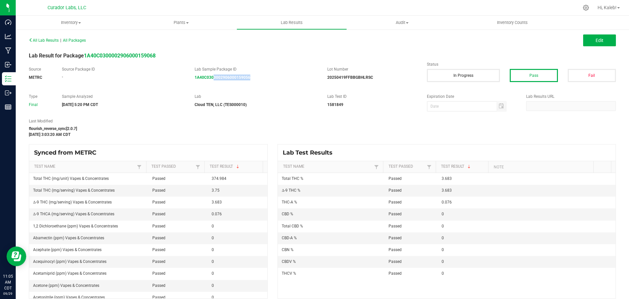
drag, startPoint x: 256, startPoint y: 81, endPoint x: 211, endPoint y: 82, distance: 45.3
click at [211, 82] on div "Source METRC Source Package ID - Lab Sample Package ID 1A40C0300002906000159056…" at bounding box center [322, 76] width 597 height 21
copy strong "0002906000159056"
drag, startPoint x: 260, startPoint y: 87, endPoint x: 233, endPoint y: 85, distance: 27.0
click at [233, 85] on div "All Lab Results | All Packages Edit Lab Result for Package 1A40C030000290600009…" at bounding box center [322, 166] width 587 height 263
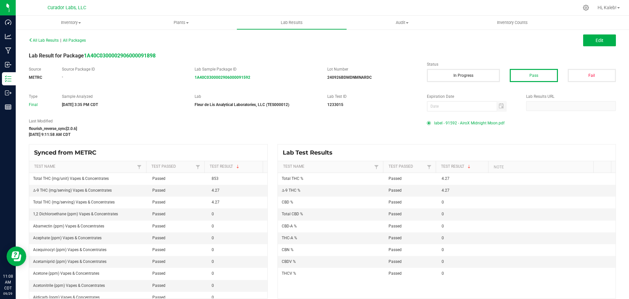
click at [246, 87] on div "All Lab Results | All Packages Edit Lab Result for Package 1A40C030000290600009…" at bounding box center [322, 166] width 587 height 263
drag, startPoint x: 235, startPoint y: 79, endPoint x: 218, endPoint y: 79, distance: 17.4
click at [218, 79] on div "Source METRC Source Package ID - Lab Sample Package ID 1A40C0300002906000091592…" at bounding box center [322, 76] width 597 height 21
copy strong "2906000091592"
drag, startPoint x: 269, startPoint y: 78, endPoint x: 216, endPoint y: 80, distance: 52.8
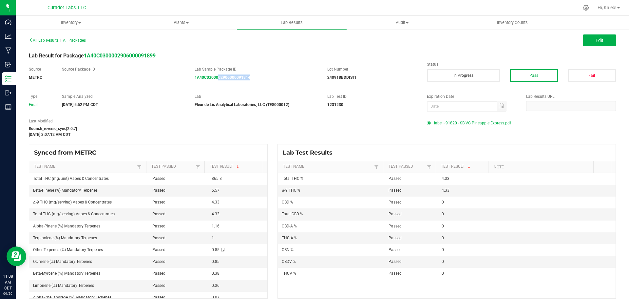
click at [216, 80] on div "1A40C0300002906000091814" at bounding box center [256, 77] width 123 height 6
copy strong "02906000091814"
drag, startPoint x: 187, startPoint y: 78, endPoint x: 258, endPoint y: 80, distance: 70.2
click at [257, 80] on div "Source METRC Source Package ID - Lab Sample Package ID 1A40C0300002906000091814…" at bounding box center [223, 73] width 398 height 14
click at [258, 80] on div "Source METRC Source Package ID - Lab Sample Package ID 1A40C0300002906000091814…" at bounding box center [322, 76] width 597 height 21
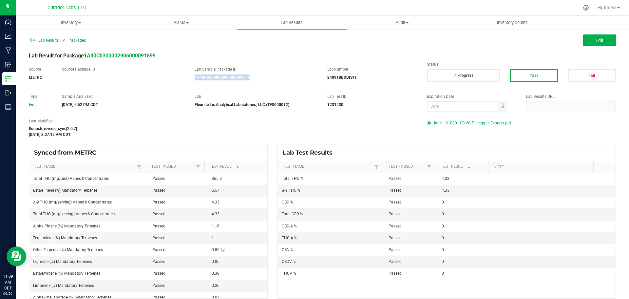
drag, startPoint x: 255, startPoint y: 79, endPoint x: 191, endPoint y: 78, distance: 63.6
click at [191, 78] on div "Lab Sample Package ID 1A40C0300002906000091814" at bounding box center [256, 73] width 133 height 14
copy strong "1A40C0300002906000091814"
drag, startPoint x: 267, startPoint y: 82, endPoint x: 224, endPoint y: 84, distance: 43.0
click at [224, 84] on div "Source METRC Source Package ID - Lab Sample Package ID 1A40C0300002906000091814…" at bounding box center [322, 76] width 597 height 21
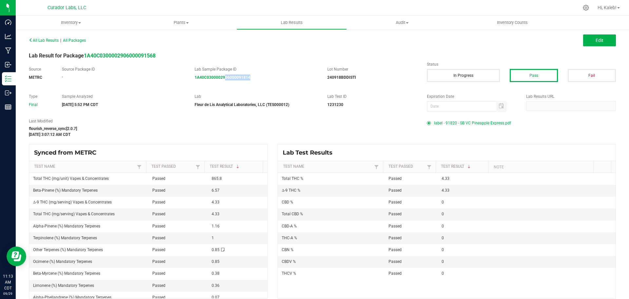
copy strong "06000091814"
